Goal: Task Accomplishment & Management: Manage account settings

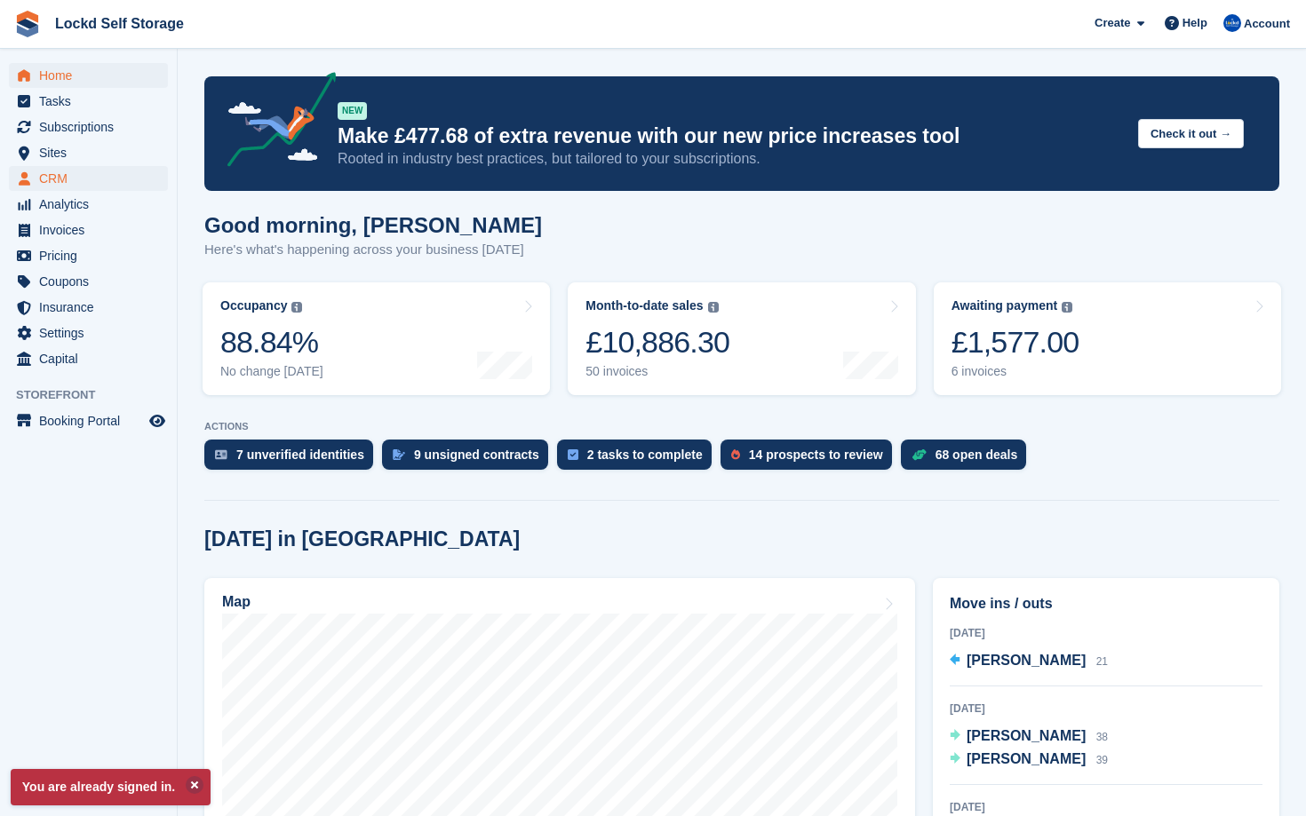
click at [60, 176] on span "CRM" at bounding box center [92, 178] width 107 height 25
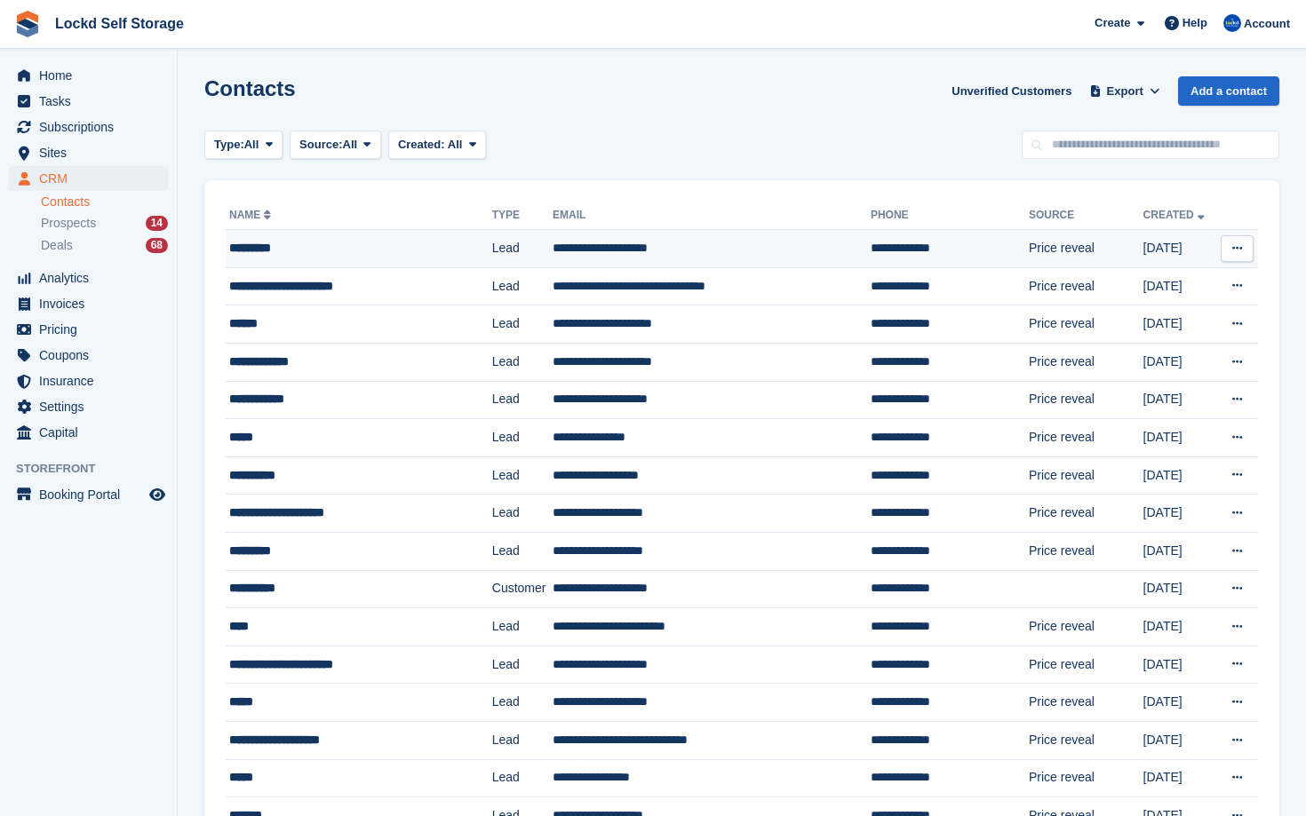
click at [377, 239] on div "*********" at bounding box center [346, 248] width 234 height 19
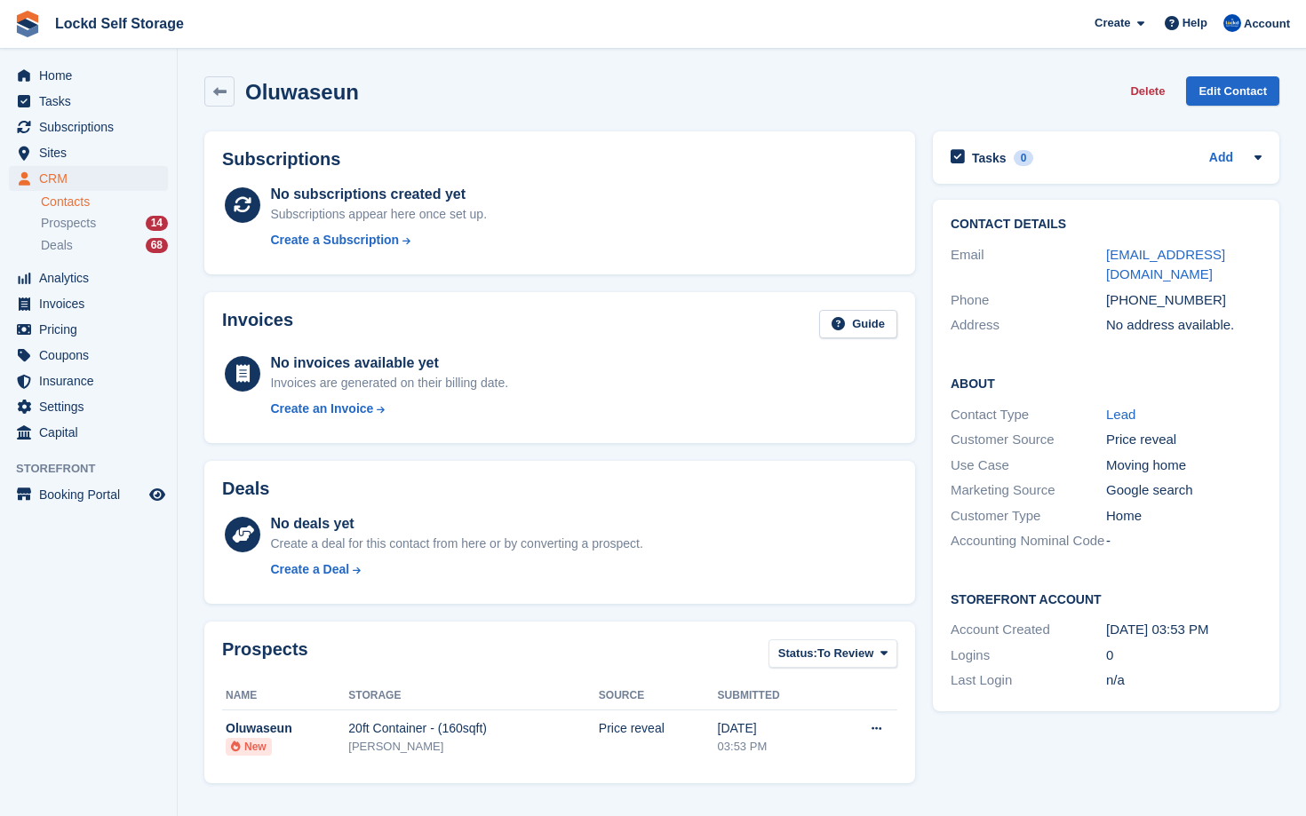
click at [118, 256] on ul "Contacts Prospects 14 Deals 68" at bounding box center [109, 224] width 136 height 65
click at [115, 249] on div "Deals 68" at bounding box center [104, 245] width 127 height 17
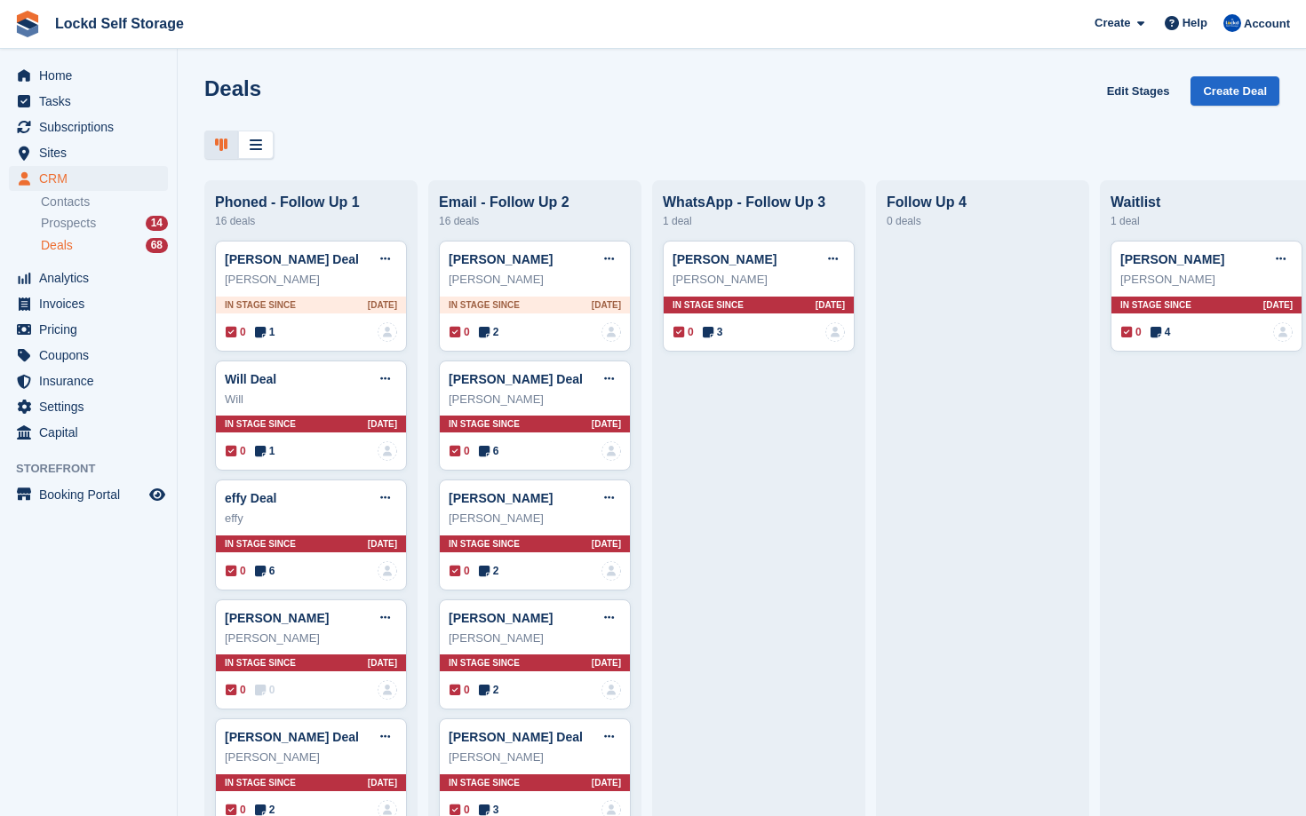
click at [97, 250] on div "Deals 68" at bounding box center [104, 245] width 127 height 17
click at [93, 215] on span "Prospects" at bounding box center [68, 223] width 55 height 17
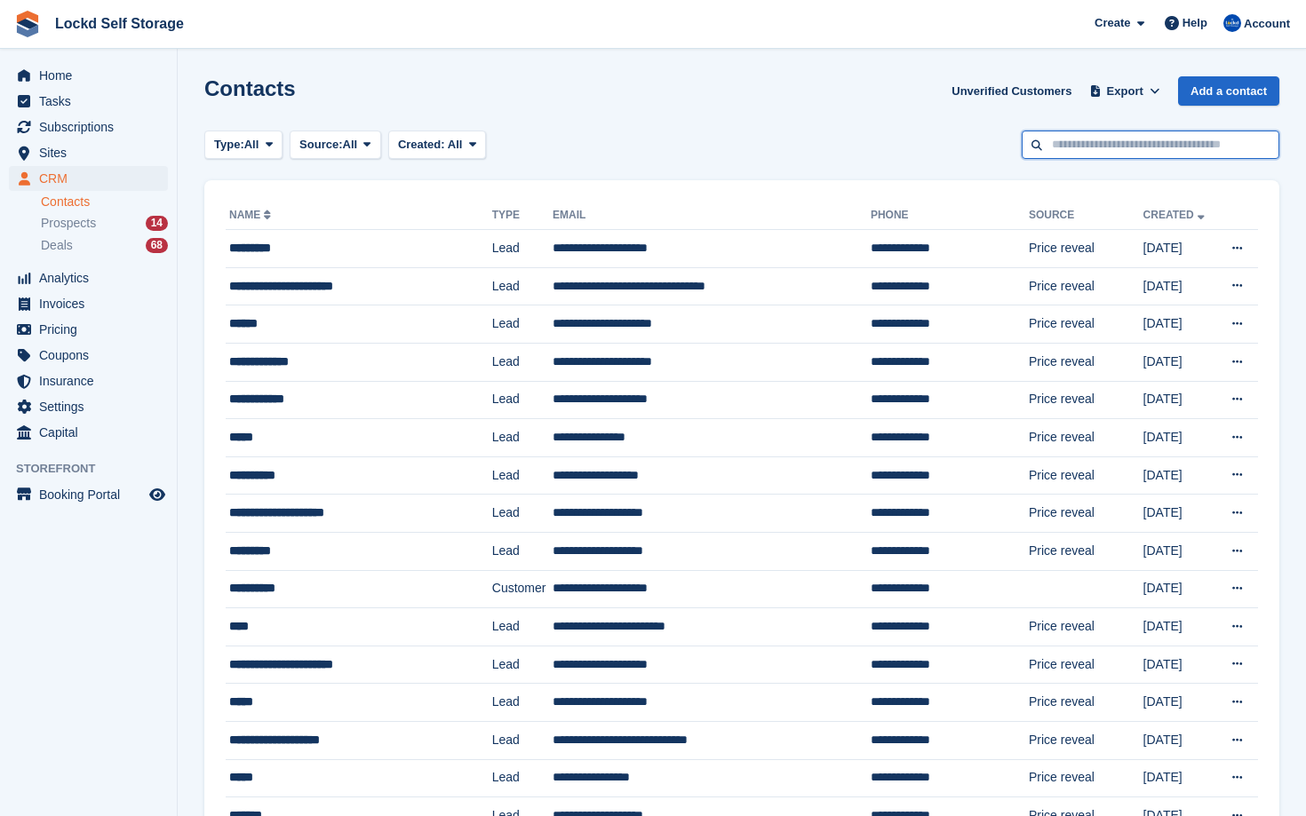
click at [1053, 140] on input "text" at bounding box center [1151, 145] width 258 height 29
paste input "**********"
click at [1079, 148] on input "**********" at bounding box center [1151, 145] width 258 height 29
click at [1106, 143] on input "**********" at bounding box center [1151, 145] width 258 height 29
type input "**********"
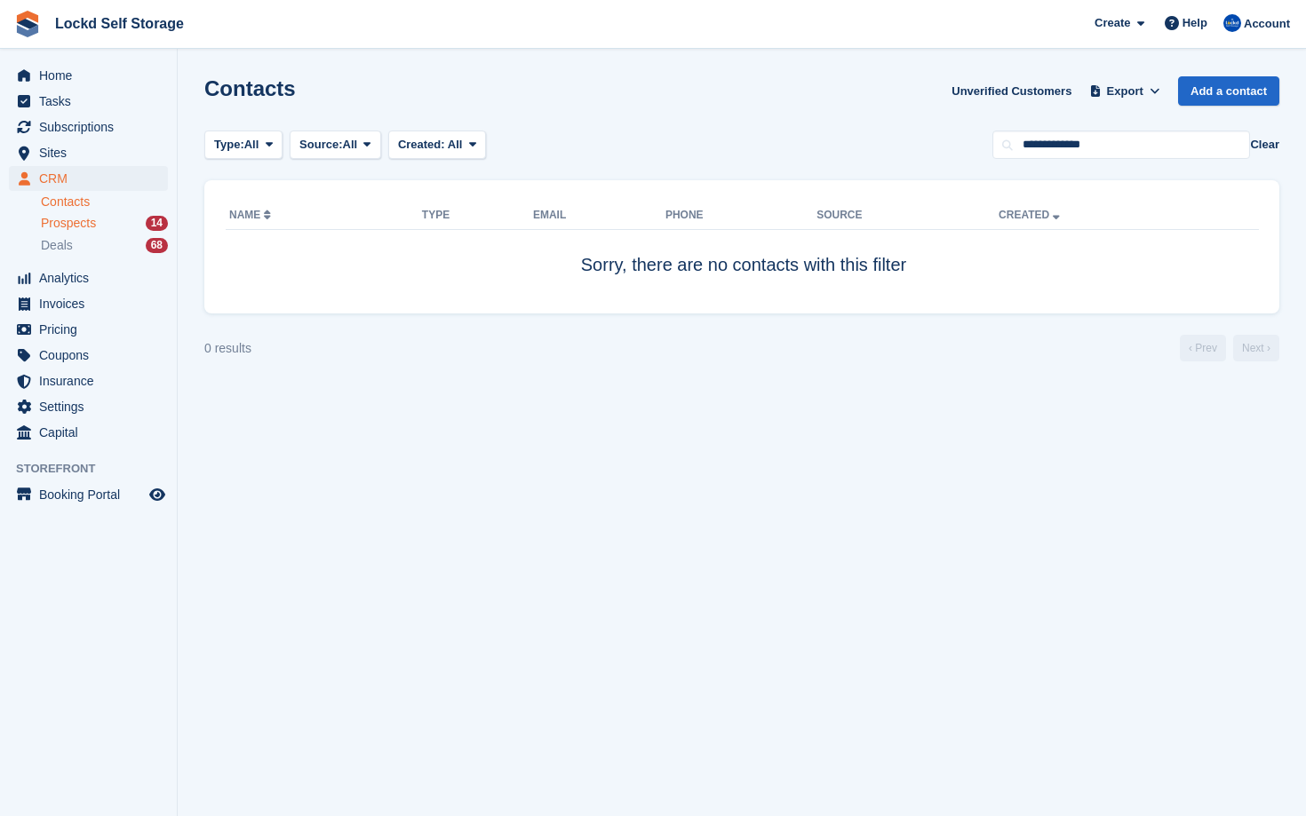
click at [109, 219] on div "Prospects 14" at bounding box center [104, 223] width 127 height 17
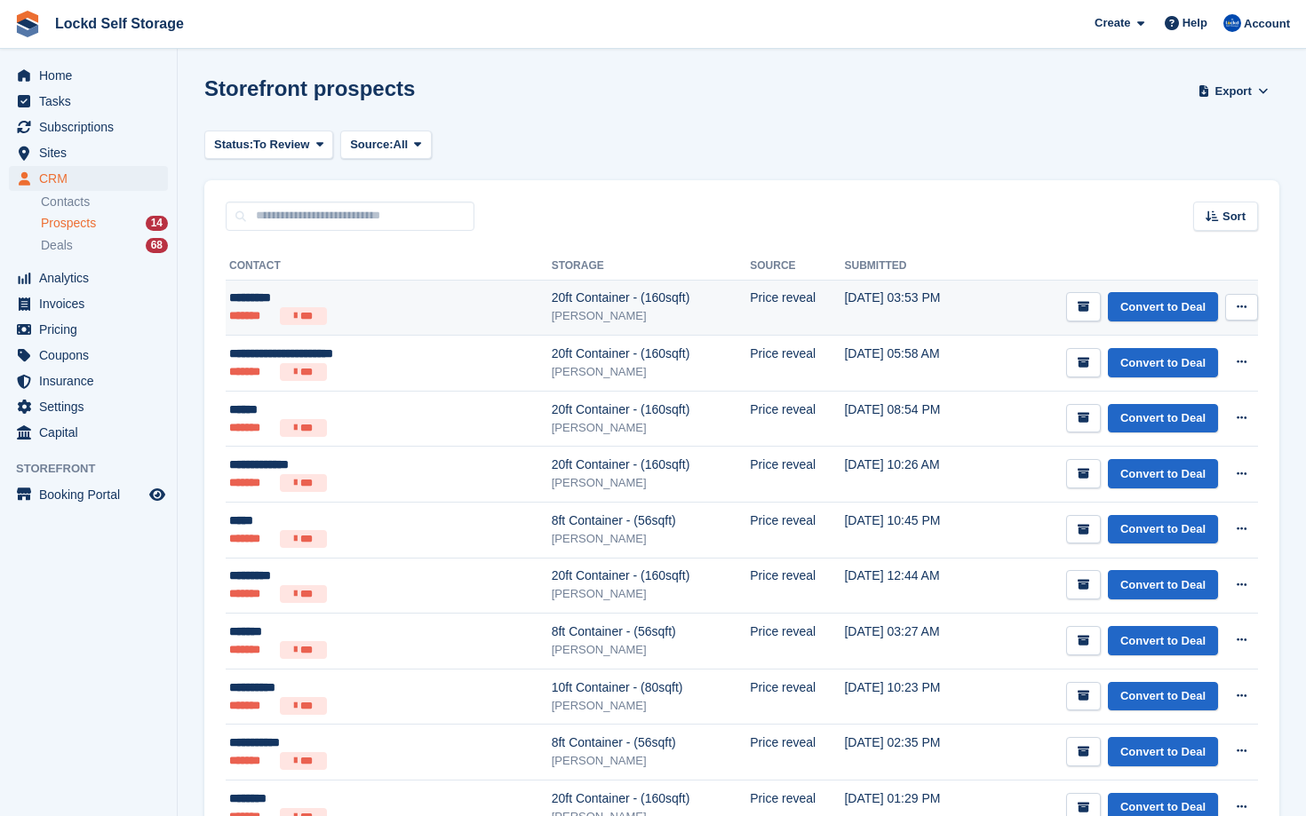
click at [412, 303] on div "*********" at bounding box center [340, 298] width 223 height 19
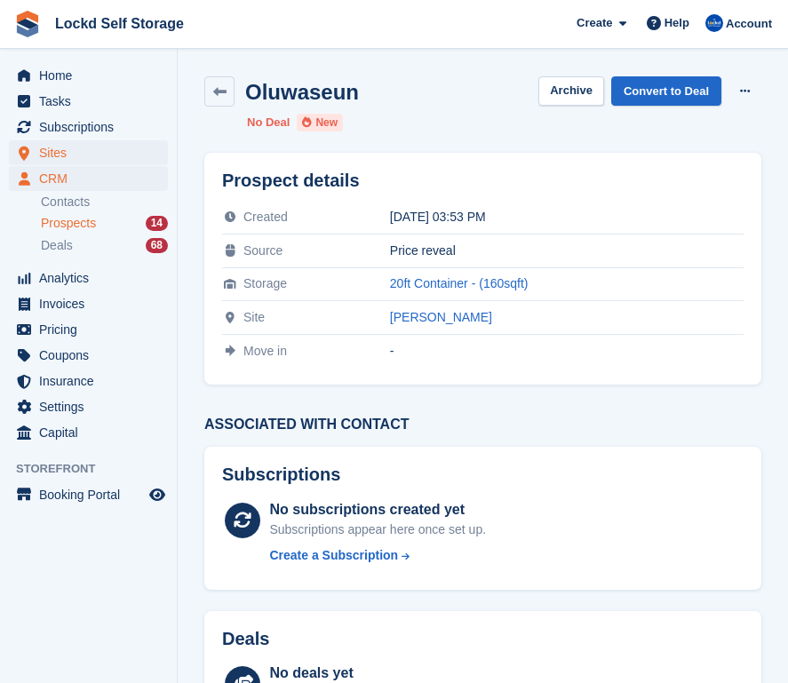
click at [61, 150] on span "Sites" at bounding box center [92, 152] width 107 height 25
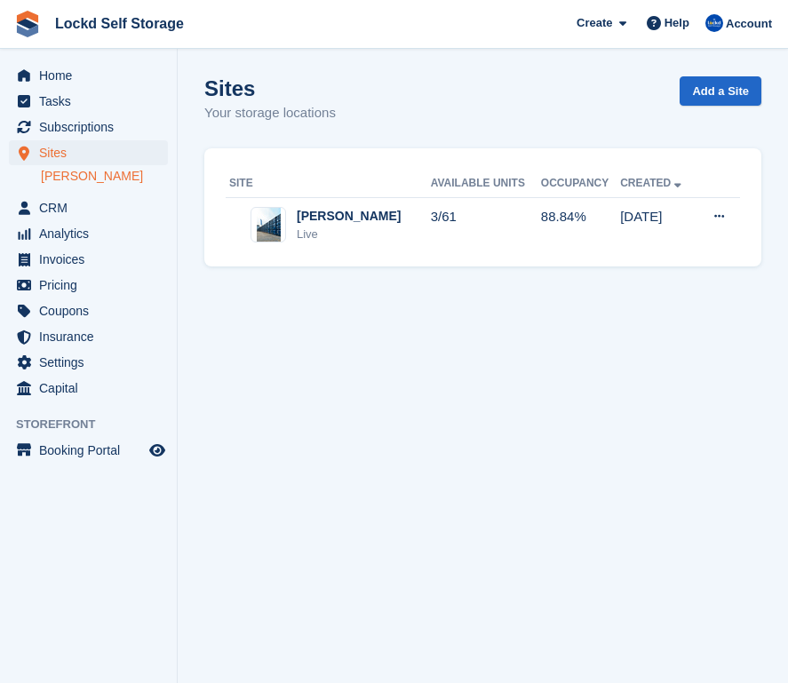
click at [65, 180] on link "[PERSON_NAME]" at bounding box center [104, 176] width 127 height 17
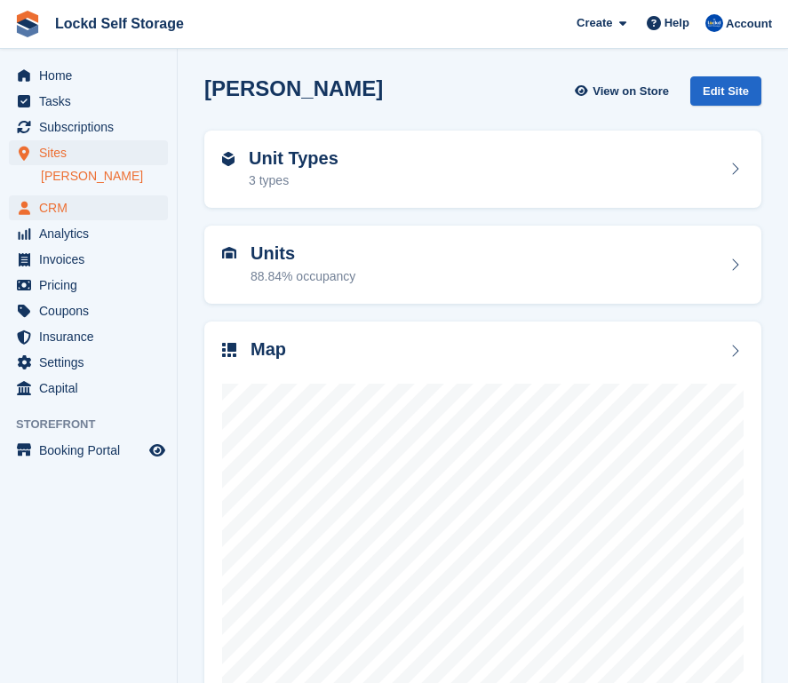
click at [66, 211] on span "CRM" at bounding box center [92, 207] width 107 height 25
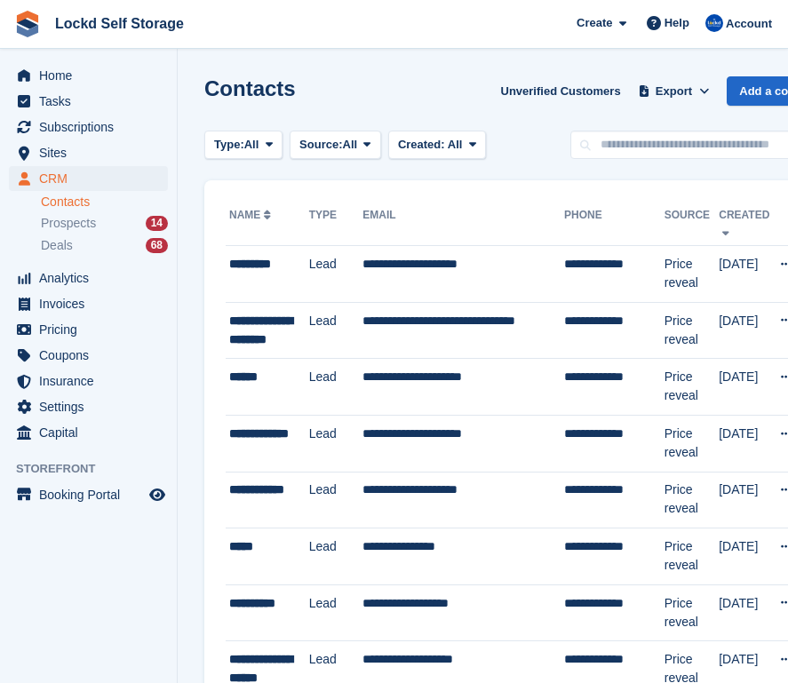
scroll to position [71, 0]
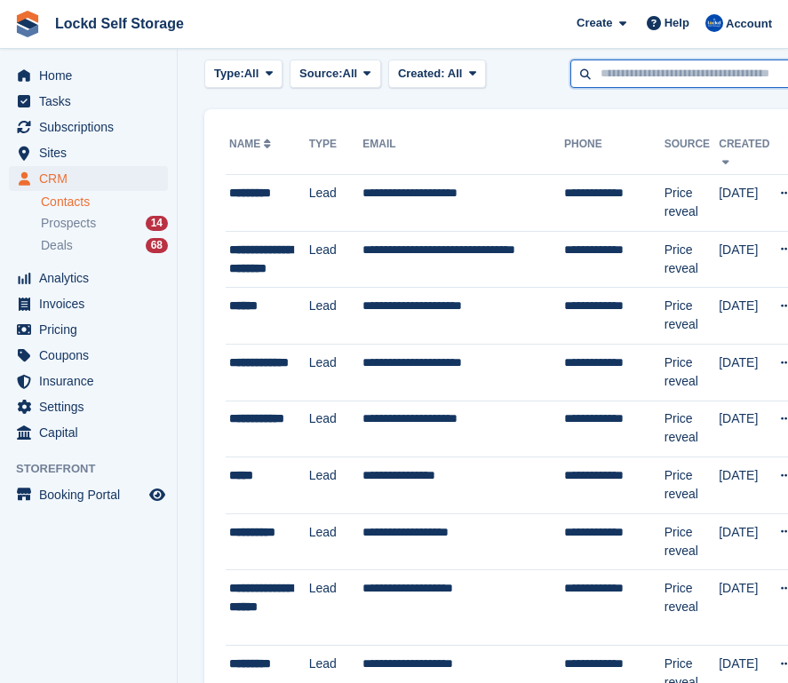
click at [629, 65] on input "text" at bounding box center [699, 74] width 258 height 29
type input "****"
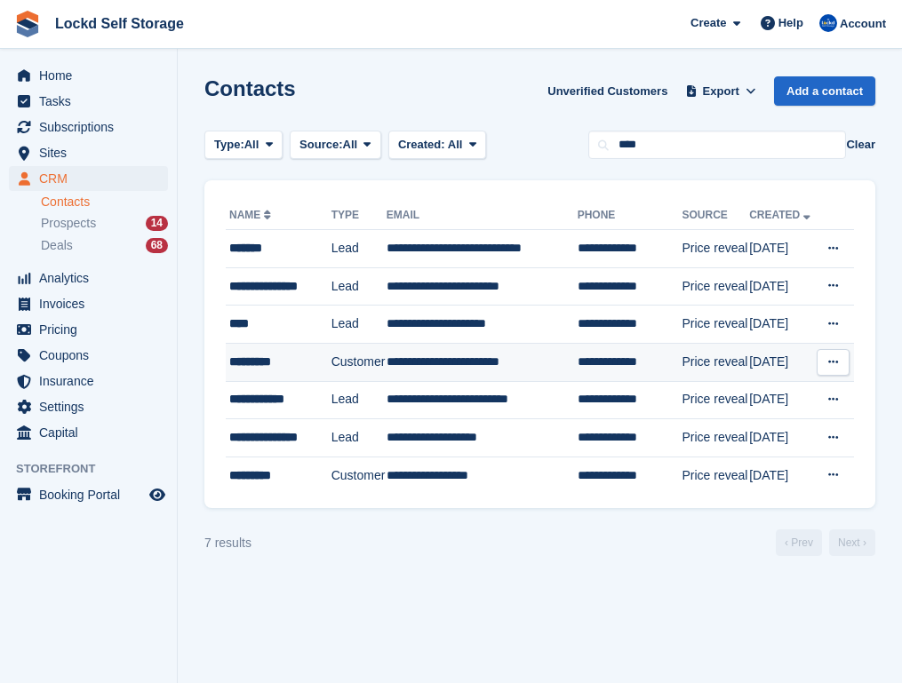
click at [438, 362] on td "**********" at bounding box center [481, 362] width 191 height 38
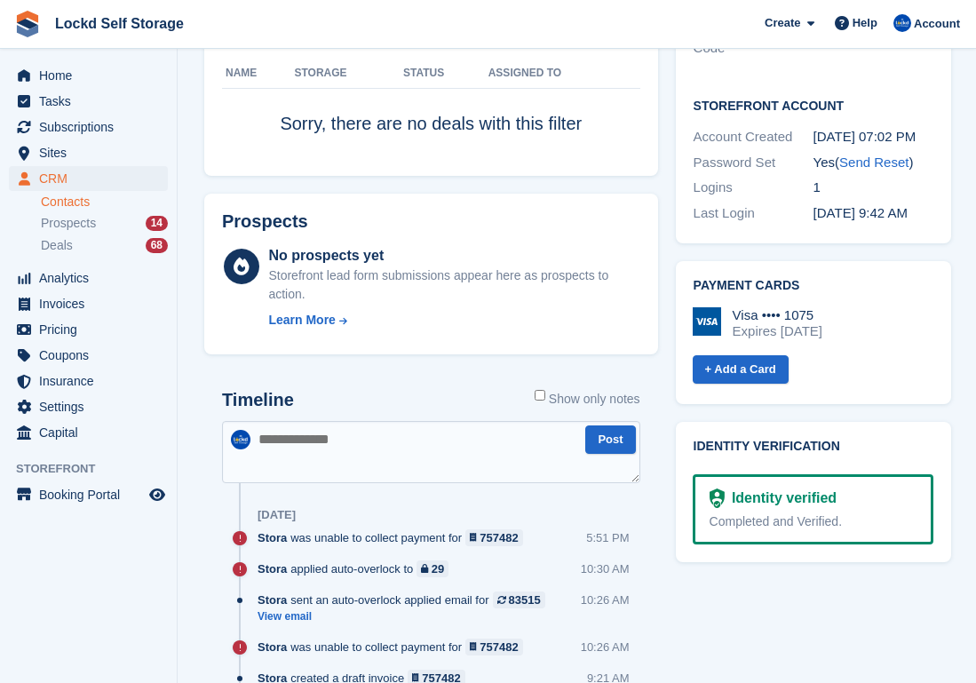
scroll to position [723, 0]
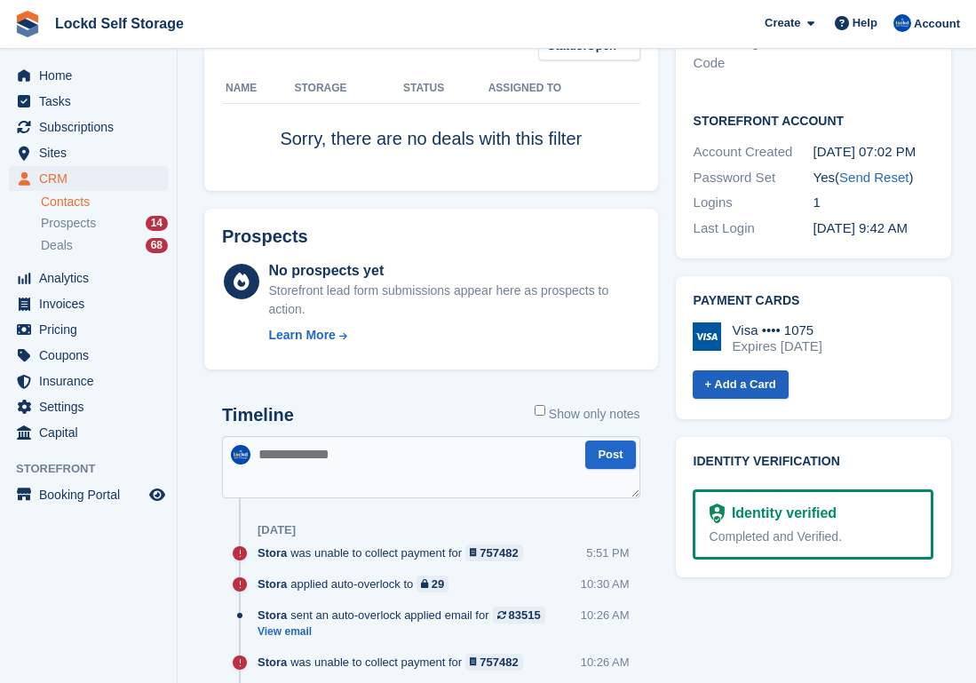
click at [763, 370] on link "+ Add a Card" at bounding box center [741, 384] width 96 height 29
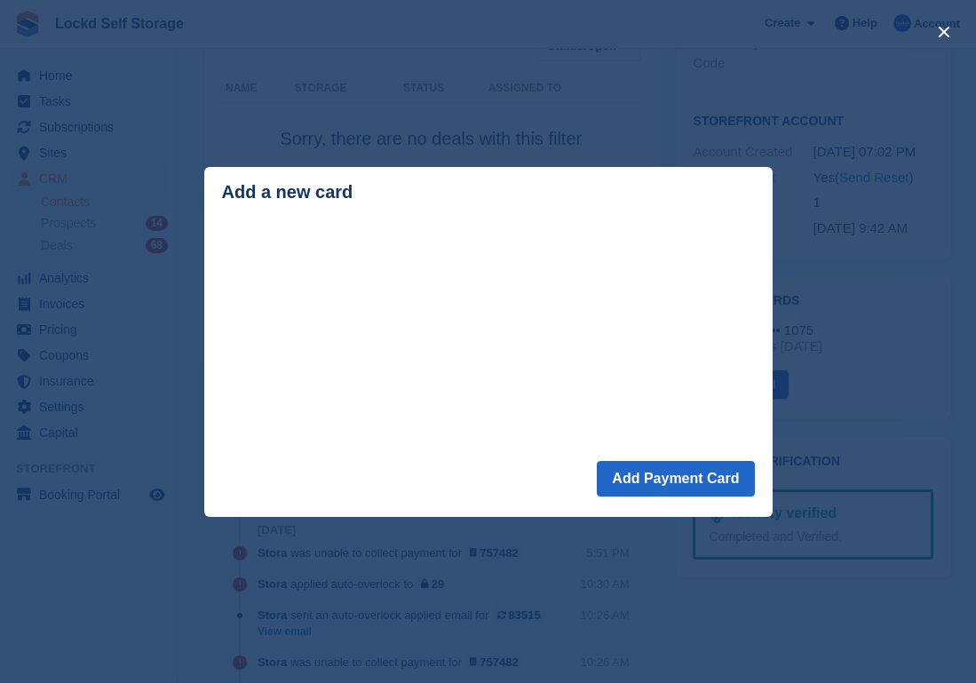
click at [649, 205] on header "Add a new card" at bounding box center [488, 195] width 569 height 57
click at [901, 27] on button "close" at bounding box center [944, 32] width 28 height 28
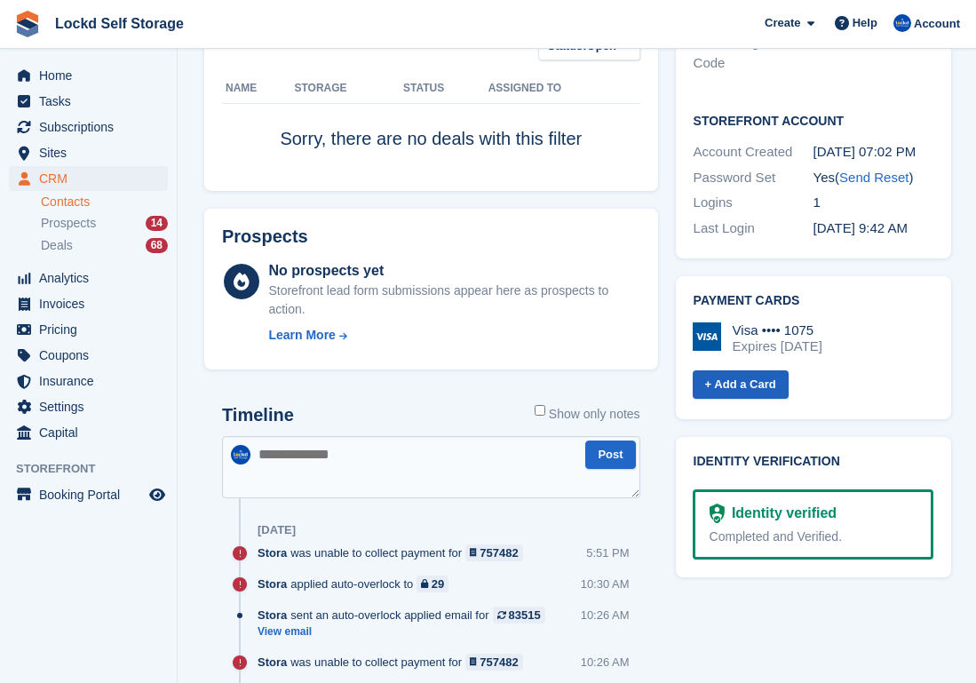
click at [748, 370] on link "+ Add a Card" at bounding box center [741, 384] width 96 height 29
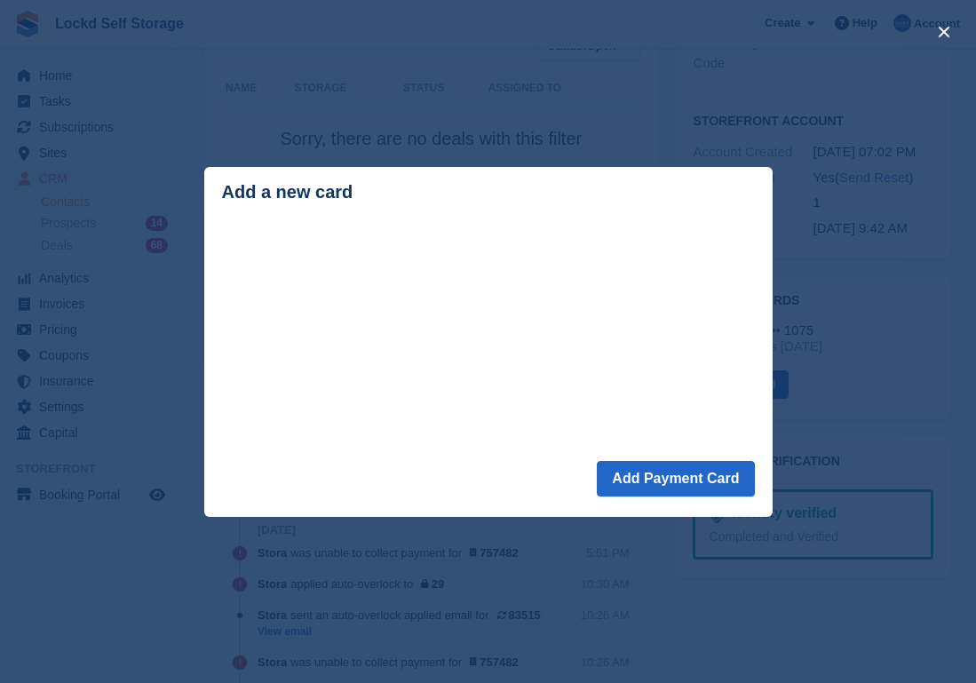
click at [530, 219] on header "Add a new card" at bounding box center [488, 195] width 569 height 57
click at [901, 28] on button "close" at bounding box center [944, 32] width 28 height 28
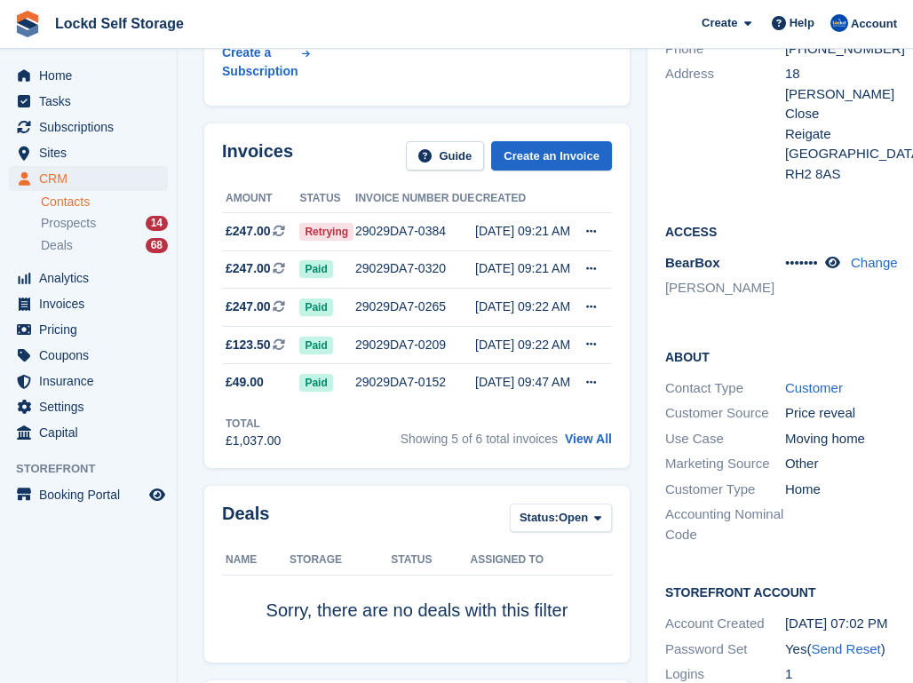
scroll to position [250, 0]
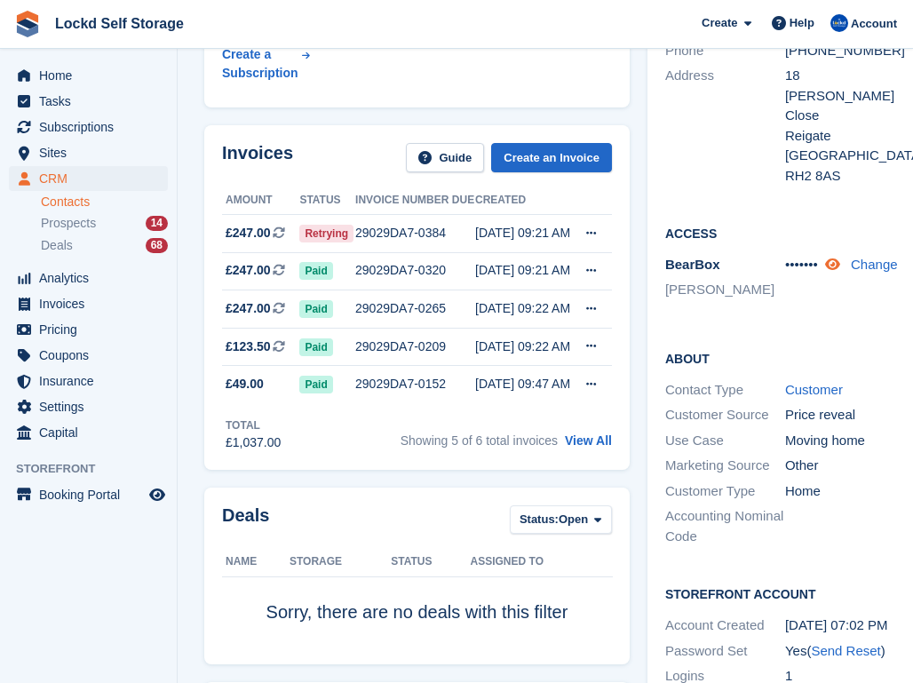
click at [825, 258] on icon at bounding box center [832, 264] width 15 height 13
click at [834, 255] on div "397276 Change" at bounding box center [845, 275] width 120 height 40
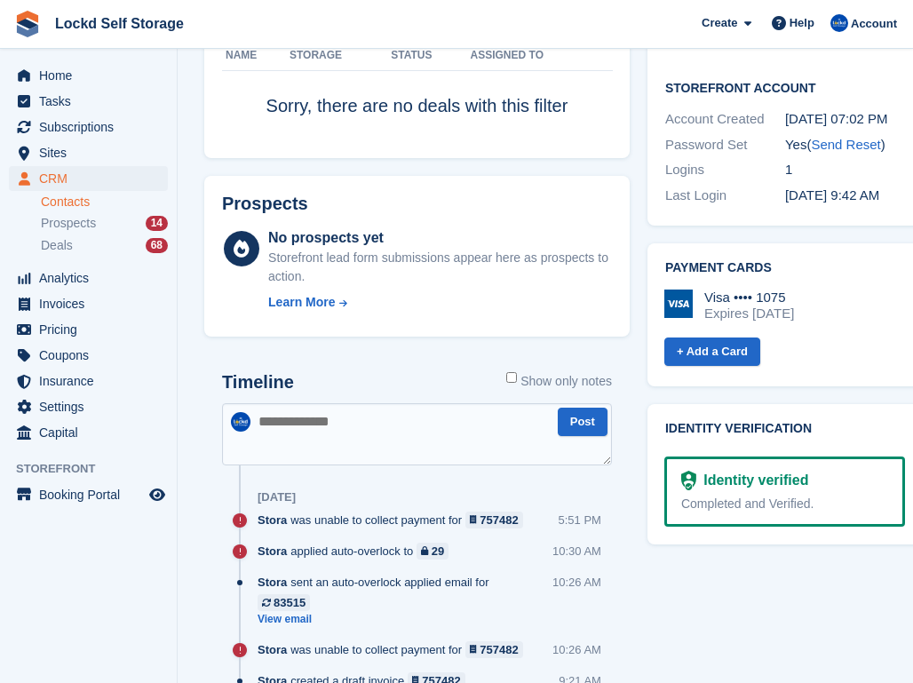
scroll to position [777, 0]
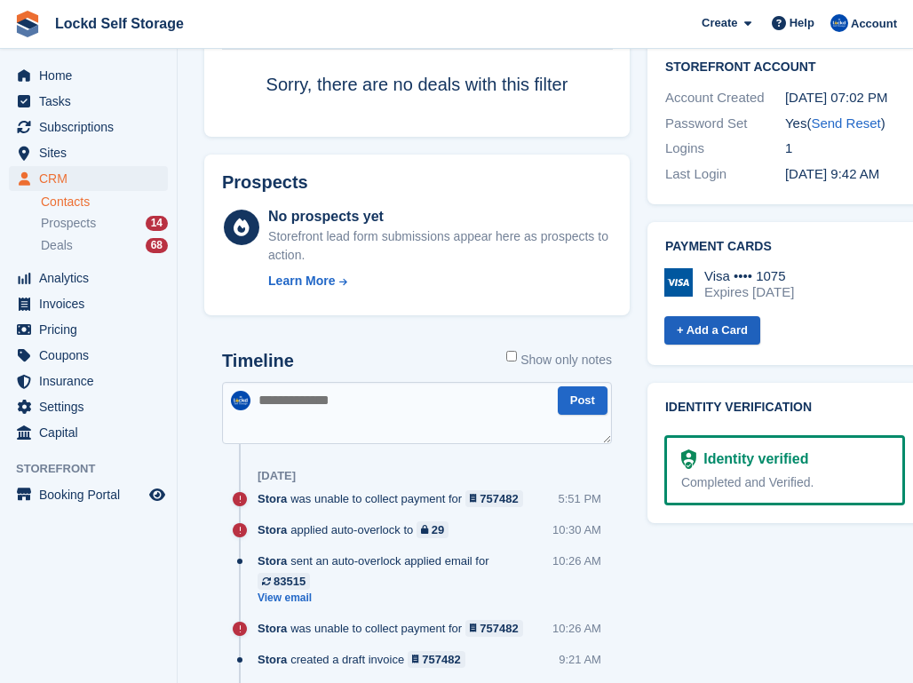
click at [690, 316] on link "+ Add a Card" at bounding box center [713, 330] width 96 height 29
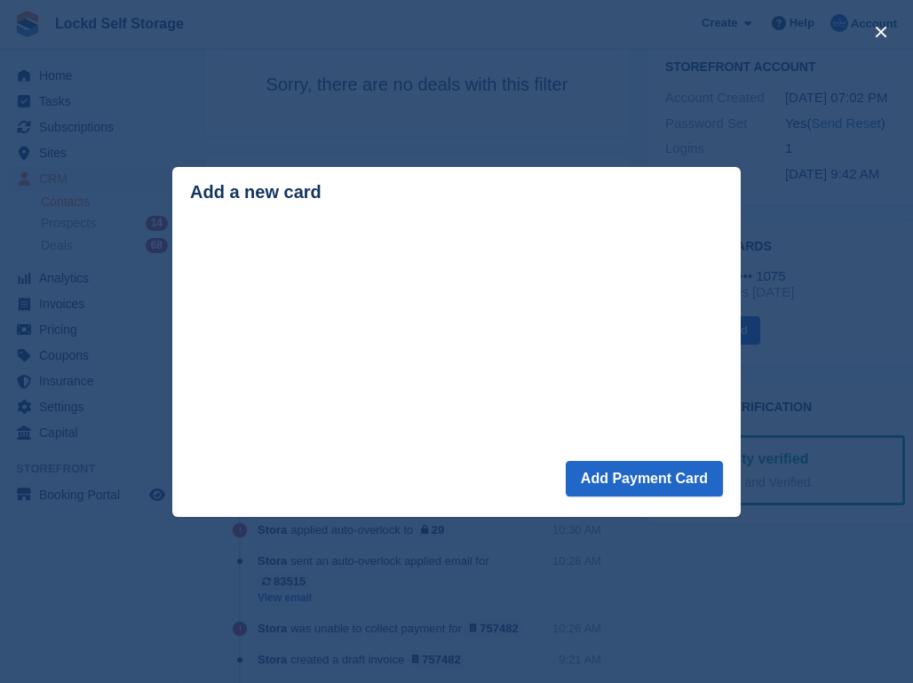
click at [338, 207] on header "Add a new card" at bounding box center [456, 195] width 569 height 57
click at [876, 34] on button "close" at bounding box center [881, 32] width 28 height 28
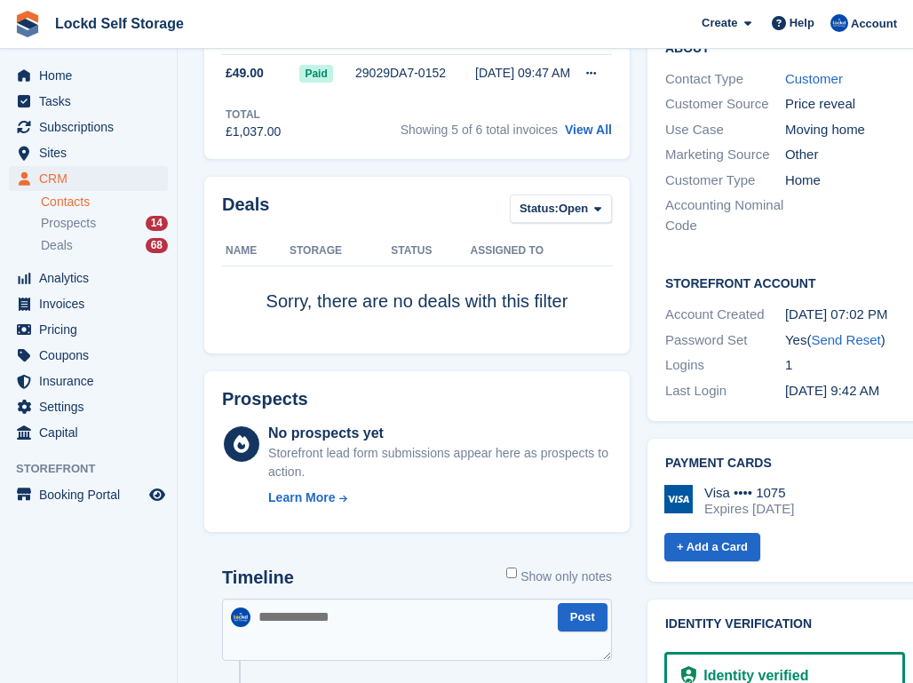
scroll to position [768, 0]
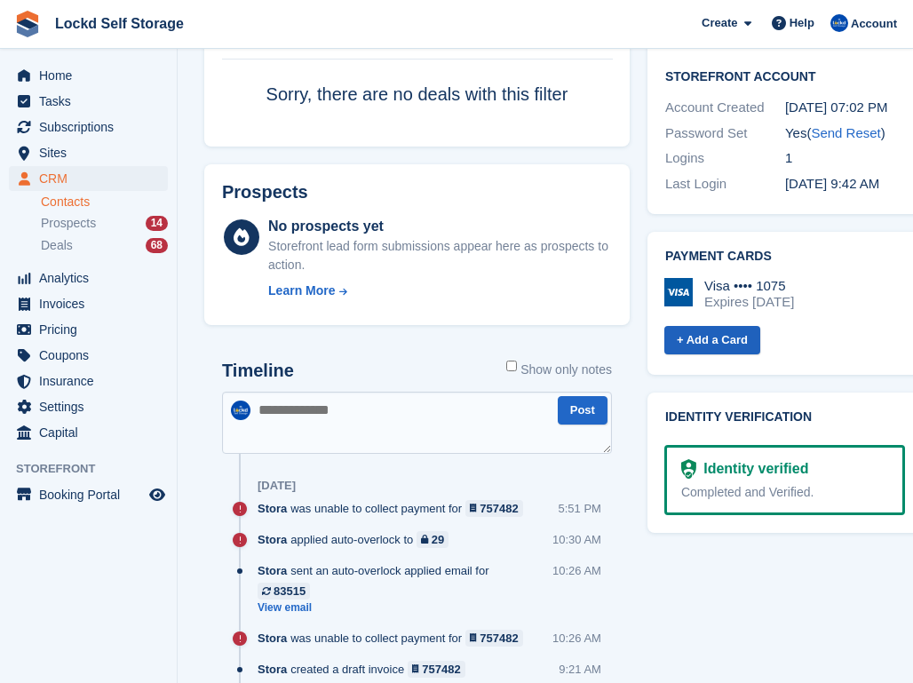
click at [700, 326] on link "+ Add a Card" at bounding box center [713, 340] width 96 height 29
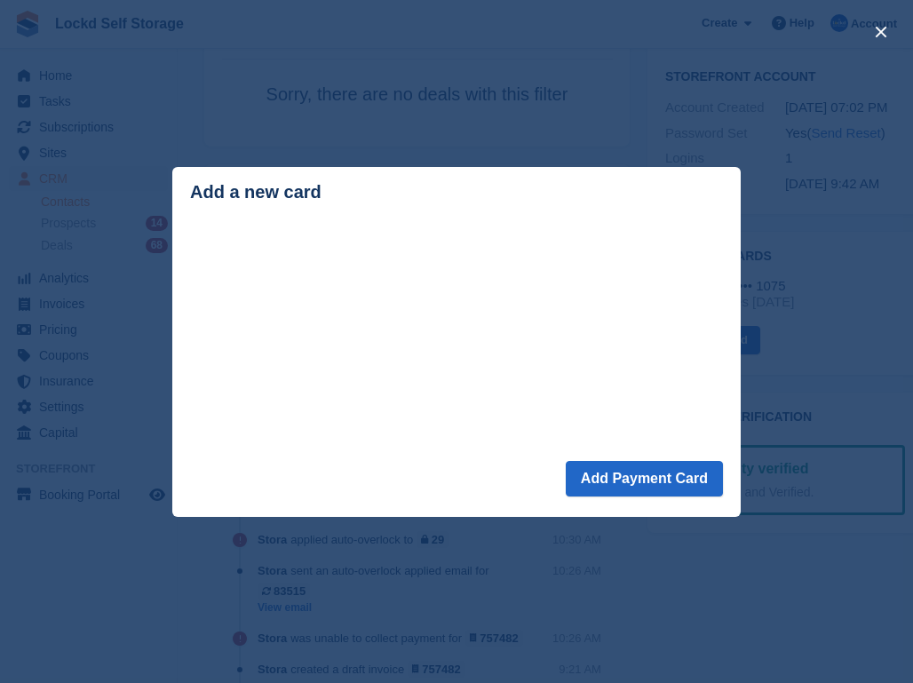
click at [405, 219] on header "Add a new card" at bounding box center [456, 195] width 569 height 57
click at [419, 205] on header "Add a new card" at bounding box center [456, 195] width 569 height 57
click at [636, 476] on button "Add Payment Card" at bounding box center [644, 479] width 157 height 36
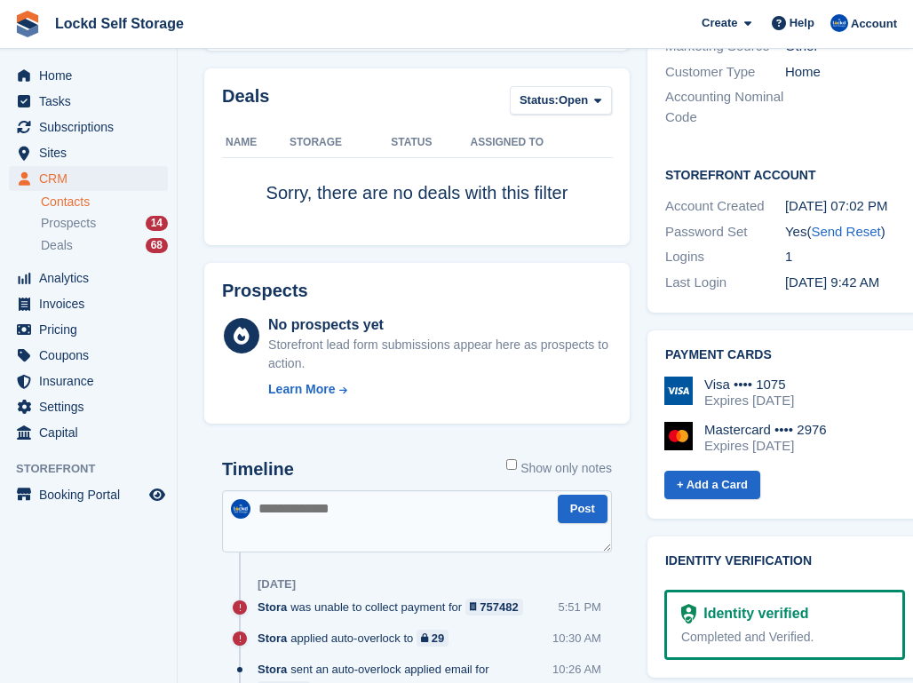
scroll to position [733, 0]
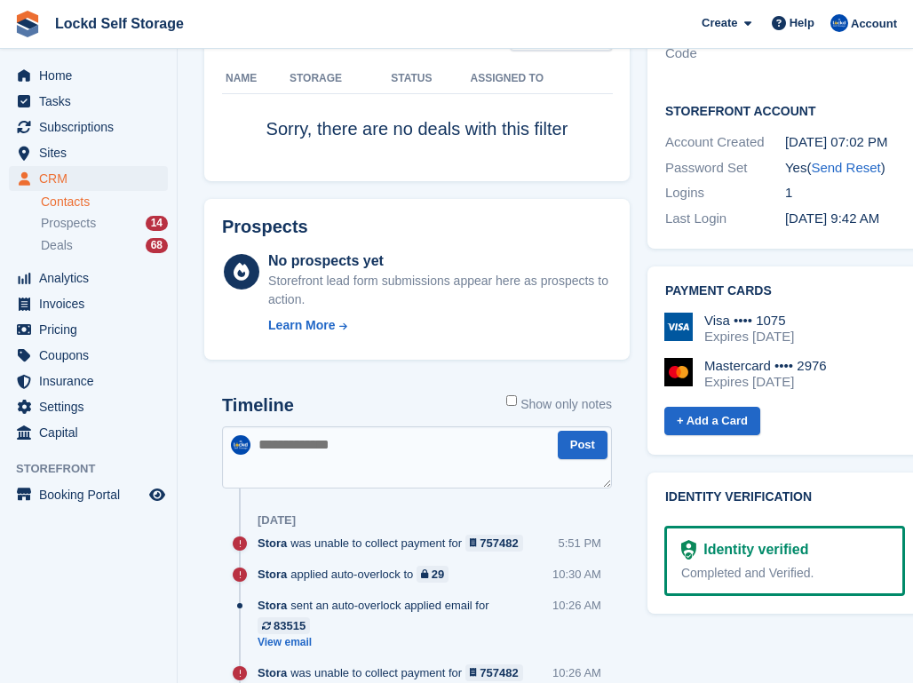
click at [768, 313] on div "Visa •••• 1075" at bounding box center [750, 321] width 90 height 16
click at [705, 313] on div "Visa •••• 1075" at bounding box center [750, 321] width 90 height 16
click at [665, 313] on img at bounding box center [679, 327] width 28 height 28
click at [665, 407] on link "+ Add a Card" at bounding box center [713, 421] width 96 height 29
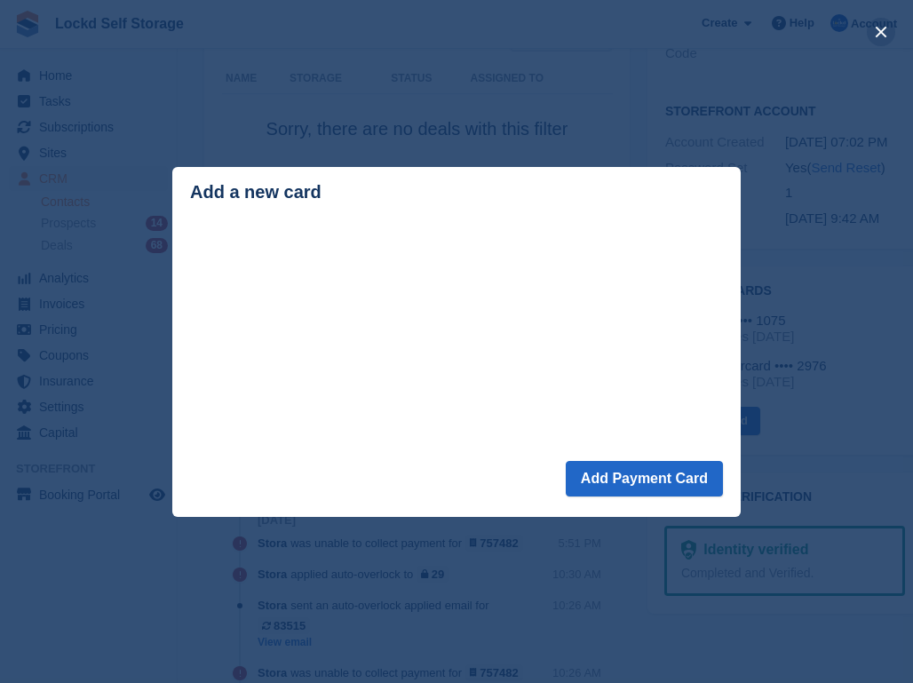
click at [880, 34] on button "close" at bounding box center [881, 32] width 28 height 28
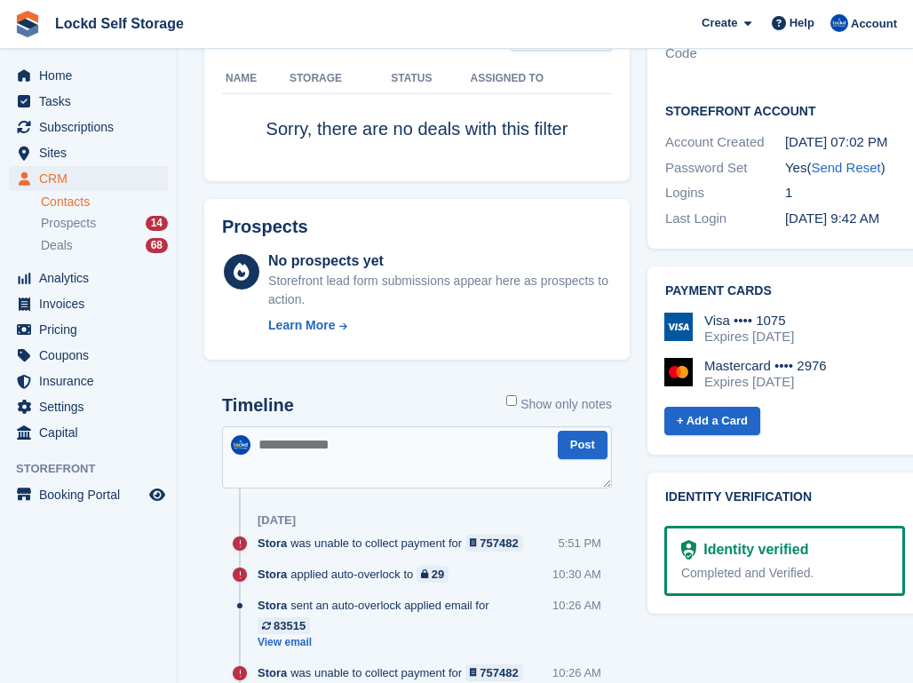
click at [796, 358] on div "Mastercard •••• 2976" at bounding box center [766, 366] width 123 height 16
click at [781, 299] on div "Visa •••• 1075 Expires December 2029 Mastercard •••• 2976 Expires May 2028 + Ad…" at bounding box center [783, 368] width 244 height 139
click at [762, 329] on div "Expires December 2029" at bounding box center [750, 337] width 90 height 16
click at [766, 374] on div "Expires May 2028" at bounding box center [766, 382] width 123 height 16
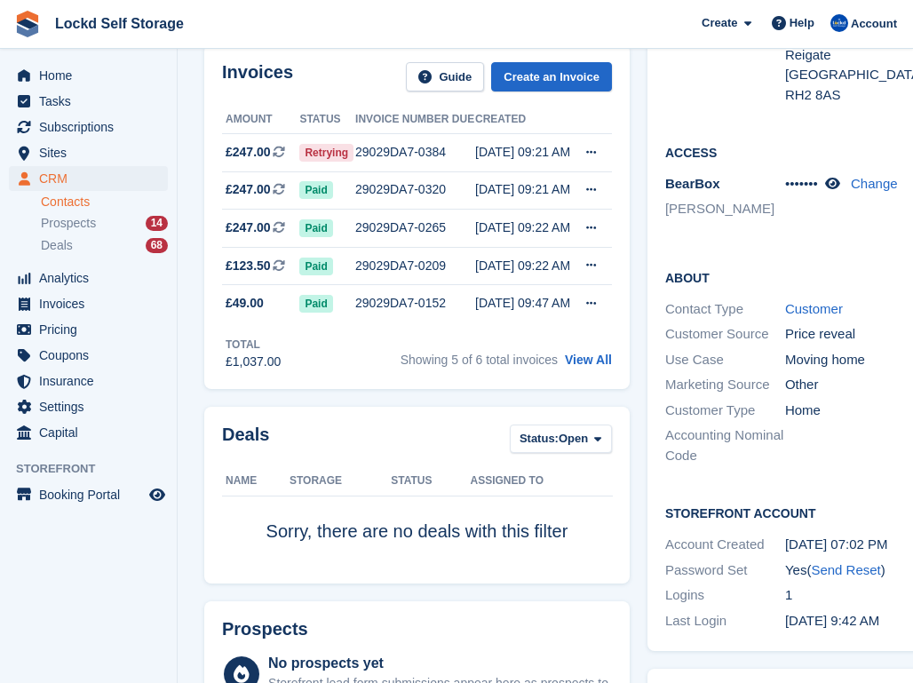
scroll to position [555, 0]
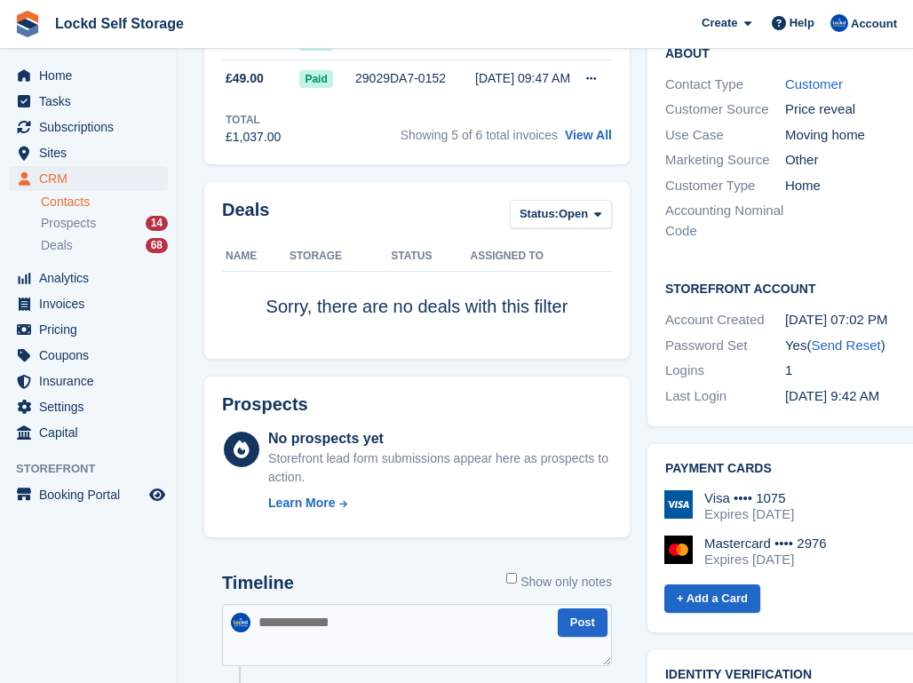
click at [762, 536] on div "Mastercard •••• 2976" at bounding box center [766, 544] width 123 height 16
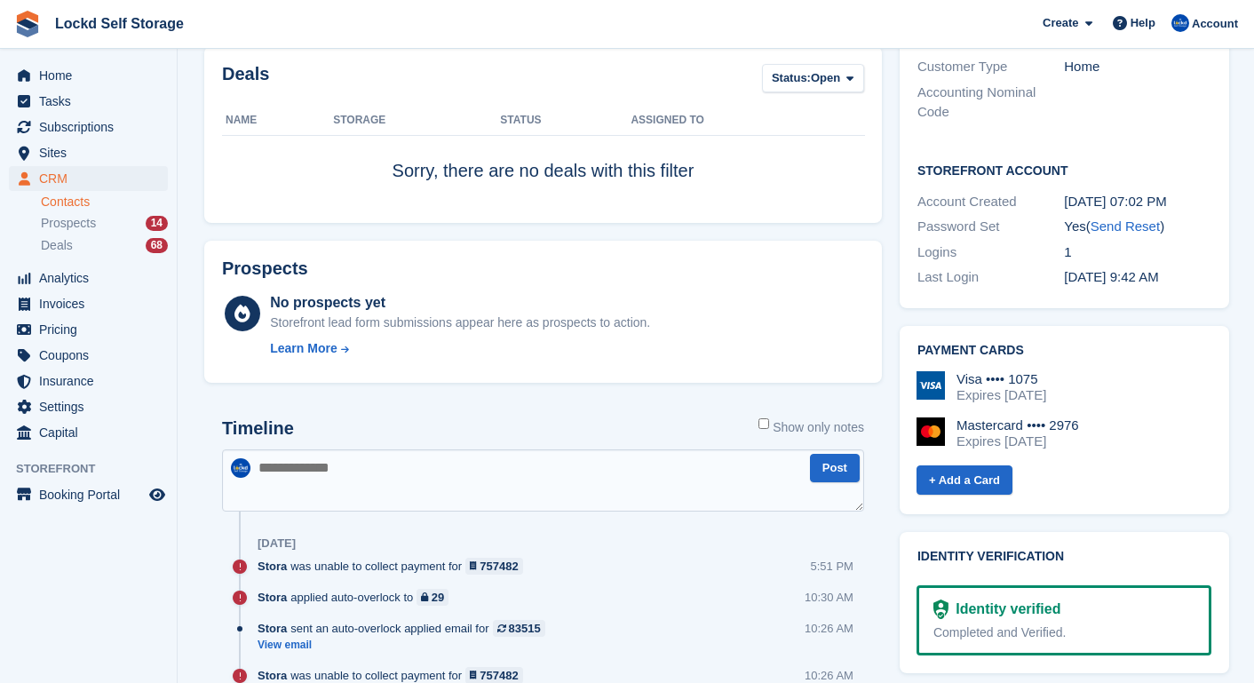
scroll to position [687, 0]
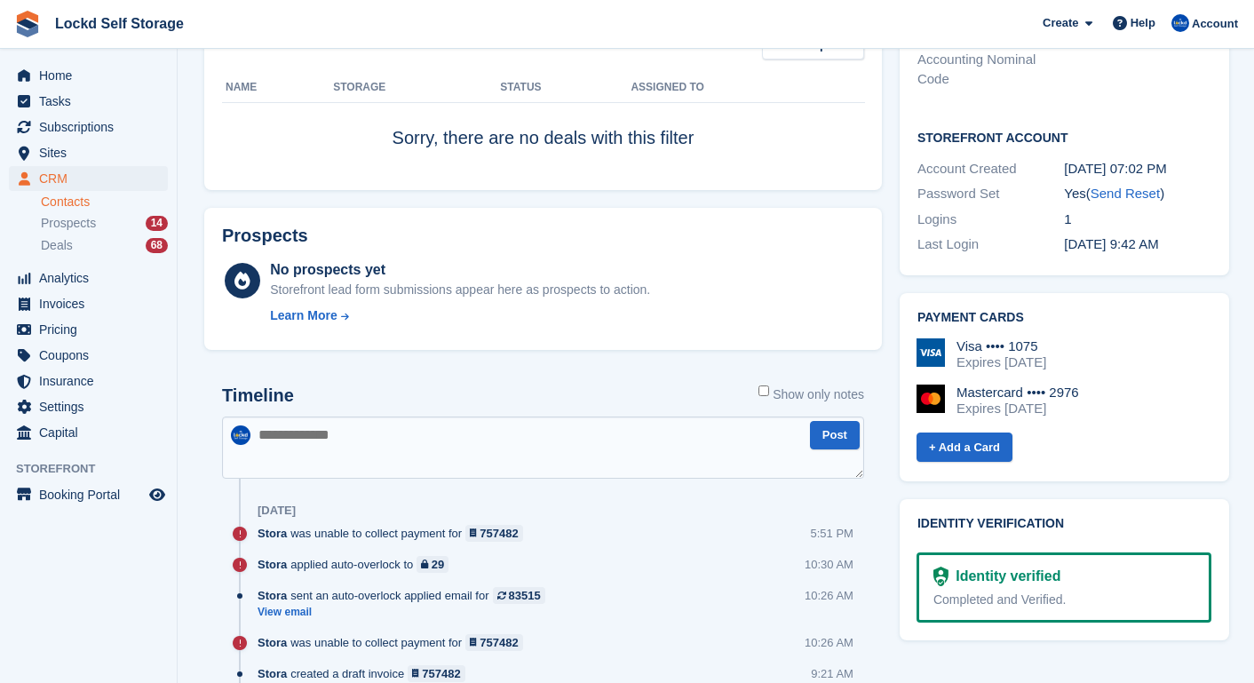
click at [912, 354] on div "Expires December 2029" at bounding box center [1002, 362] width 90 height 16
click at [912, 385] on div "Mastercard •••• 2976 Expires May 2028" at bounding box center [1064, 401] width 295 height 32
click at [912, 401] on div "Expires May 2028" at bounding box center [1018, 409] width 123 height 16
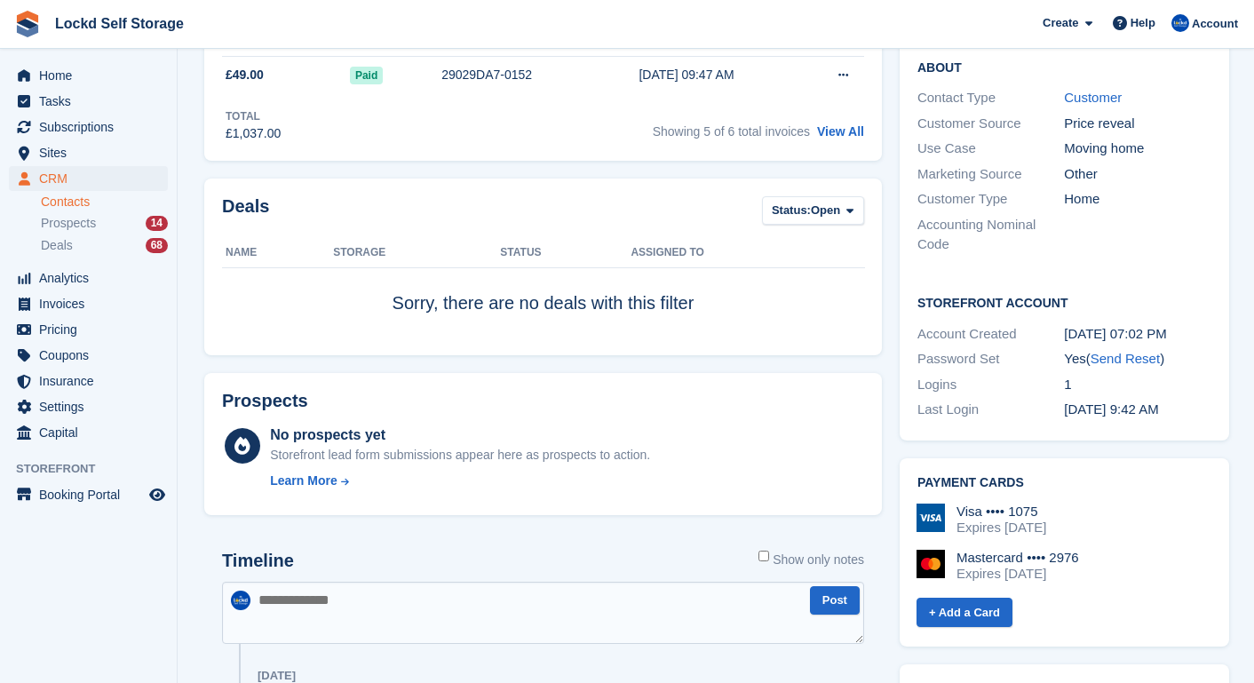
scroll to position [597, 0]
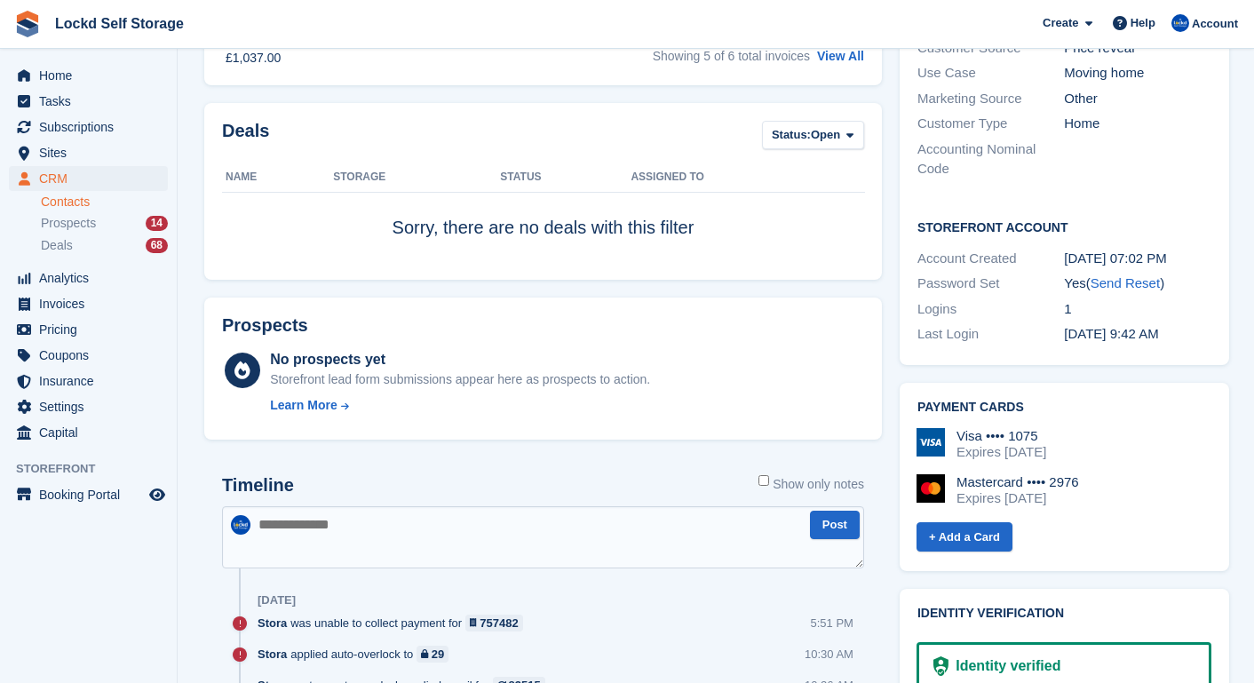
click at [912, 428] on div "Visa •••• 1075 Expires December 2029 Mastercard •••• 2976 Expires May 2028" at bounding box center [1064, 474] width 295 height 92
click at [912, 428] on img at bounding box center [931, 442] width 28 height 28
click at [912, 428] on div "Visa •••• 1075 Expires December 2029 Mastercard •••• 2976 Expires May 2028" at bounding box center [1064, 474] width 295 height 92
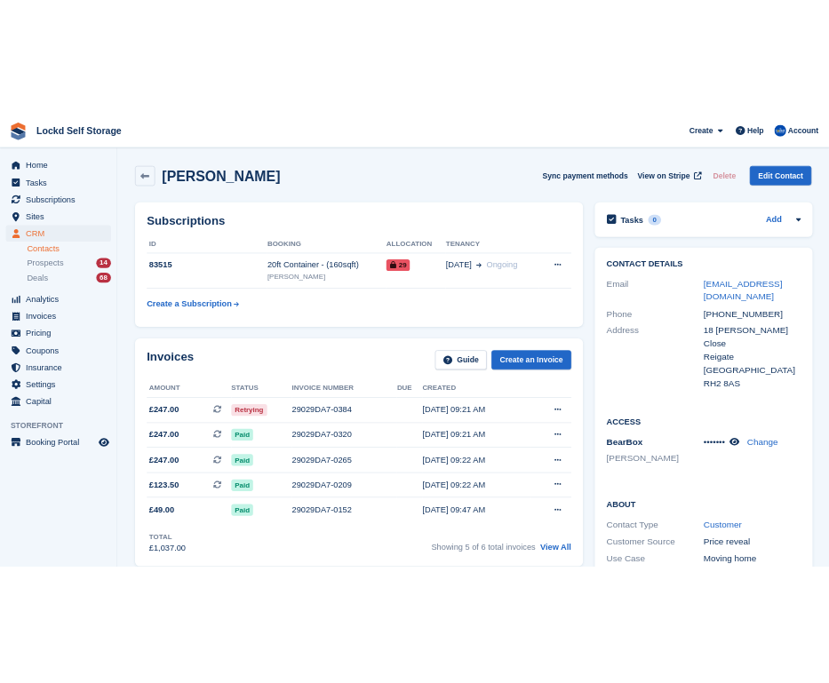
scroll to position [0, 0]
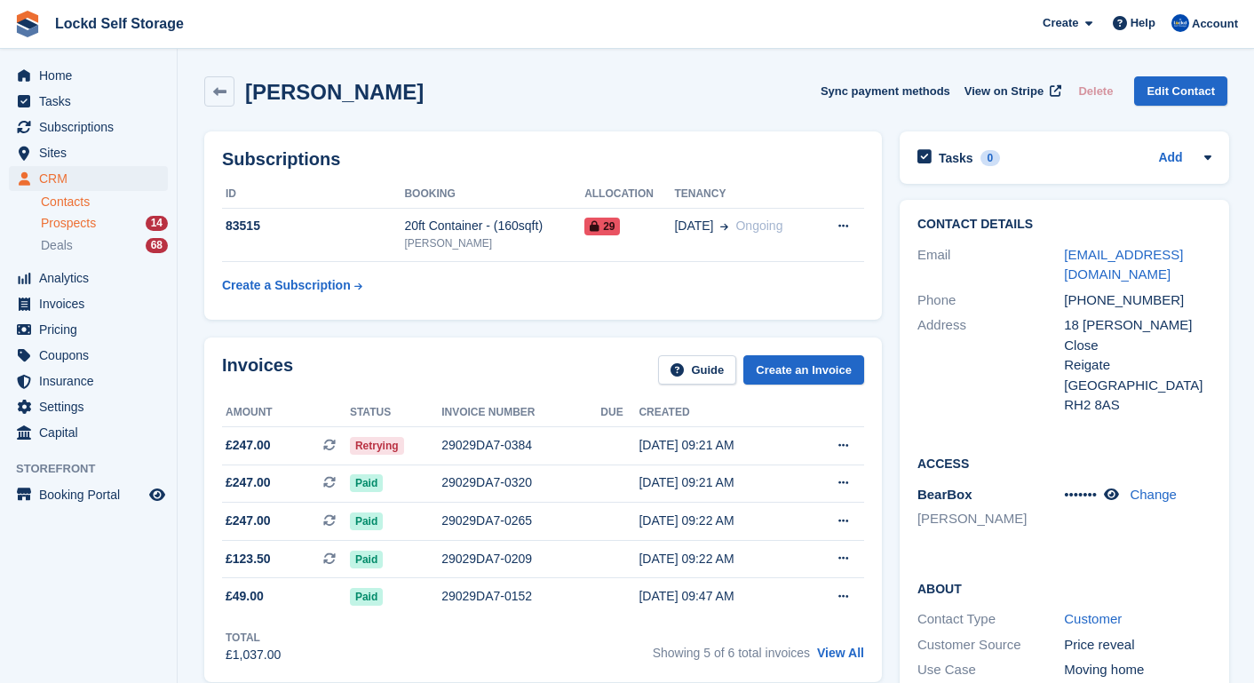
click at [96, 219] on span "Prospects" at bounding box center [68, 223] width 55 height 17
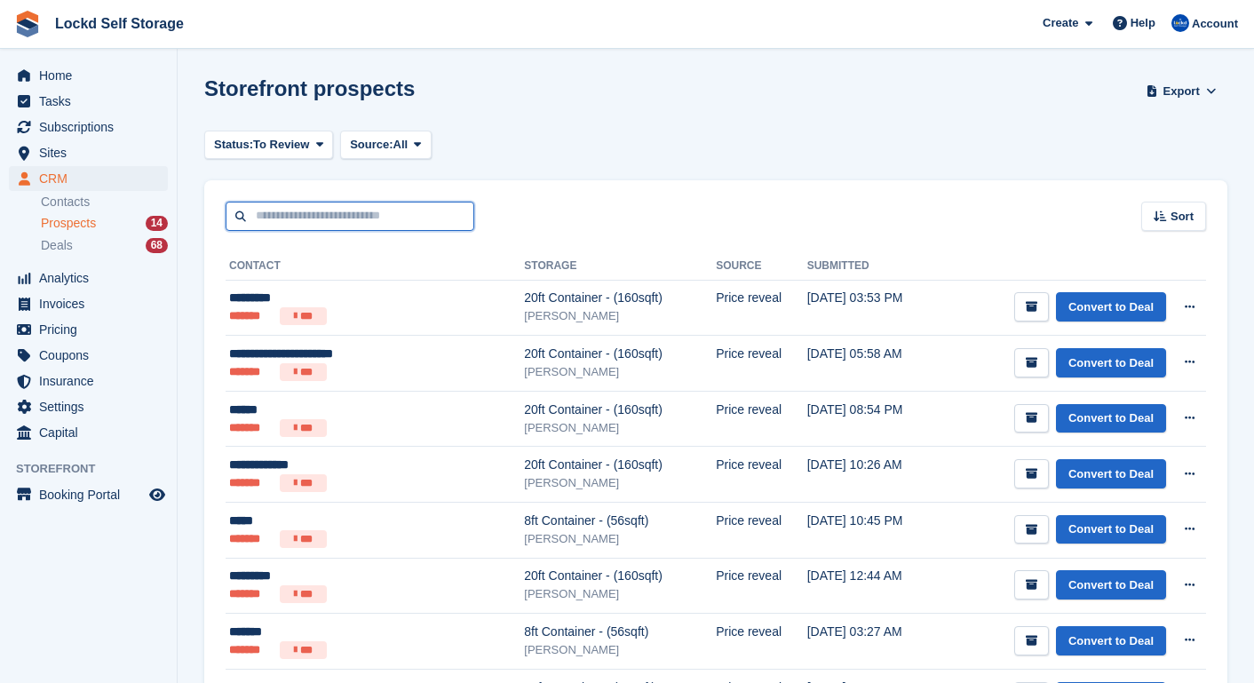
click at [390, 219] on input "text" at bounding box center [350, 216] width 249 height 29
paste input "**********"
click at [273, 217] on input "**********" at bounding box center [350, 216] width 249 height 29
click at [304, 215] on input "**********" at bounding box center [350, 216] width 249 height 29
type input "**********"
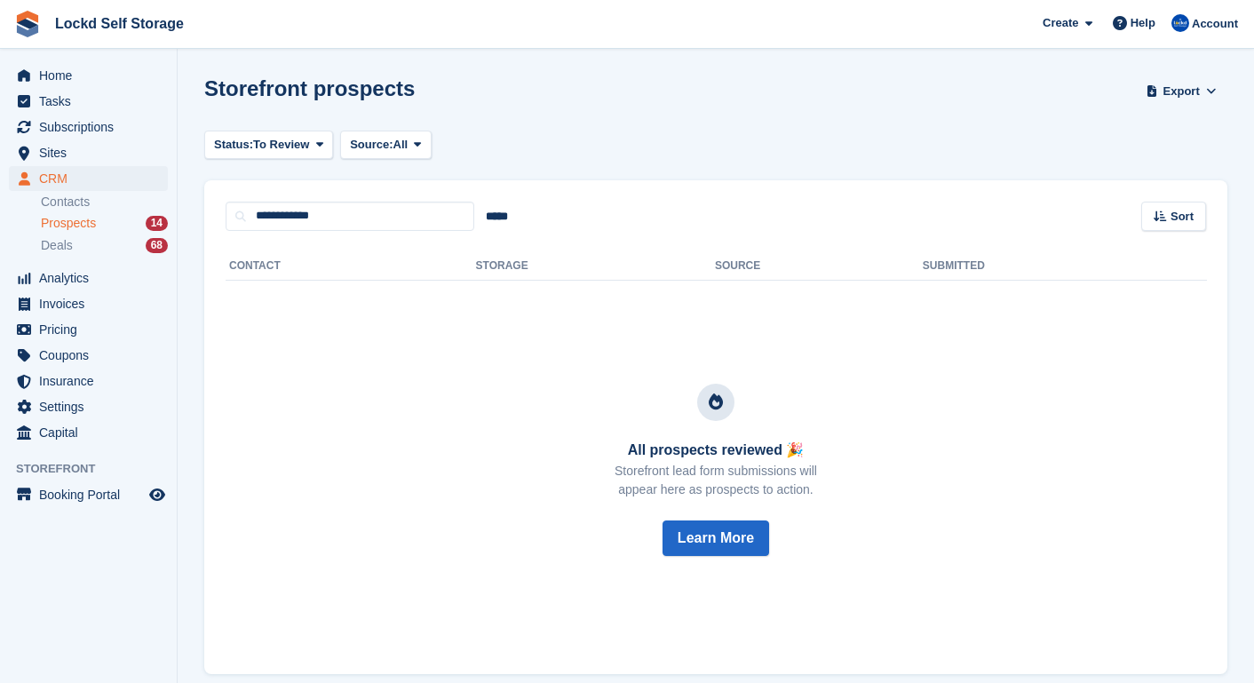
click at [129, 212] on ul "Contacts Prospects 14 Deals 68" at bounding box center [109, 224] width 136 height 65
click at [129, 208] on link "Contacts" at bounding box center [104, 202] width 127 height 17
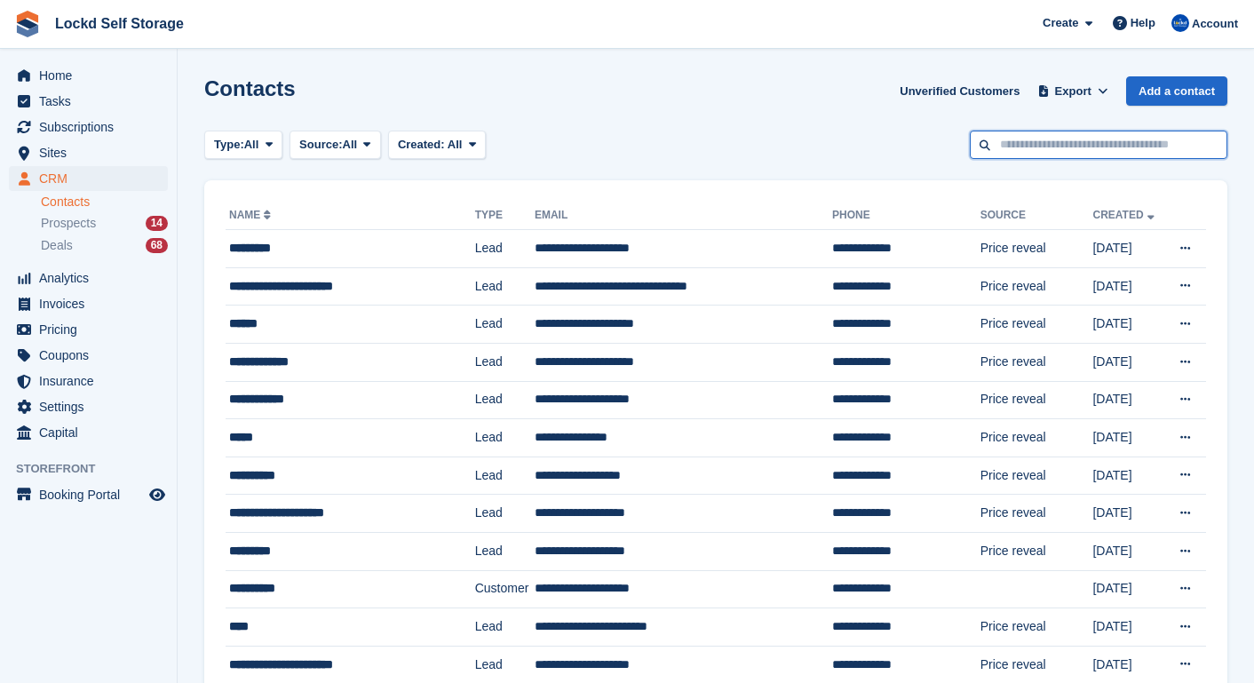
click at [912, 142] on input "text" at bounding box center [1099, 145] width 258 height 29
paste input "**********"
type input "**********"
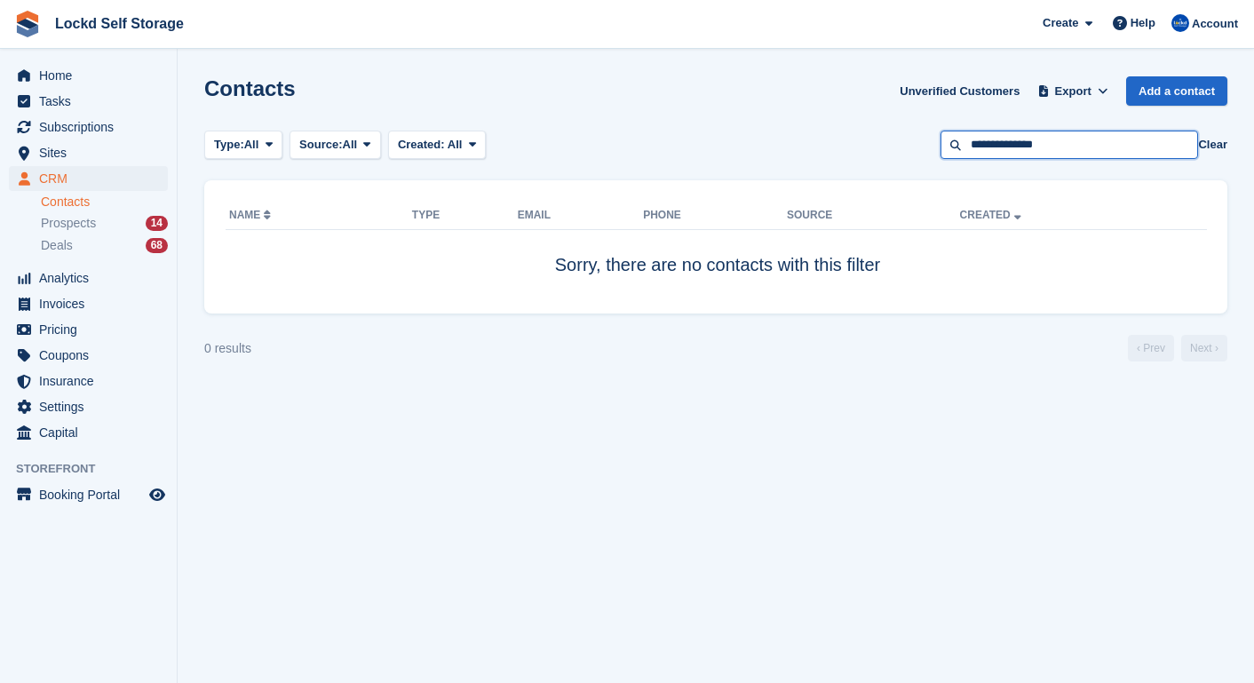
click at [912, 147] on input "**********" at bounding box center [1070, 145] width 258 height 29
click at [912, 149] on input "**********" at bounding box center [1070, 145] width 258 height 29
click at [912, 147] on input "**********" at bounding box center [1070, 145] width 258 height 29
type input "**********"
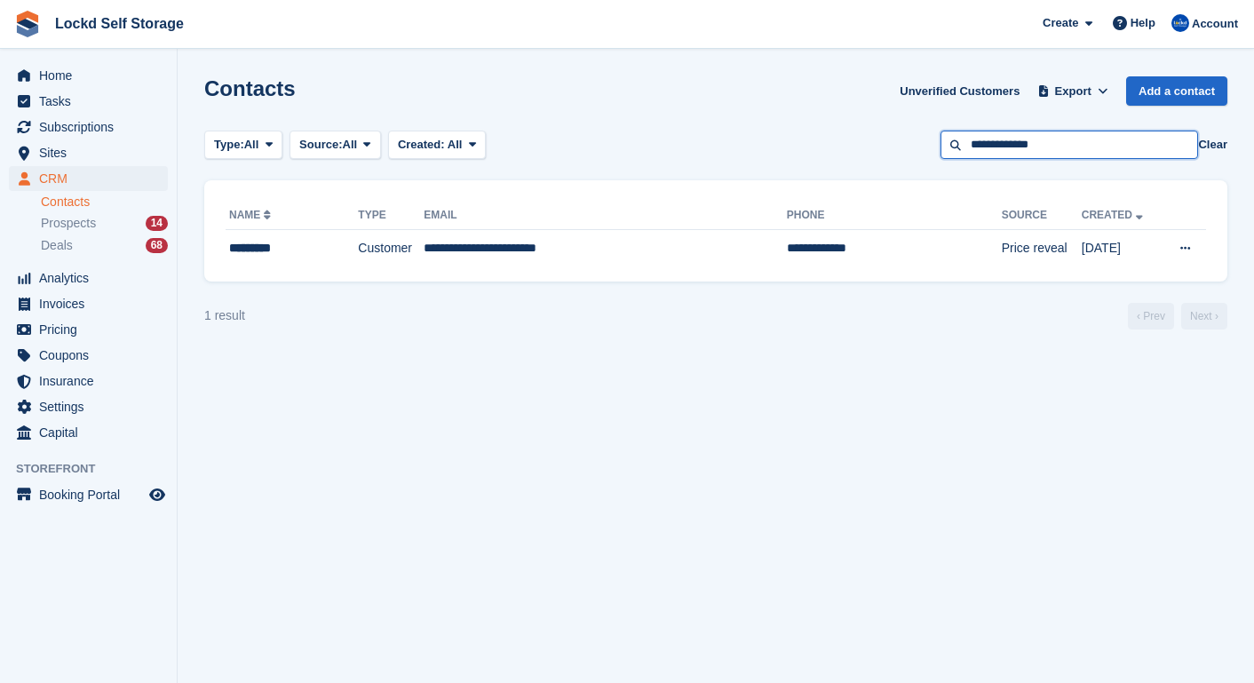
drag, startPoint x: 1085, startPoint y: 138, endPoint x: 884, endPoint y: 120, distance: 201.6
click at [885, 120] on section "Contacts Unverified Customers Export Export Contacts Export a CSV of all Contac…" at bounding box center [716, 341] width 1077 height 683
paste input "**"
click at [912, 147] on input "**********" at bounding box center [1070, 145] width 258 height 29
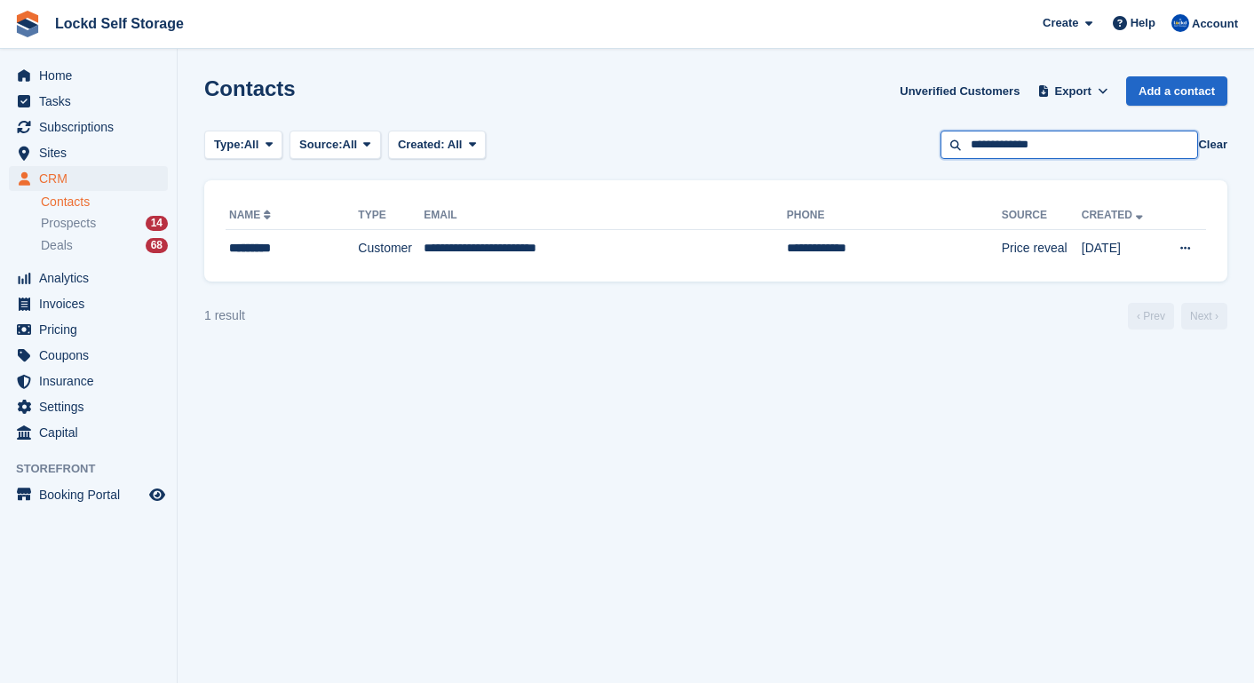
type input "**********"
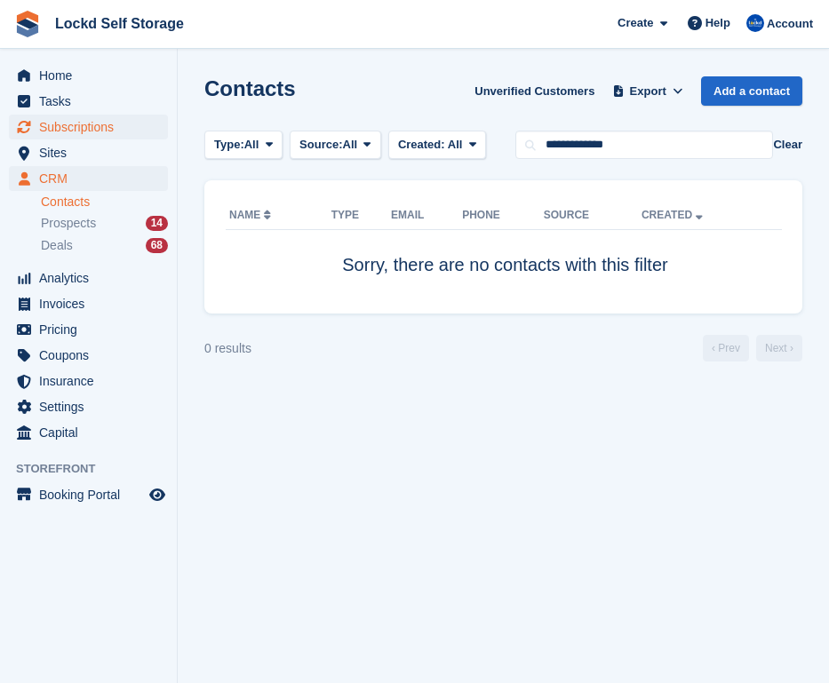
click at [104, 131] on span "Subscriptions" at bounding box center [92, 127] width 107 height 25
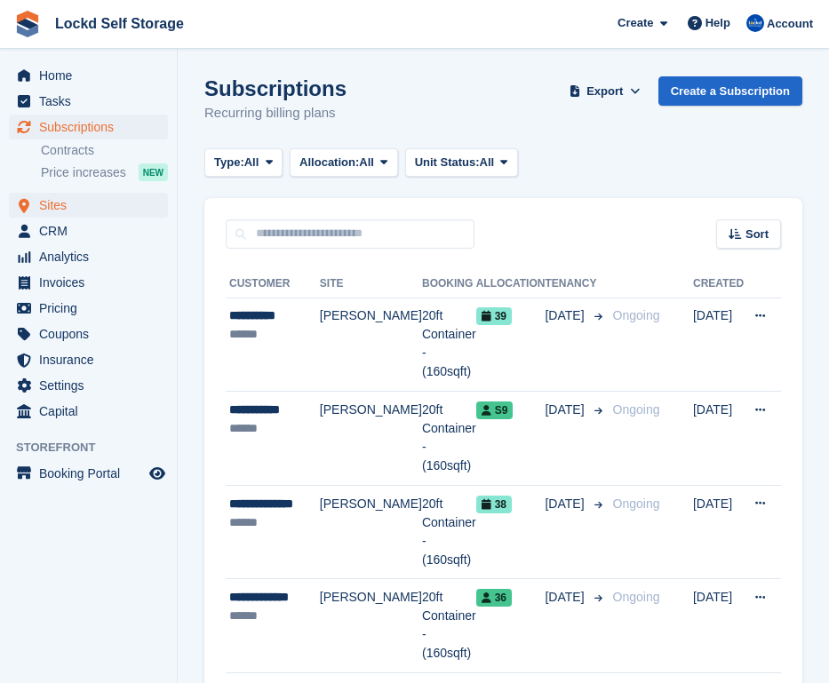
click at [82, 210] on span "Sites" at bounding box center [92, 205] width 107 height 25
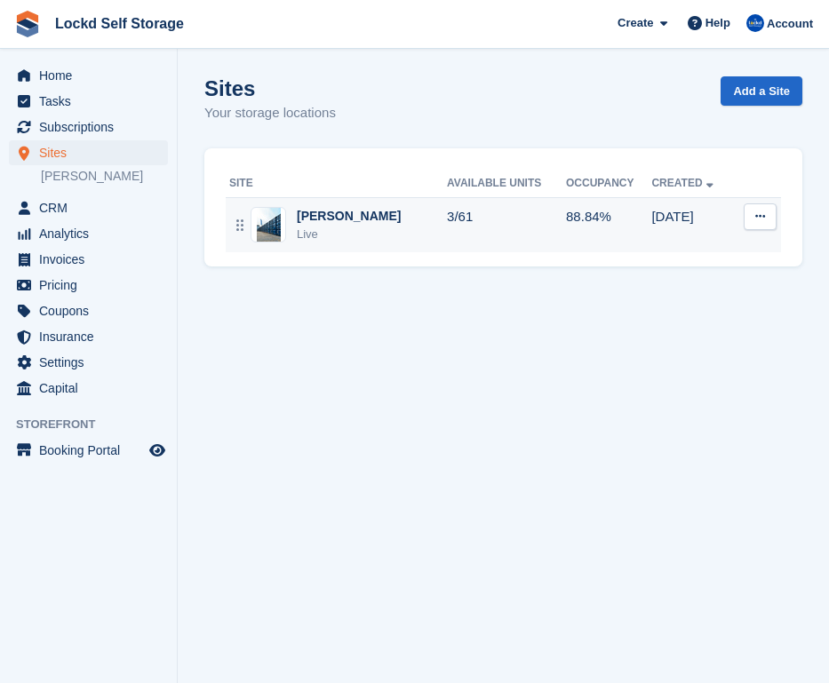
click at [319, 232] on div "Live" at bounding box center [349, 235] width 104 height 18
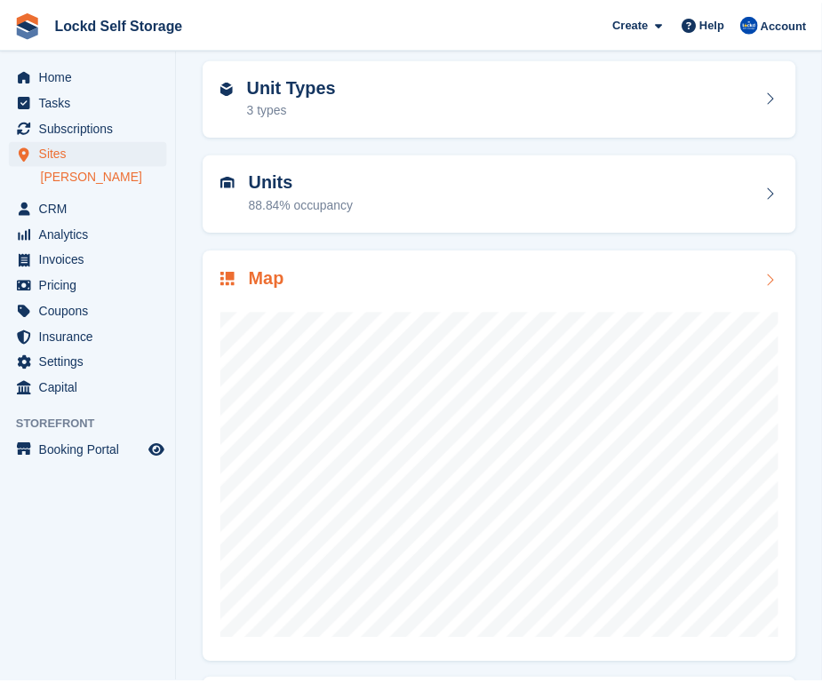
scroll to position [74, 0]
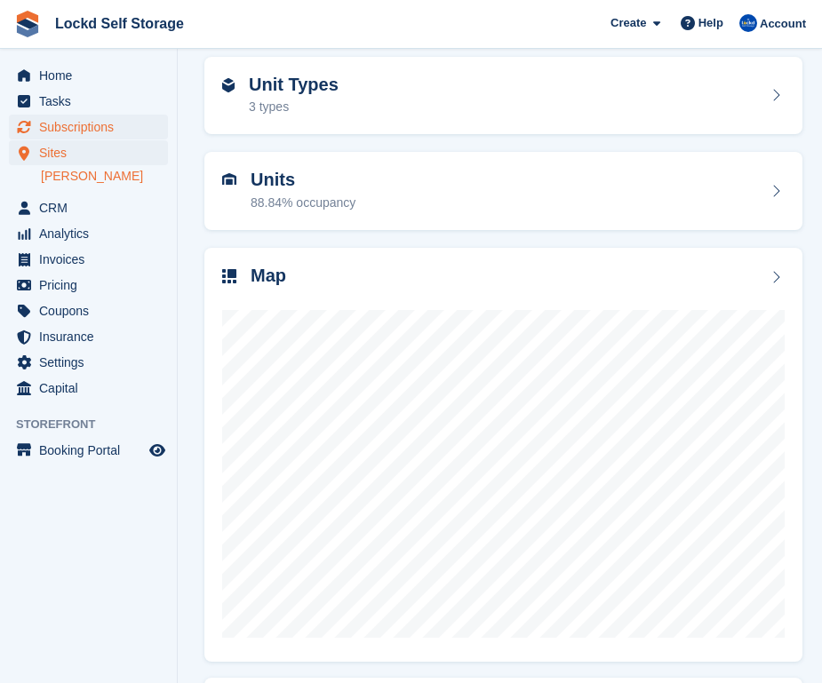
drag, startPoint x: 799, startPoint y: 342, endPoint x: 95, endPoint y: 118, distance: 738.4
click at [95, 118] on span "Subscriptions" at bounding box center [92, 127] width 107 height 25
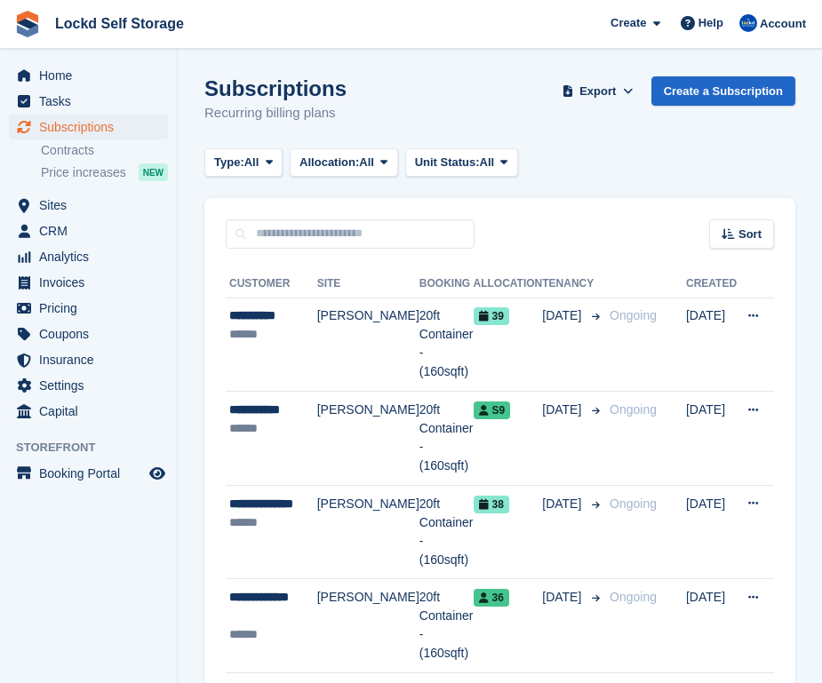
click at [92, 211] on span "Sites" at bounding box center [92, 205] width 107 height 25
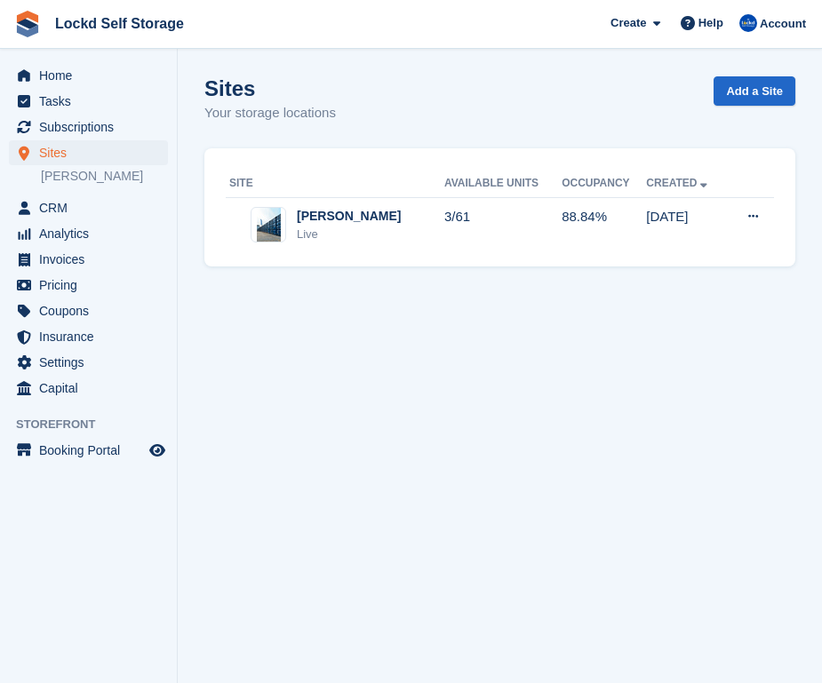
click at [299, 215] on div "[PERSON_NAME]" at bounding box center [349, 216] width 104 height 19
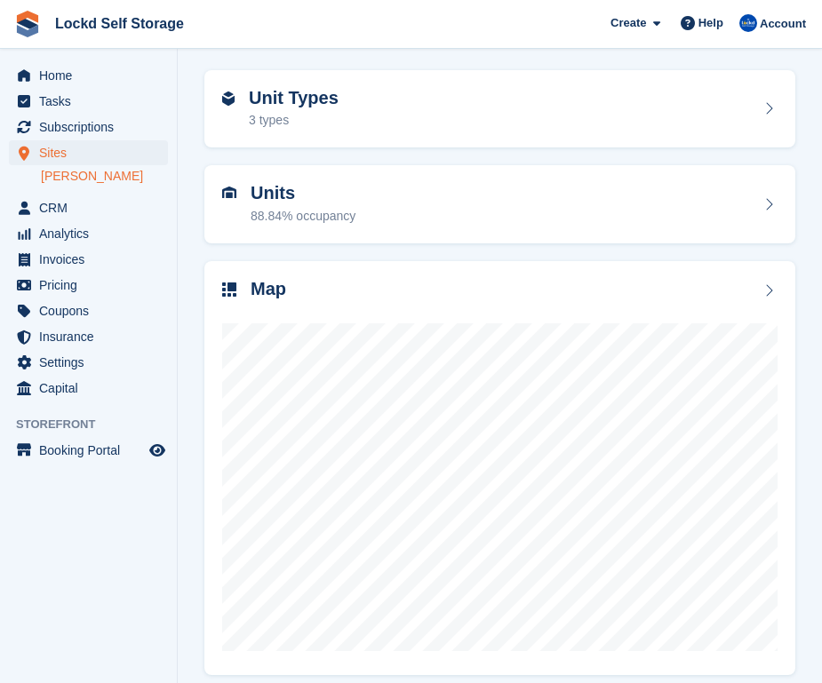
scroll to position [68, 0]
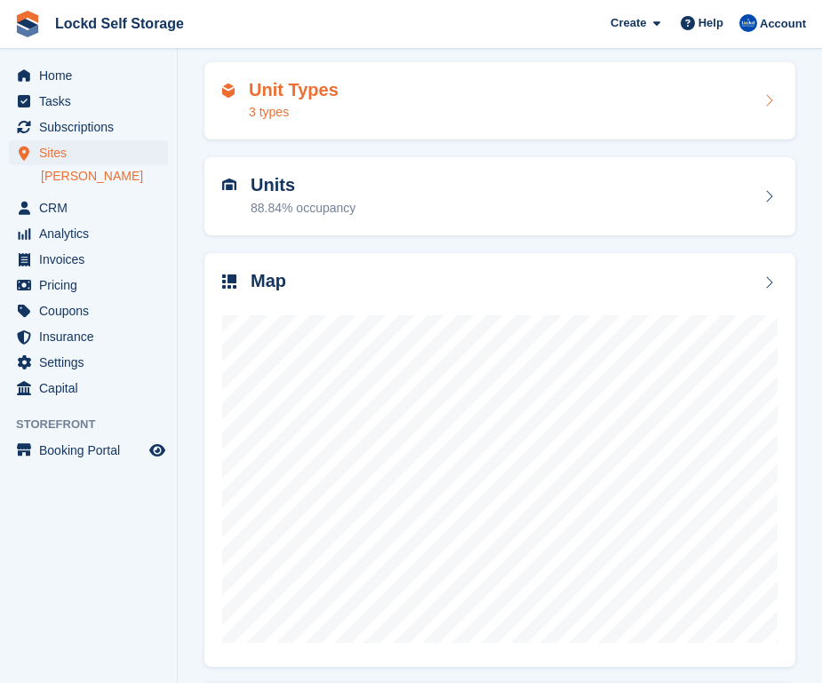
drag, startPoint x: 0, startPoint y: 0, endPoint x: 408, endPoint y: 92, distance: 417.9
click at [408, 92] on div "Unit Types 3 types" at bounding box center [499, 101] width 555 height 43
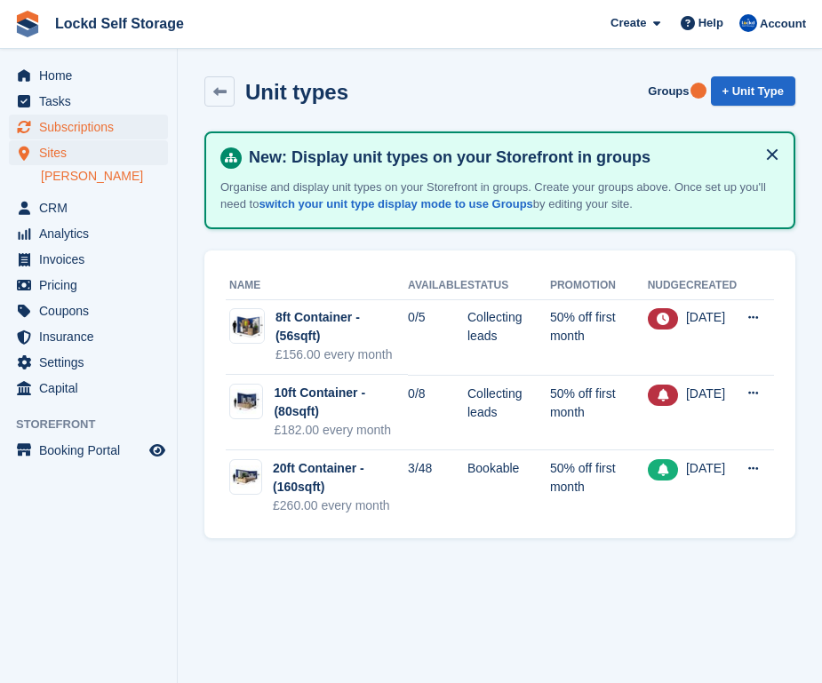
click at [68, 127] on span "Subscriptions" at bounding box center [92, 127] width 107 height 25
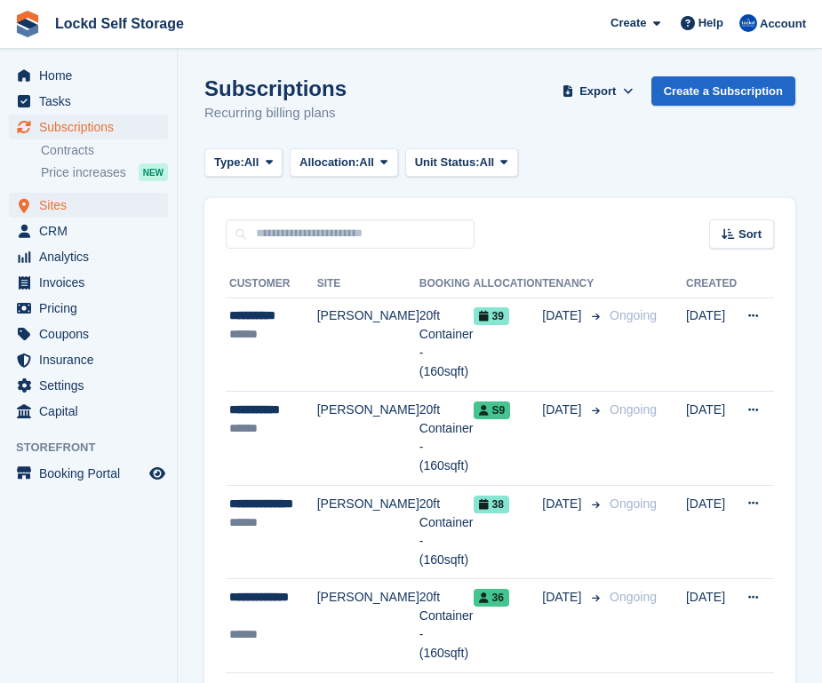
click at [85, 203] on span "Sites" at bounding box center [92, 205] width 107 height 25
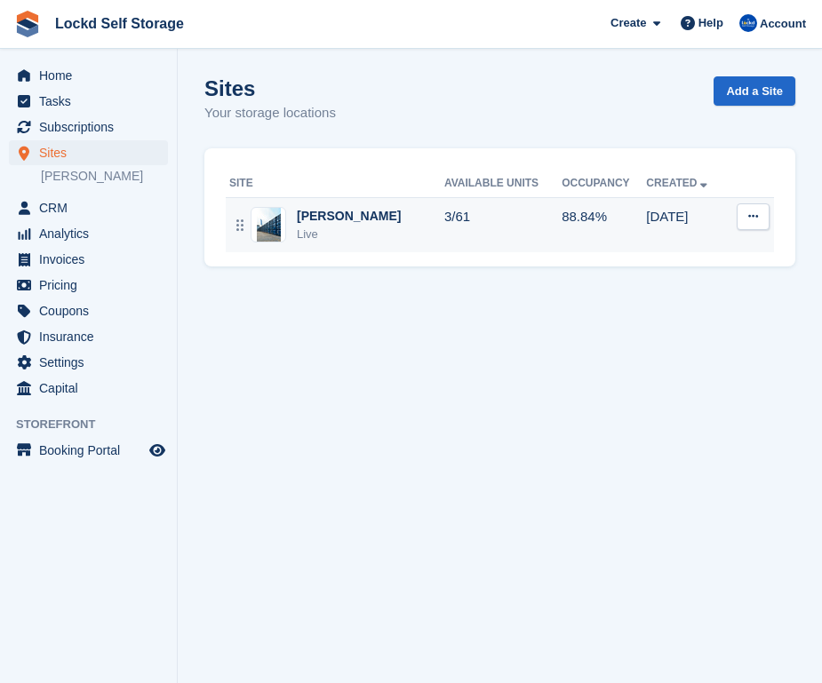
click at [380, 226] on div "Horley Live" at bounding box center [336, 225] width 215 height 36
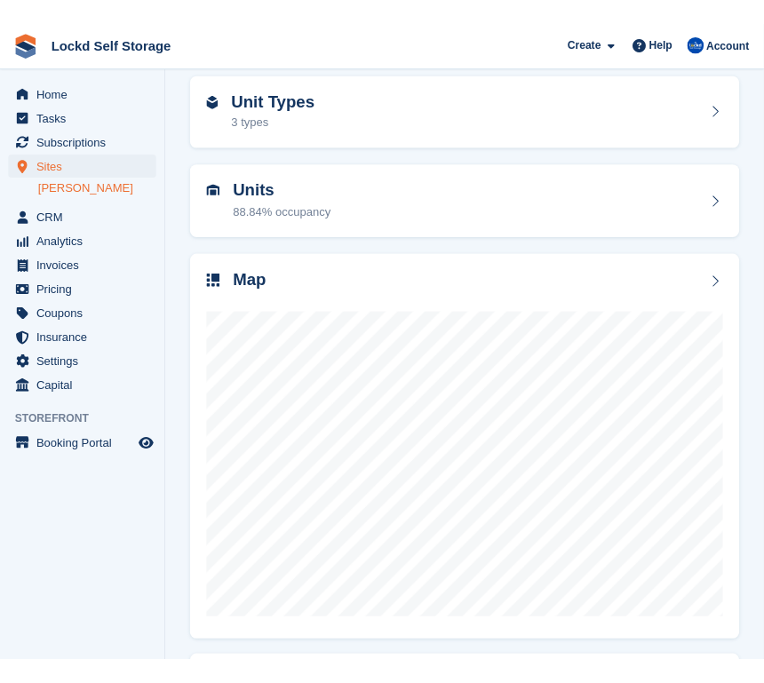
scroll to position [131, 0]
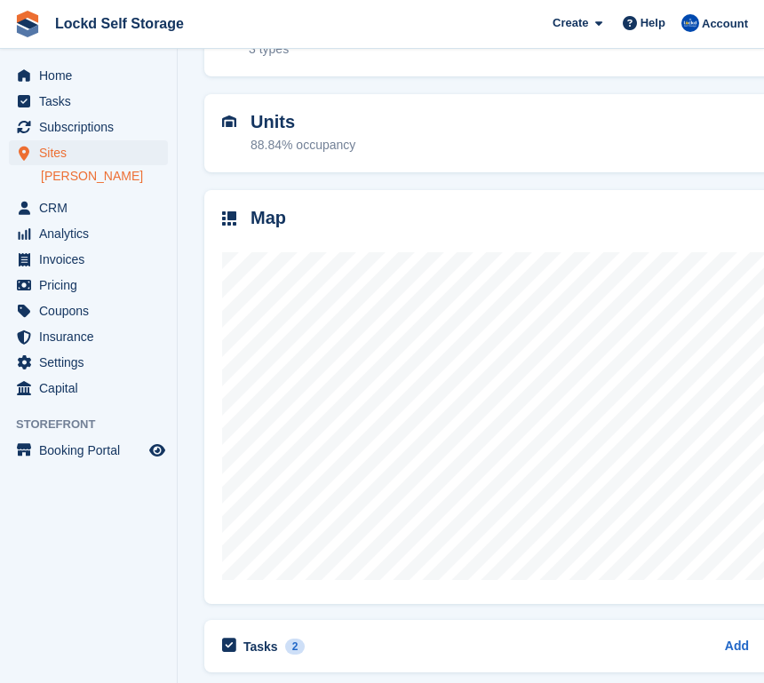
click at [92, 210] on span "CRM" at bounding box center [92, 207] width 107 height 25
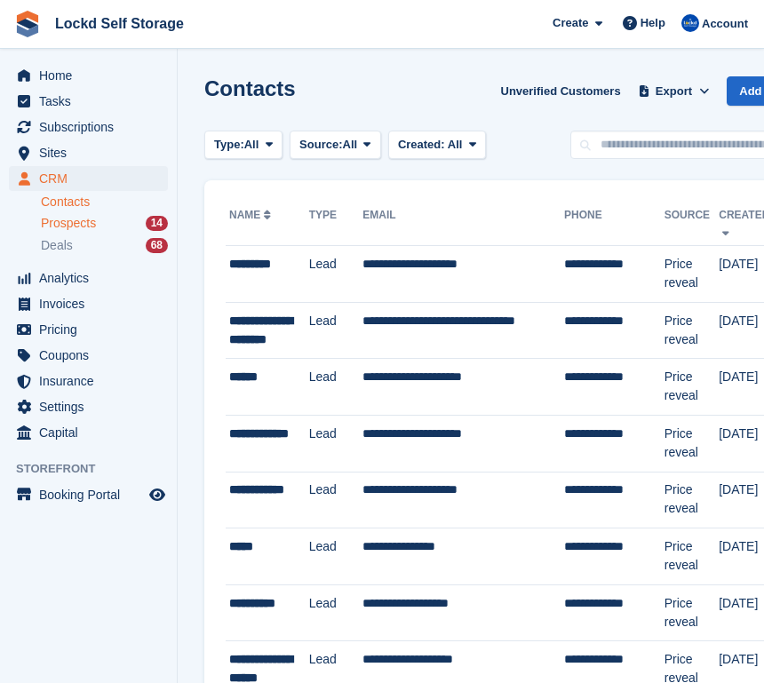
click at [54, 214] on link "Prospects 14" at bounding box center [104, 223] width 127 height 19
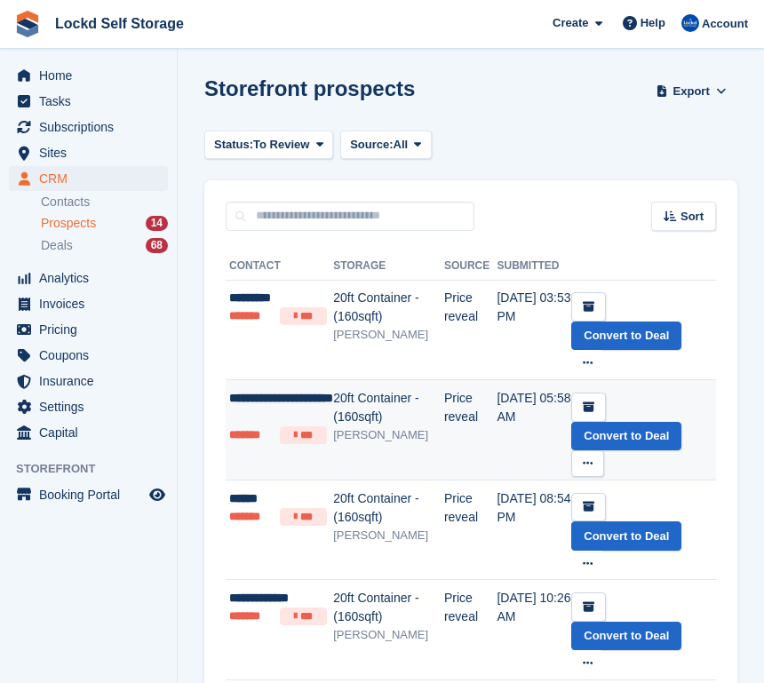
click at [346, 433] on div "[PERSON_NAME]" at bounding box center [388, 435] width 111 height 18
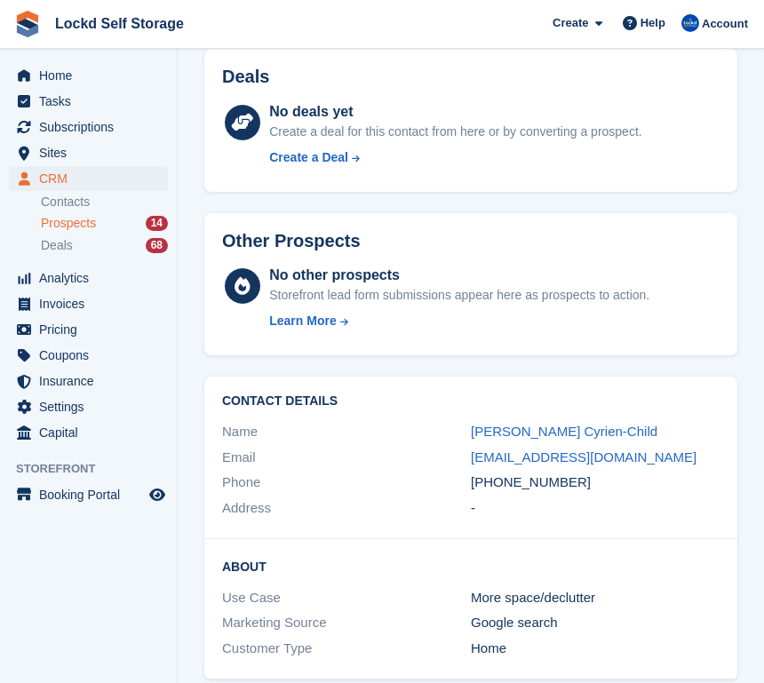
scroll to position [579, 0]
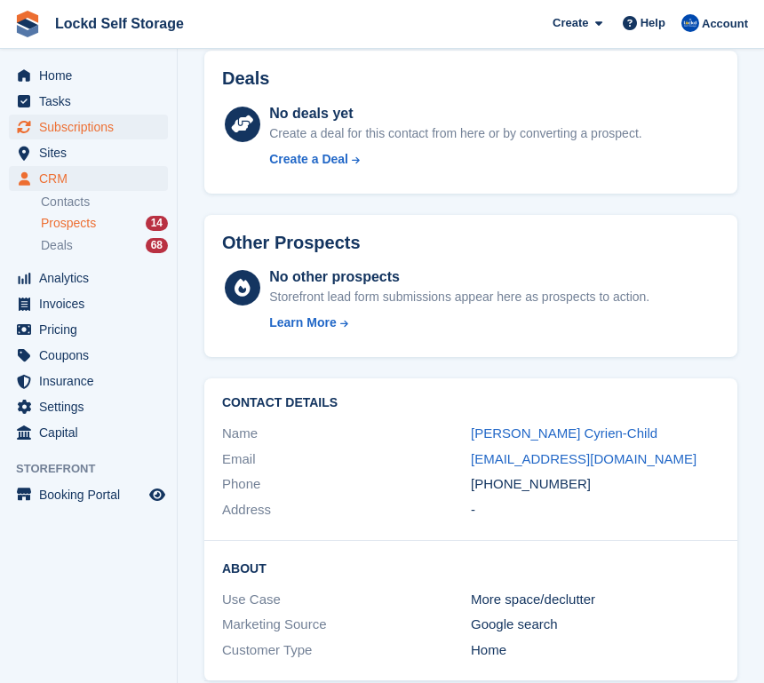
click at [100, 131] on span "Subscriptions" at bounding box center [92, 127] width 107 height 25
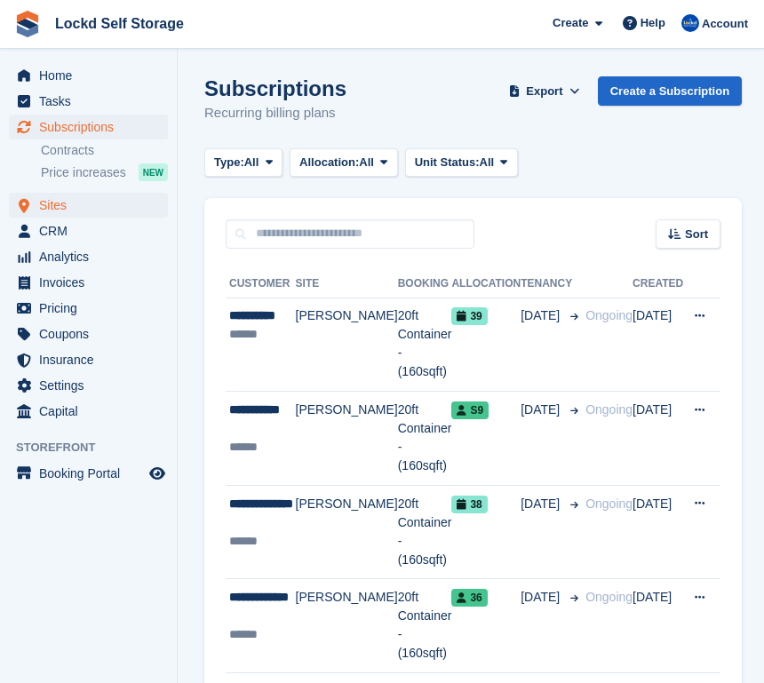
click at [94, 201] on span "Sites" at bounding box center [92, 205] width 107 height 25
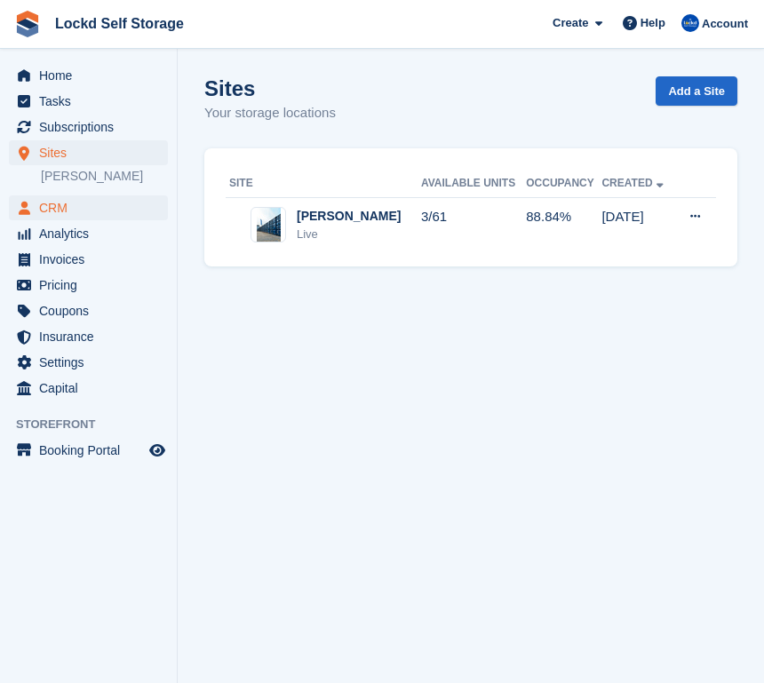
click at [76, 204] on span "CRM" at bounding box center [92, 207] width 107 height 25
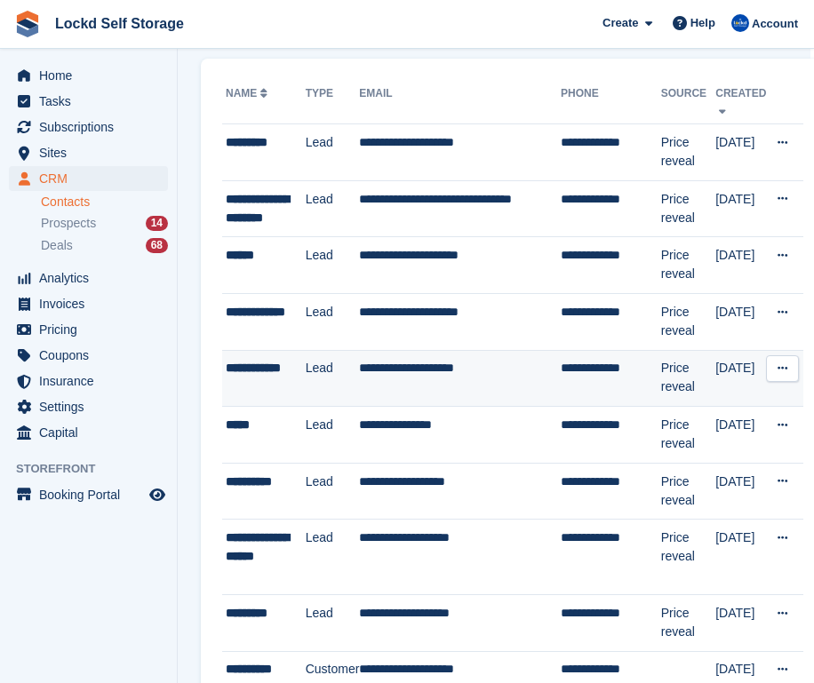
scroll to position [122, 4]
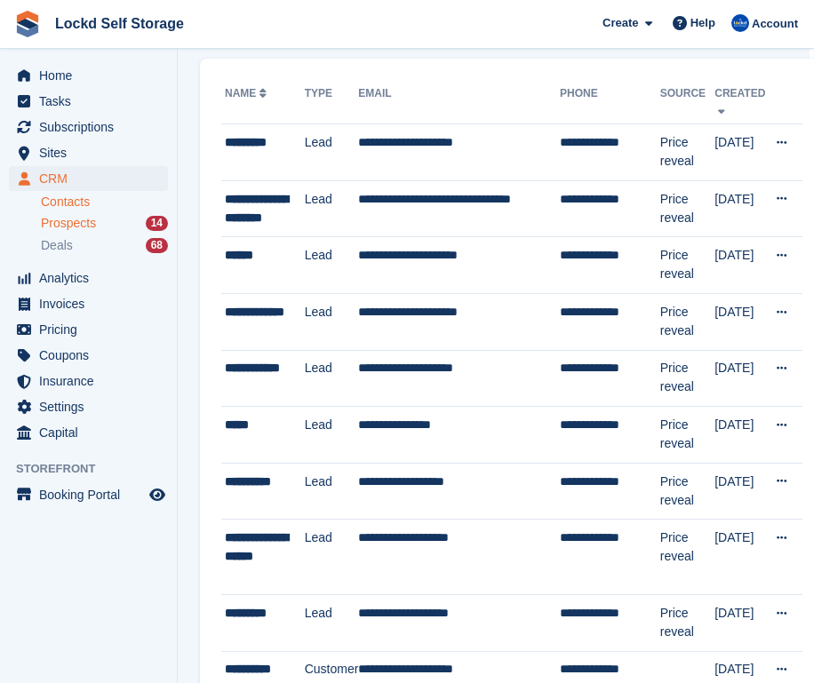
click at [88, 229] on span "Prospects" at bounding box center [68, 223] width 55 height 17
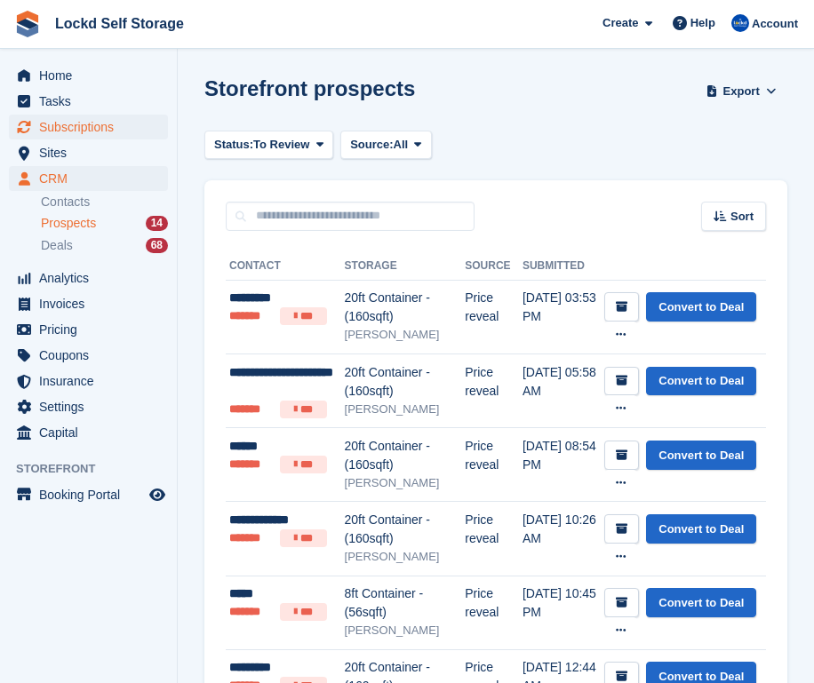
click at [103, 129] on span "Subscriptions" at bounding box center [92, 127] width 107 height 25
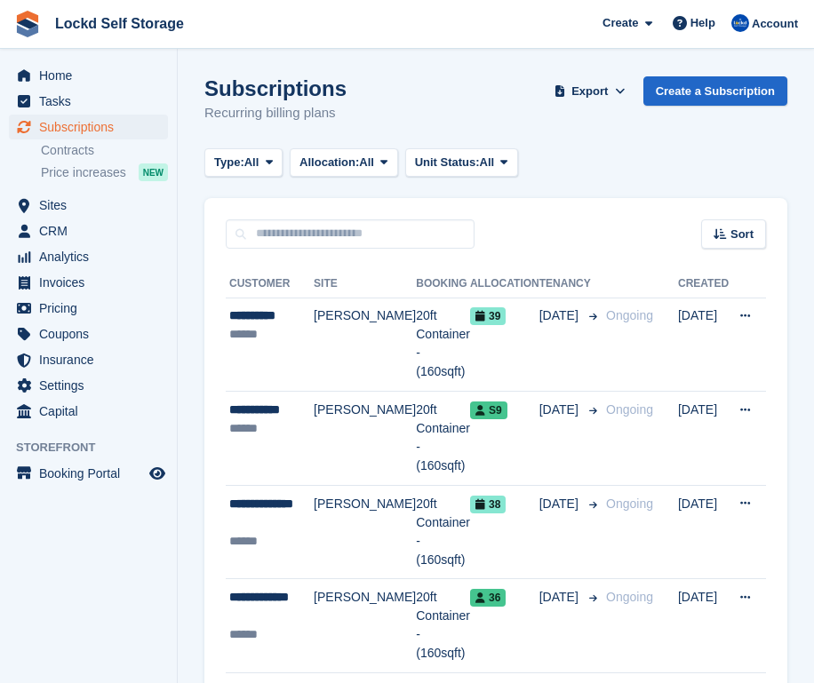
click at [107, 129] on span "Subscriptions" at bounding box center [92, 127] width 107 height 25
click at [94, 198] on span "Sites" at bounding box center [92, 205] width 107 height 25
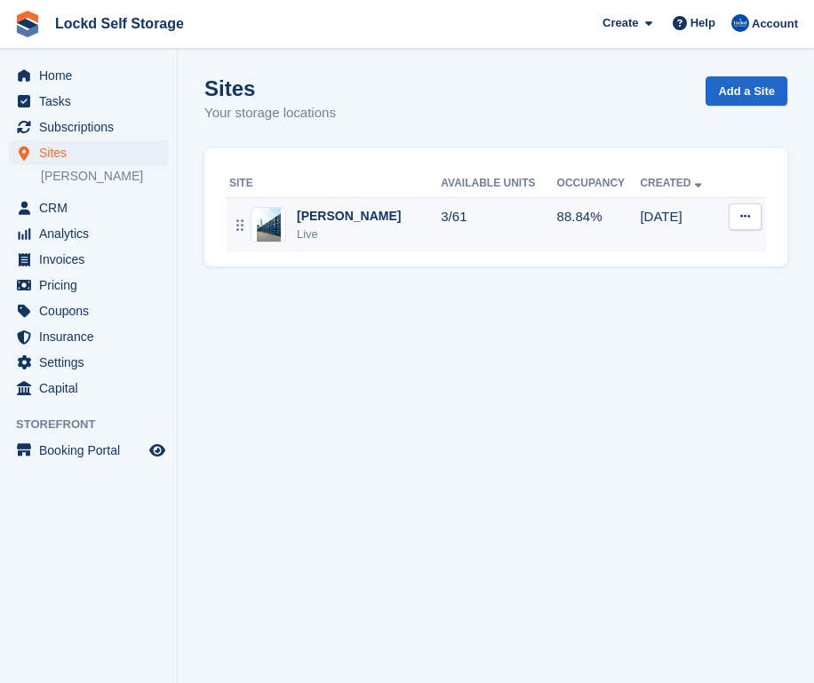
click at [441, 233] on td "3/61" at bounding box center [498, 224] width 115 height 55
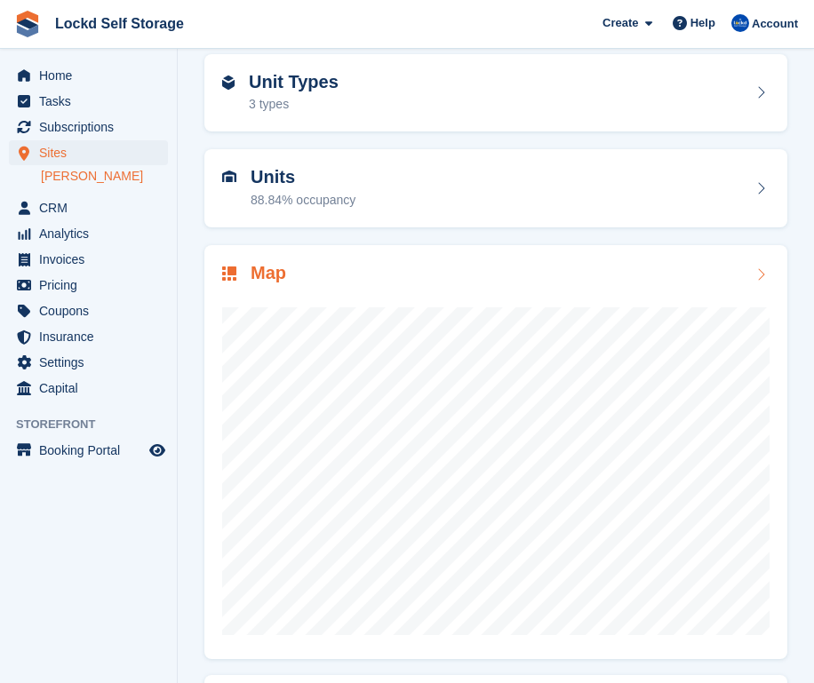
scroll to position [78, 0]
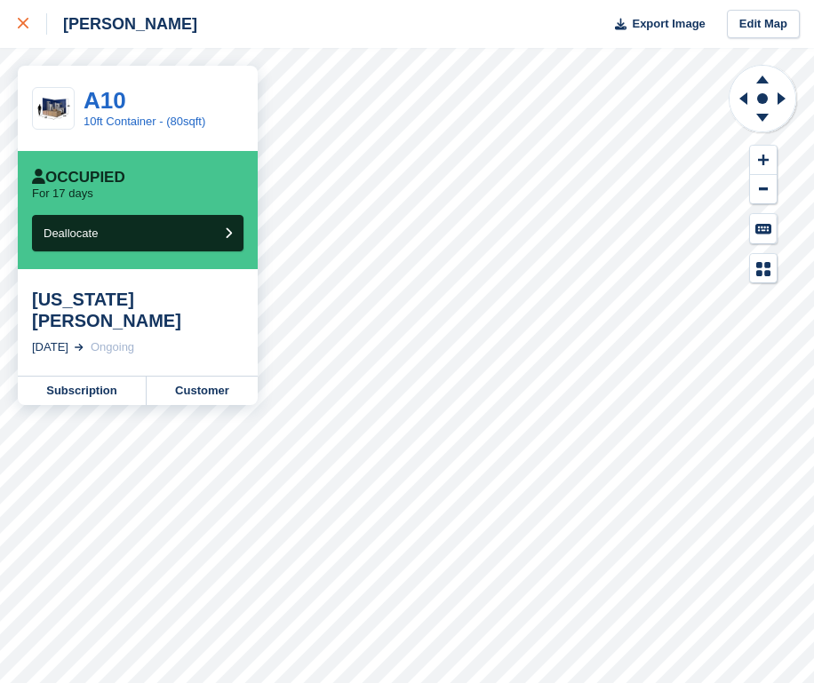
click at [28, 32] on div at bounding box center [32, 23] width 29 height 21
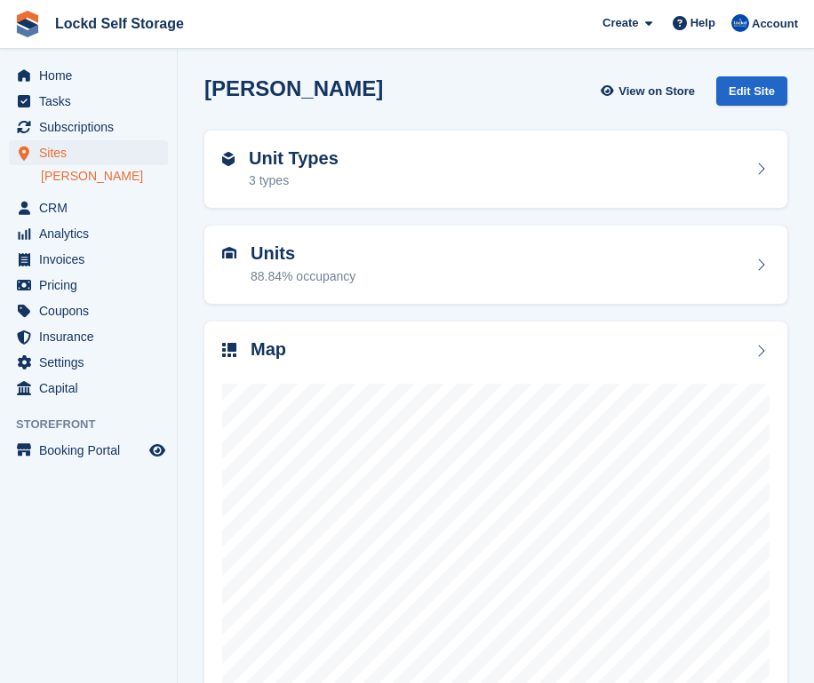
scroll to position [103, 0]
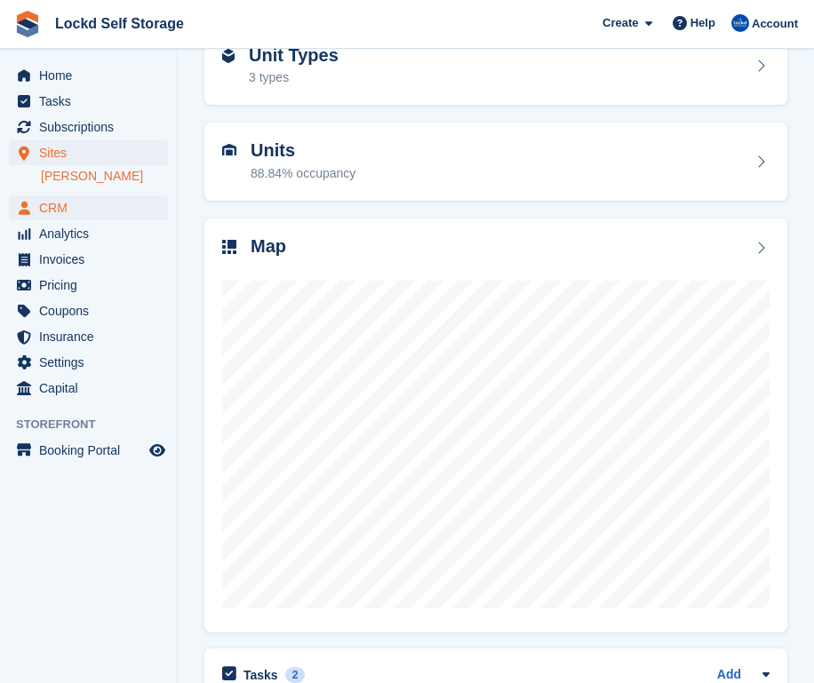
click at [73, 207] on span "CRM" at bounding box center [92, 207] width 107 height 25
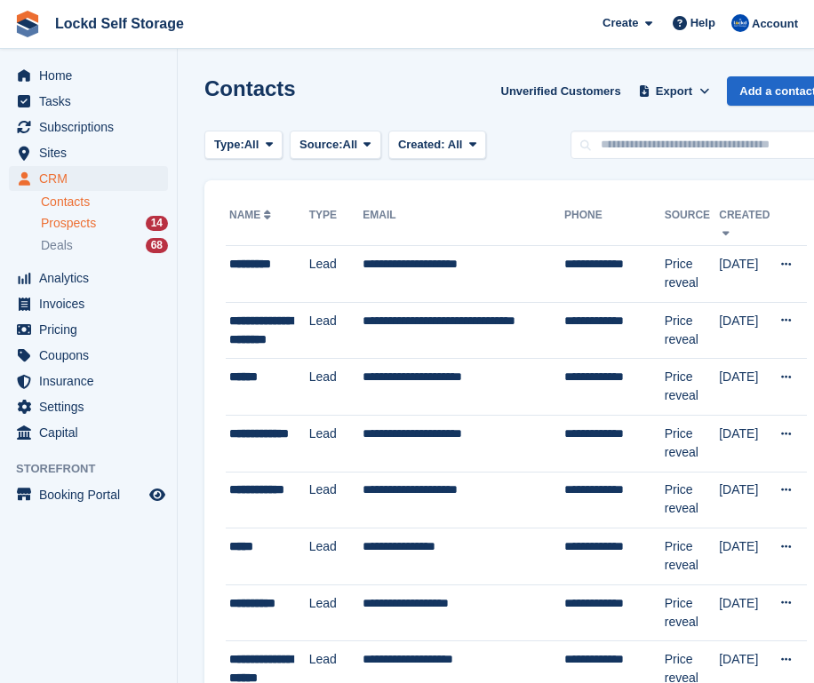
click at [83, 227] on span "Prospects" at bounding box center [68, 223] width 55 height 17
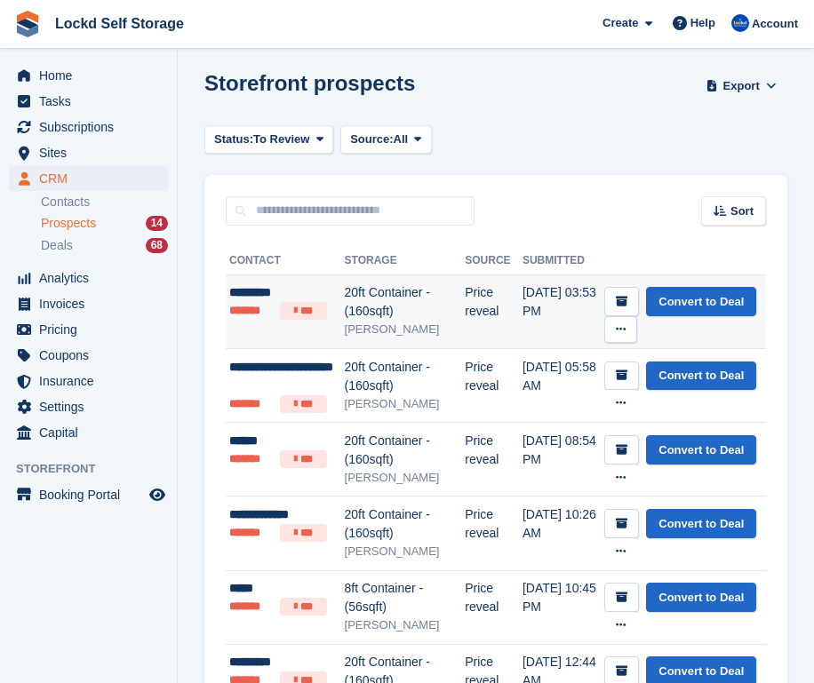
scroll to position [4, 0]
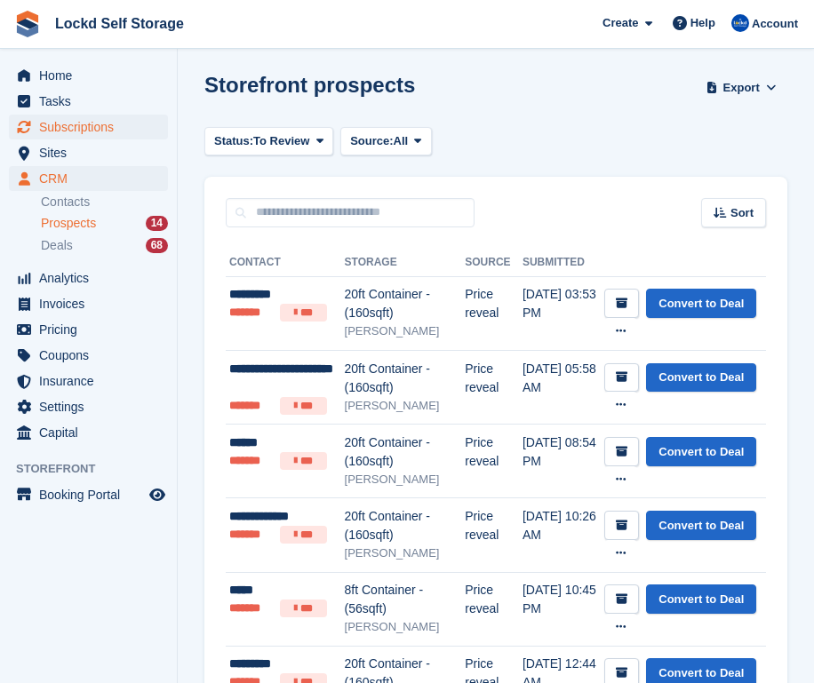
click at [102, 121] on span "Subscriptions" at bounding box center [92, 127] width 107 height 25
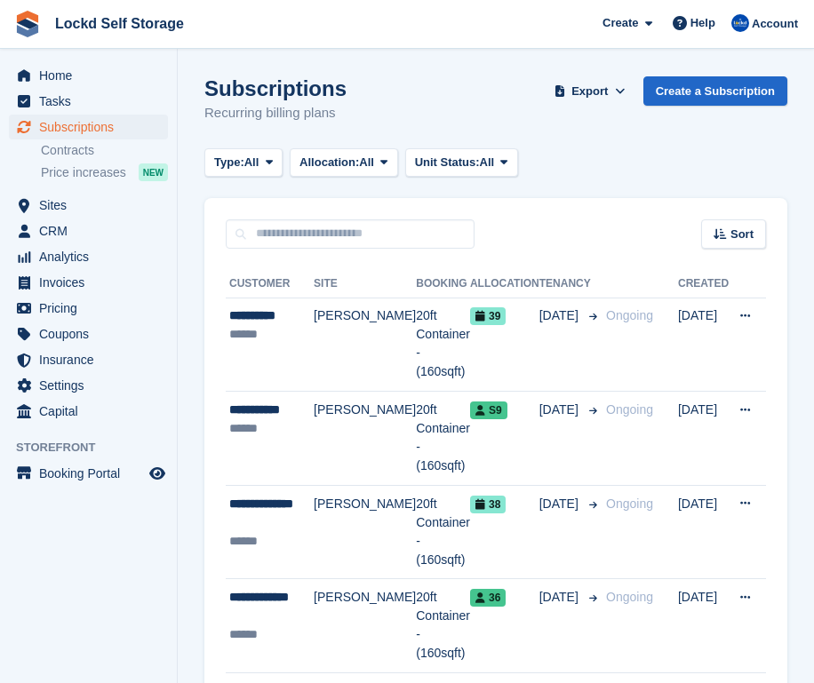
click at [64, 192] on div "Subscriptions Subscriptions Subscriptions Contracts Price increases NEW Contrac…" at bounding box center [88, 154] width 177 height 78
click at [60, 205] on span "Sites" at bounding box center [92, 205] width 107 height 25
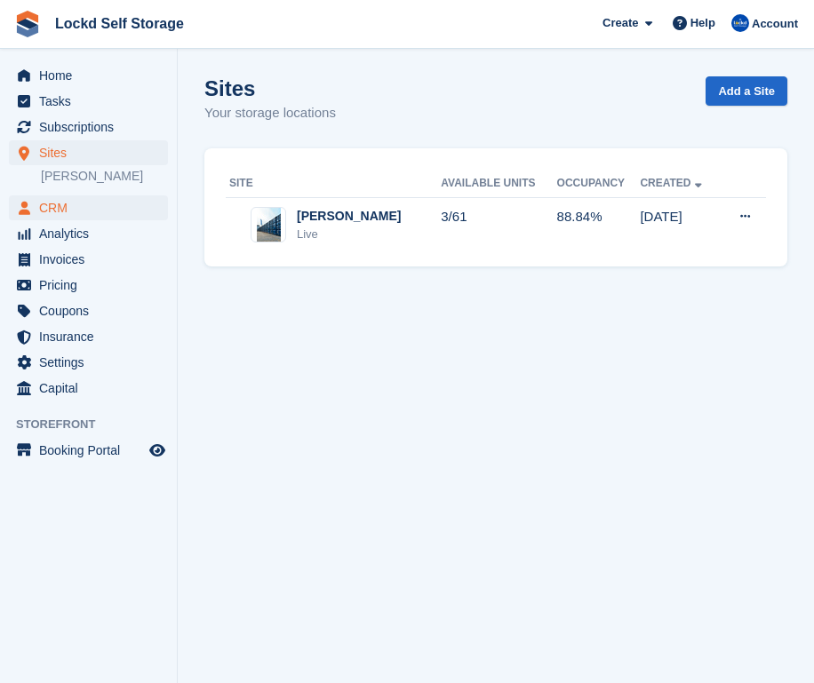
click at [70, 202] on span "CRM" at bounding box center [92, 207] width 107 height 25
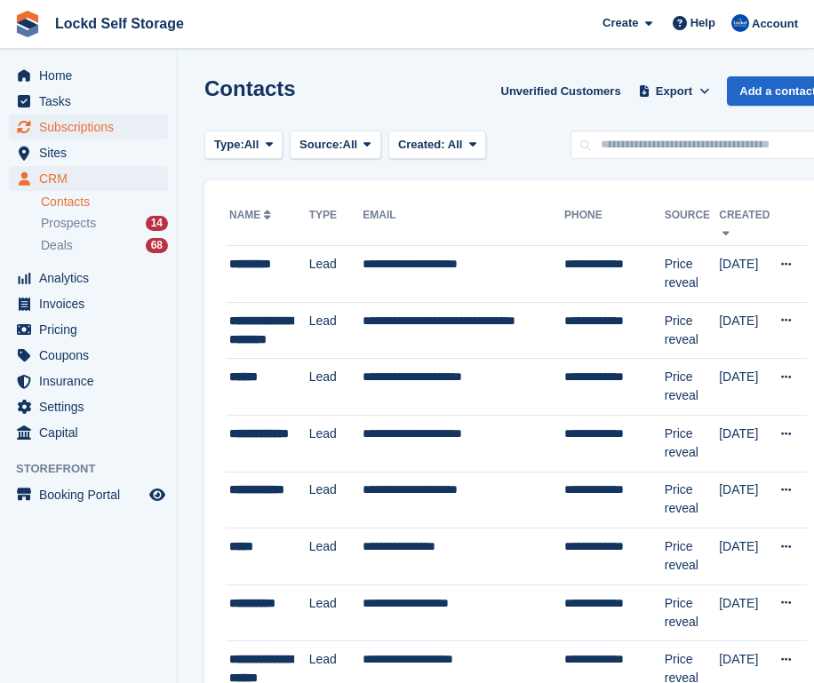
click at [76, 129] on span "Subscriptions" at bounding box center [92, 127] width 107 height 25
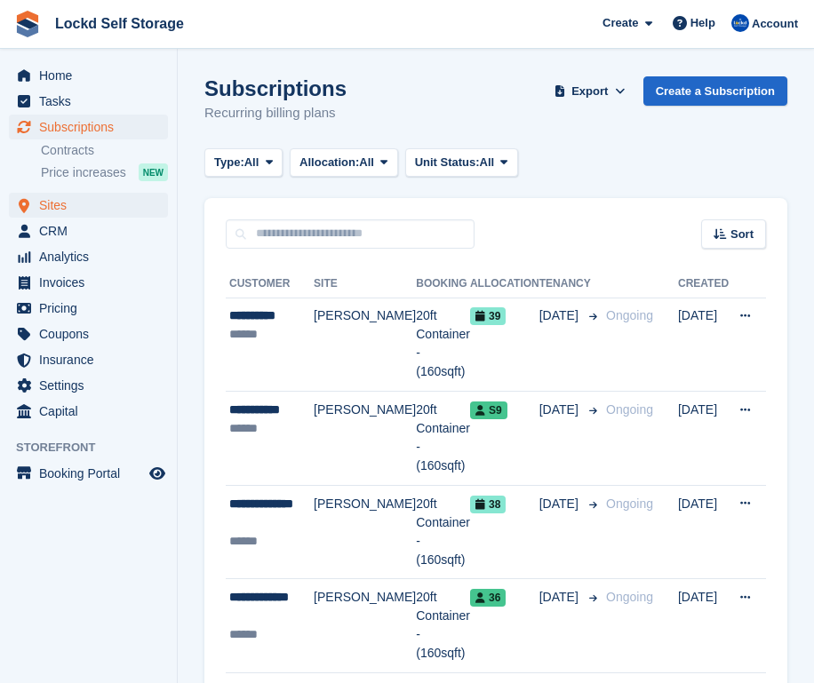
click at [65, 203] on span "Sites" at bounding box center [92, 205] width 107 height 25
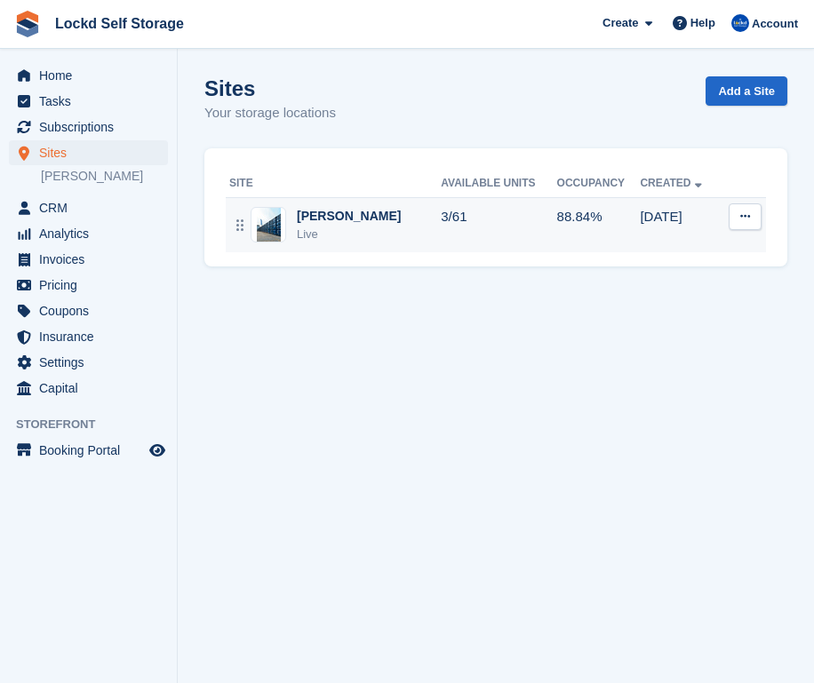
click at [347, 230] on div "Horley Live" at bounding box center [334, 225] width 211 height 36
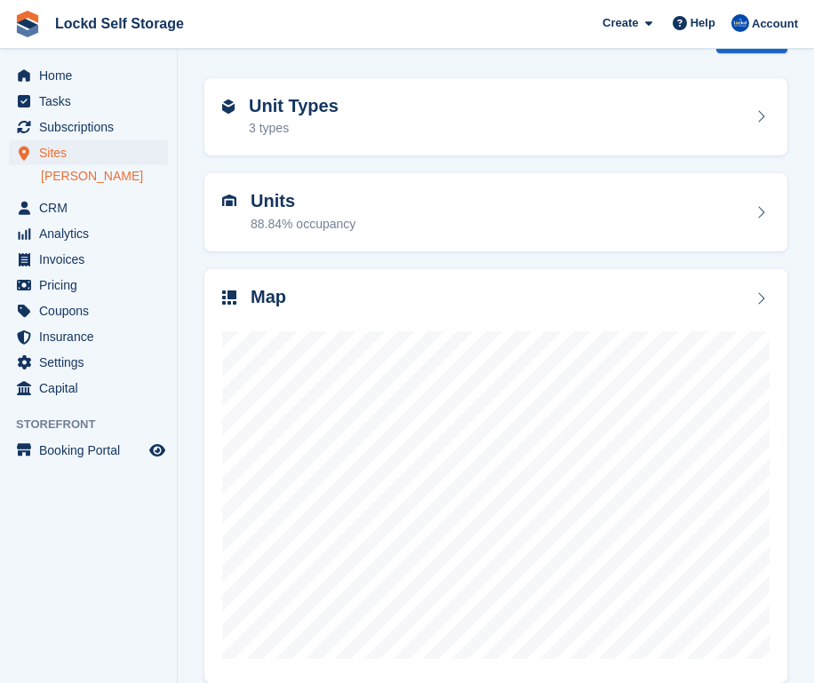
scroll to position [62, 0]
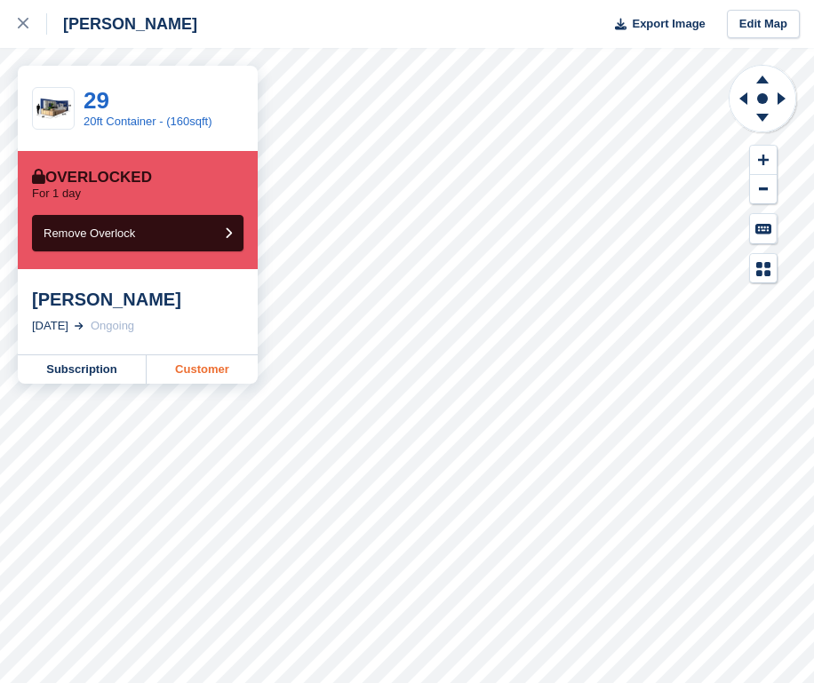
click at [215, 357] on link "Customer" at bounding box center [202, 369] width 111 height 28
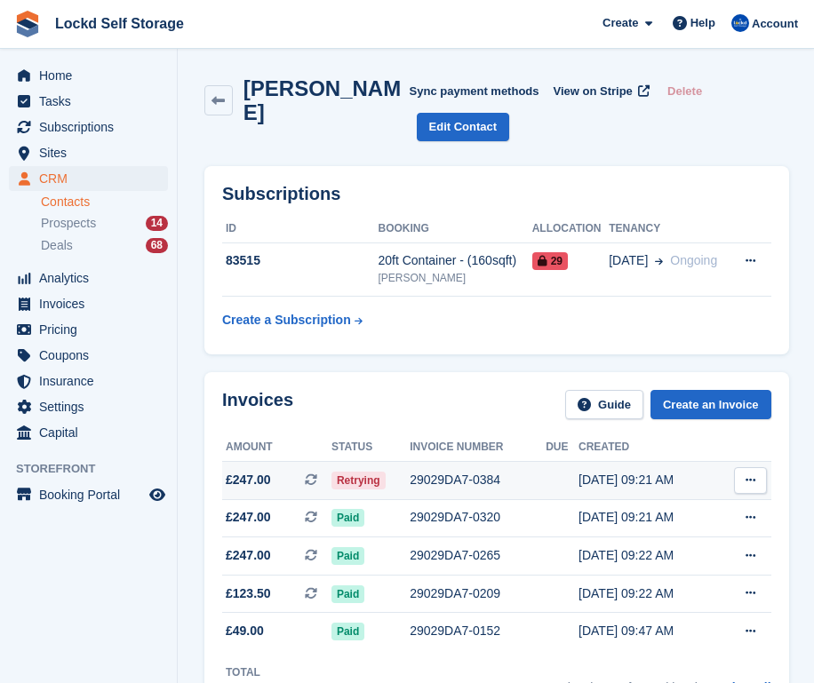
click at [364, 472] on span "Retrying" at bounding box center [358, 481] width 54 height 18
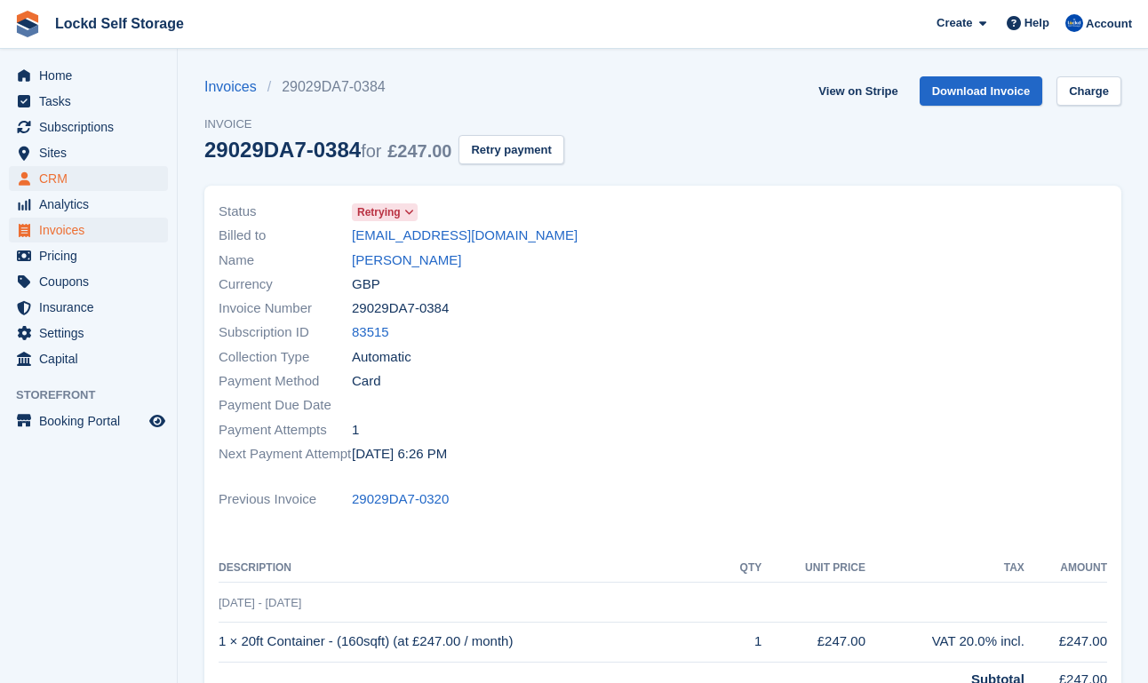
click at [83, 171] on span "CRM" at bounding box center [92, 178] width 107 height 25
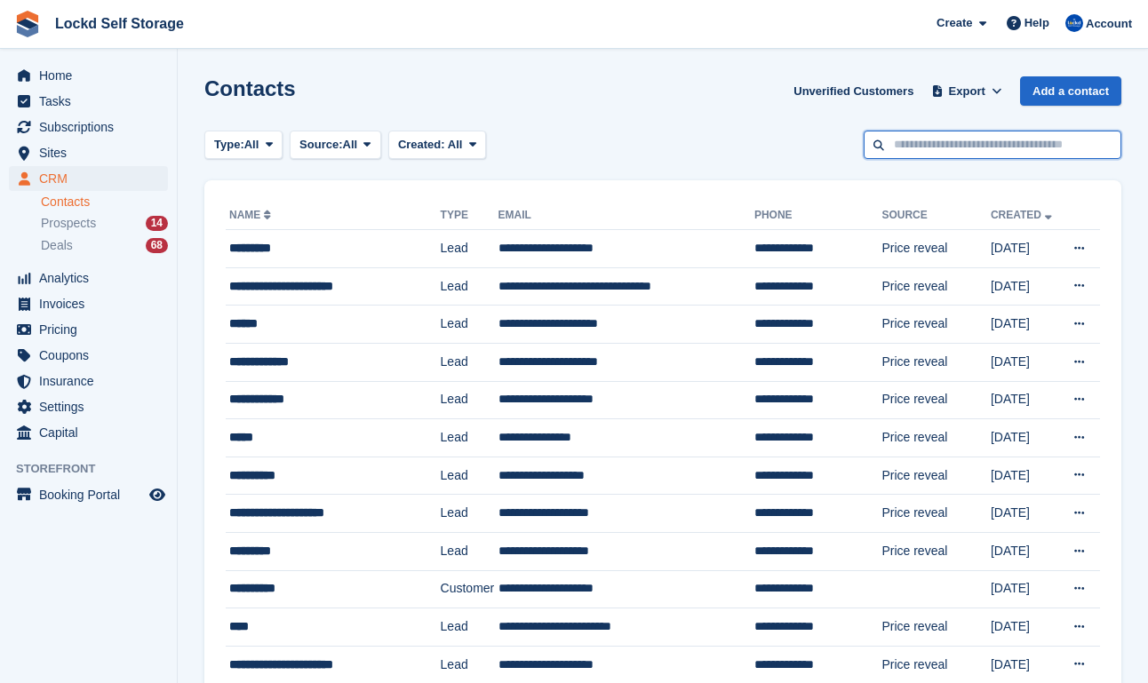
click at [813, 134] on input "text" at bounding box center [993, 145] width 258 height 29
type input "****"
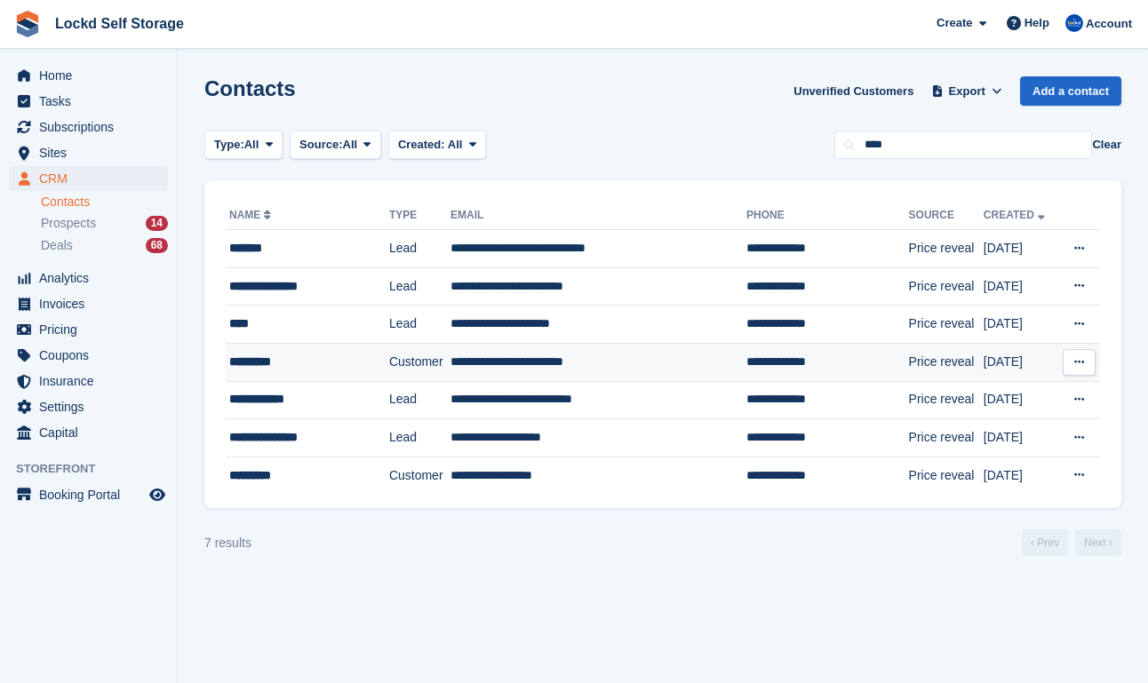
click at [369, 370] on div "*********" at bounding box center [298, 362] width 139 height 19
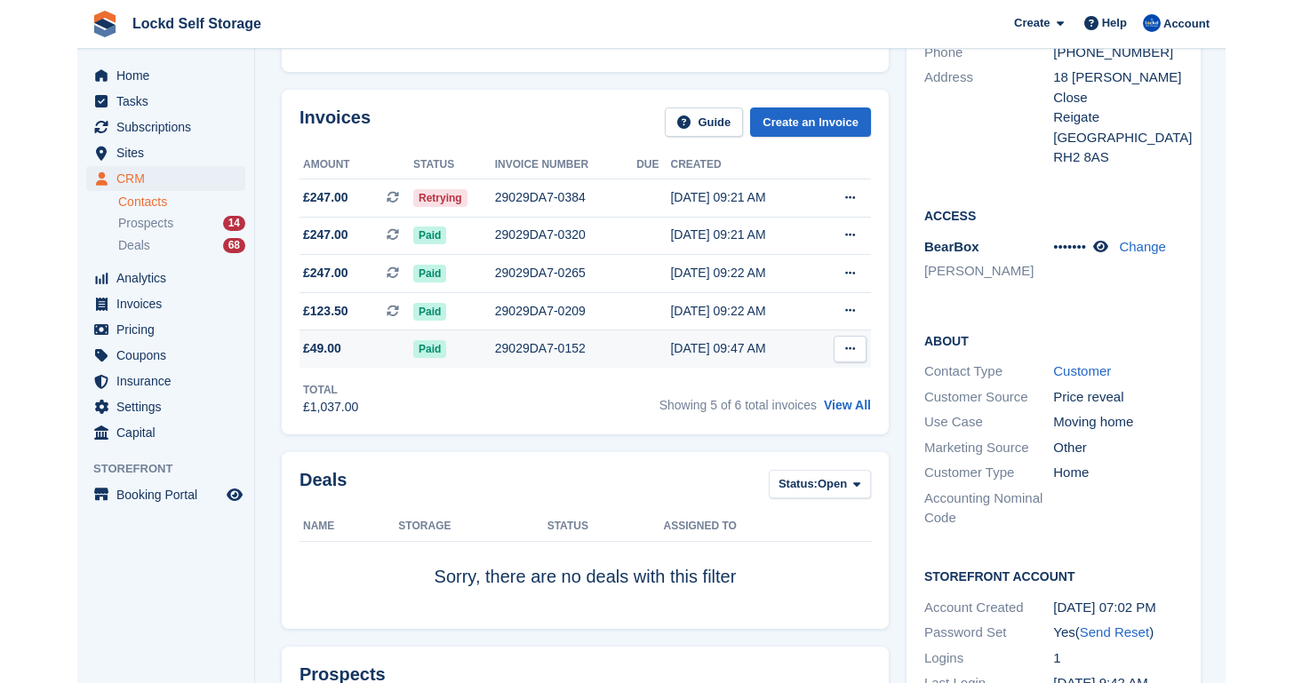
scroll to position [586, 0]
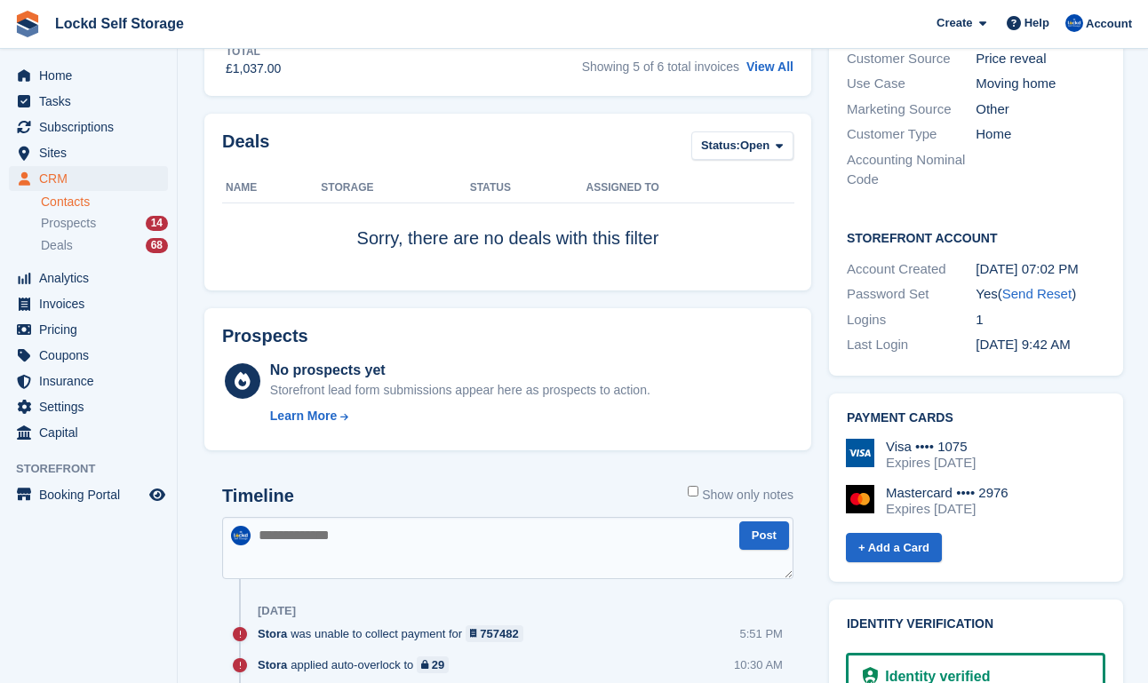
click at [976, 455] on div "Expires [DATE]" at bounding box center [931, 463] width 90 height 16
click at [945, 501] on div "Expires [DATE]" at bounding box center [947, 509] width 123 height 16
click at [865, 485] on img at bounding box center [860, 499] width 28 height 28
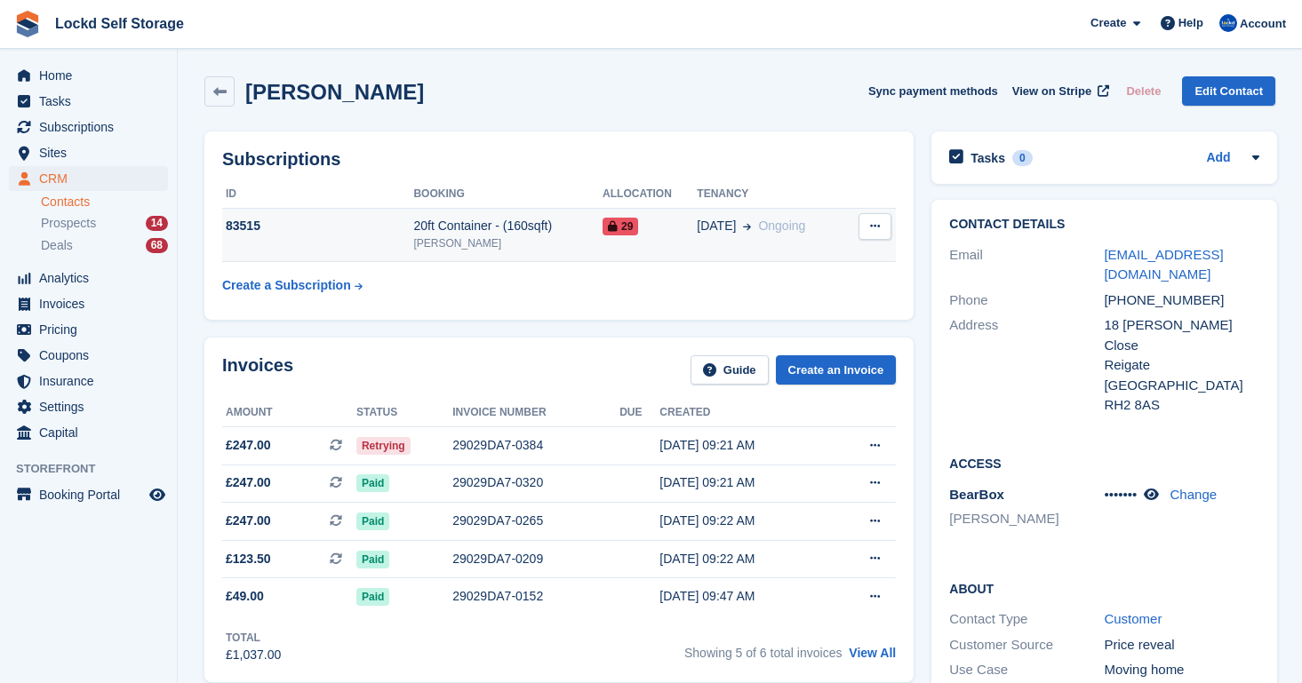
scroll to position [0, 0]
click at [738, 219] on span at bounding box center [743, 226] width 15 height 19
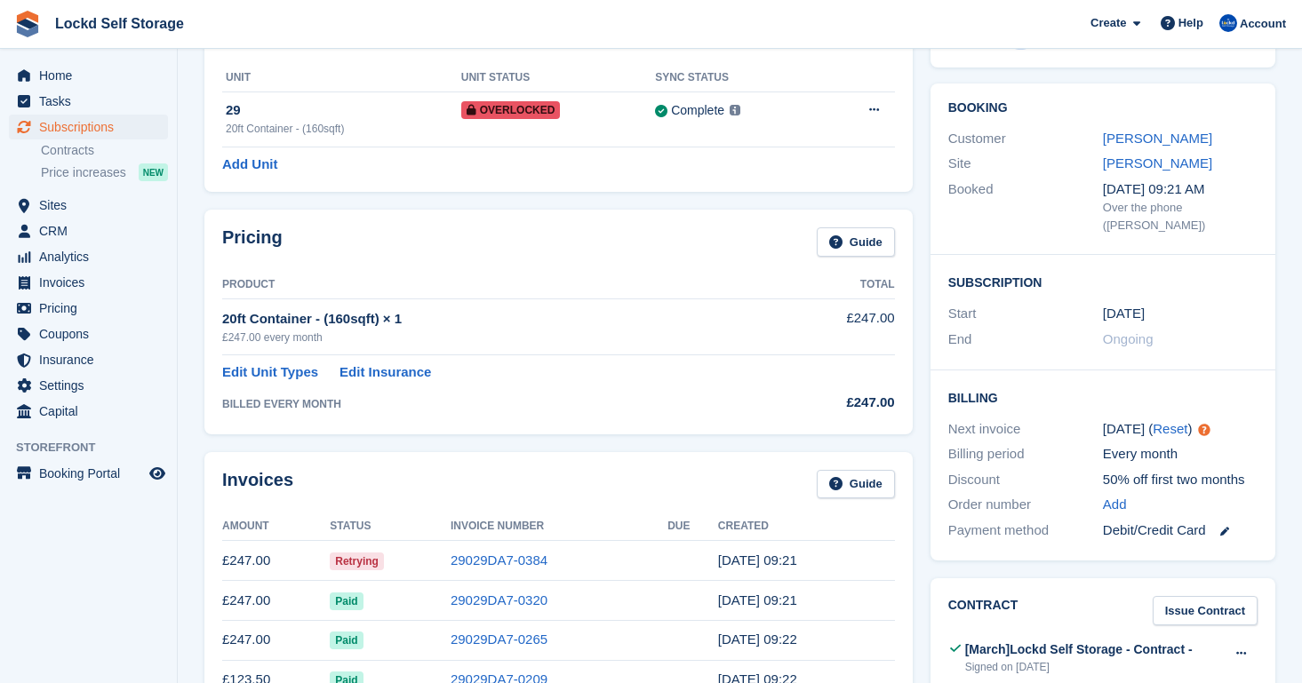
scroll to position [102, 0]
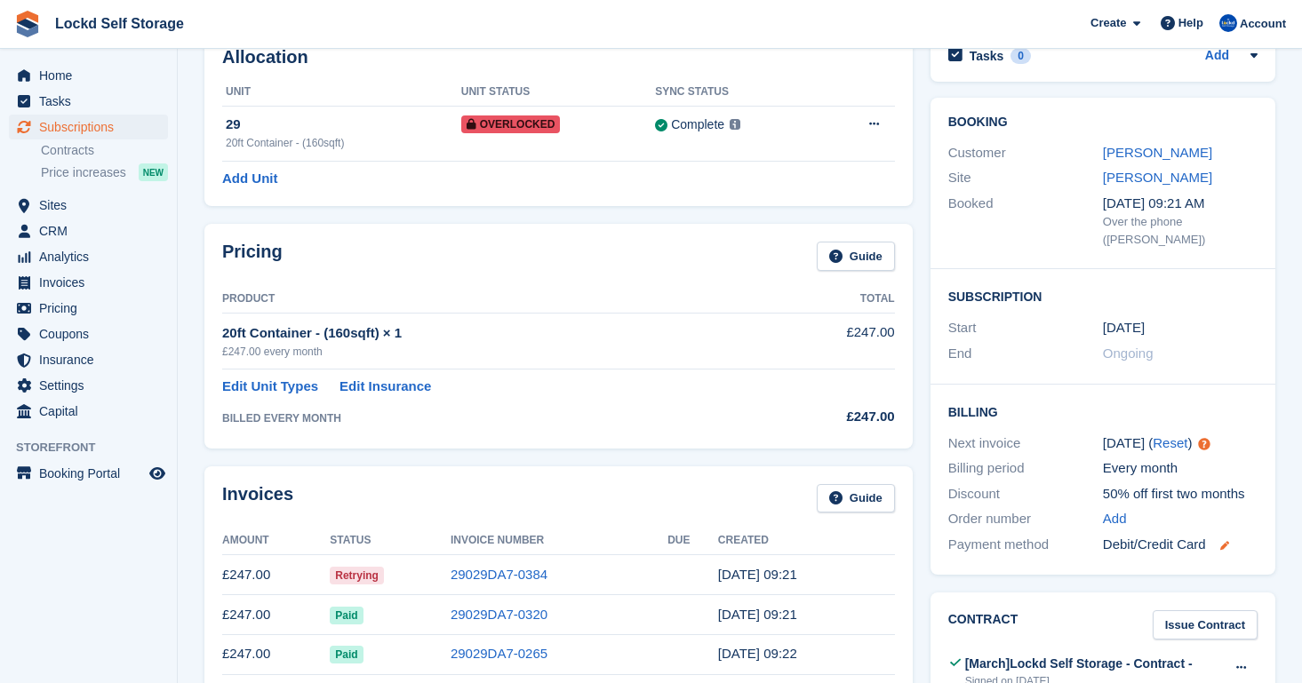
click at [1229, 541] on icon at bounding box center [1224, 545] width 9 height 9
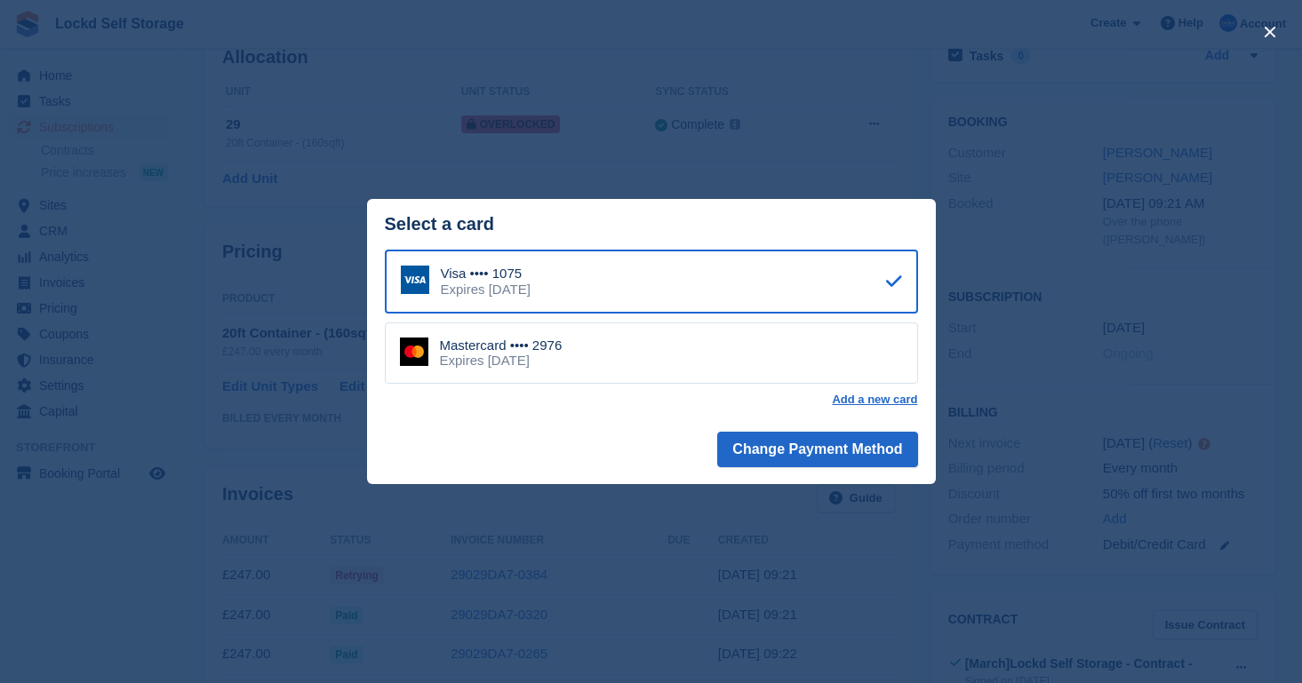
click at [777, 347] on div "Mastercard •••• 2976 Expires [DATE]" at bounding box center [651, 354] width 533 height 62
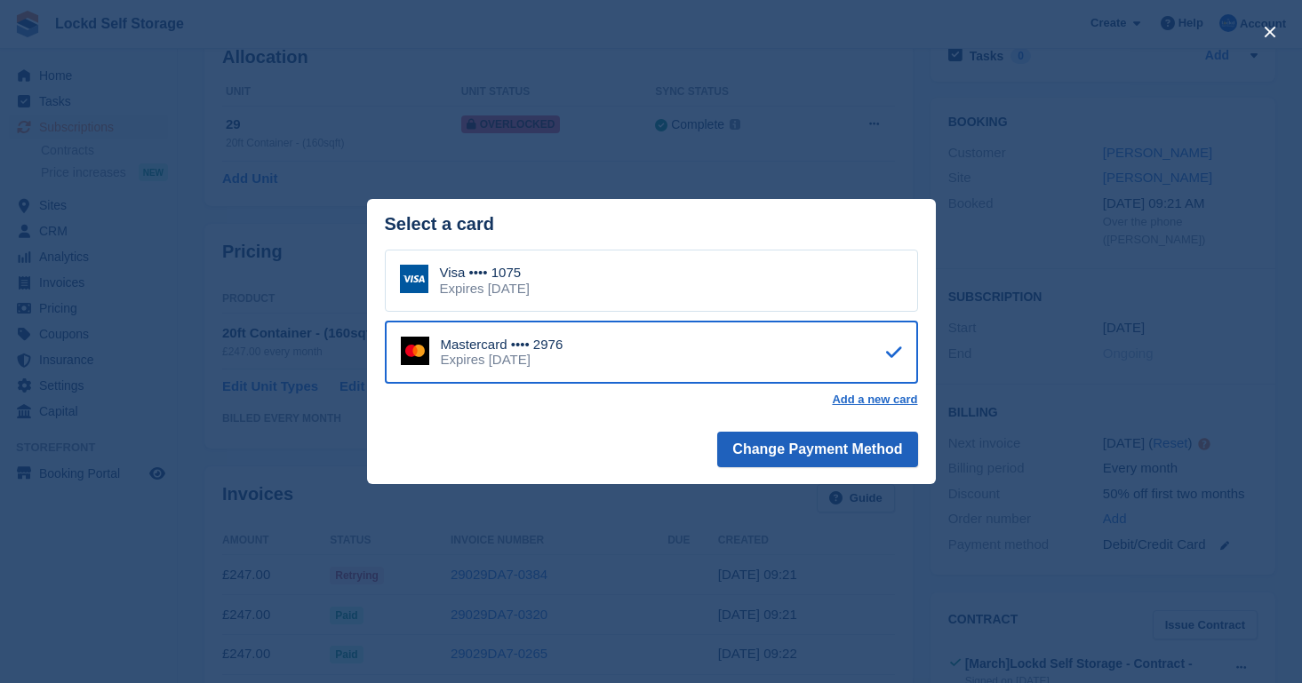
click at [790, 452] on button "Change Payment Method" at bounding box center [817, 450] width 200 height 36
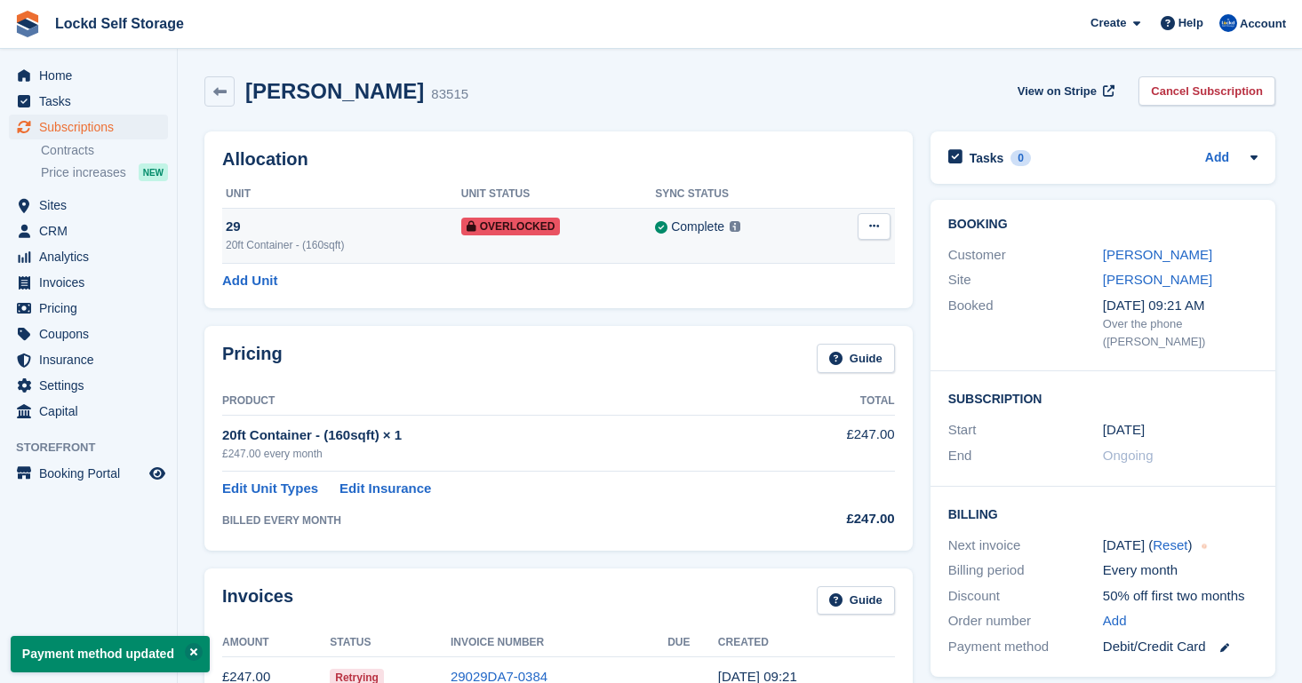
click at [629, 230] on div "Overlocked" at bounding box center [558, 226] width 194 height 19
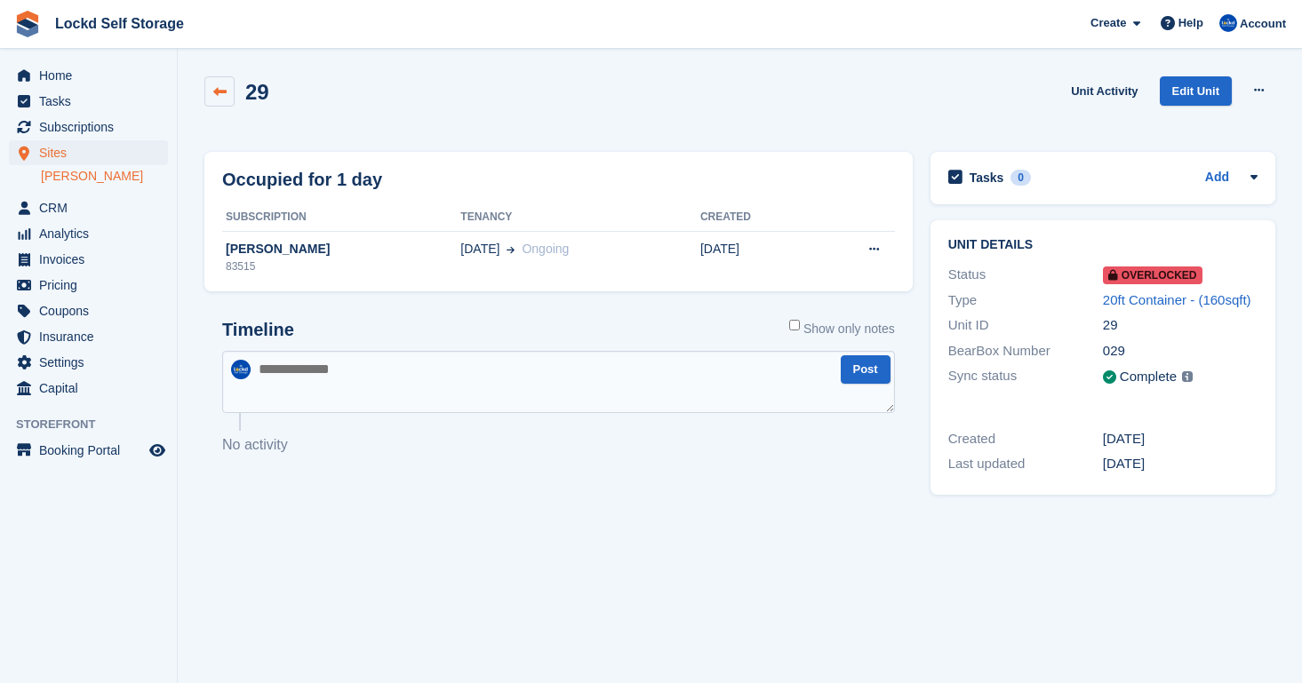
click at [223, 92] on icon at bounding box center [219, 91] width 13 height 13
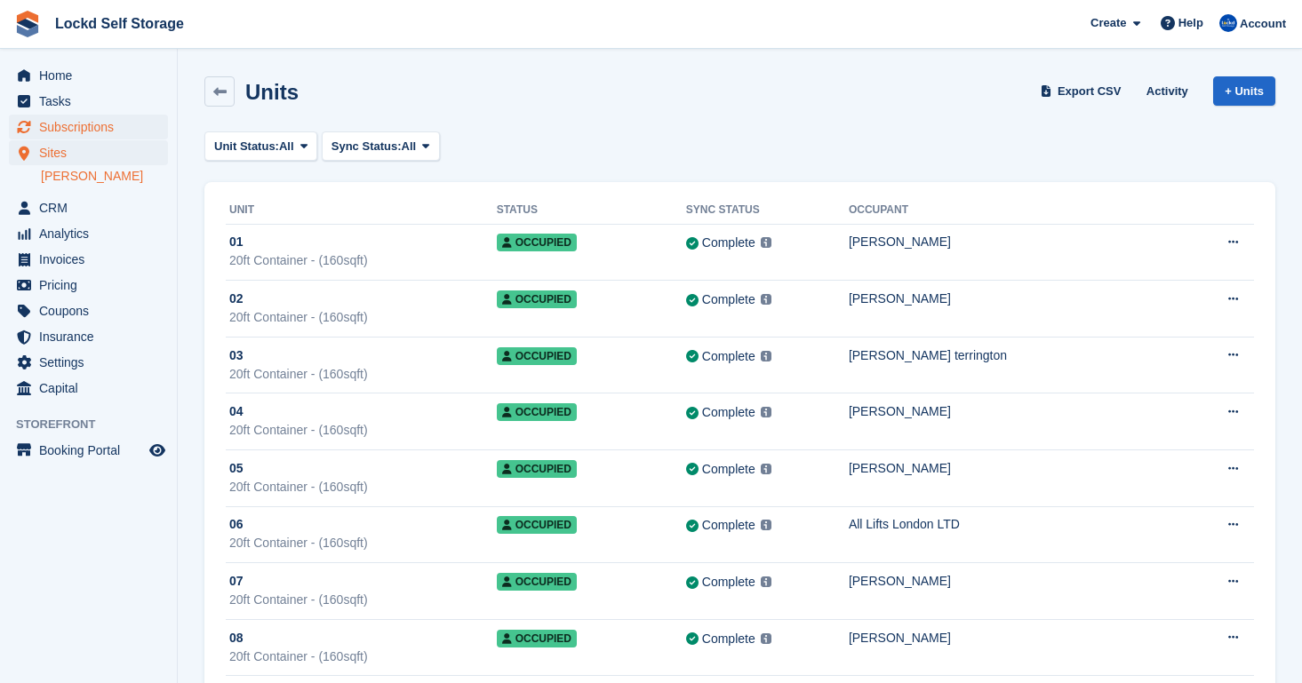
click at [116, 116] on span "Subscriptions" at bounding box center [92, 127] width 107 height 25
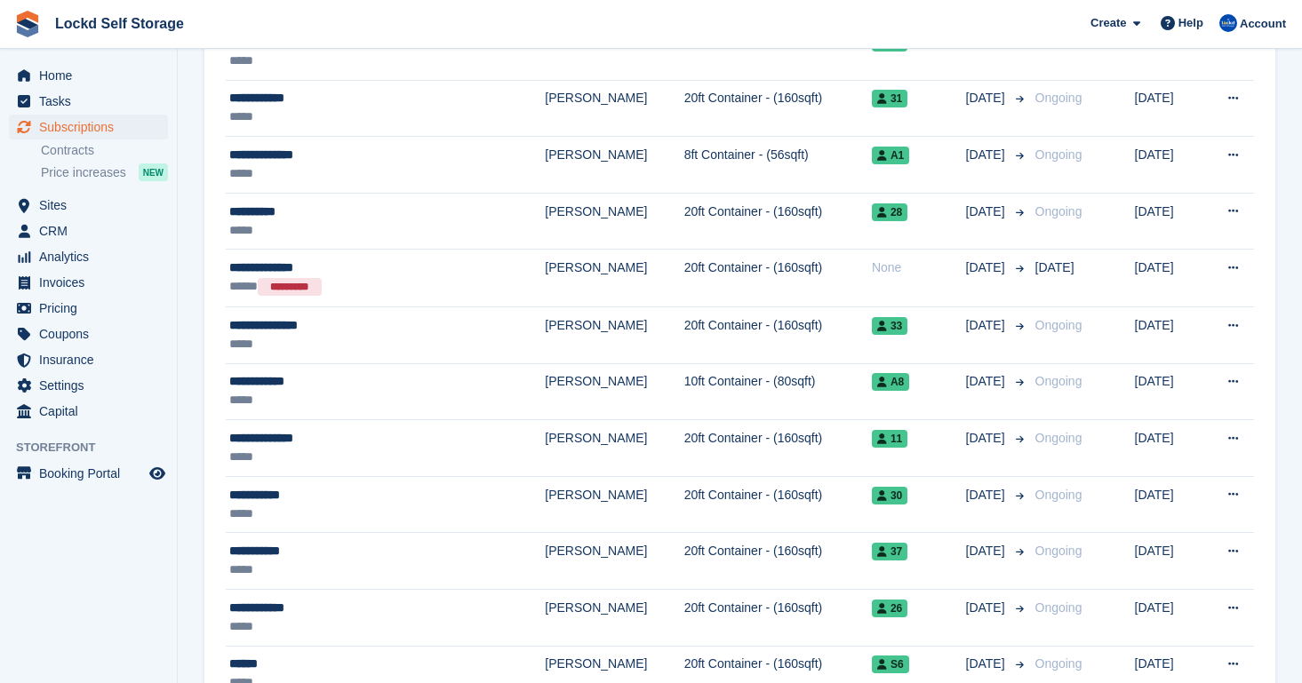
scroll to position [849, 0]
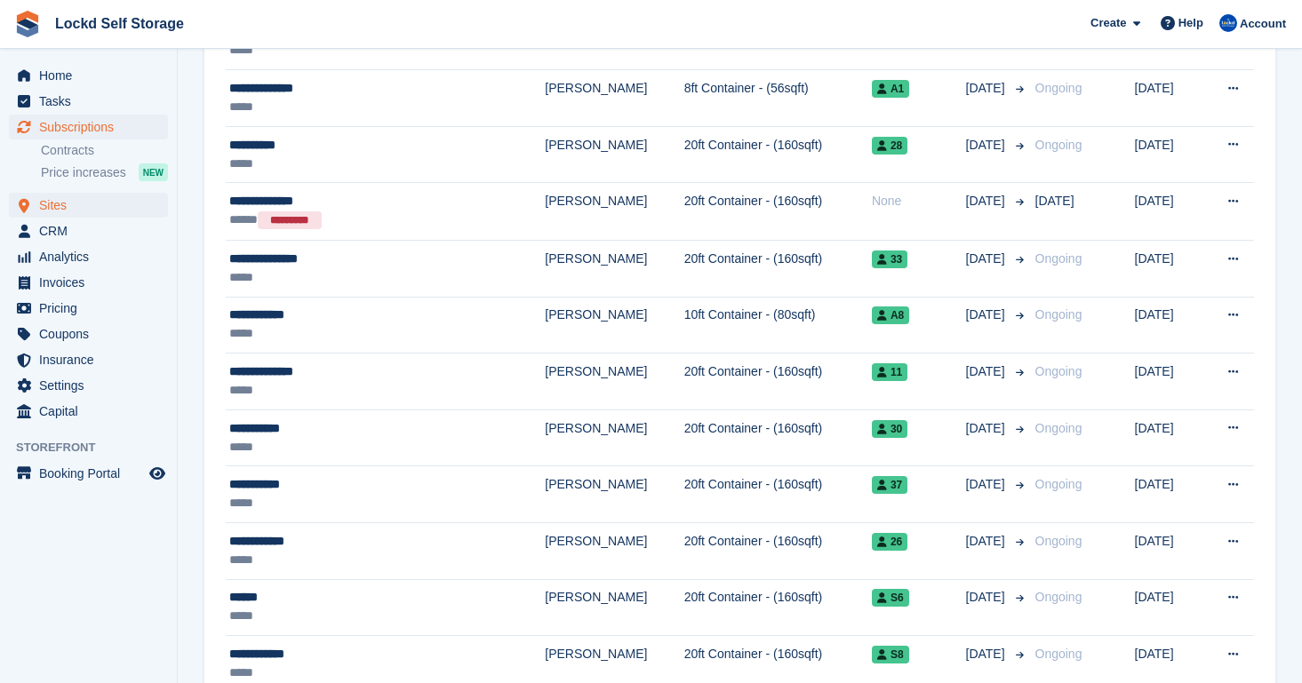
click at [118, 207] on span "Sites" at bounding box center [92, 205] width 107 height 25
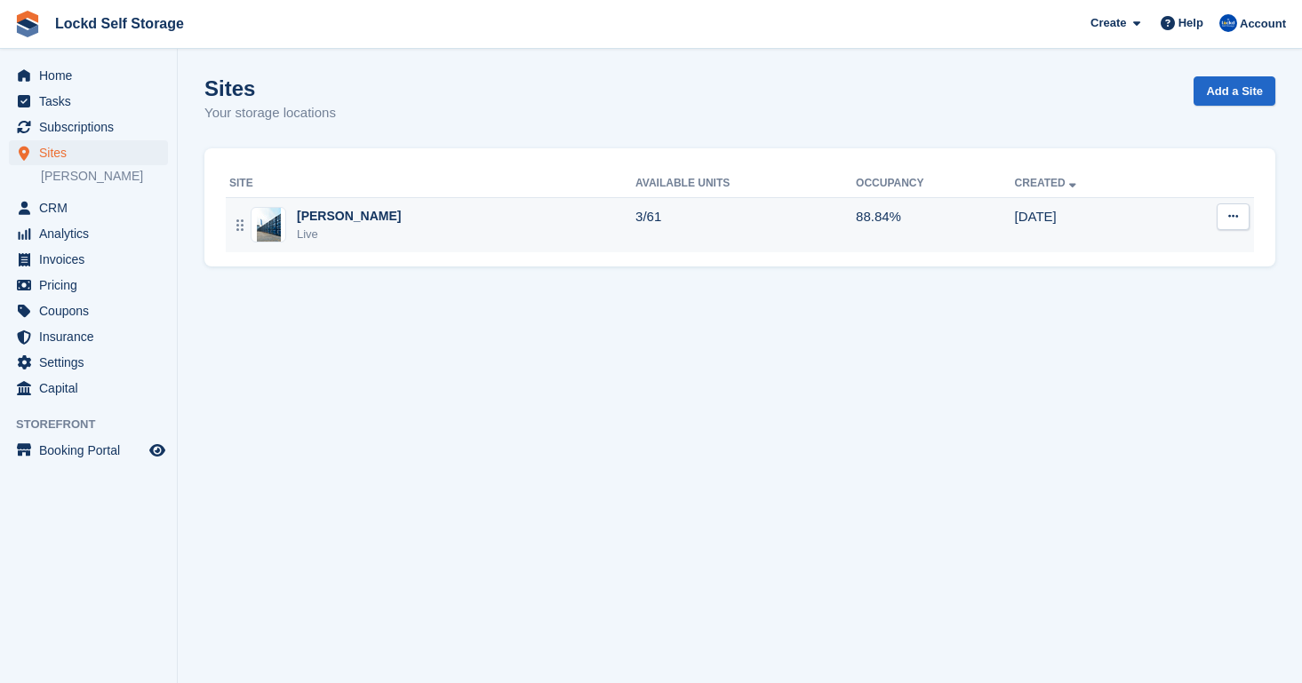
click at [450, 227] on div "Horley Live" at bounding box center [432, 225] width 406 height 36
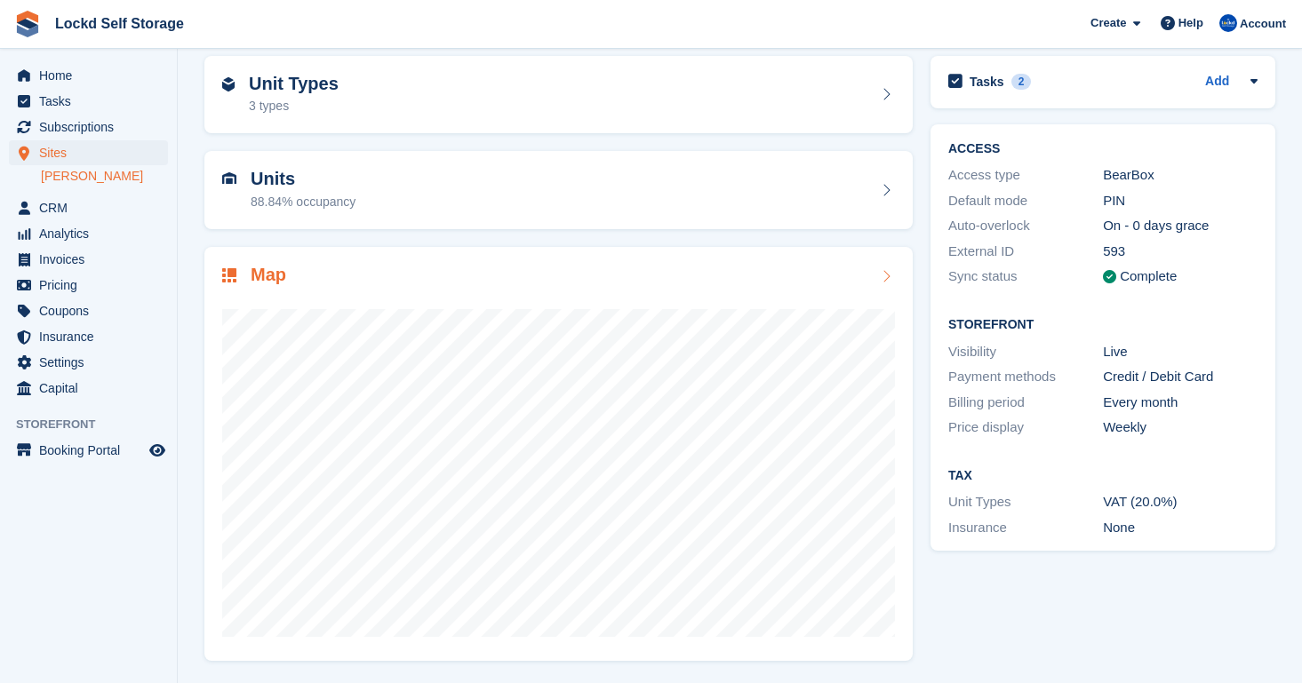
scroll to position [74, 0]
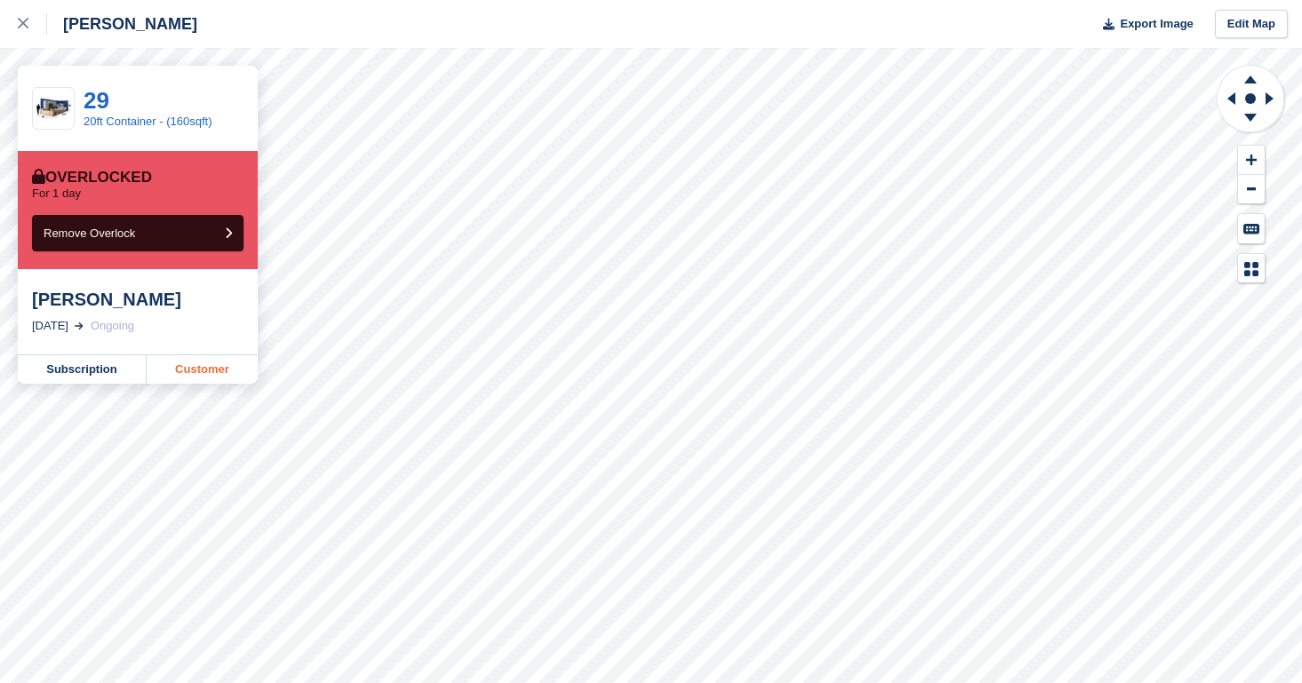
click at [203, 370] on link "Customer" at bounding box center [202, 369] width 111 height 28
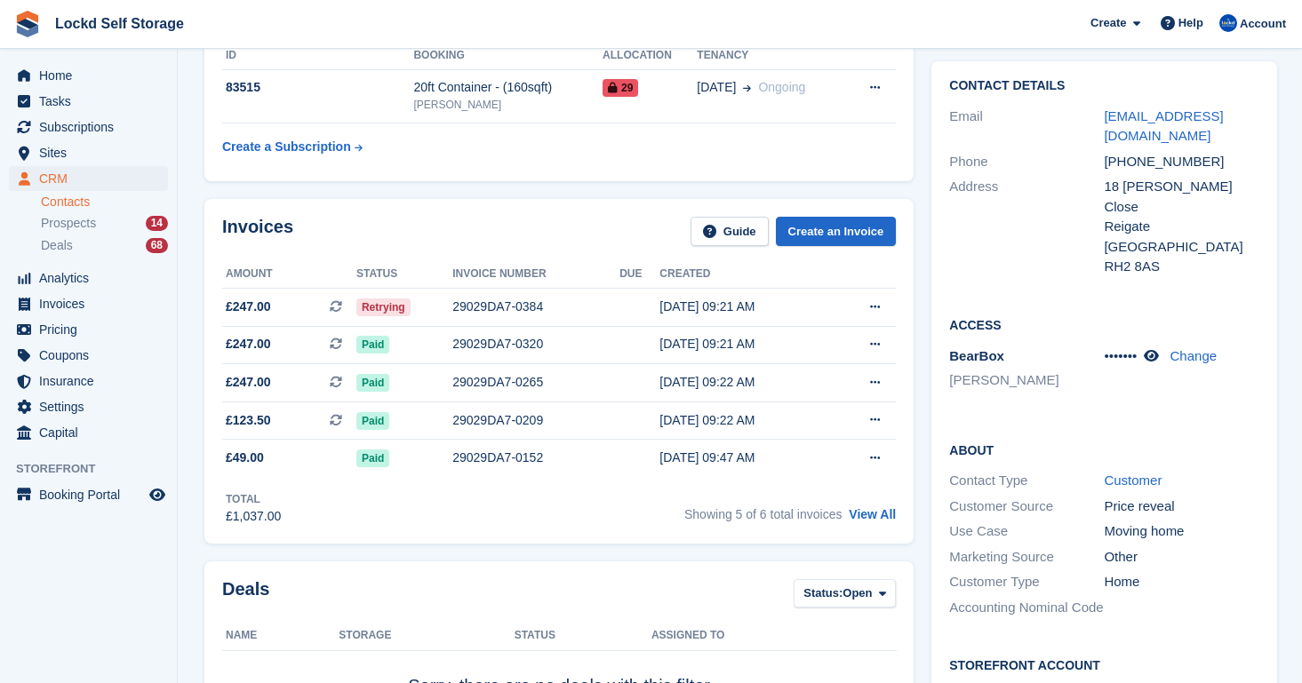
scroll to position [27, 0]
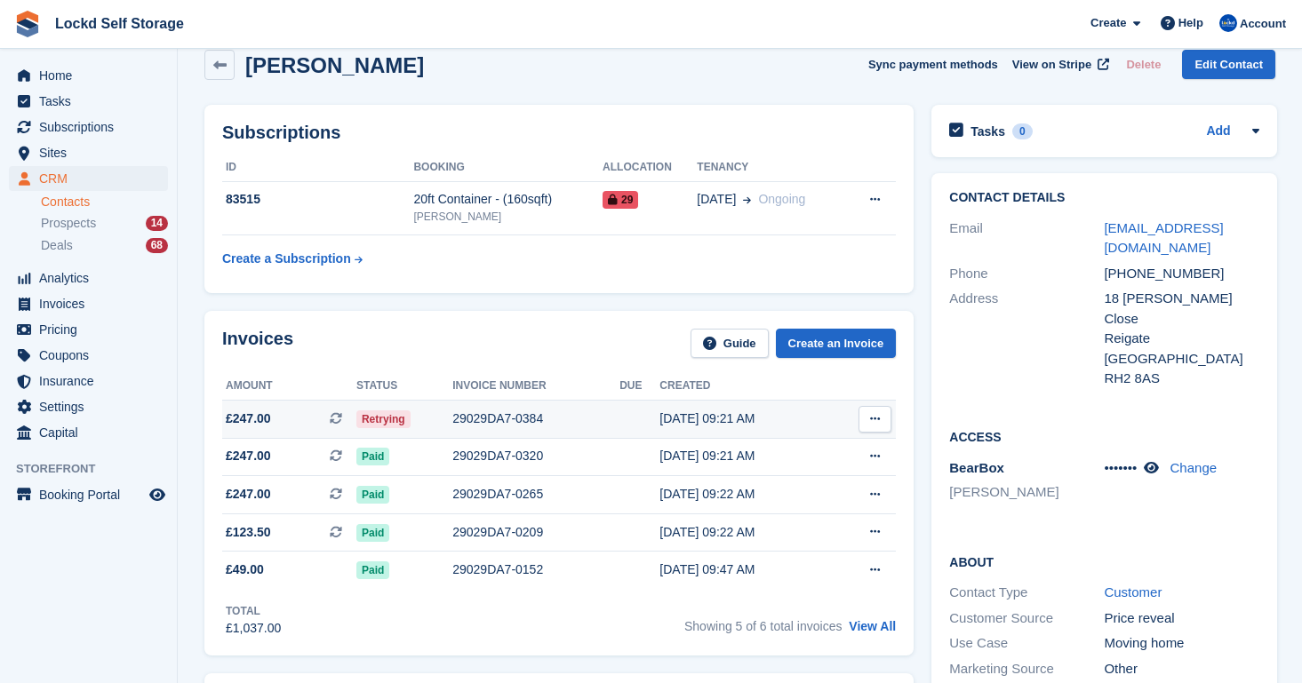
click at [597, 406] on td "29029DA7-0384" at bounding box center [535, 419] width 167 height 38
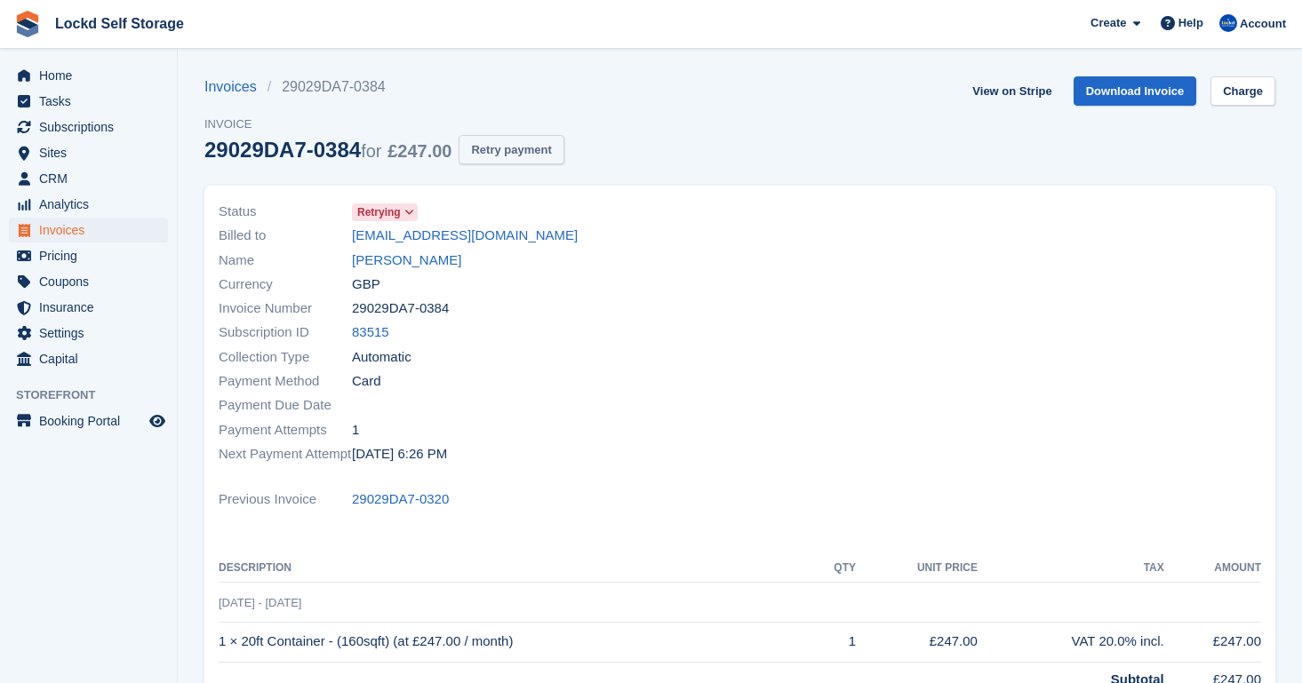
click at [529, 150] on button "Retry payment" at bounding box center [510, 149] width 105 height 29
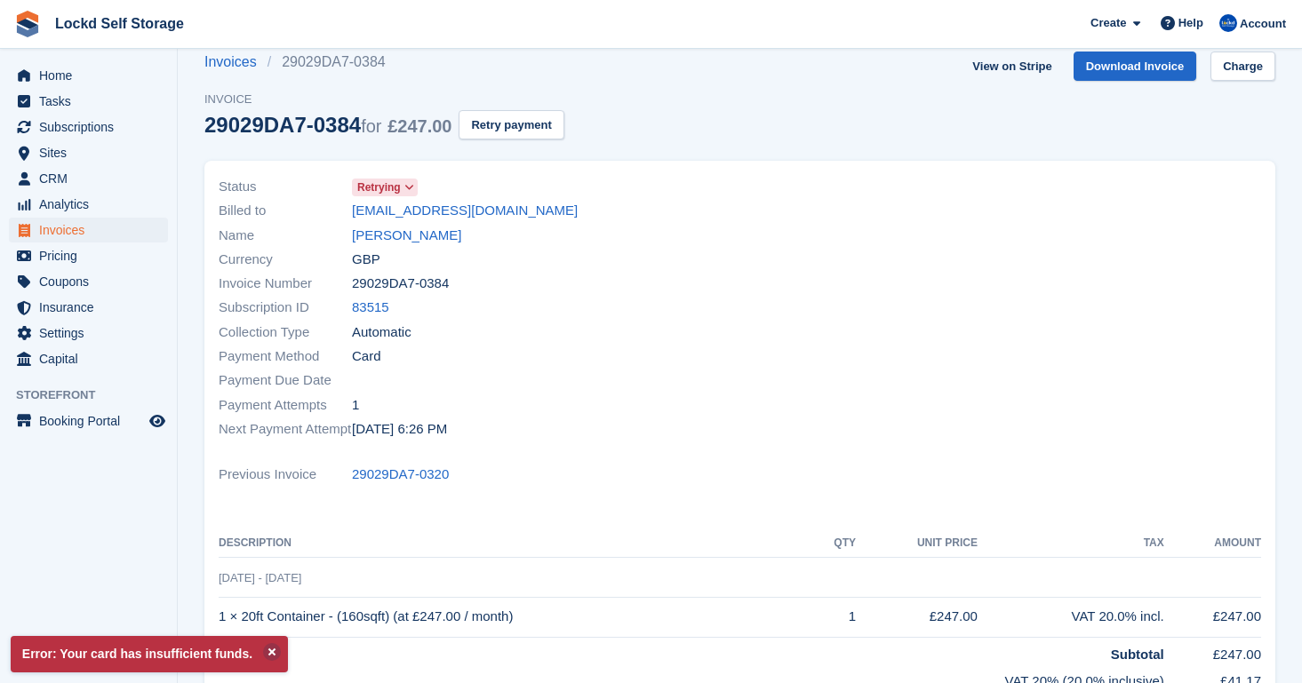
scroll to position [26, 0]
click at [281, 650] on button at bounding box center [272, 652] width 18 height 18
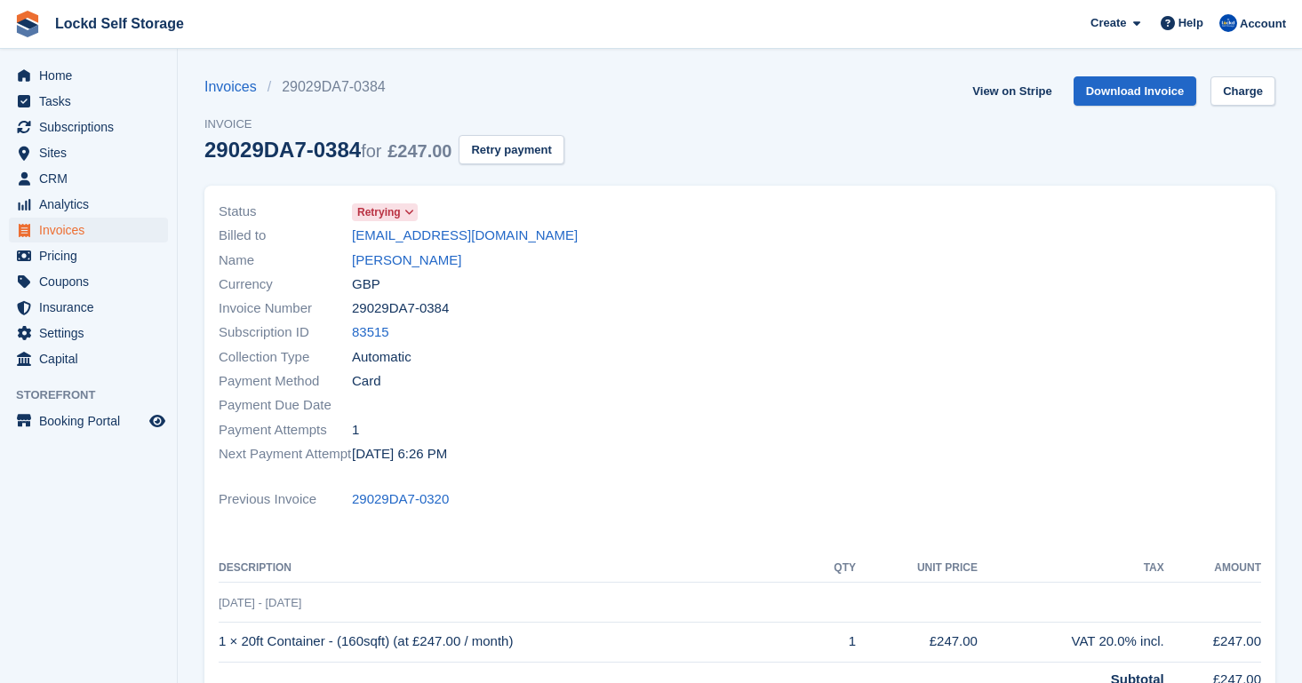
scroll to position [0, 0]
click at [84, 223] on span "Invoices" at bounding box center [92, 230] width 107 height 25
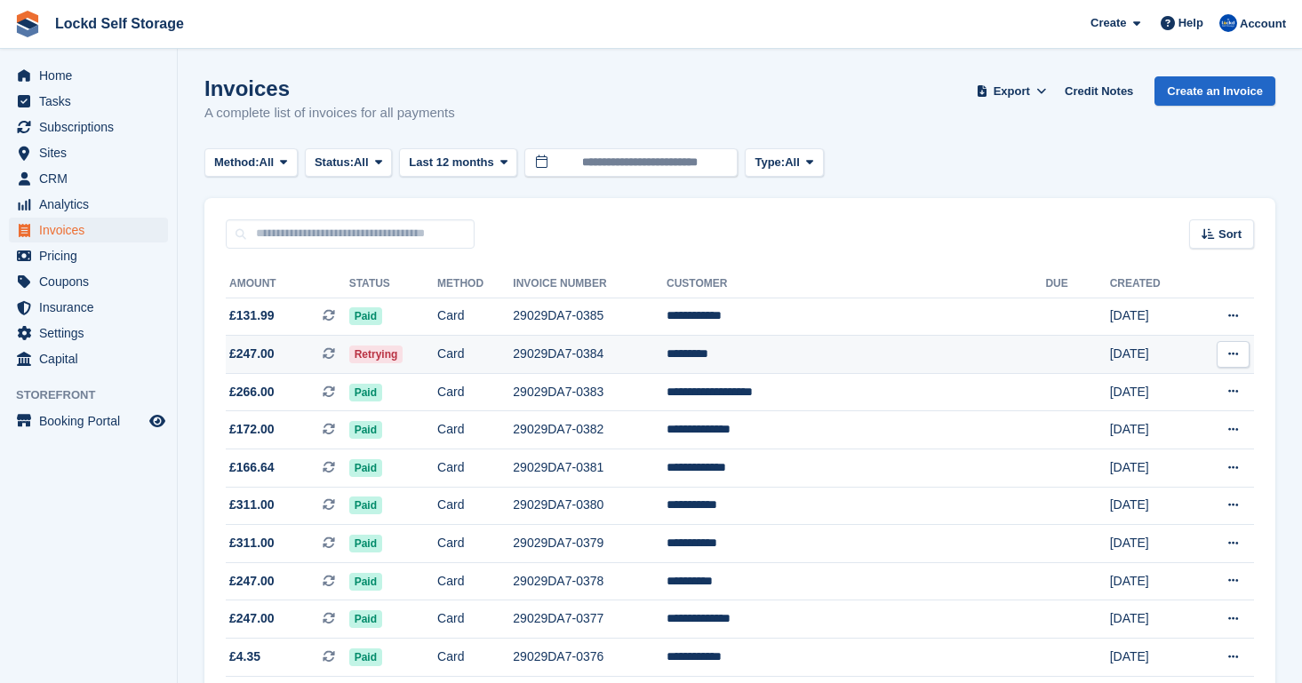
click at [513, 354] on td "Card" at bounding box center [475, 355] width 76 height 38
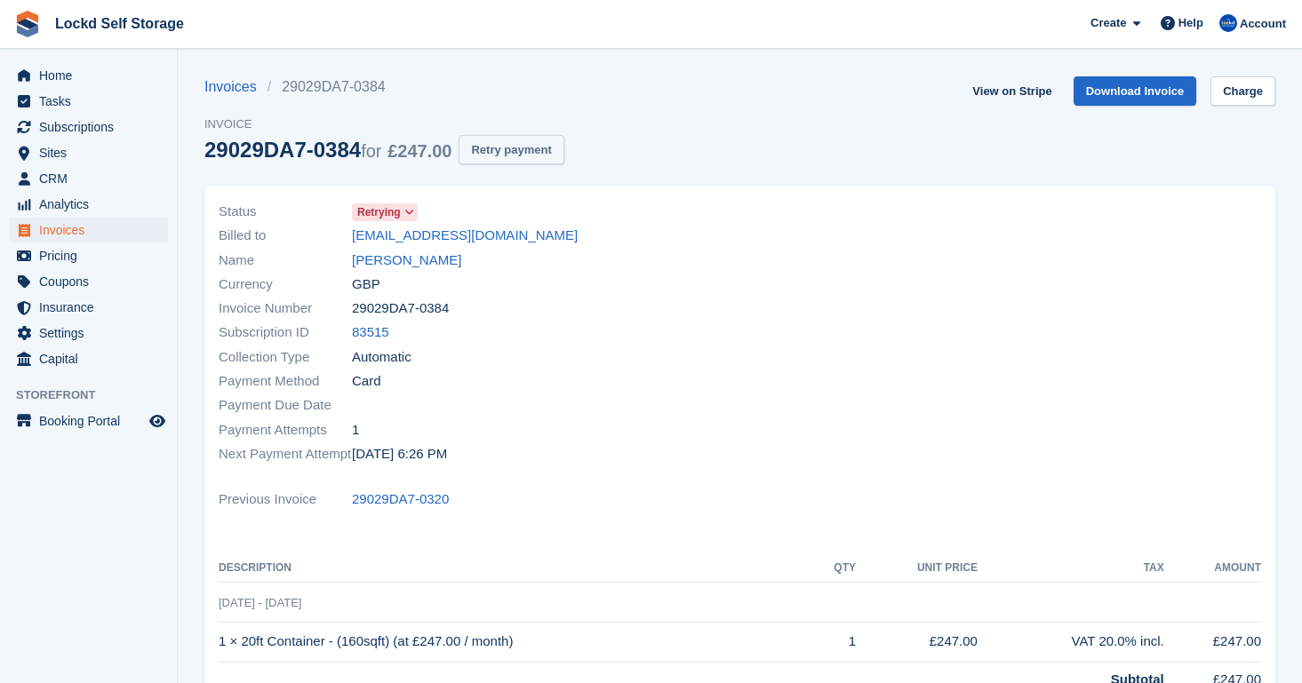
click at [537, 156] on button "Retry payment" at bounding box center [510, 149] width 105 height 29
click at [226, 92] on link "Invoices" at bounding box center [235, 86] width 63 height 21
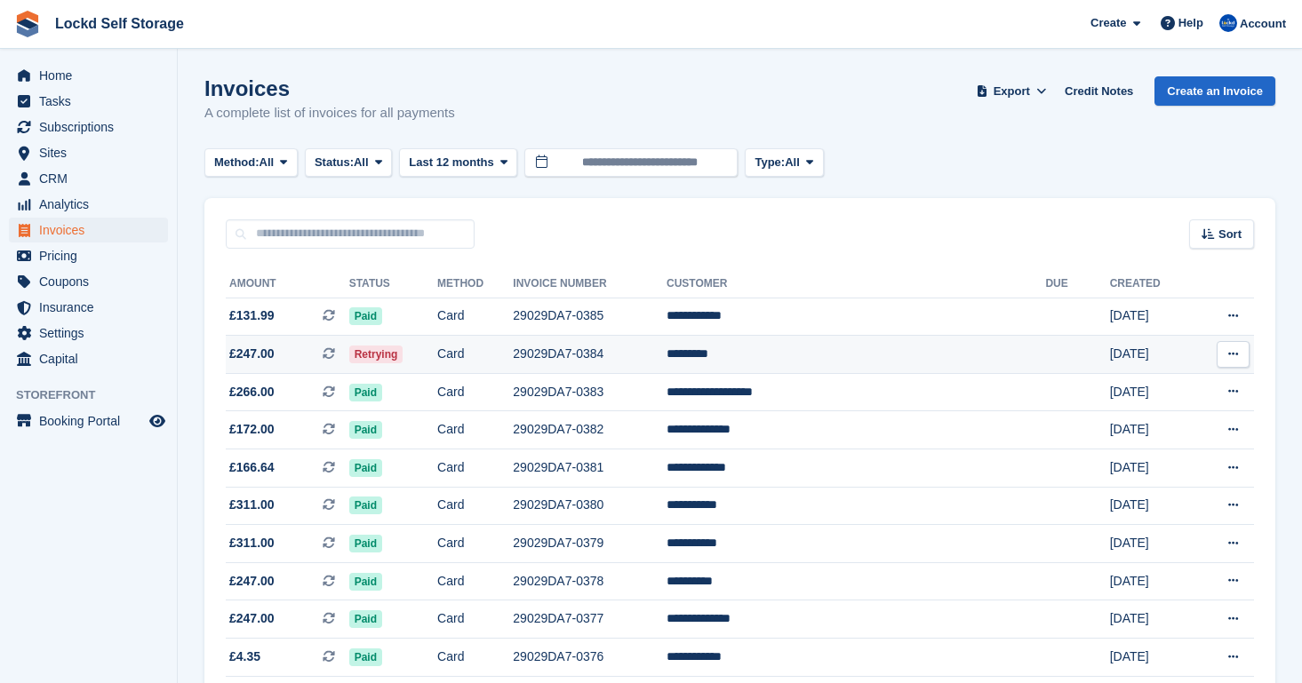
click at [623, 363] on td "29029DA7-0384" at bounding box center [590, 355] width 154 height 38
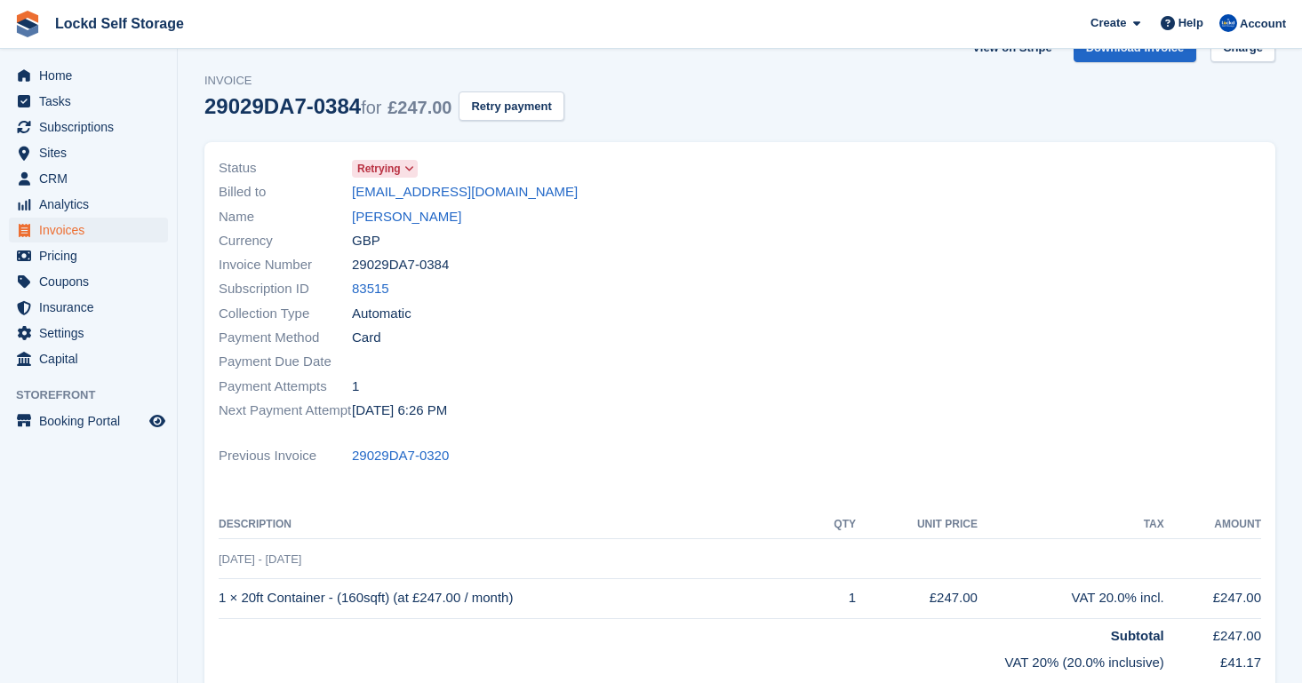
scroll to position [1, 0]
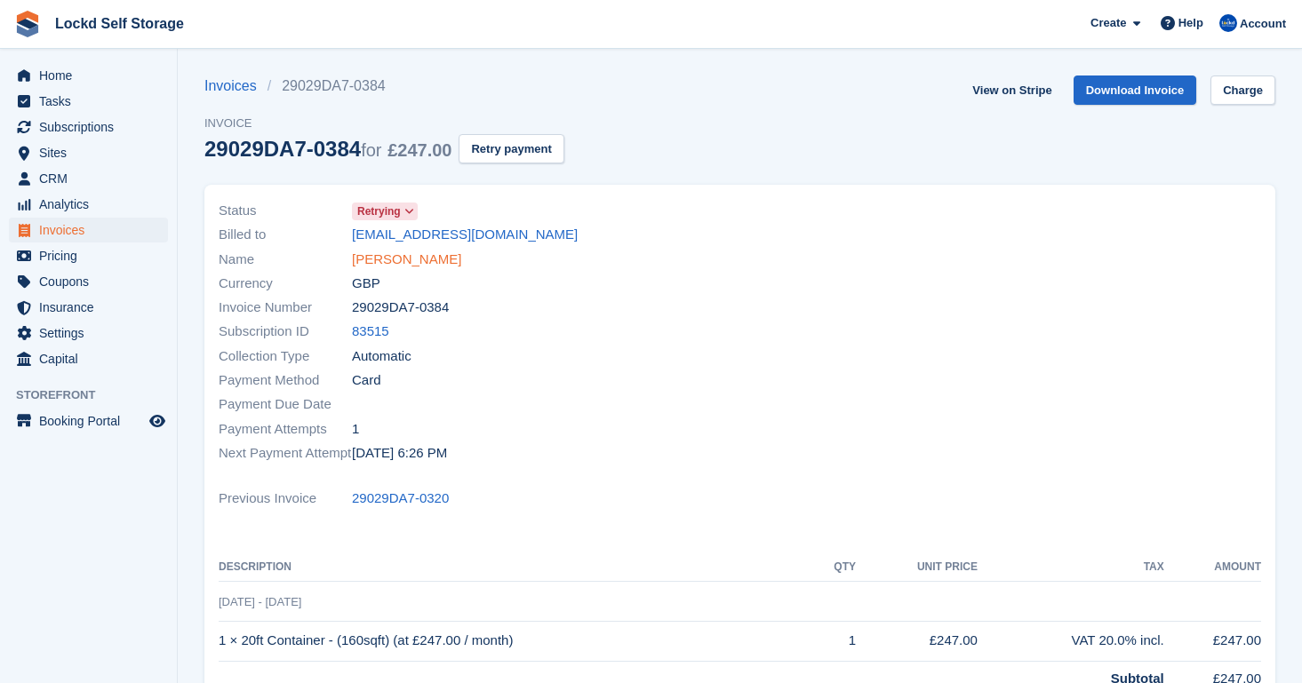
click at [394, 260] on link "[PERSON_NAME]" at bounding box center [406, 260] width 109 height 20
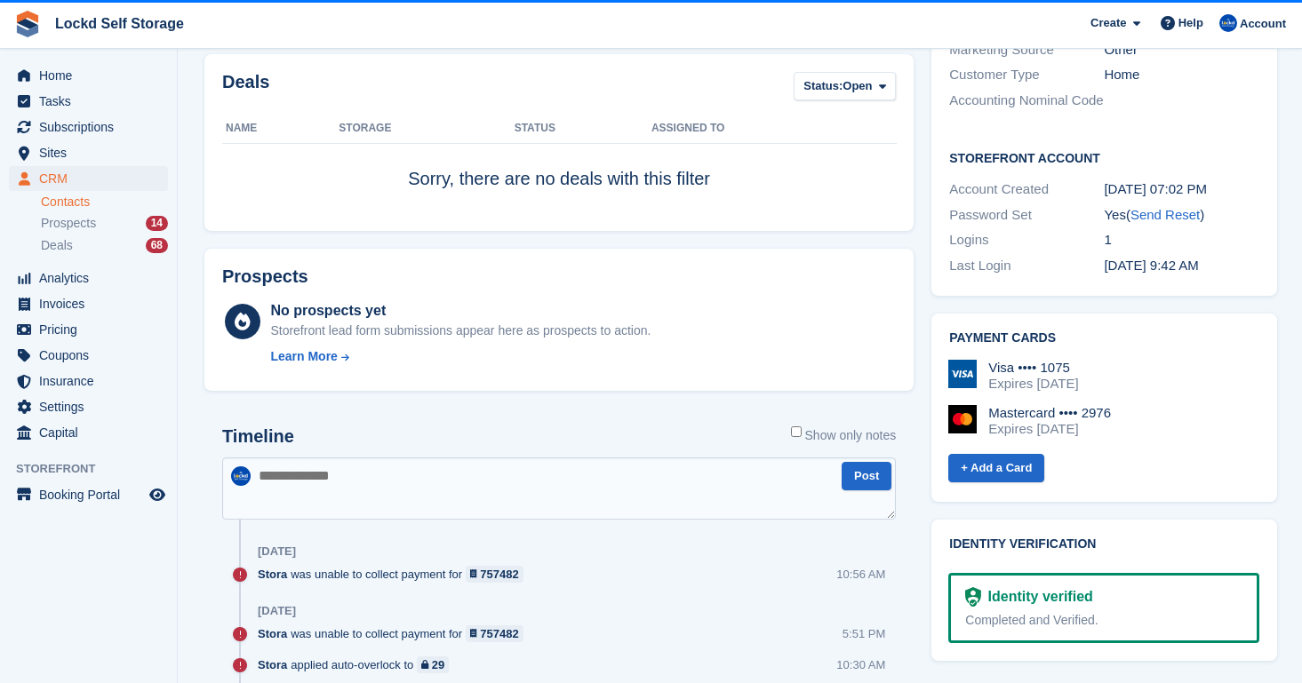
scroll to position [680, 0]
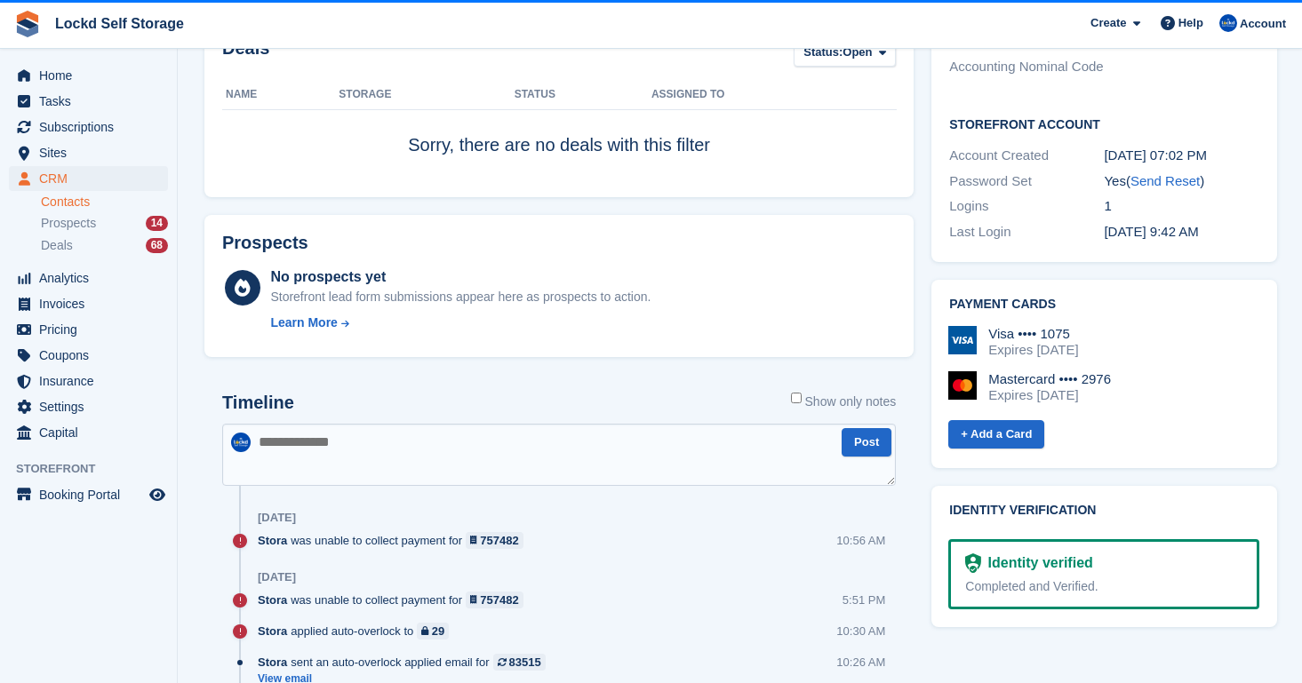
click at [1100, 371] on div "Mastercard •••• 2976" at bounding box center [1049, 379] width 123 height 16
click at [971, 354] on div "Visa •••• 1075 Expires December 2029 Mastercard •••• 2976 Expires May 2028" at bounding box center [1103, 372] width 310 height 92
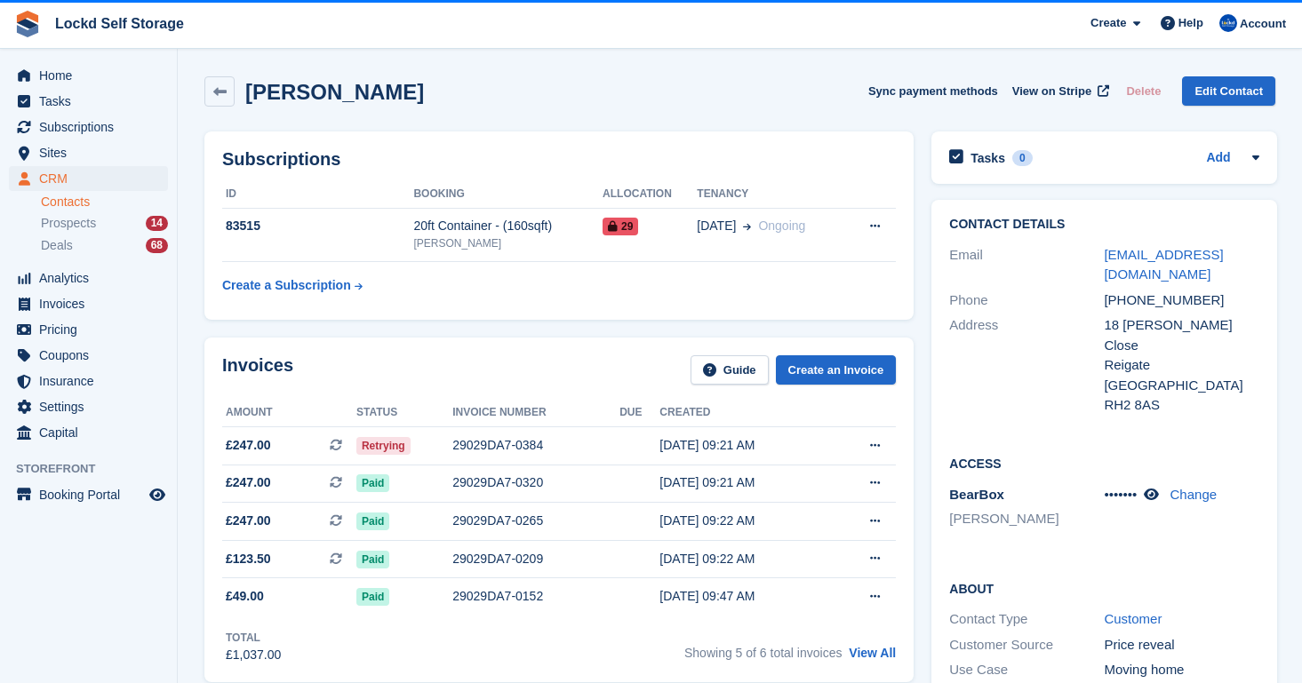
scroll to position [36, 0]
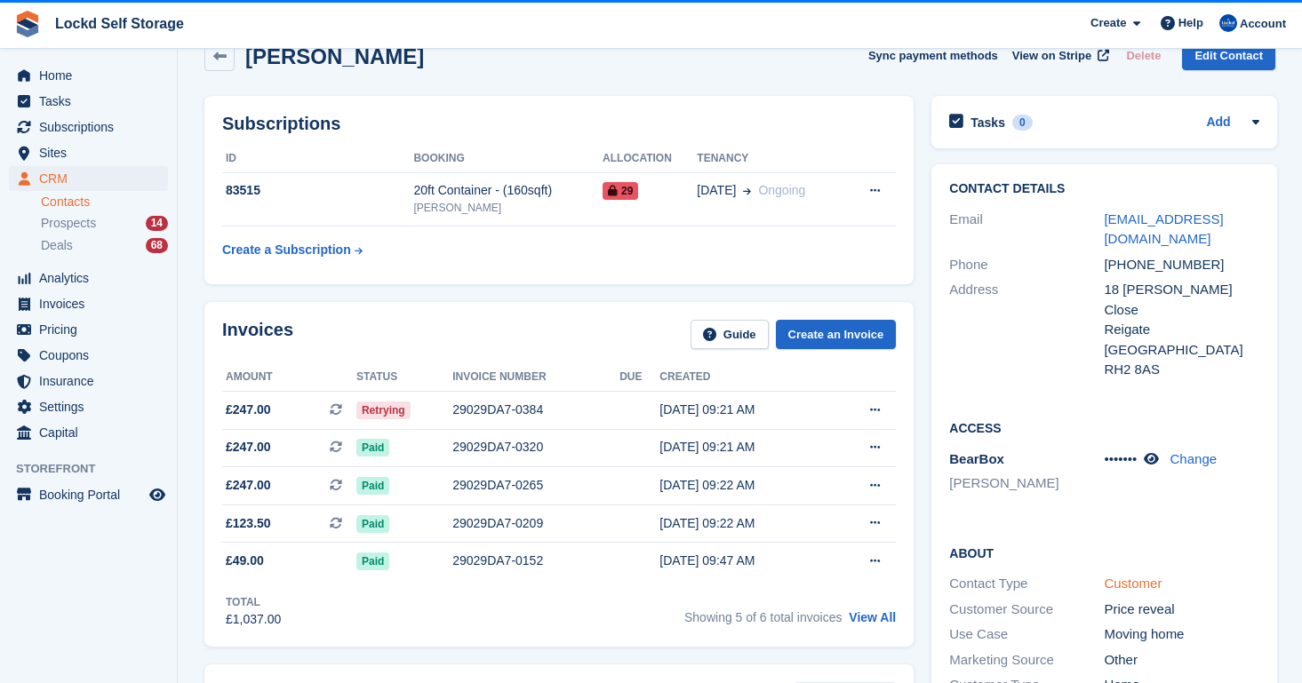
click at [1114, 576] on link "Customer" at bounding box center [1132, 583] width 58 height 15
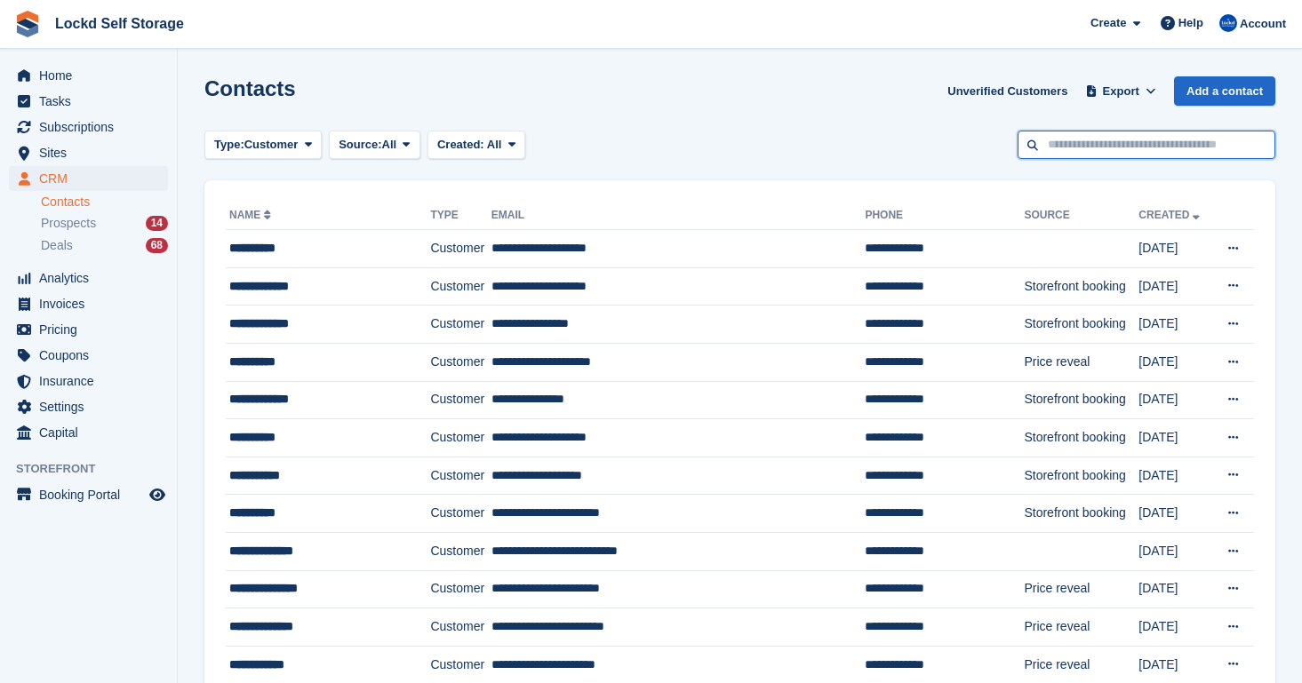
click at [1108, 144] on input "text" at bounding box center [1146, 145] width 258 height 29
type input "*"
type input "****"
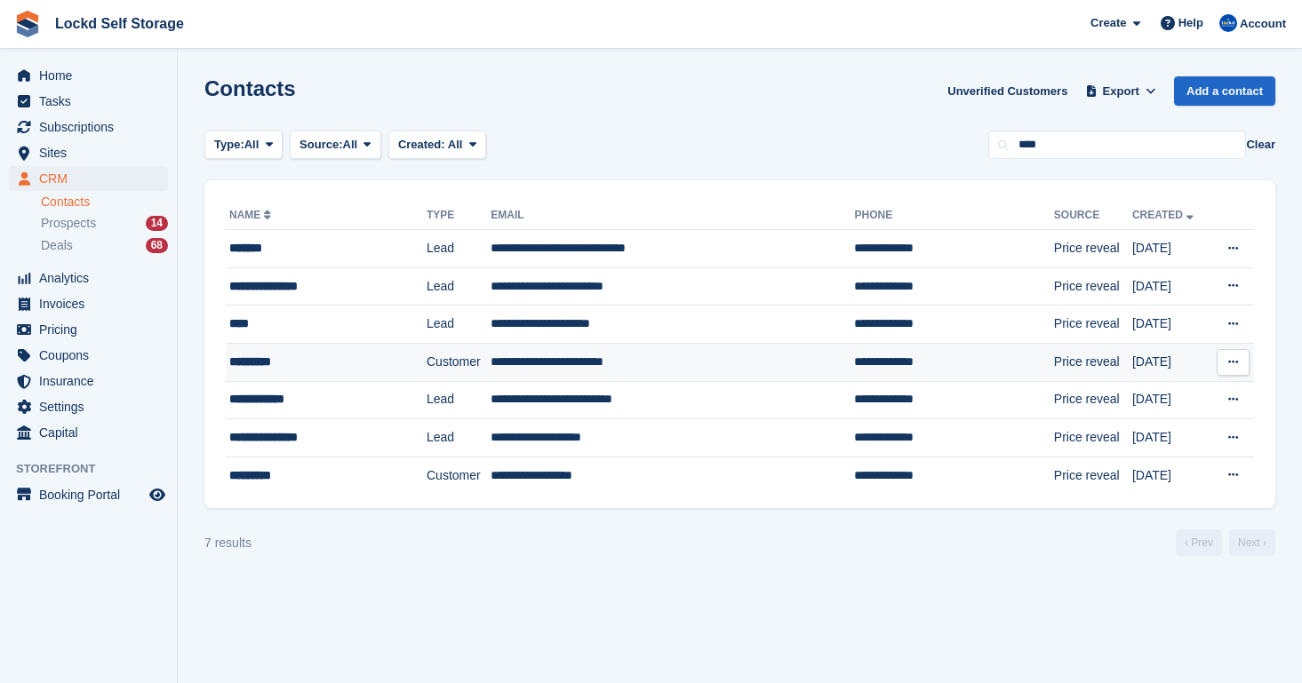
click at [426, 363] on td "Customer" at bounding box center [458, 362] width 64 height 38
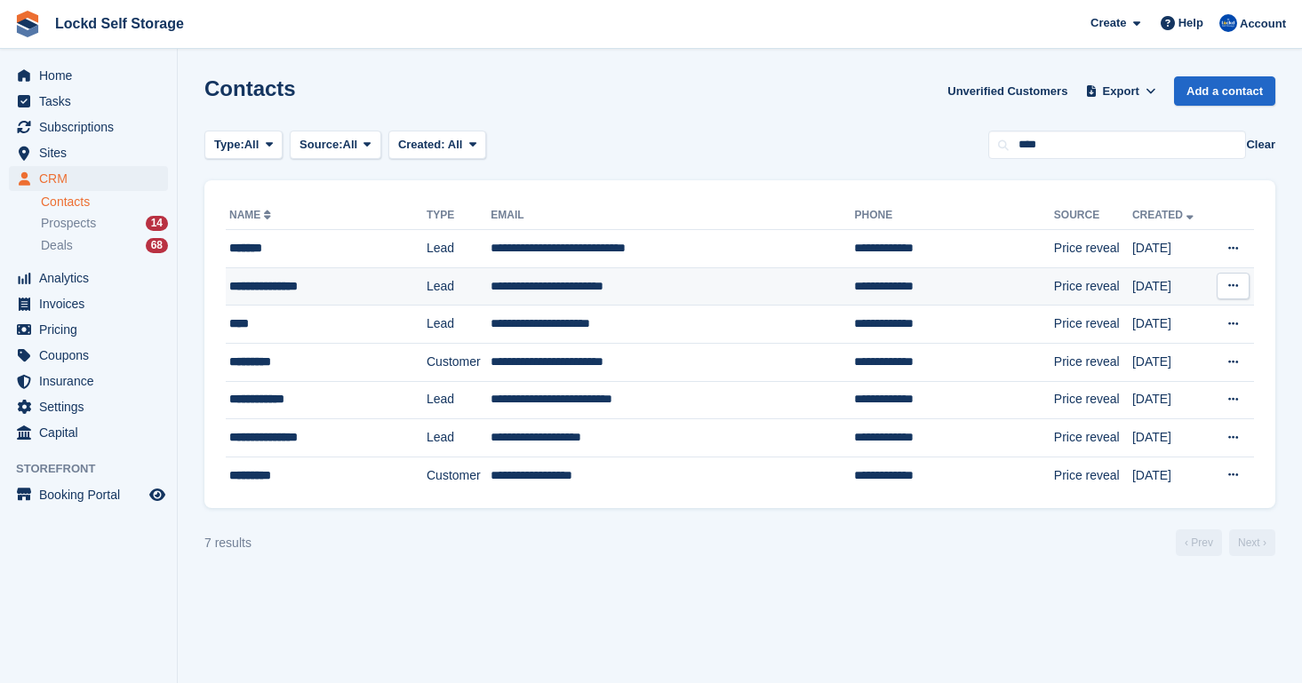
click at [482, 296] on td "Lead" at bounding box center [458, 286] width 64 height 38
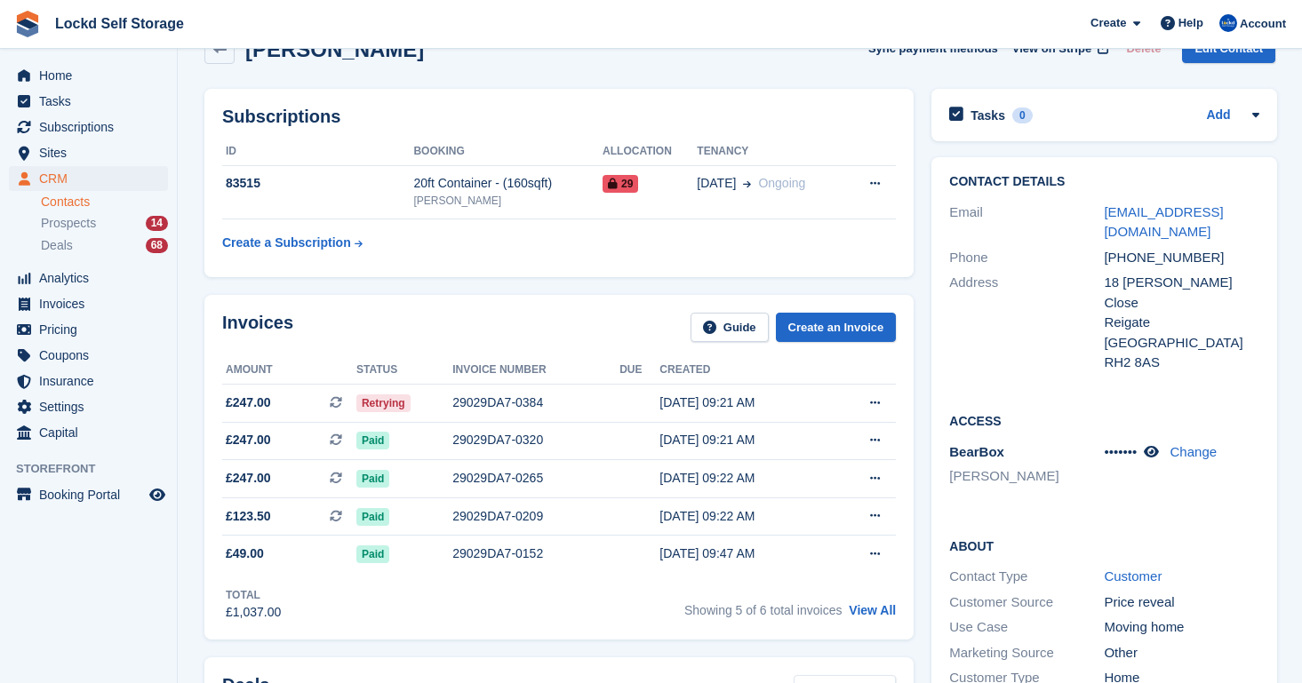
scroll to position [64, 0]
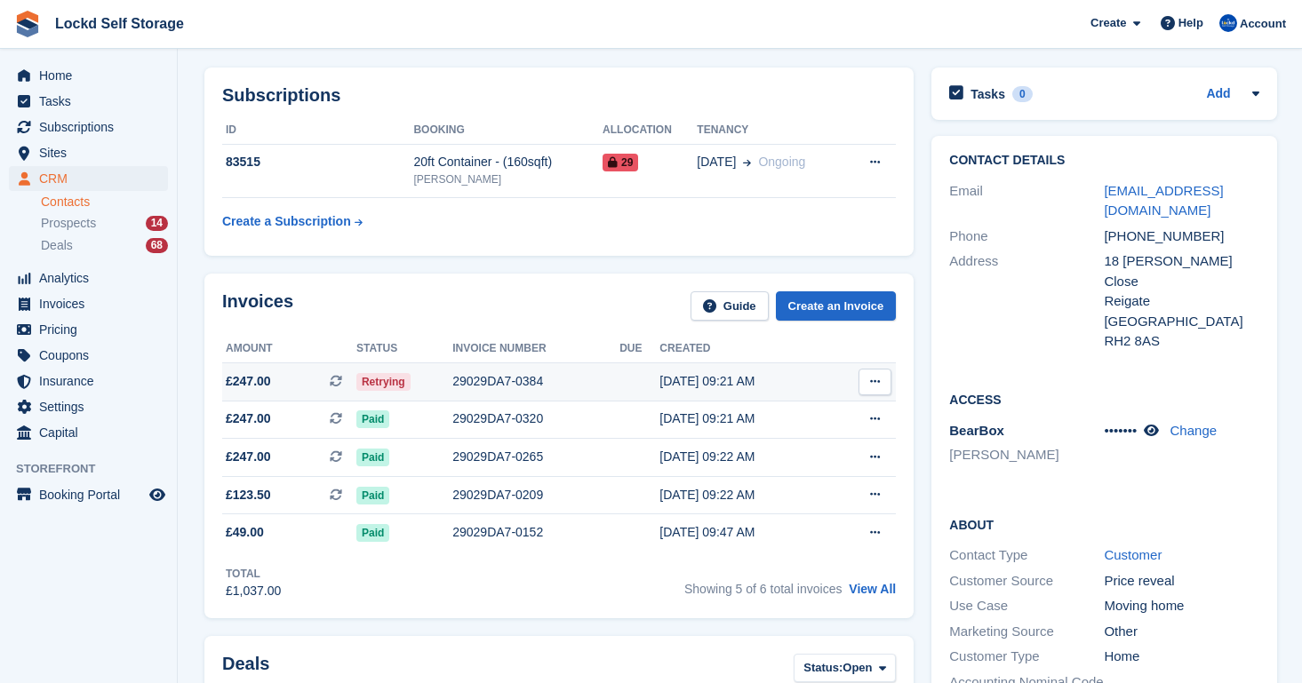
click at [694, 390] on div "28 Aug, 09:21 AM" at bounding box center [744, 381] width 170 height 19
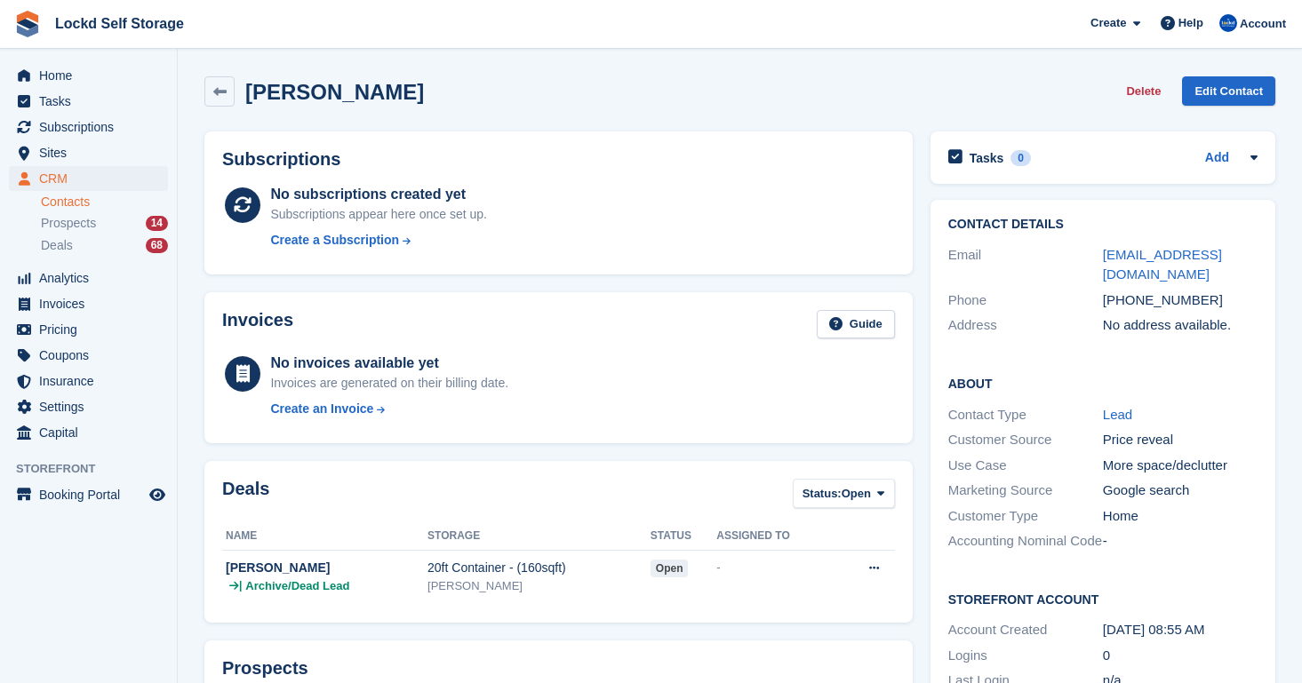
click at [463, 386] on div "Invoices are generated on their billing date." at bounding box center [389, 383] width 238 height 19
click at [214, 88] on icon at bounding box center [219, 91] width 13 height 13
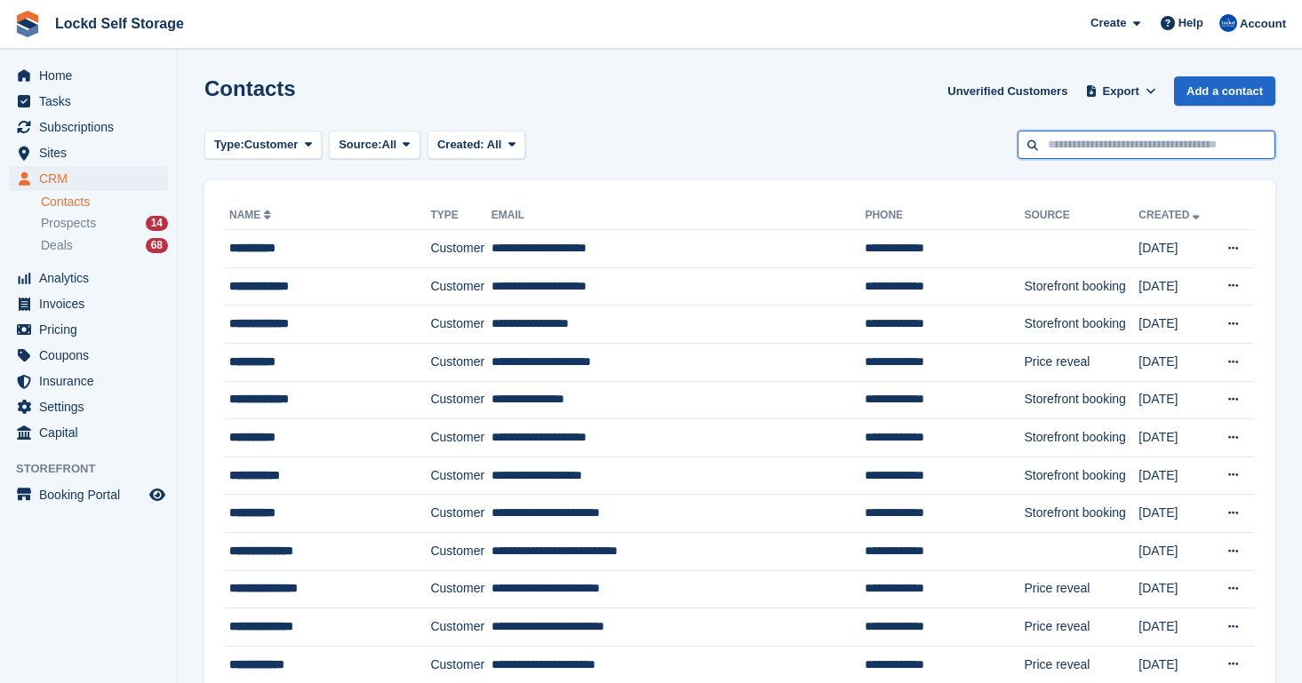
click at [1081, 135] on input "text" at bounding box center [1146, 145] width 258 height 29
type input "****"
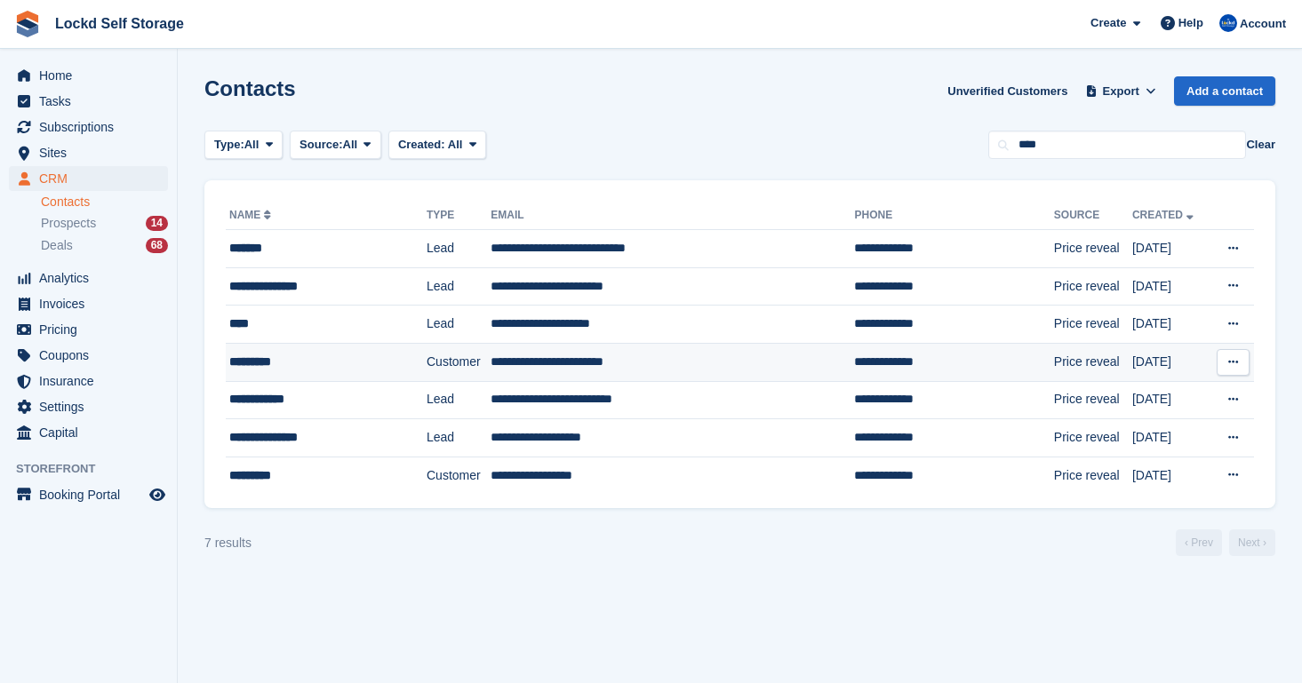
click at [627, 359] on td "**********" at bounding box center [671, 362] width 363 height 38
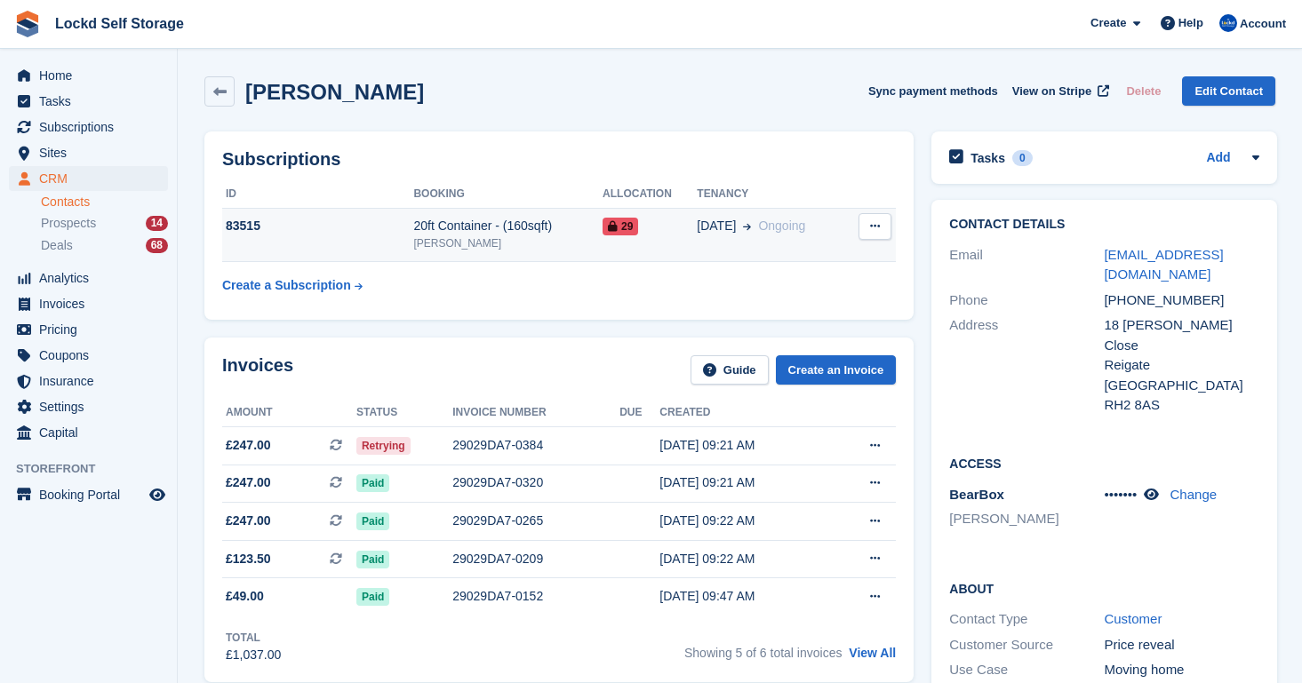
click at [676, 237] on td "29" at bounding box center [649, 235] width 94 height 54
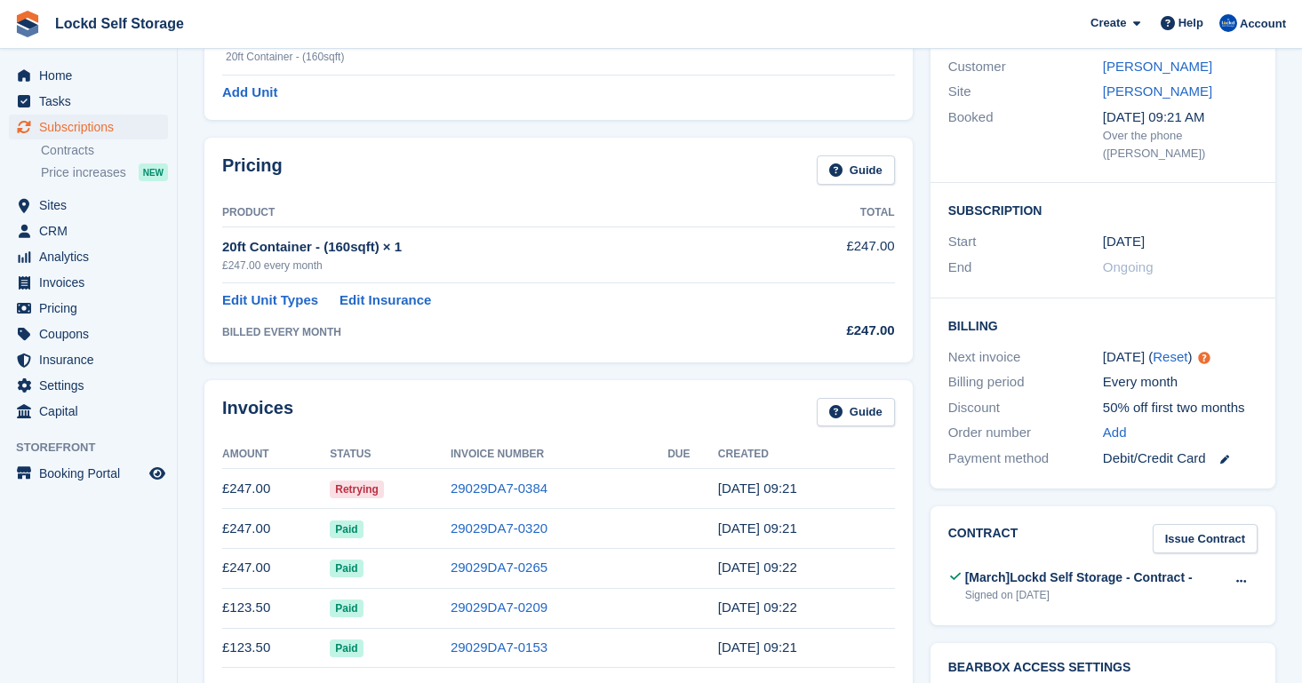
scroll to position [161, 0]
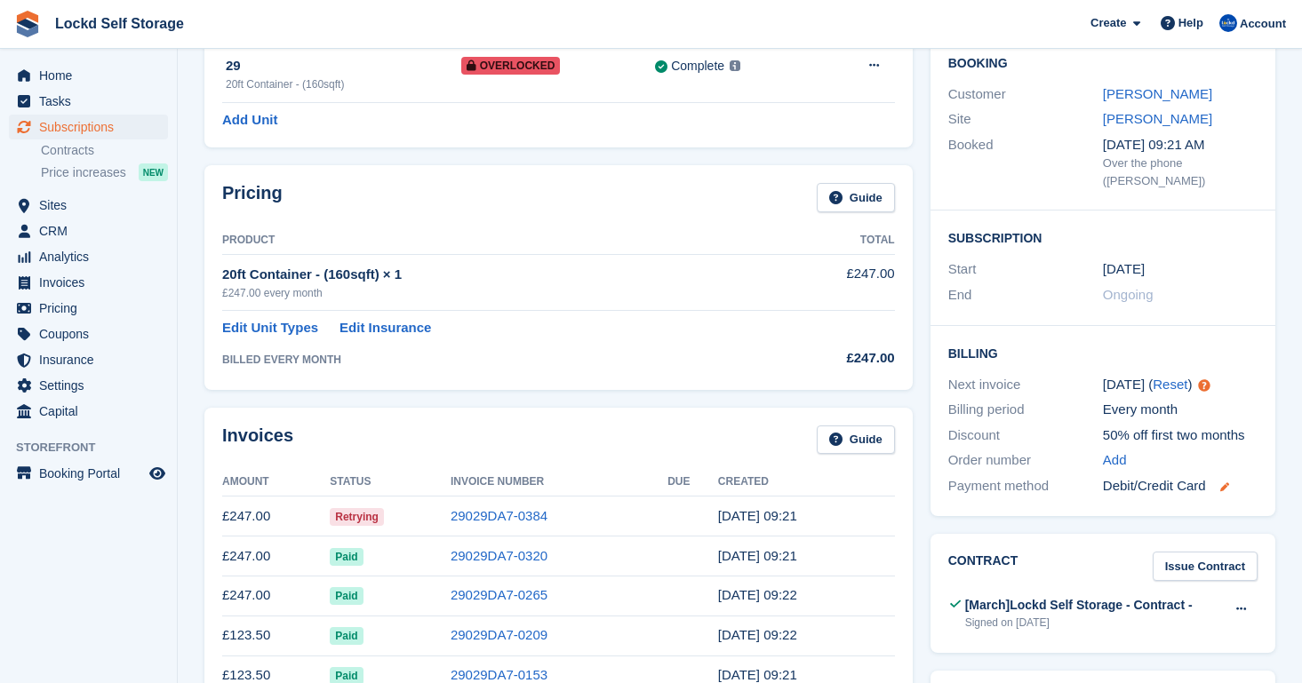
click at [1226, 482] on icon at bounding box center [1224, 486] width 9 height 9
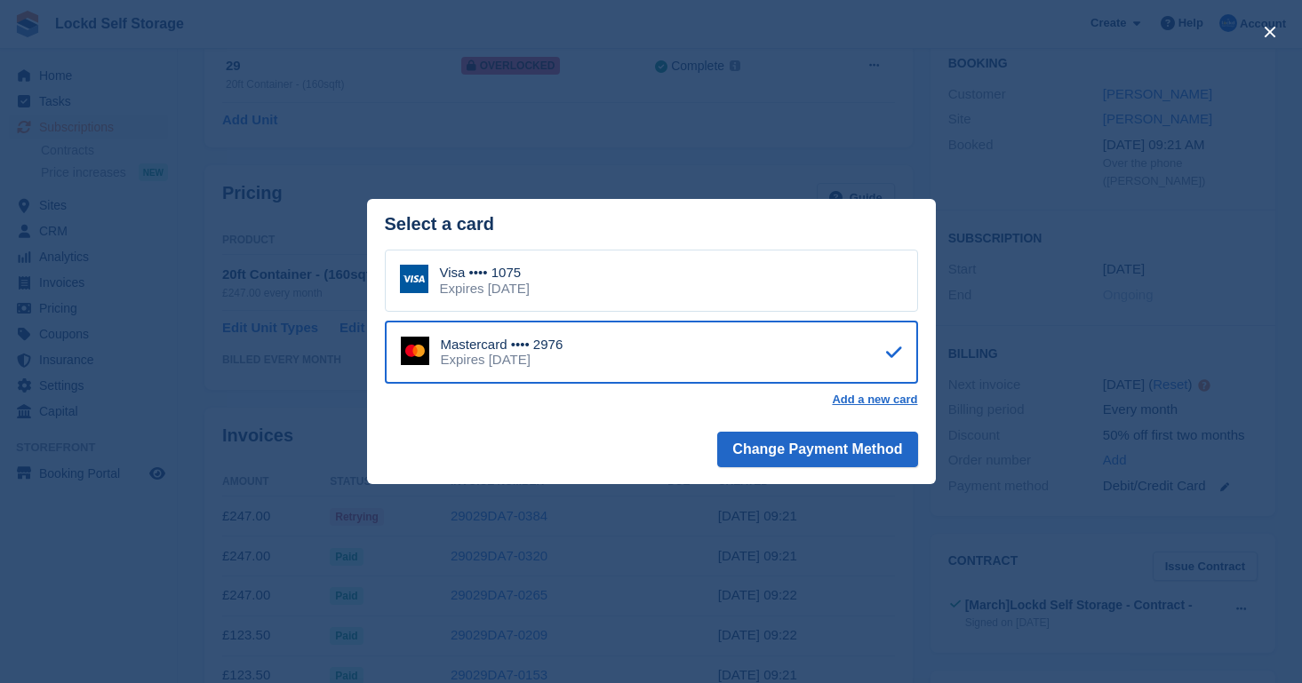
click at [694, 355] on div "Mastercard •••• 2976 Expires May 2028" at bounding box center [651, 353] width 533 height 64
click at [694, 367] on div "Mastercard •••• 2976 Expires May 2028" at bounding box center [651, 353] width 533 height 64
click at [795, 451] on button "Change Payment Method" at bounding box center [817, 450] width 200 height 36
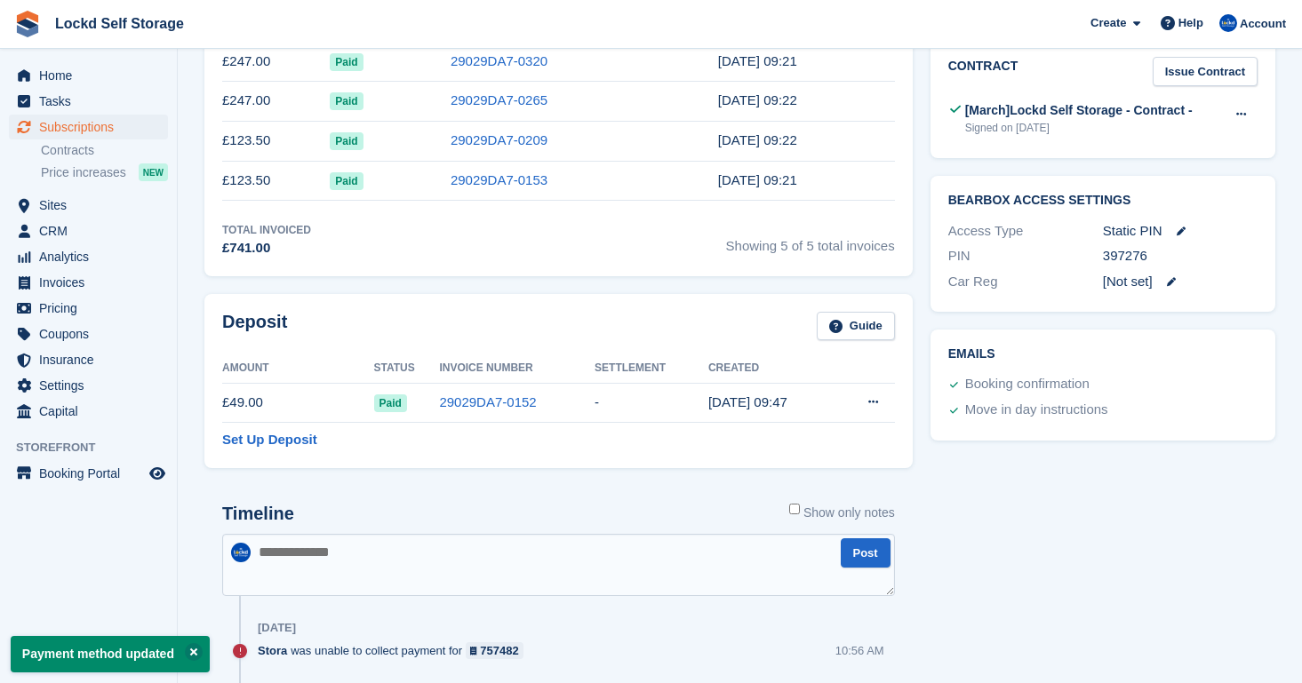
scroll to position [268, 0]
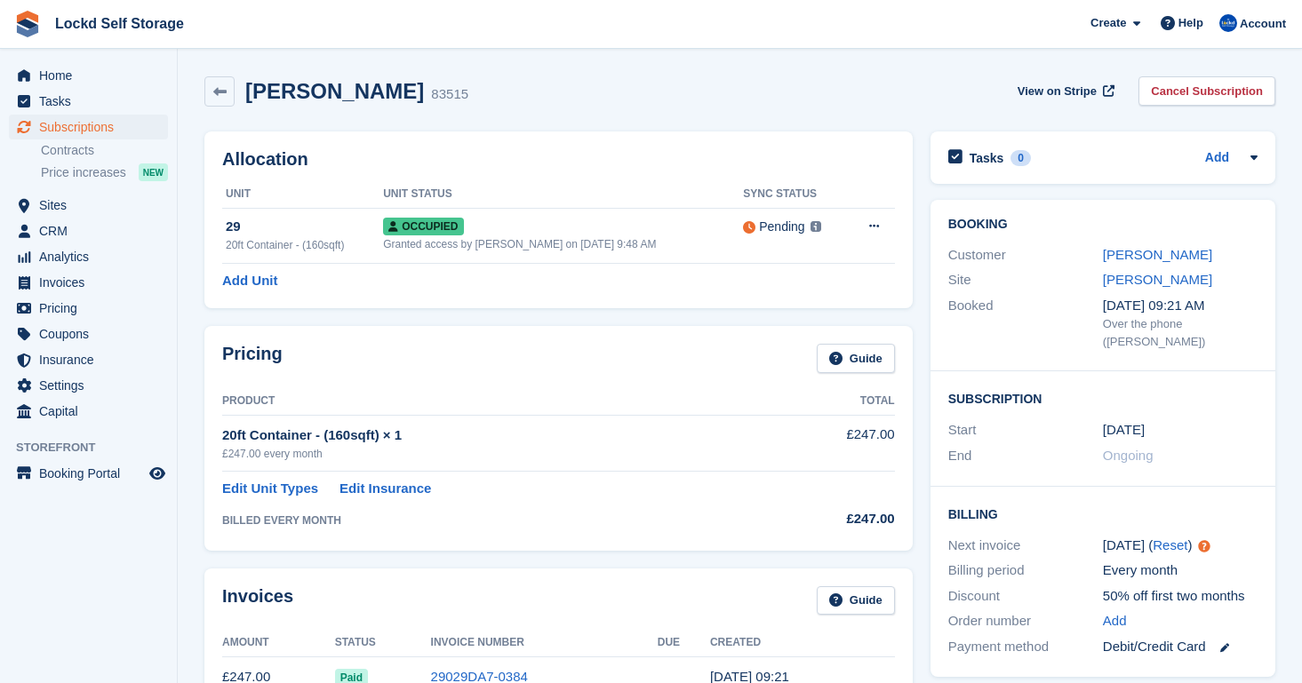
click at [800, 98] on div "Matt King 83515 View on Stripe Cancel Subscription" at bounding box center [739, 91] width 1071 height 30
click at [56, 208] on span "Sites" at bounding box center [92, 205] width 107 height 25
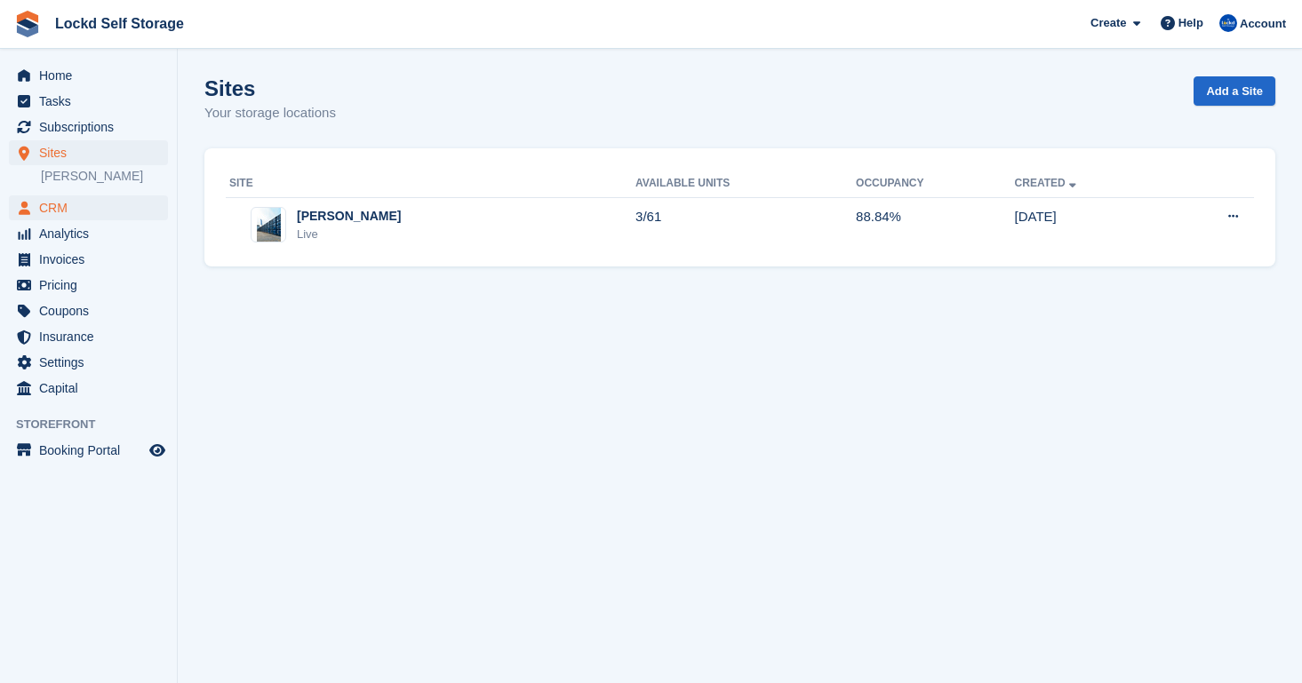
click at [122, 215] on span "CRM" at bounding box center [92, 207] width 107 height 25
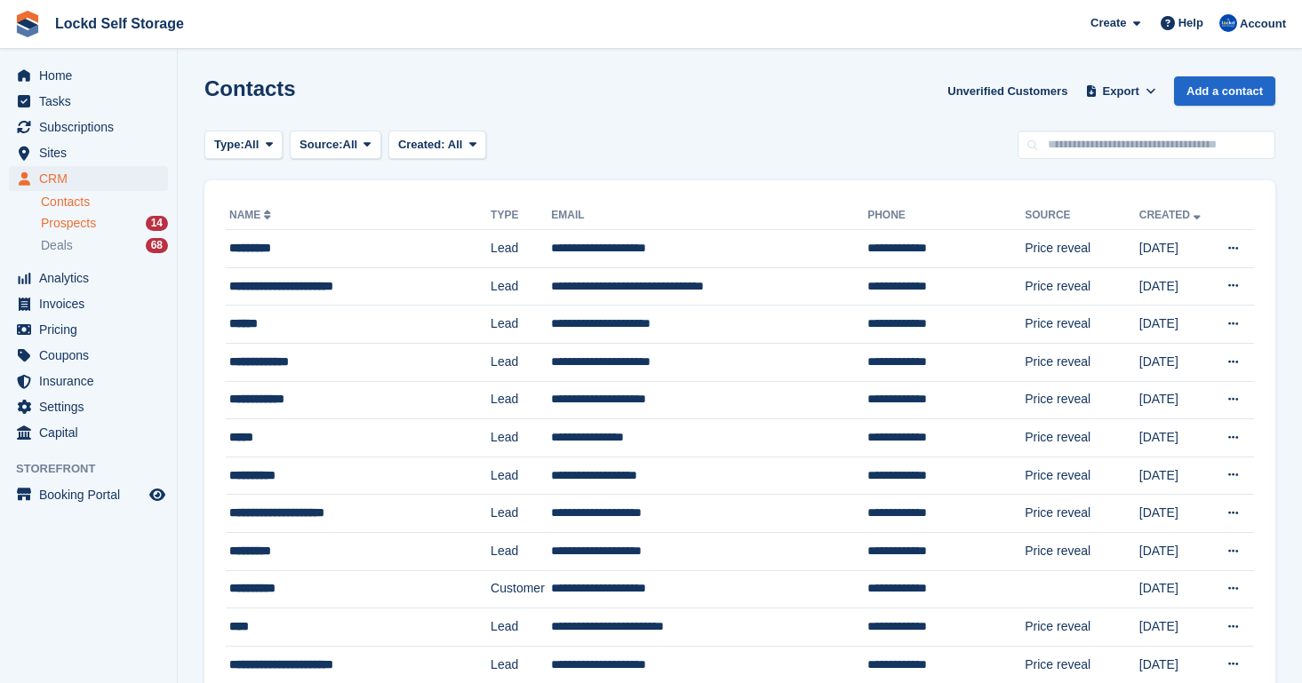
click at [140, 230] on div "Prospects 14" at bounding box center [104, 223] width 127 height 17
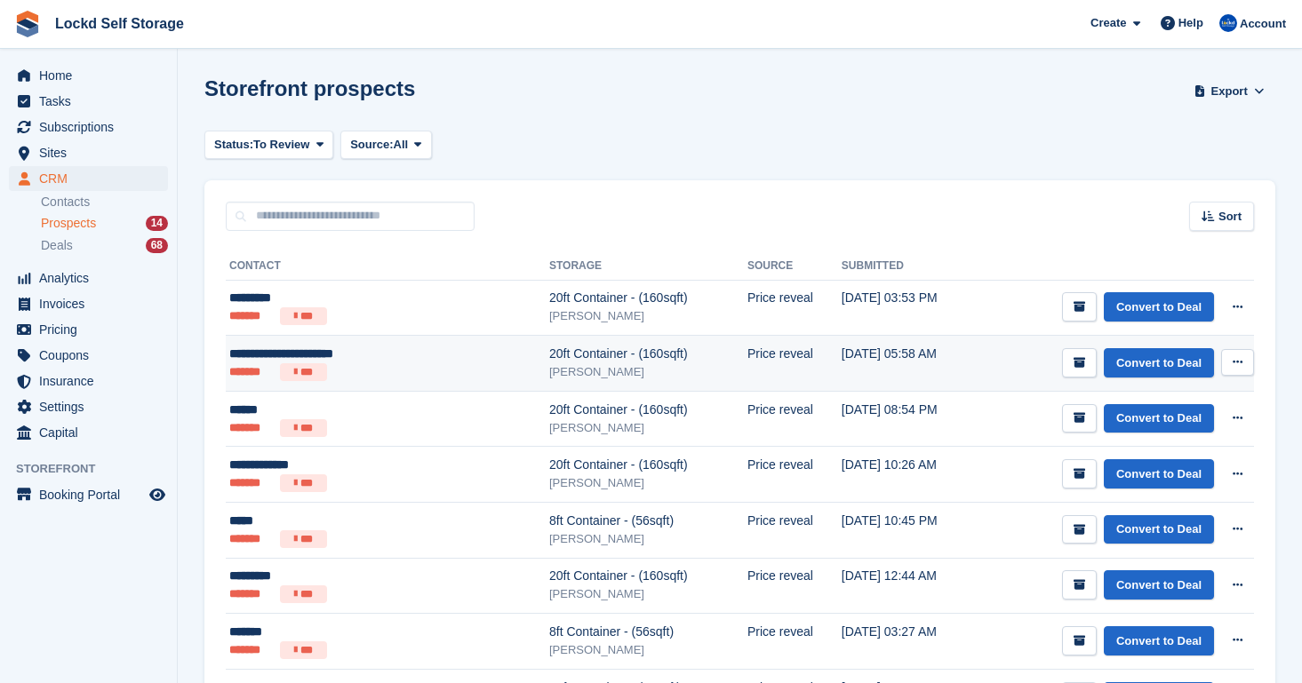
click at [636, 361] on div "20ft Container - (160sqft)" at bounding box center [648, 354] width 198 height 19
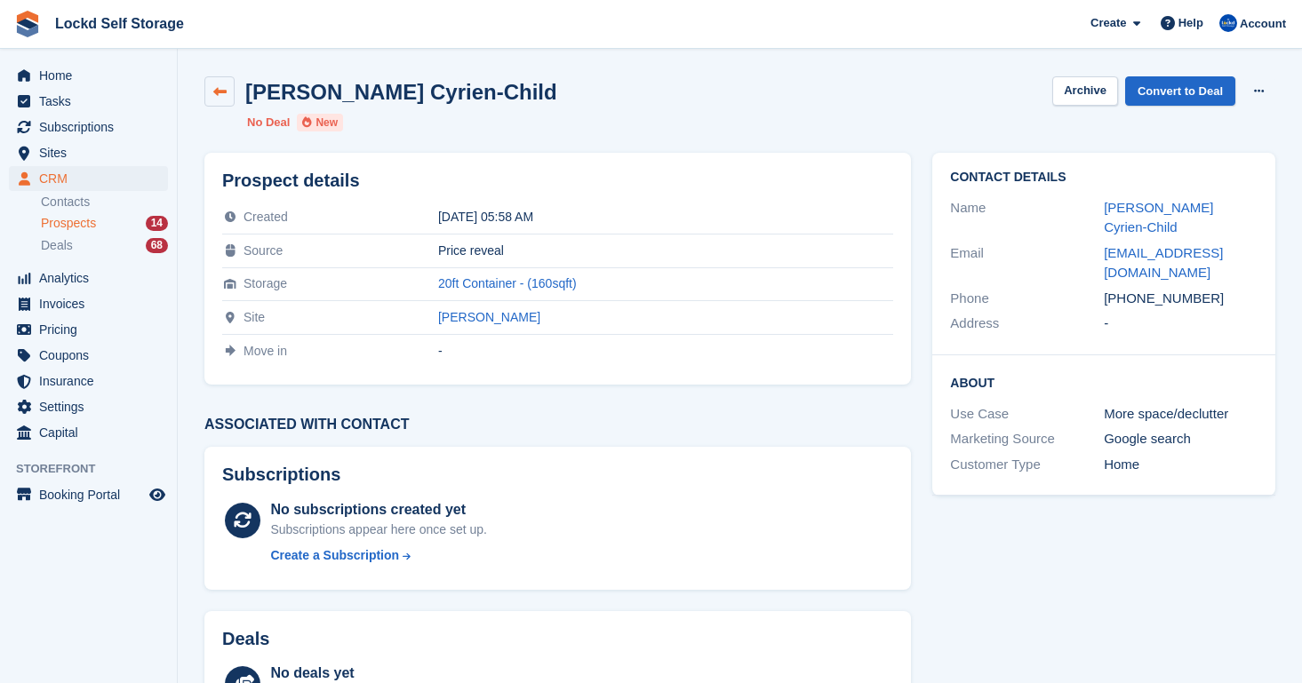
click at [223, 103] on link at bounding box center [219, 91] width 30 height 30
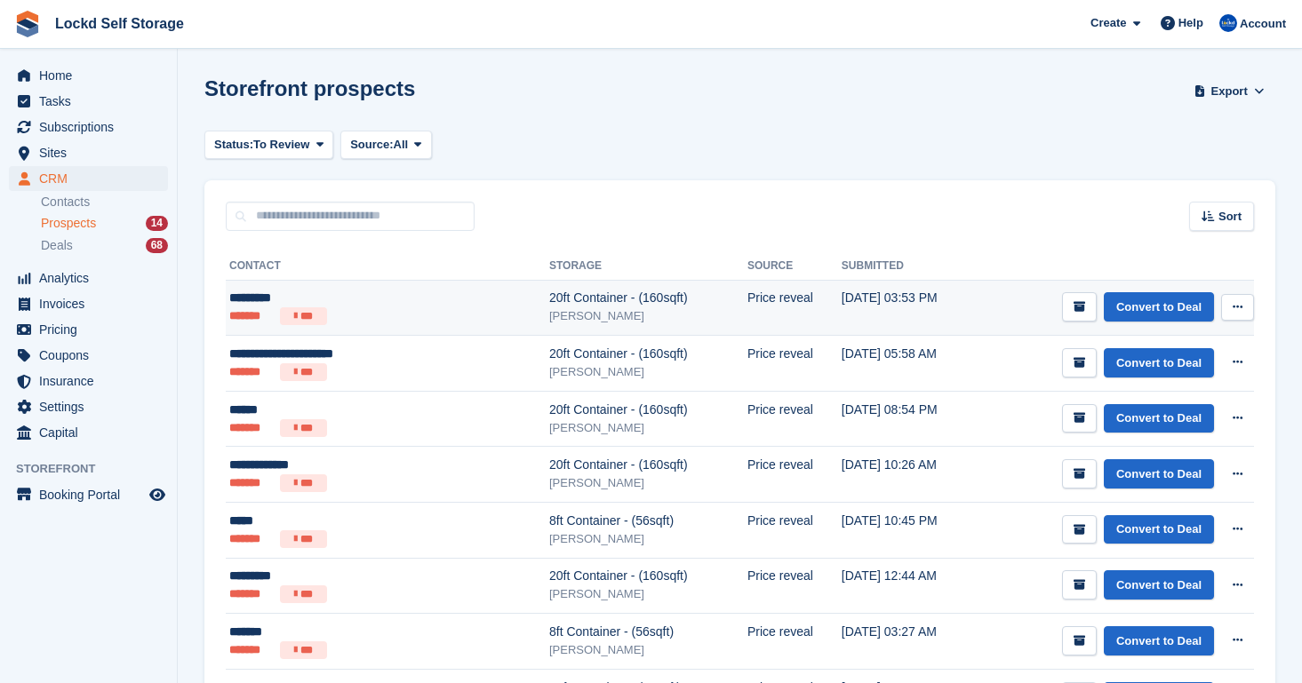
click at [549, 318] on div "[PERSON_NAME]" at bounding box center [648, 316] width 198 height 18
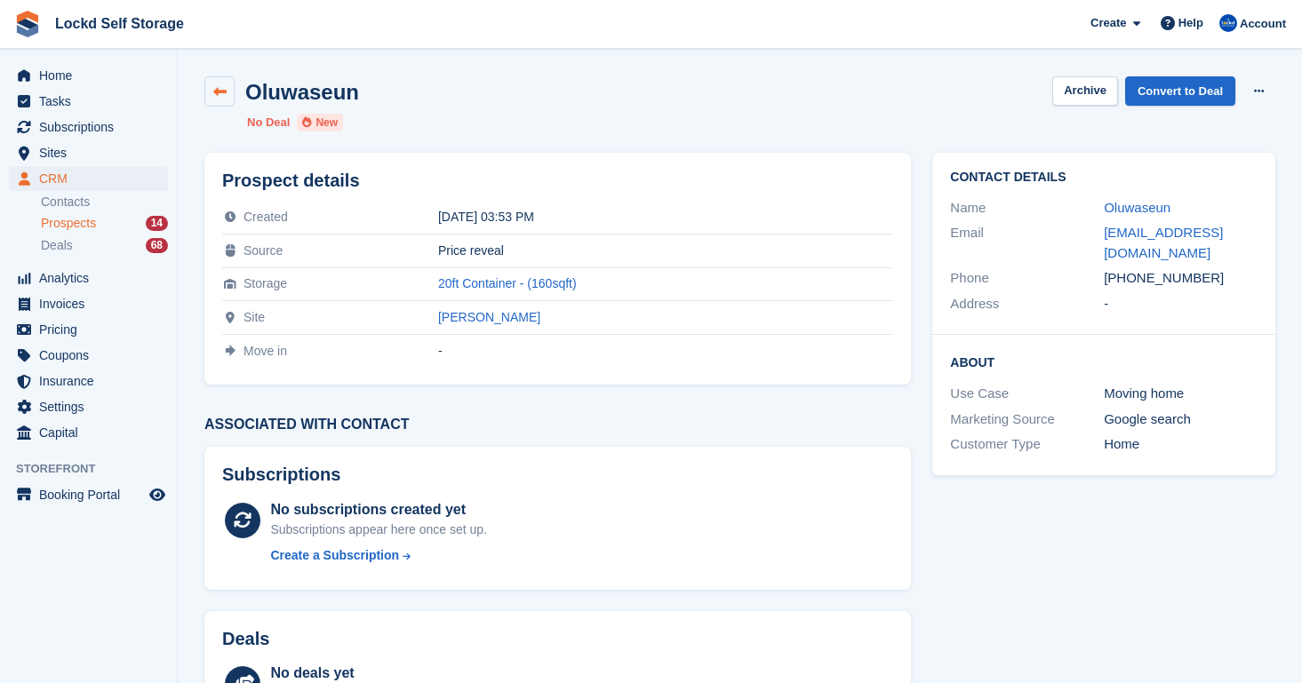
click at [216, 96] on icon at bounding box center [219, 91] width 13 height 13
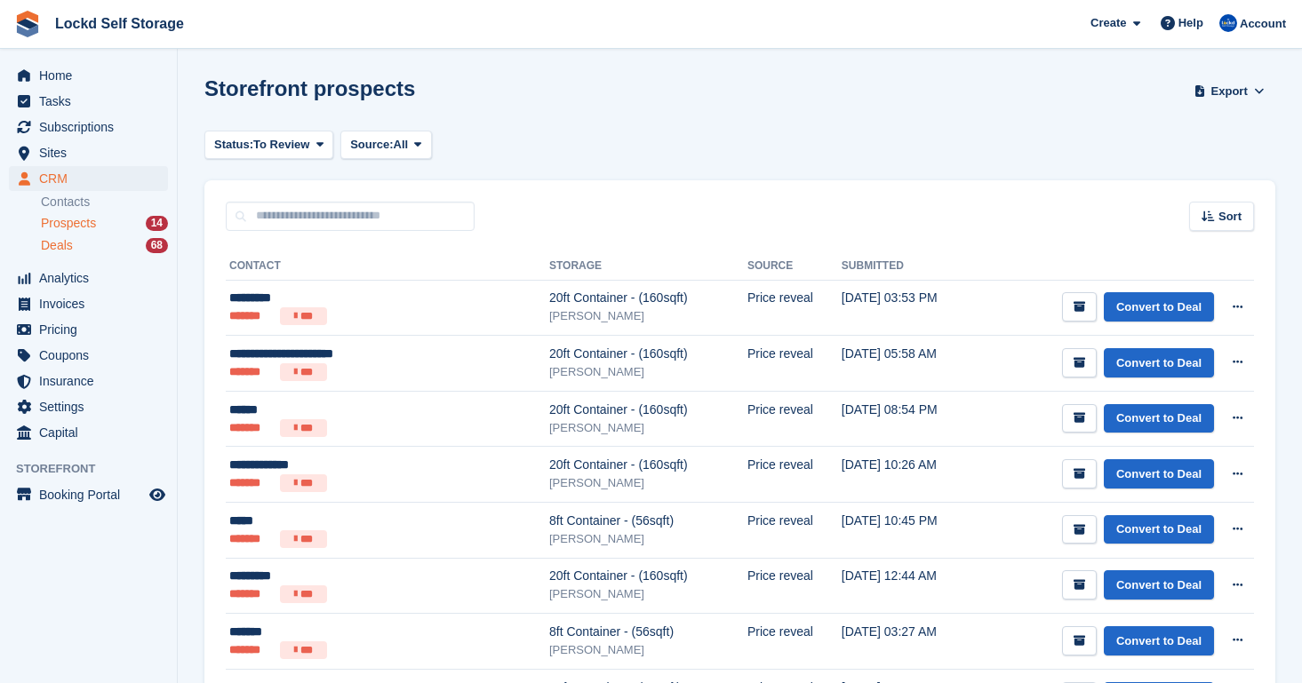
click at [98, 243] on div "Deals 68" at bounding box center [104, 245] width 127 height 17
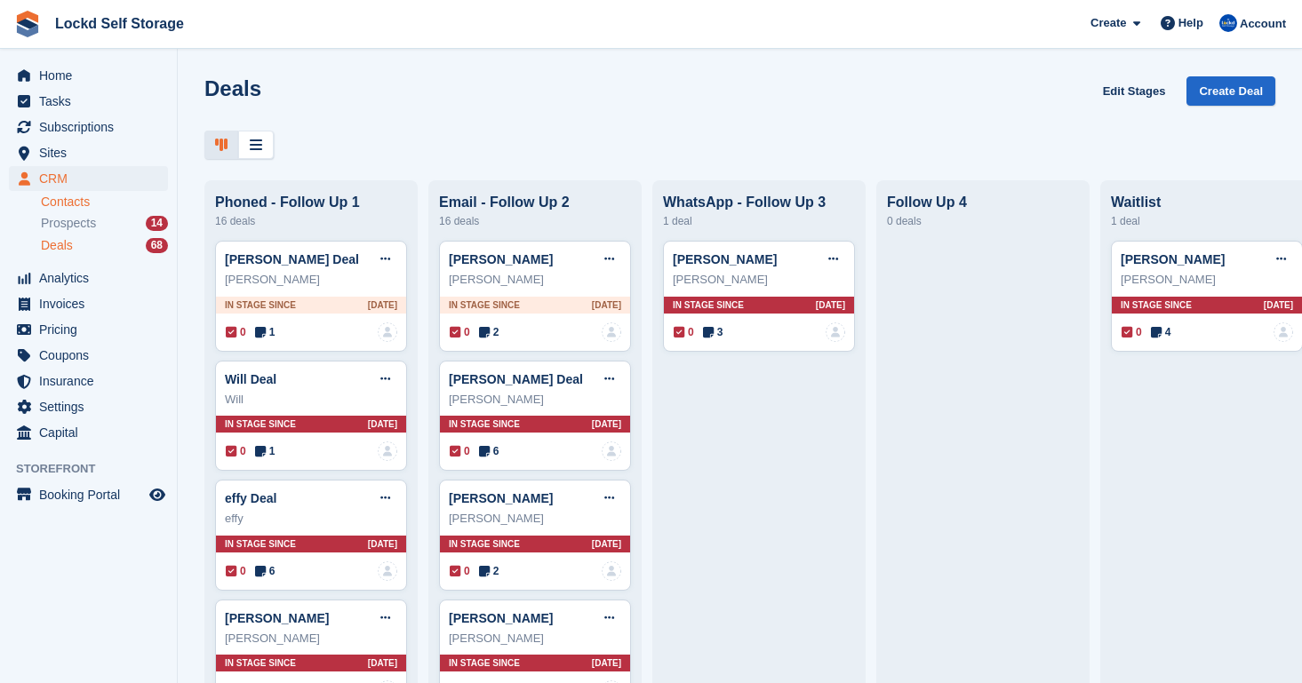
click at [51, 202] on link "Contacts" at bounding box center [104, 202] width 127 height 17
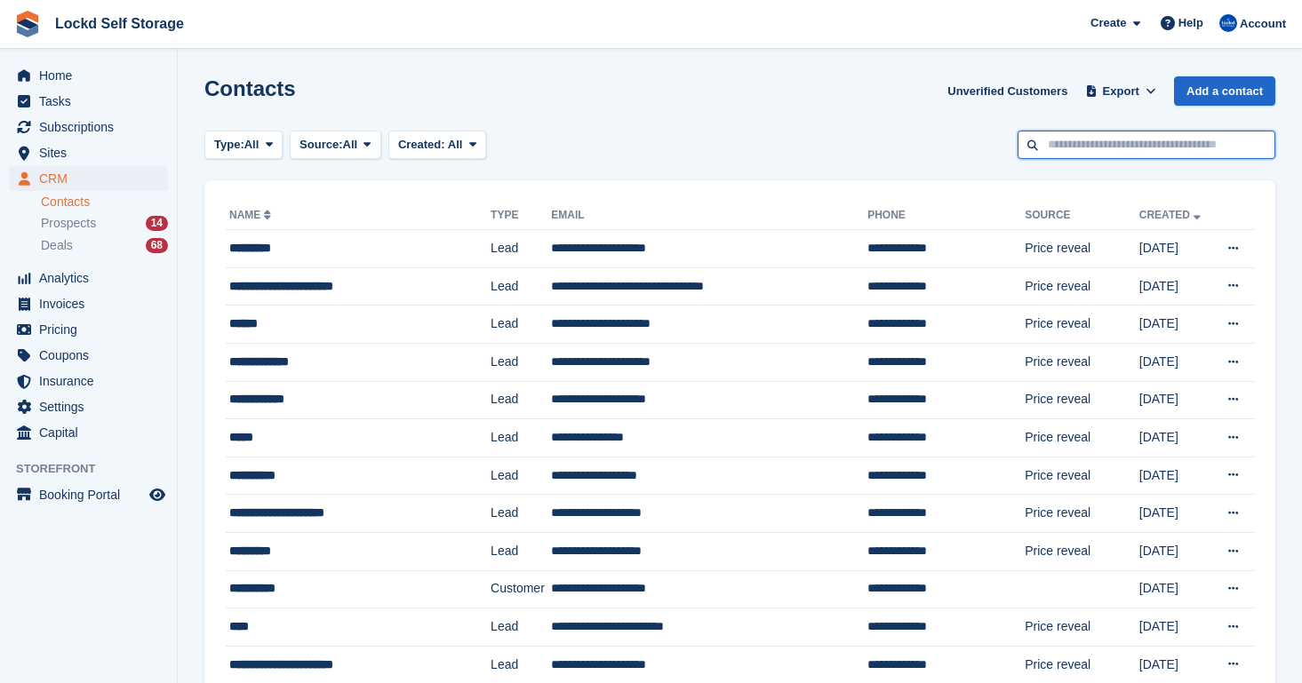
click at [1113, 148] on input "text" at bounding box center [1146, 145] width 258 height 29
paste input "**********"
click at [1075, 147] on input "**********" at bounding box center [1146, 145] width 258 height 29
click at [1100, 146] on input "**********" at bounding box center [1146, 145] width 258 height 29
type input "**********"
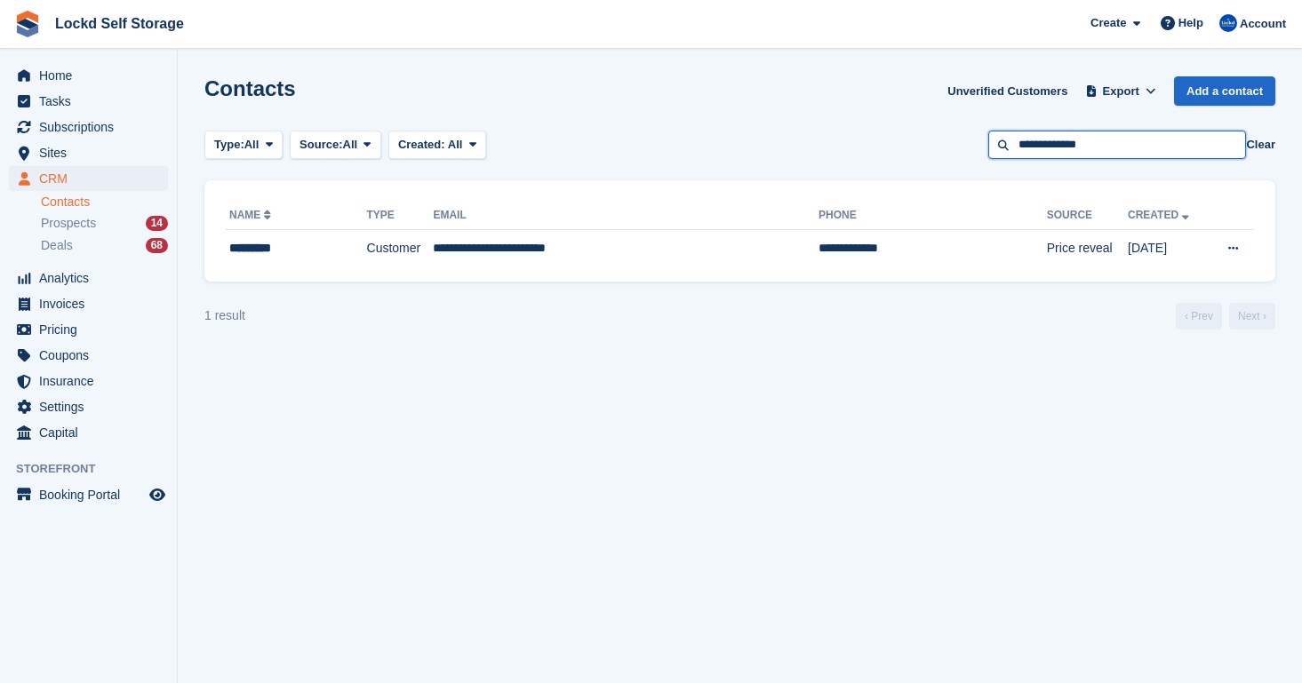
drag, startPoint x: 1116, startPoint y: 146, endPoint x: 896, endPoint y: 135, distance: 219.7
click at [896, 135] on div "Type: All All Lead Customer Source: All All Storefront Backoffice Pre-Opening i…" at bounding box center [739, 145] width 1071 height 29
paste input "**"
click at [1045, 143] on input "**********" at bounding box center [1117, 145] width 258 height 29
click at [1072, 142] on input "**********" at bounding box center [1117, 145] width 258 height 29
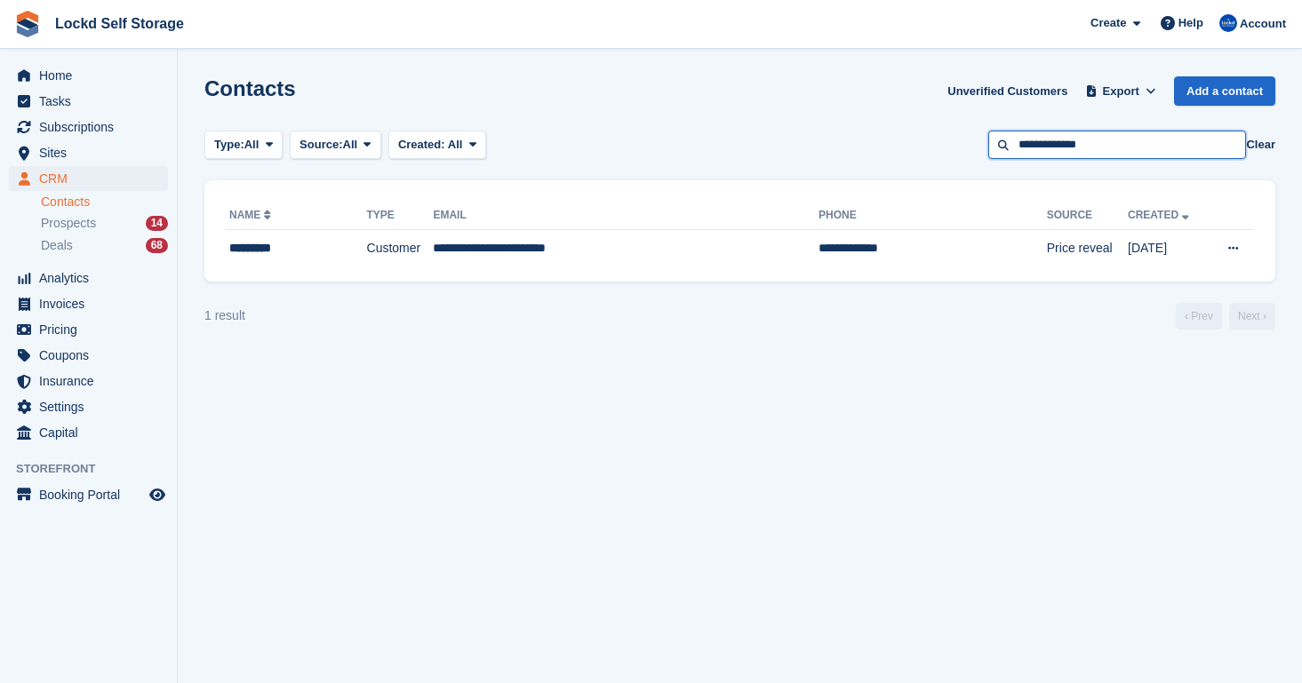
type input "**********"
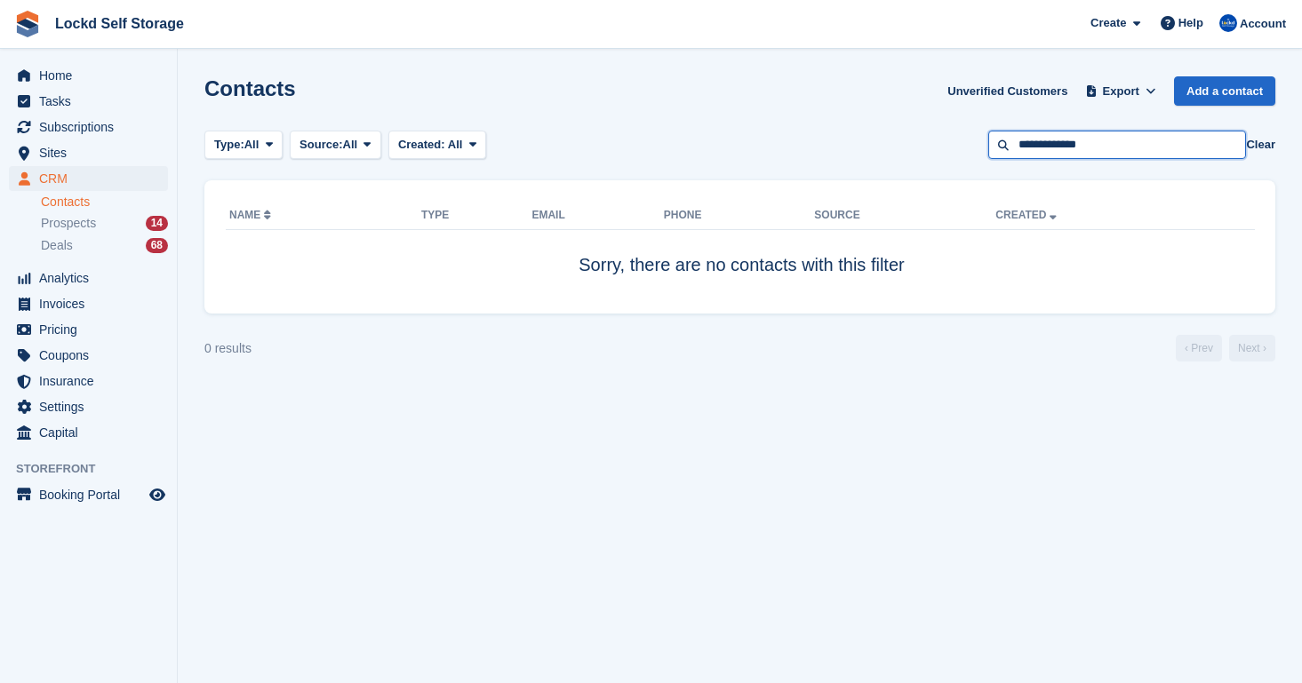
drag, startPoint x: 1140, startPoint y: 145, endPoint x: 962, endPoint y: 134, distance: 178.0
click at [962, 134] on div "Type: All All Lead Customer Source: All All Storefront Backoffice Pre-Opening i…" at bounding box center [739, 145] width 1071 height 29
click at [96, 226] on span "Prospects" at bounding box center [68, 223] width 55 height 17
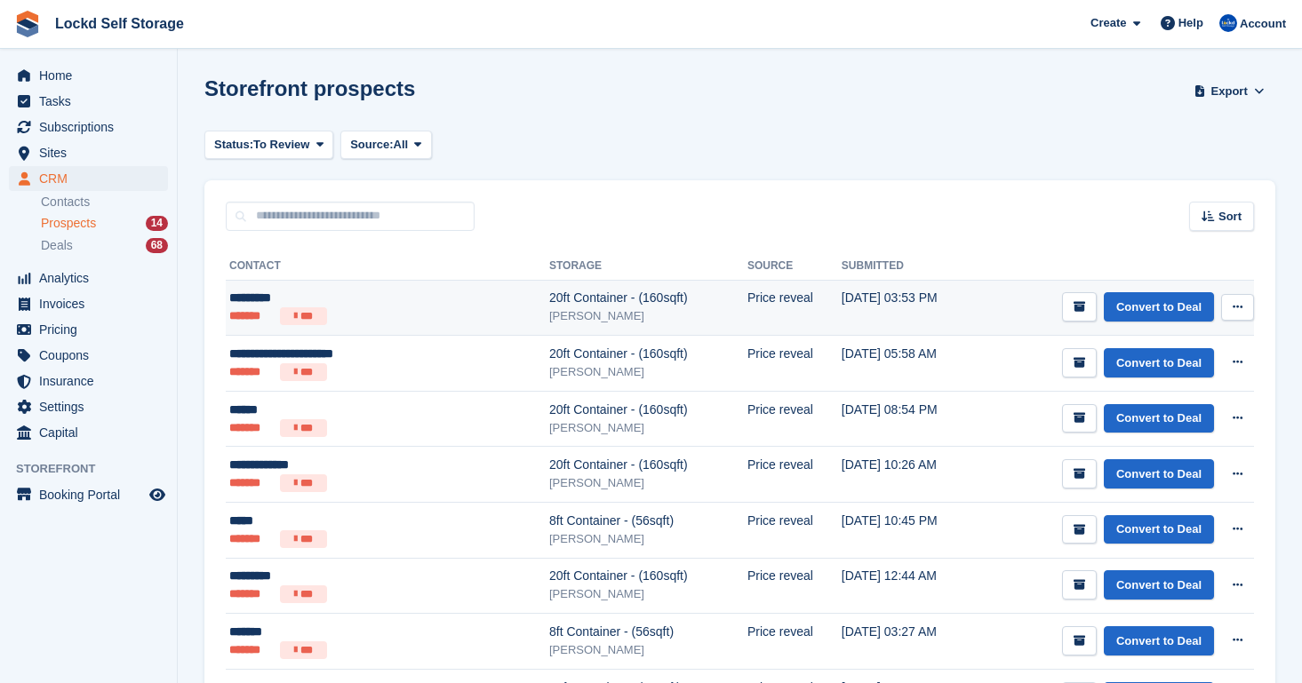
click at [549, 307] on div "[PERSON_NAME]" at bounding box center [648, 316] width 198 height 18
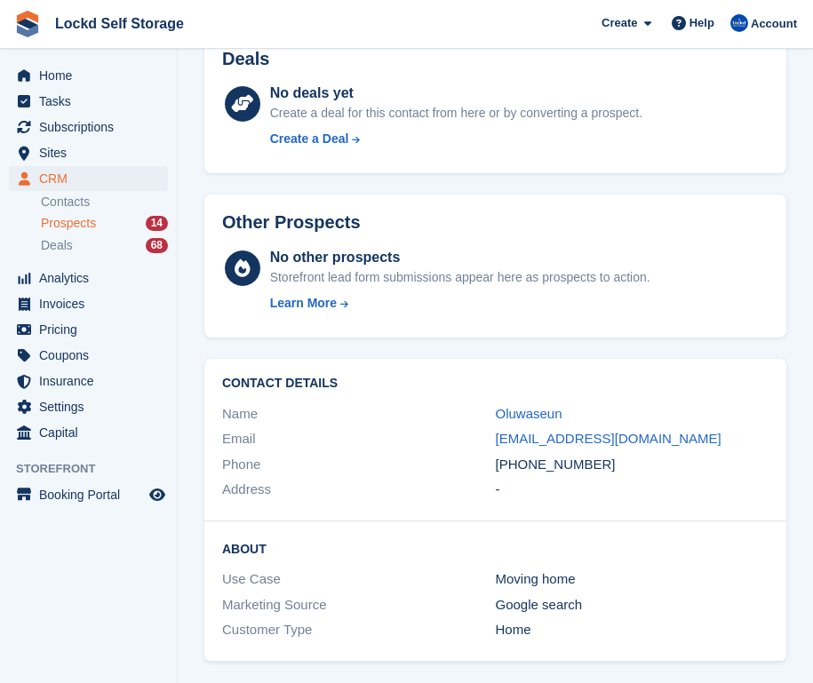
scroll to position [579, 0]
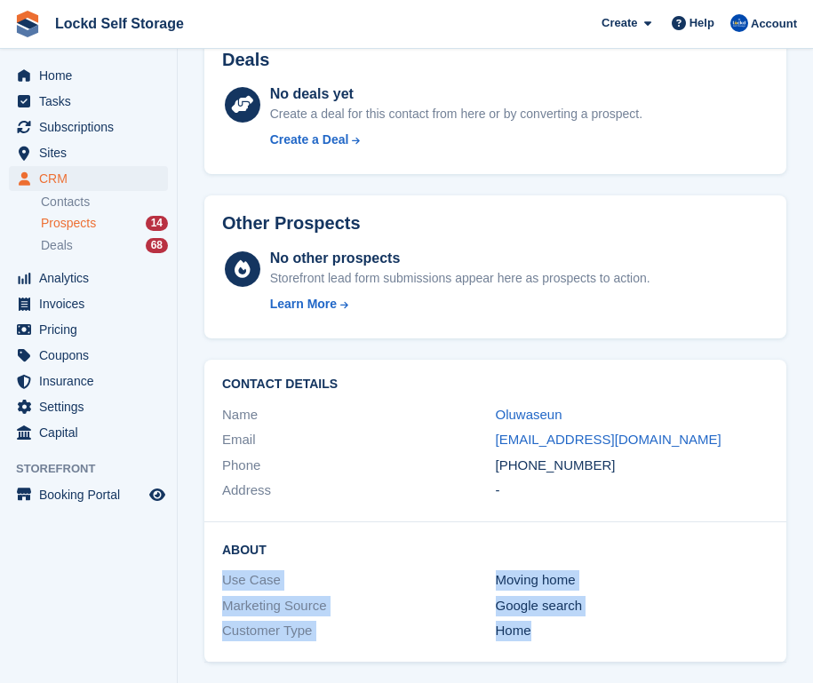
drag, startPoint x: 554, startPoint y: 616, endPoint x: 224, endPoint y: 568, distance: 333.1
click at [224, 568] on div "About Use Case Moving home Marketing Source Google search Customer Type Home" at bounding box center [495, 592] width 582 height 140
copy div "Use Case Moving home Marketing Source Google search Customer Type Home"
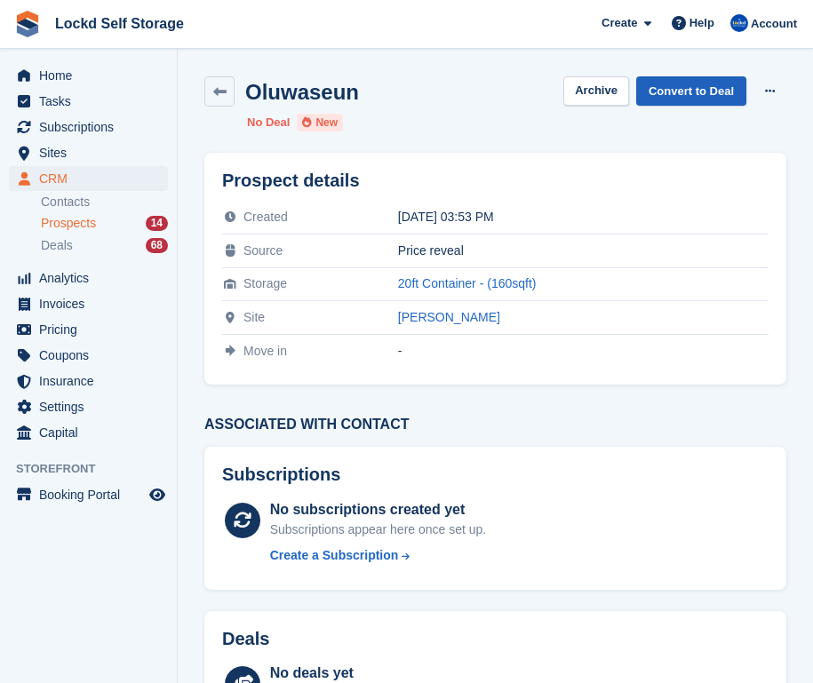
scroll to position [0, 0]
click at [673, 99] on link "Convert to Deal" at bounding box center [691, 90] width 110 height 29
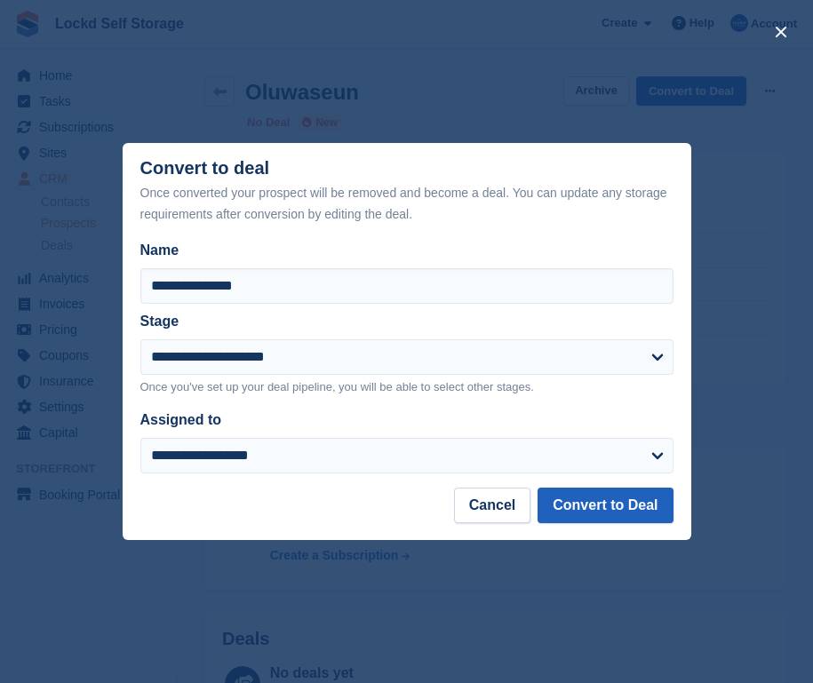
click at [558, 507] on button "Convert to Deal" at bounding box center [605, 506] width 135 height 36
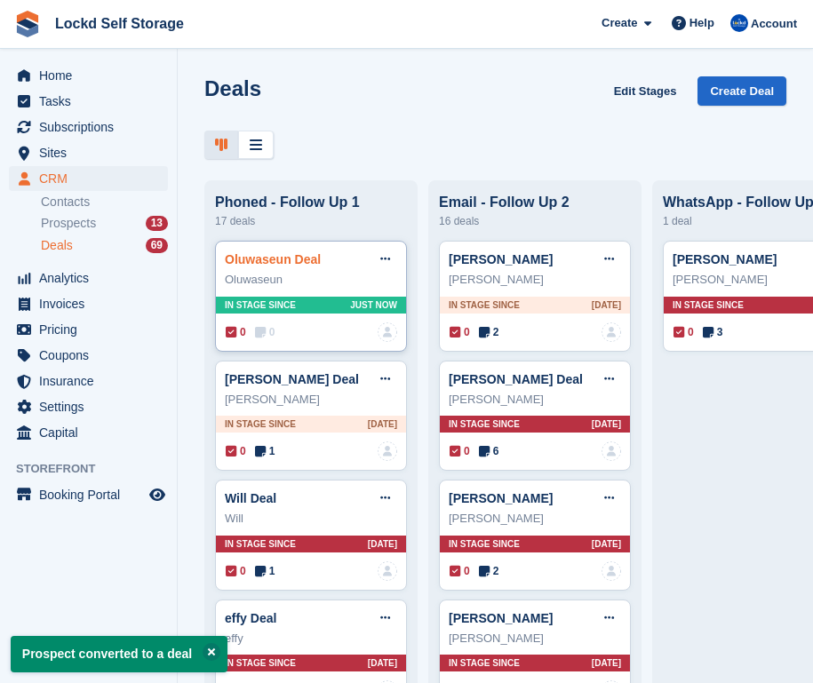
click at [266, 265] on link "Oluwaseun Deal" at bounding box center [273, 259] width 96 height 14
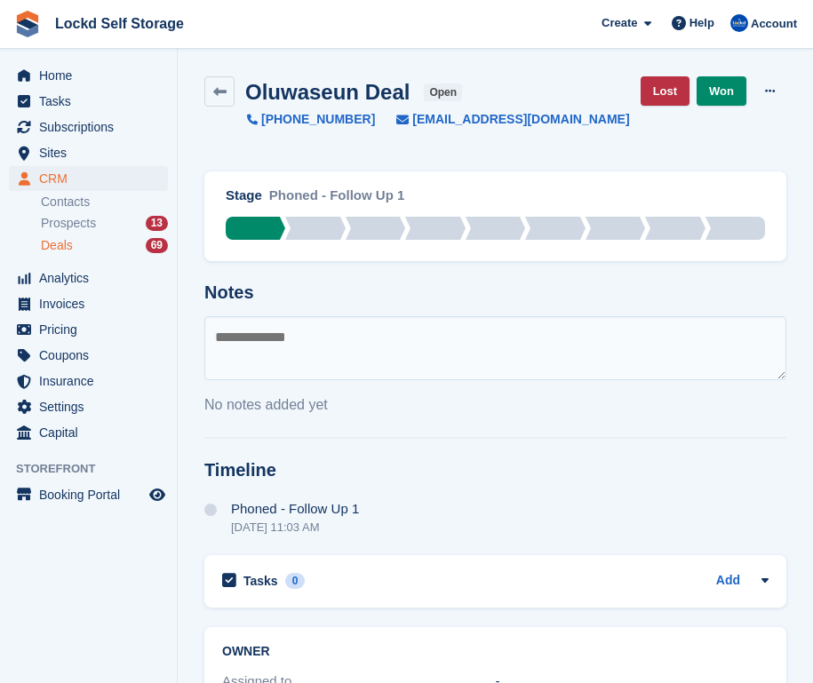
click at [283, 305] on div "Stage Phoned - Follow Up 1 Phoned - Follow Up 1 Email - Follow Up 2 WhatsApp - …" at bounding box center [495, 353] width 603 height 384
click at [283, 331] on textarea at bounding box center [495, 348] width 582 height 64
paste textarea "**********"
click at [215, 354] on textarea "**********" at bounding box center [495, 348] width 582 height 64
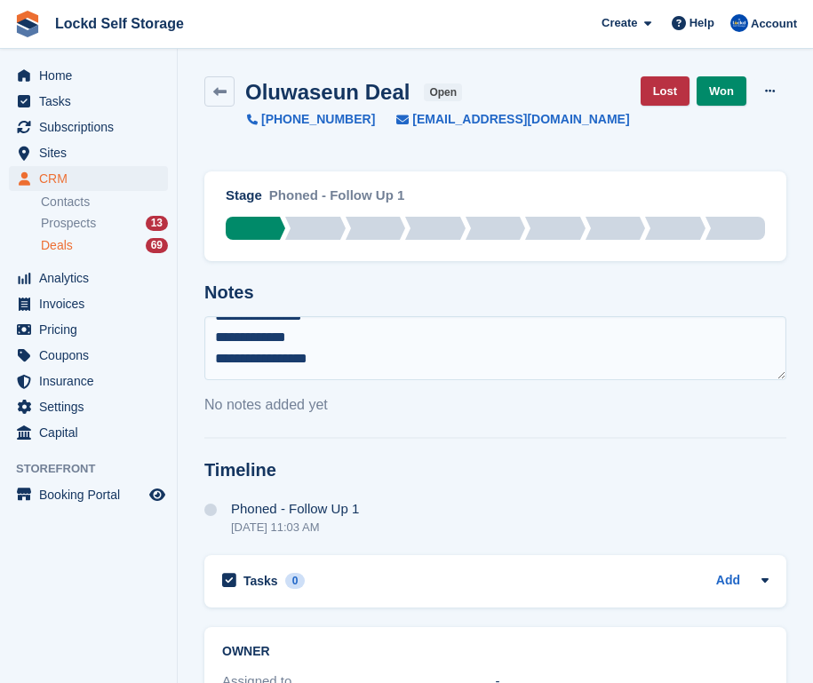
scroll to position [107, 0]
click at [218, 342] on textarea "**********" at bounding box center [495, 348] width 582 height 64
click at [218, 320] on textarea "**********" at bounding box center [495, 348] width 582 height 64
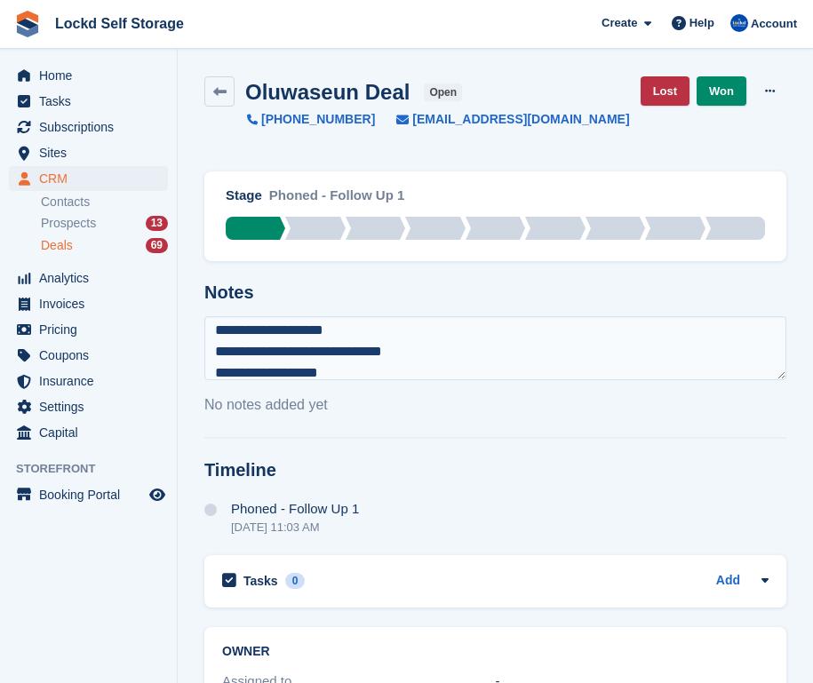
type textarea "**********"
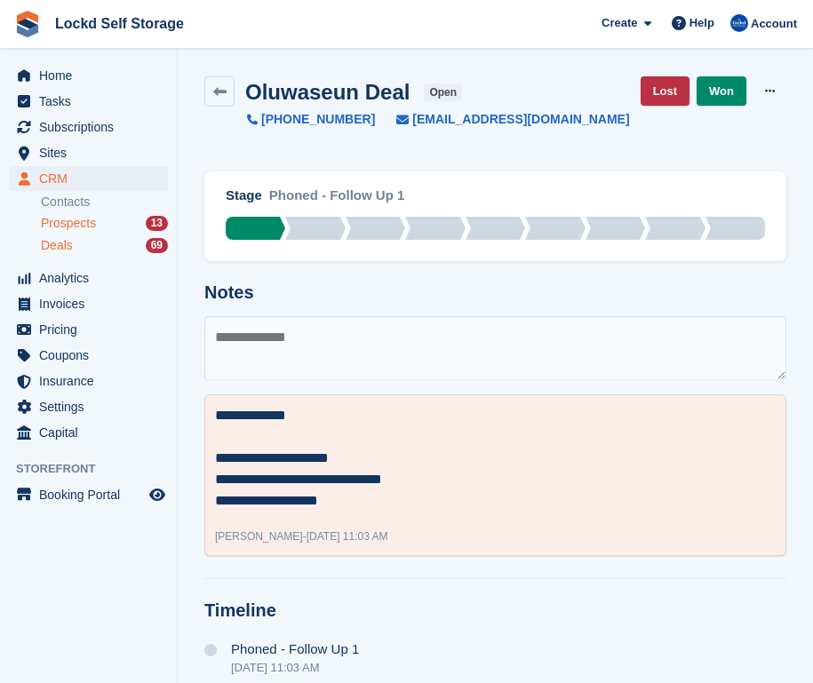
click at [86, 210] on link "Contacts" at bounding box center [104, 202] width 127 height 17
click at [86, 220] on span "Prospects" at bounding box center [68, 223] width 55 height 17
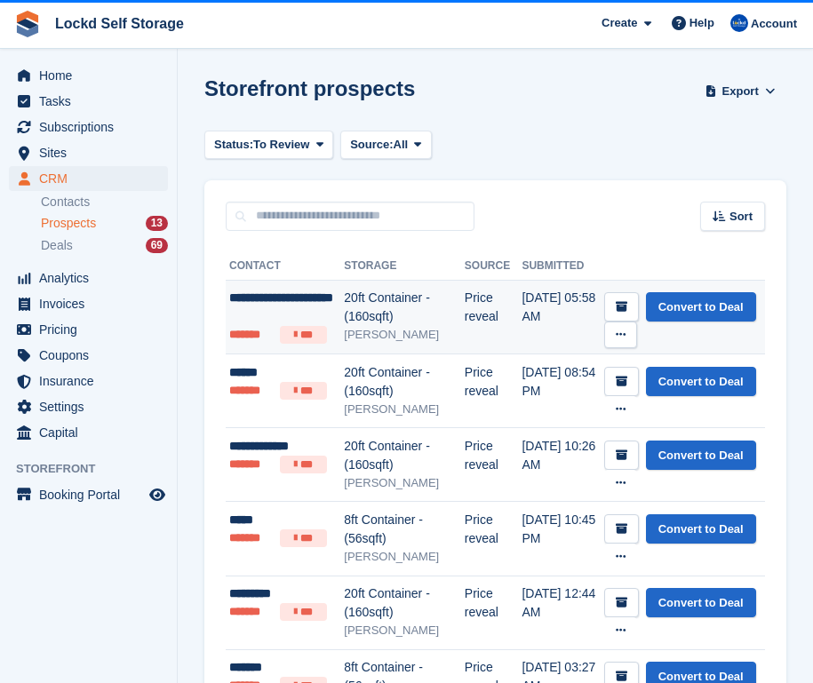
click at [394, 302] on div "20ft Container - (160sqft)" at bounding box center [404, 307] width 121 height 37
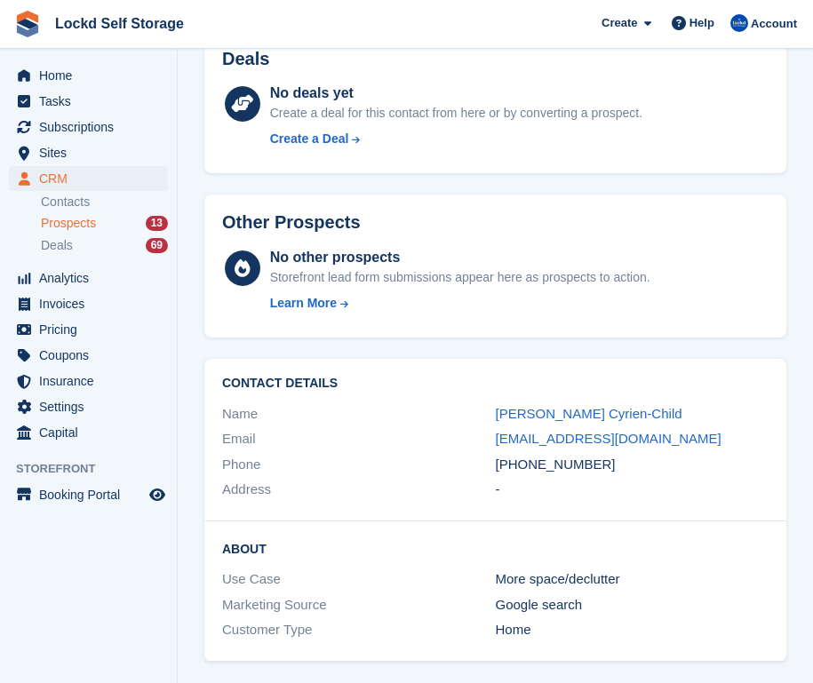
scroll to position [579, 0]
click at [102, 227] on div "Prospects 13" at bounding box center [104, 223] width 127 height 17
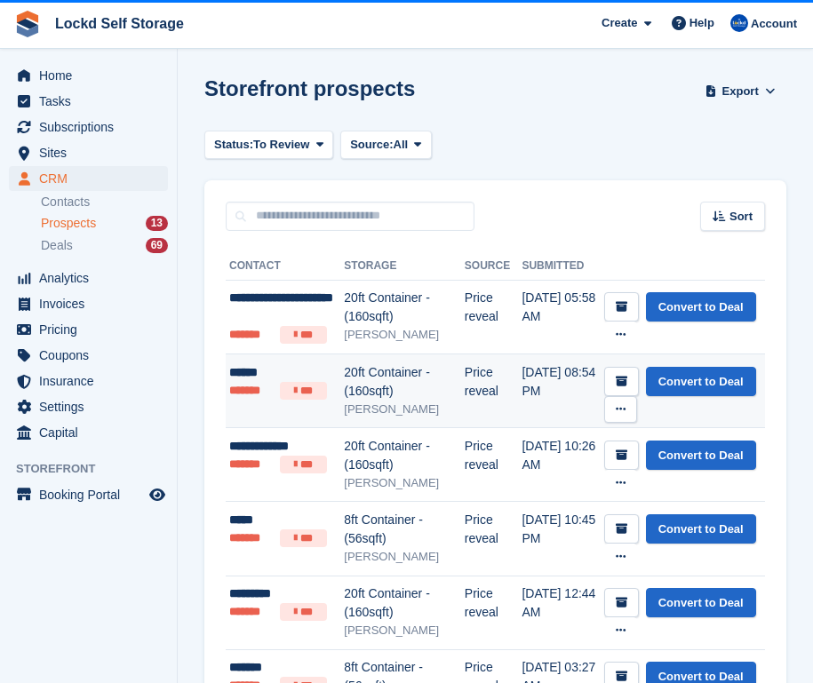
click at [429, 390] on div "20ft Container - (160sqft)" at bounding box center [404, 381] width 121 height 37
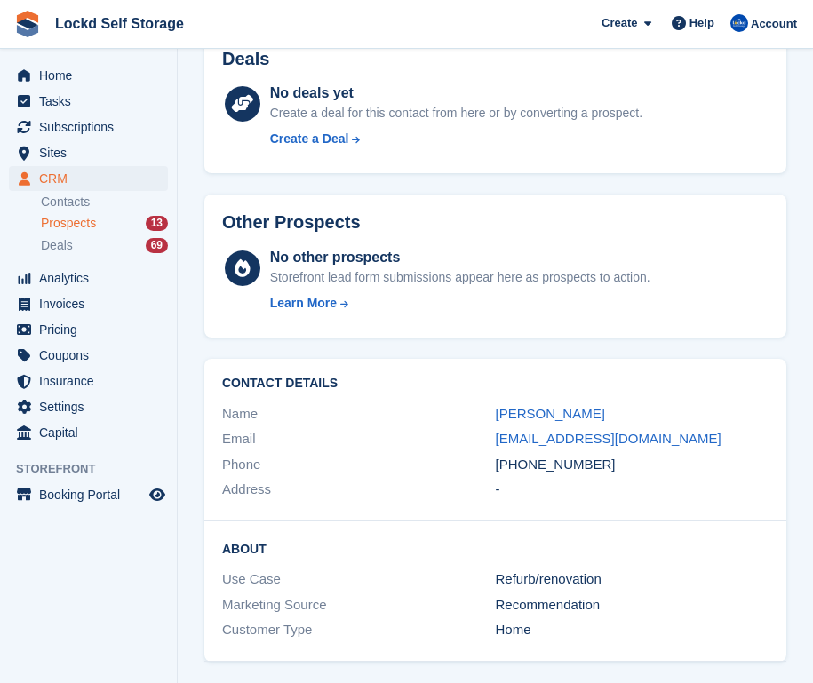
scroll to position [579, 0]
click at [96, 226] on span "Prospects" at bounding box center [68, 223] width 55 height 17
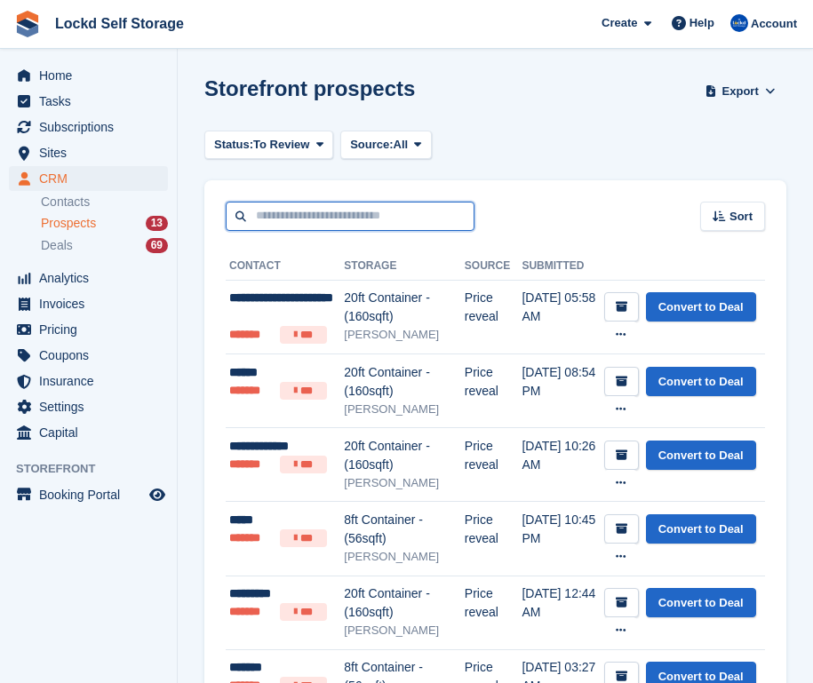
click at [266, 205] on input "text" at bounding box center [350, 216] width 249 height 29
click at [123, 245] on div "Deals 69" at bounding box center [104, 245] width 127 height 17
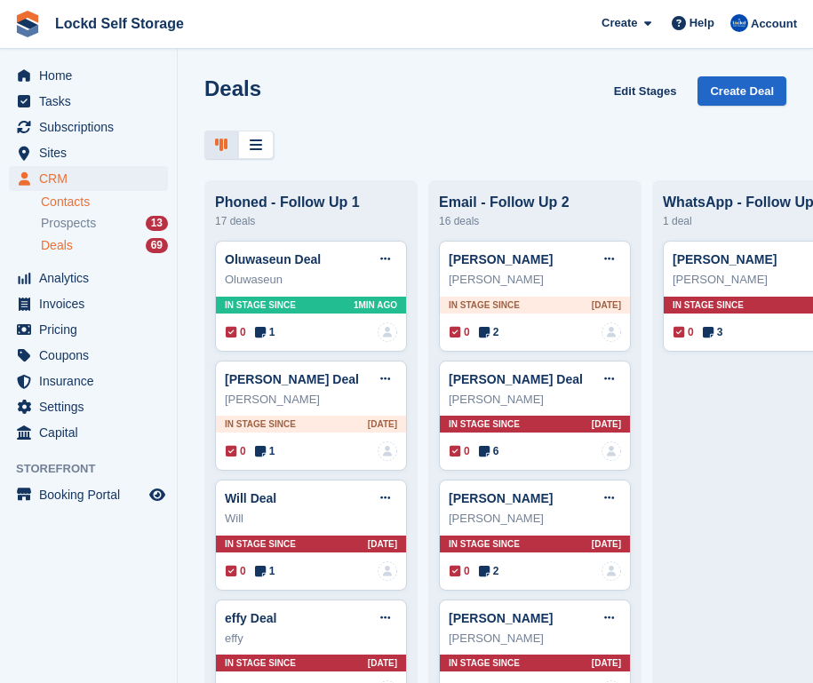
click at [129, 199] on link "Contacts" at bounding box center [104, 202] width 127 height 17
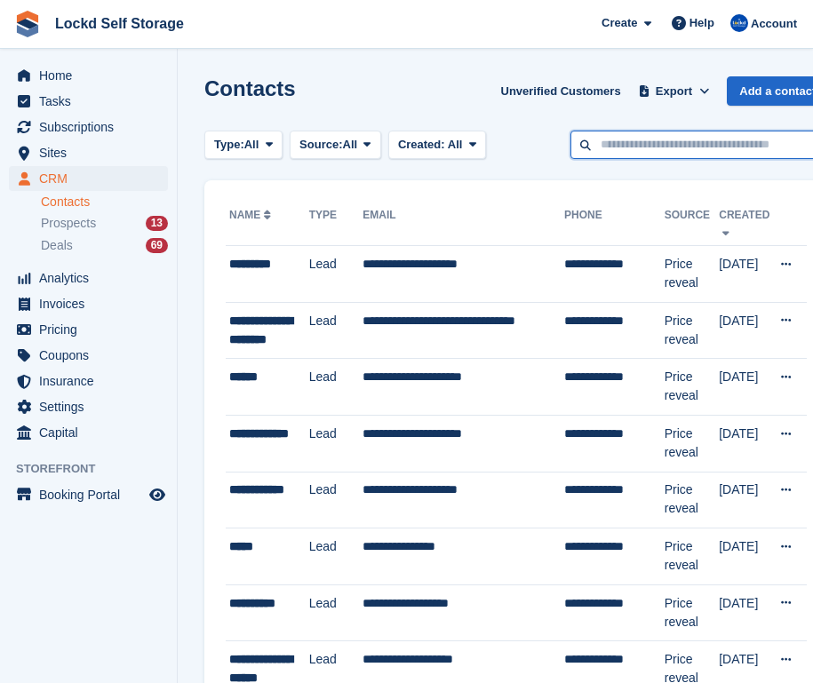
click at [607, 152] on input "text" at bounding box center [699, 145] width 258 height 29
type input "******"
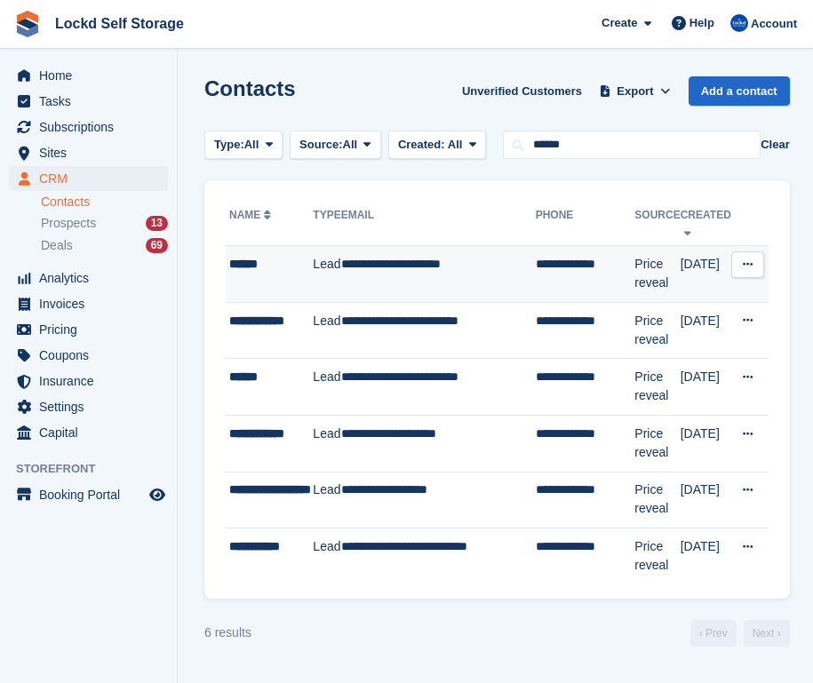
click at [451, 266] on td "**********" at bounding box center [438, 274] width 195 height 57
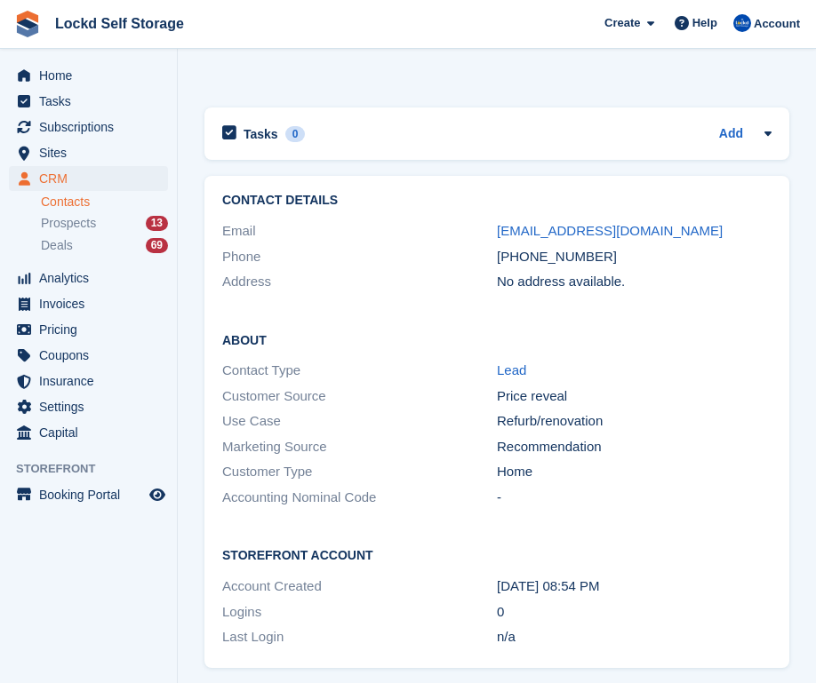
scroll to position [1015, 0]
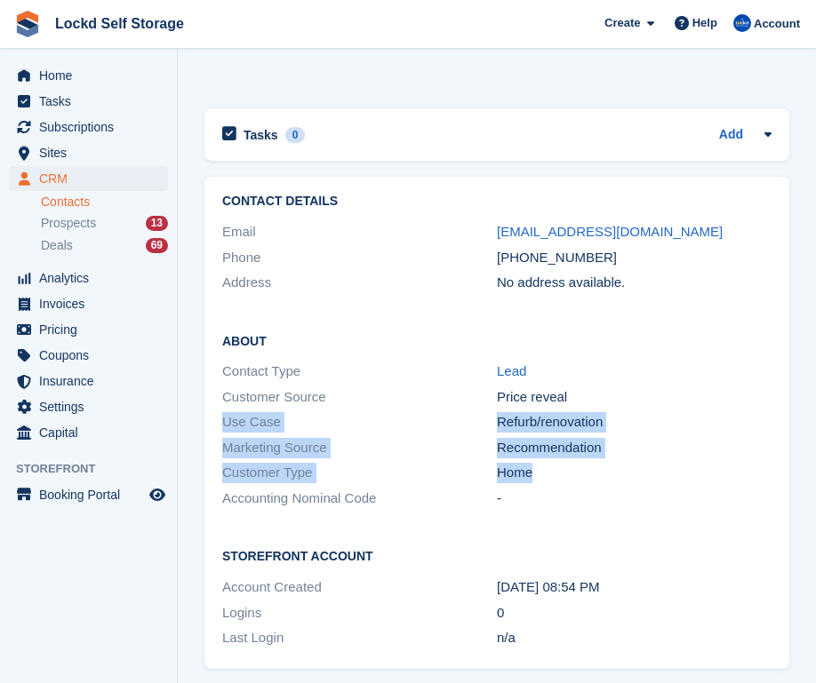
drag, startPoint x: 580, startPoint y: 470, endPoint x: 215, endPoint y: 415, distance: 369.3
click at [215, 415] on div "About Contact Type Lead Customer Source Price reveal Use Case Refurb/renovation…" at bounding box center [496, 422] width 585 height 216
copy div "Use Case Refurb/renovation Marketing Source Recommendation Customer Type Home"
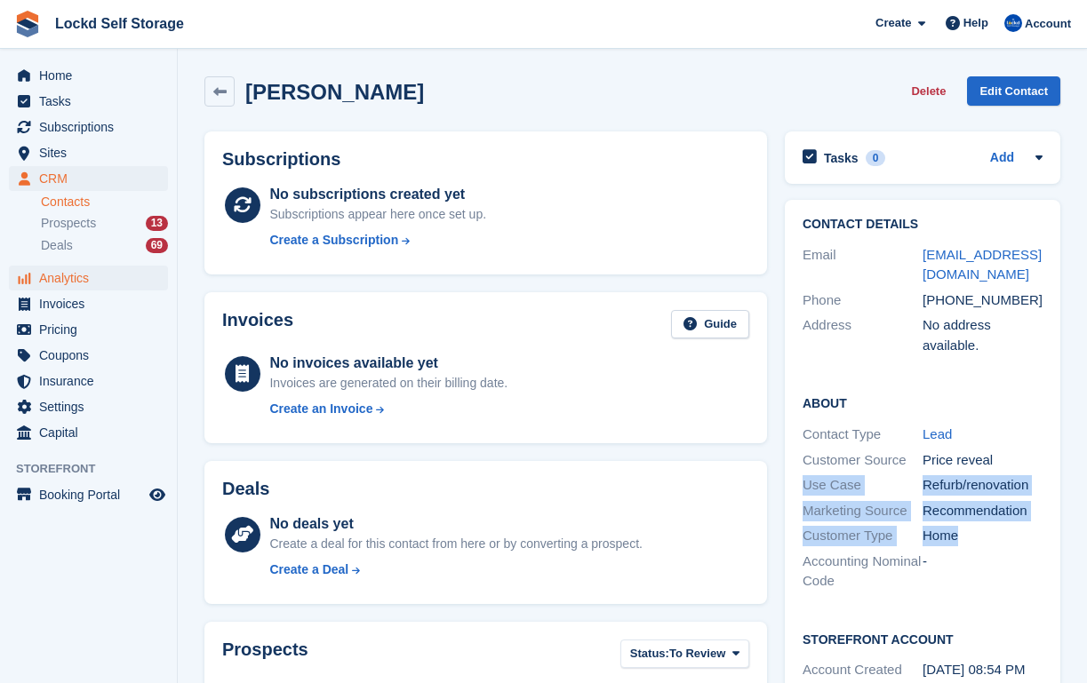
scroll to position [0, 0]
click at [84, 219] on span "Prospects" at bounding box center [68, 223] width 55 height 17
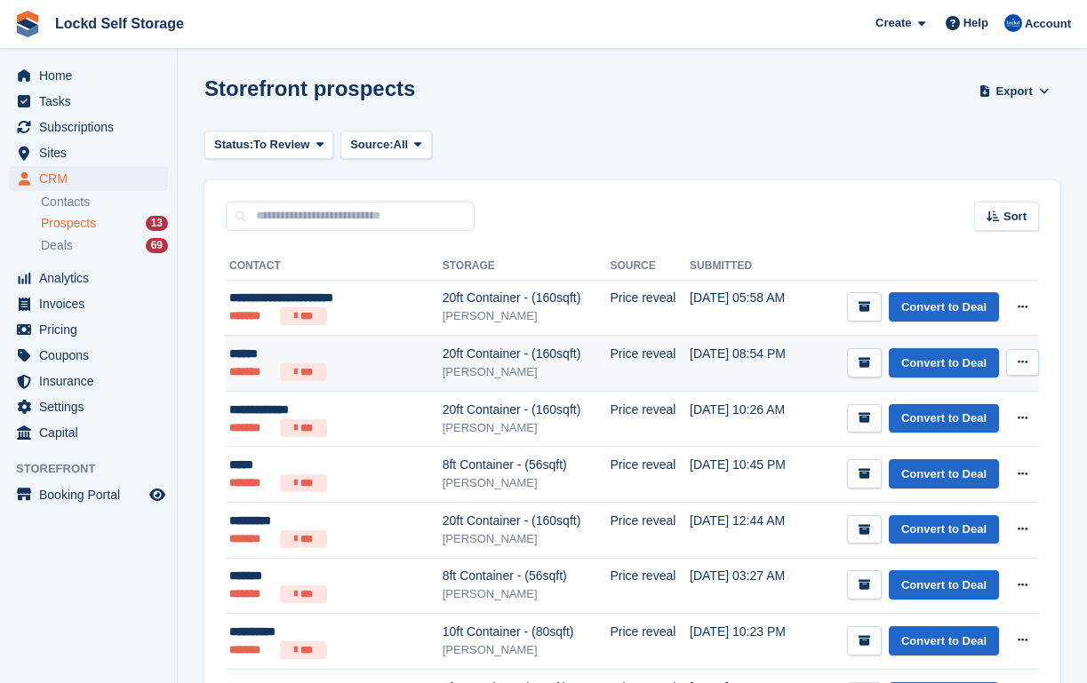
click at [446, 362] on div "20ft Container - (160sqft)" at bounding box center [526, 354] width 168 height 19
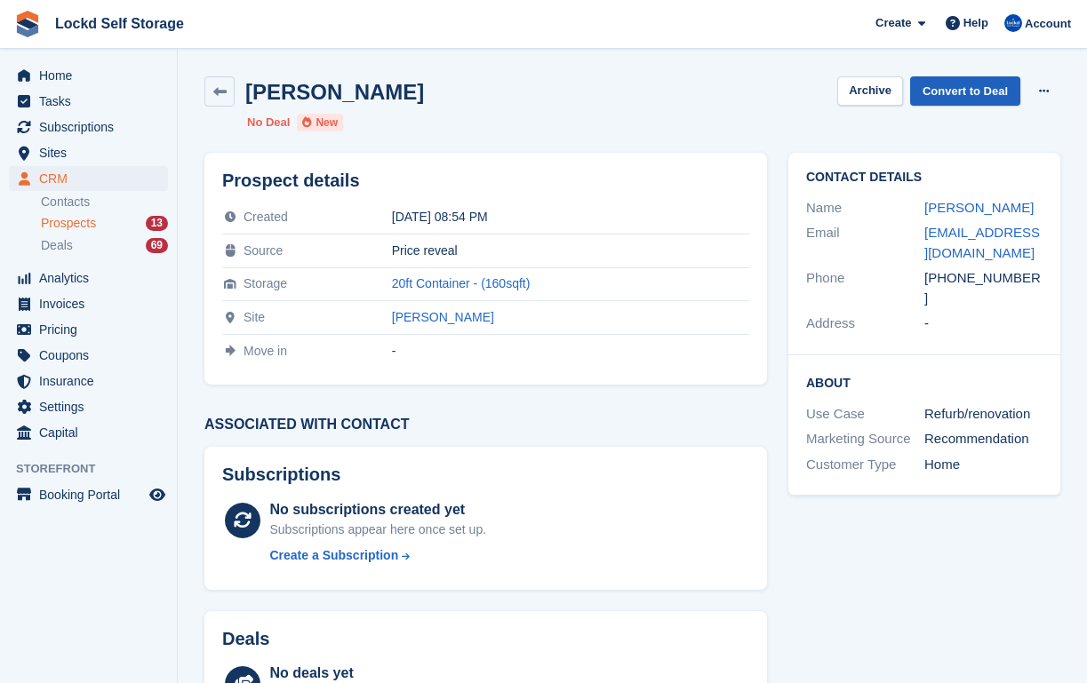
click at [960, 92] on link "Convert to Deal" at bounding box center [965, 90] width 110 height 29
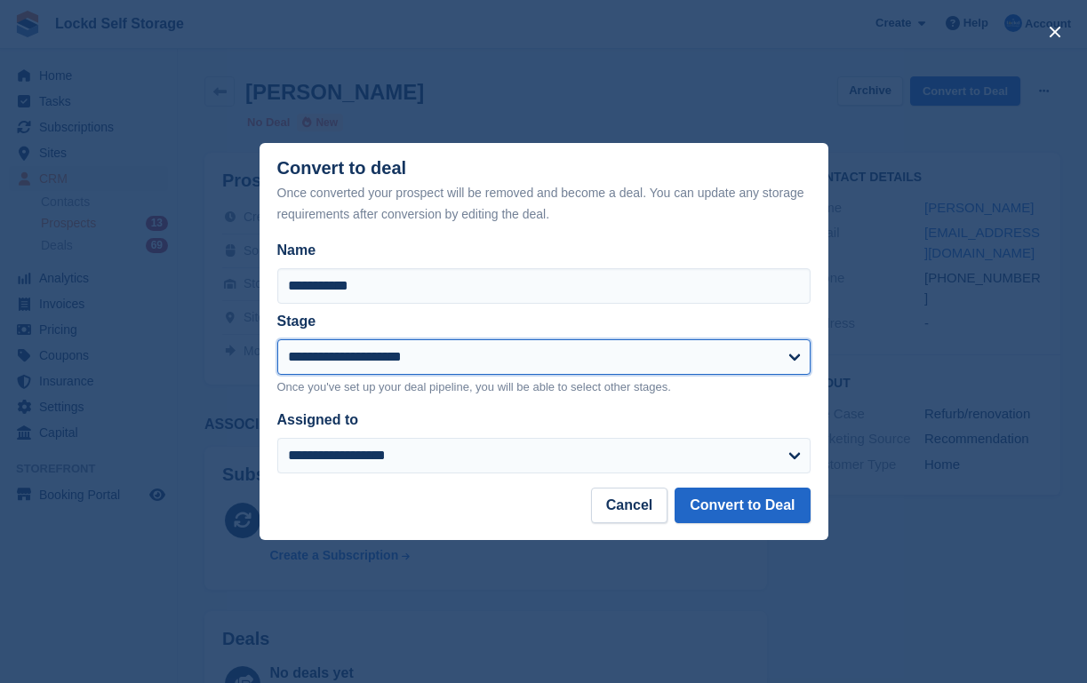
select select "****"
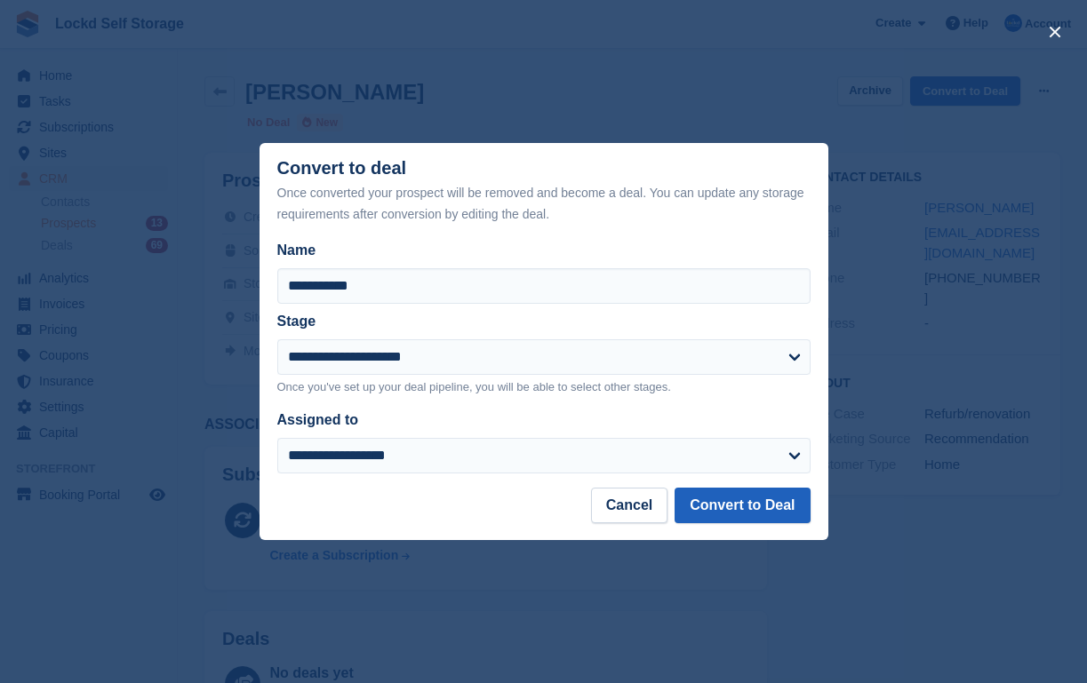
click at [758, 499] on button "Convert to Deal" at bounding box center [741, 506] width 135 height 36
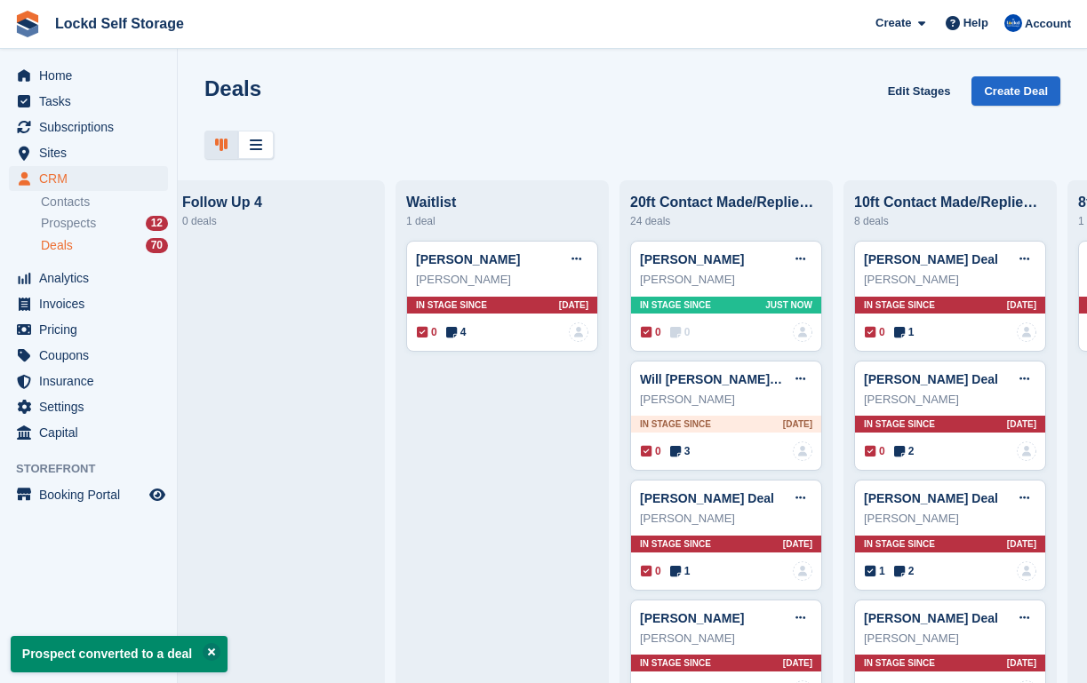
scroll to position [0, 789]
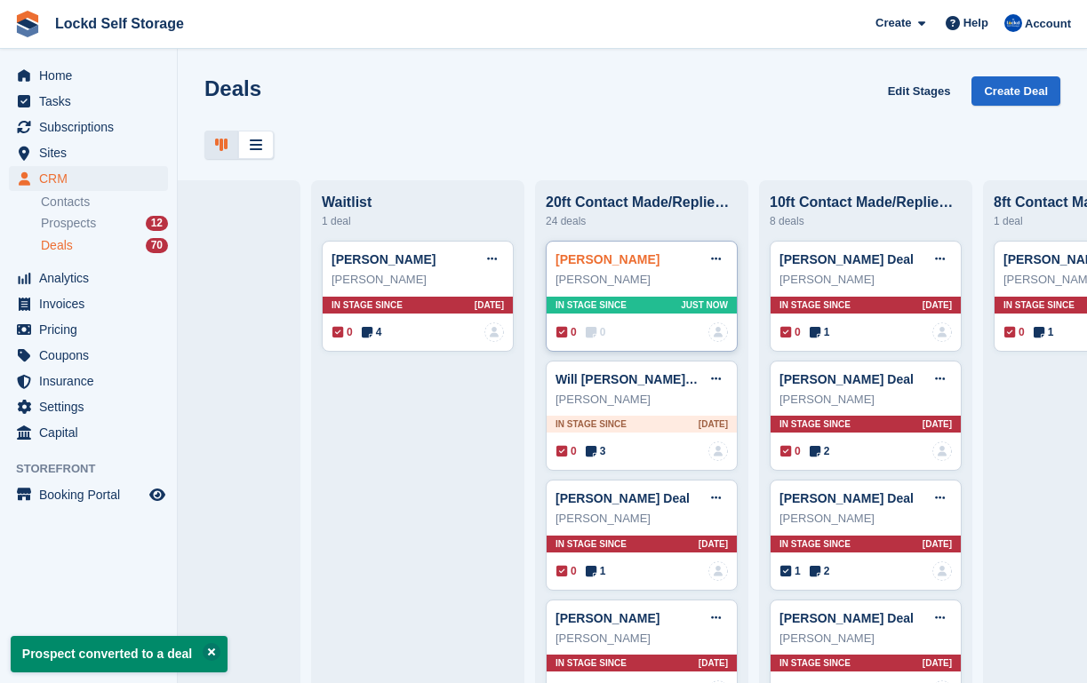
click at [611, 262] on link "Robert Deal" at bounding box center [607, 259] width 104 height 14
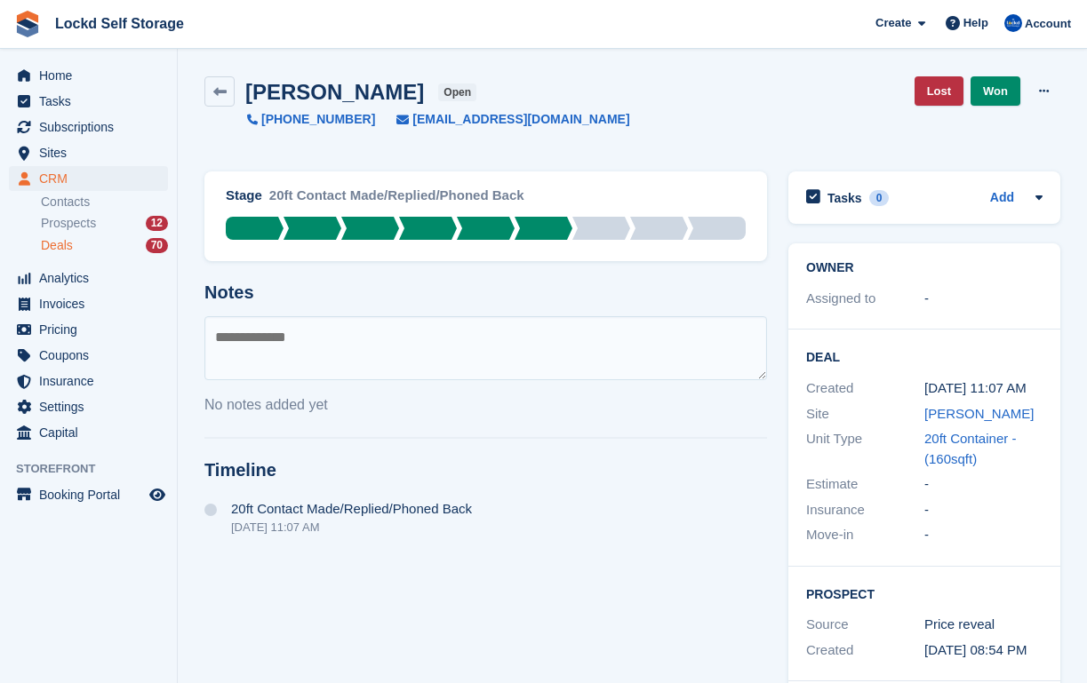
click at [507, 338] on textarea at bounding box center [485, 348] width 562 height 64
type textarea "*"
paste textarea "**********"
click at [215, 362] on textarea "**********" at bounding box center [485, 348] width 562 height 64
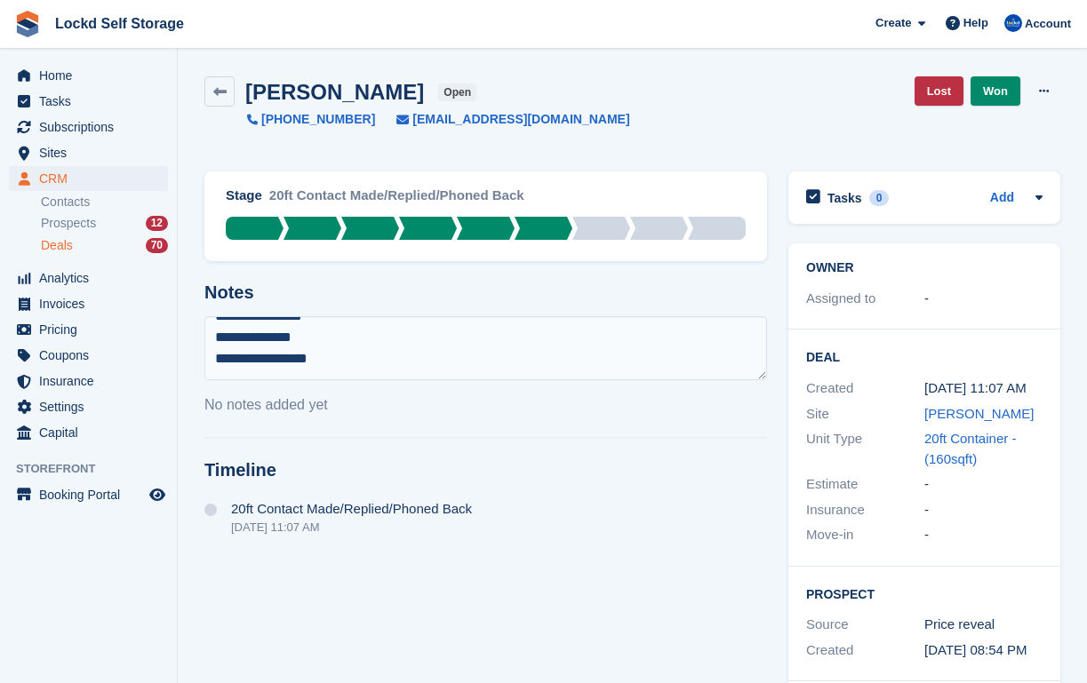
scroll to position [107, 0]
click at [219, 336] on textarea "**********" at bounding box center [485, 348] width 562 height 64
click at [214, 321] on textarea "**********" at bounding box center [485, 348] width 562 height 64
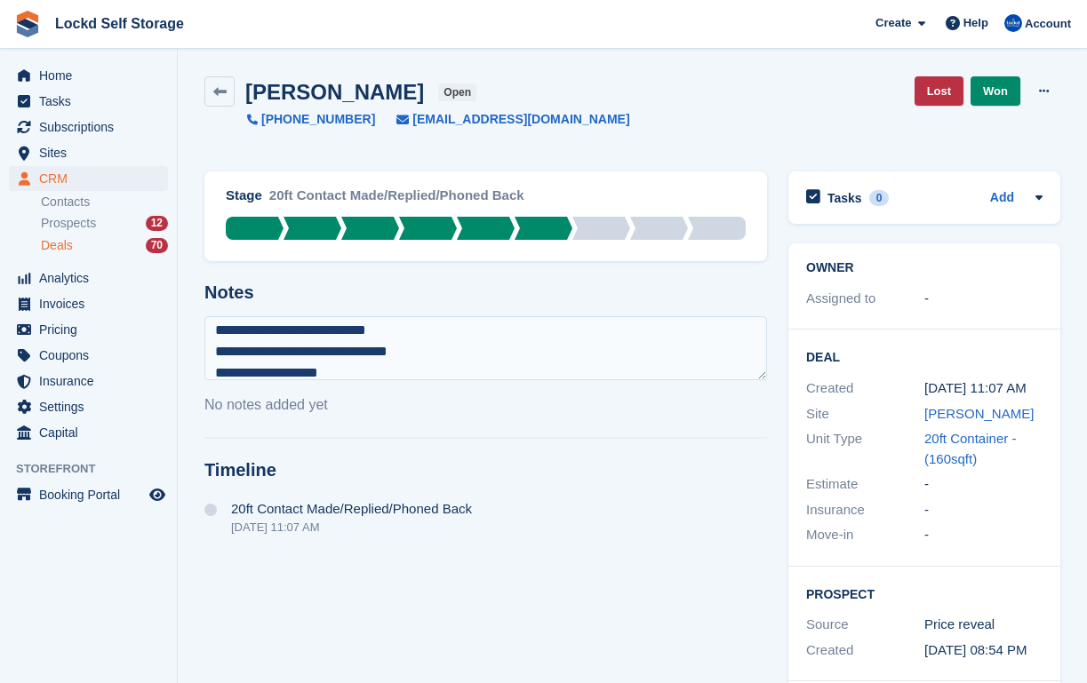
type textarea "**********"
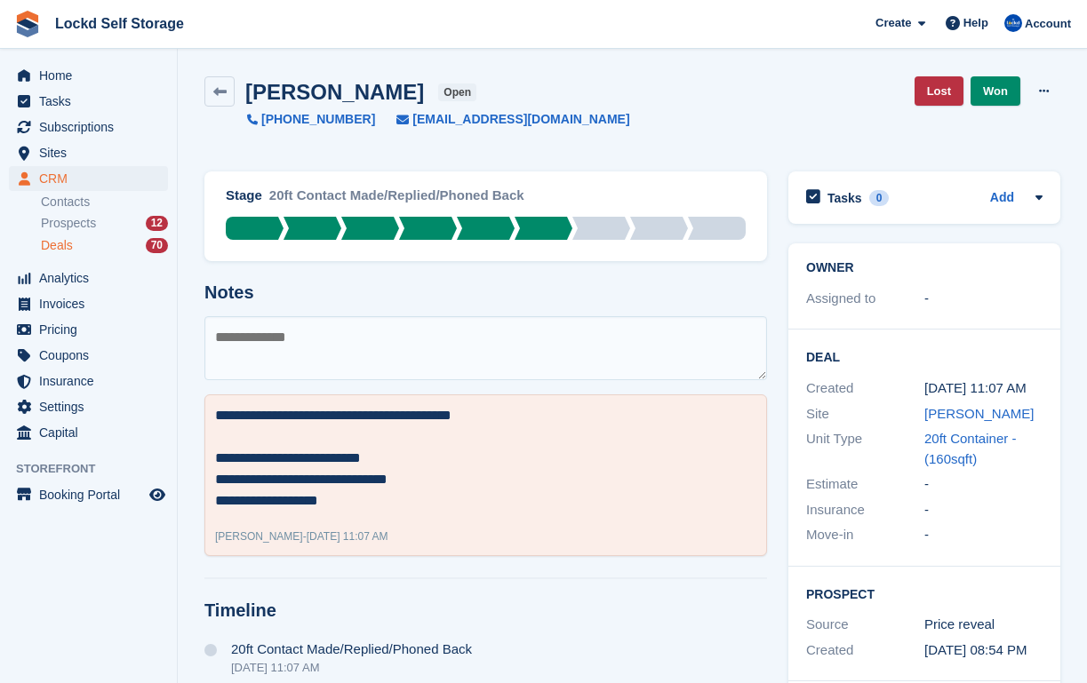
click at [730, 93] on div "Robert Deal open +447934495067 roberthope77@gmail.com Lost Won Edit Deal Delete…" at bounding box center [632, 102] width 856 height 52
click at [931, 97] on link "Lost" at bounding box center [938, 90] width 49 height 29
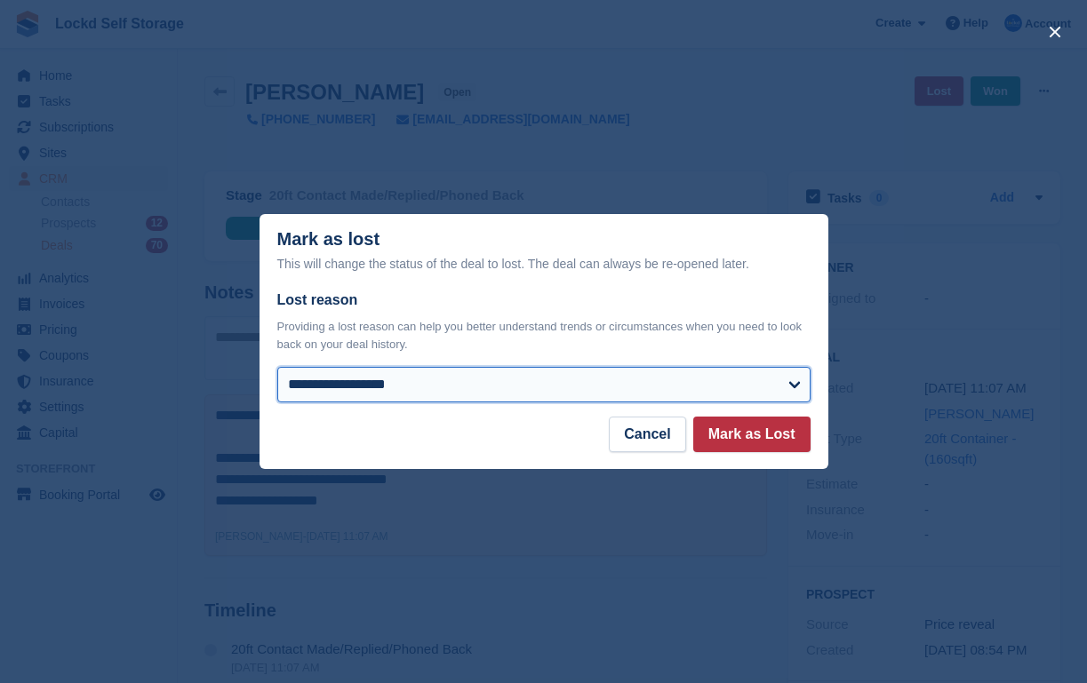
select select "**********"
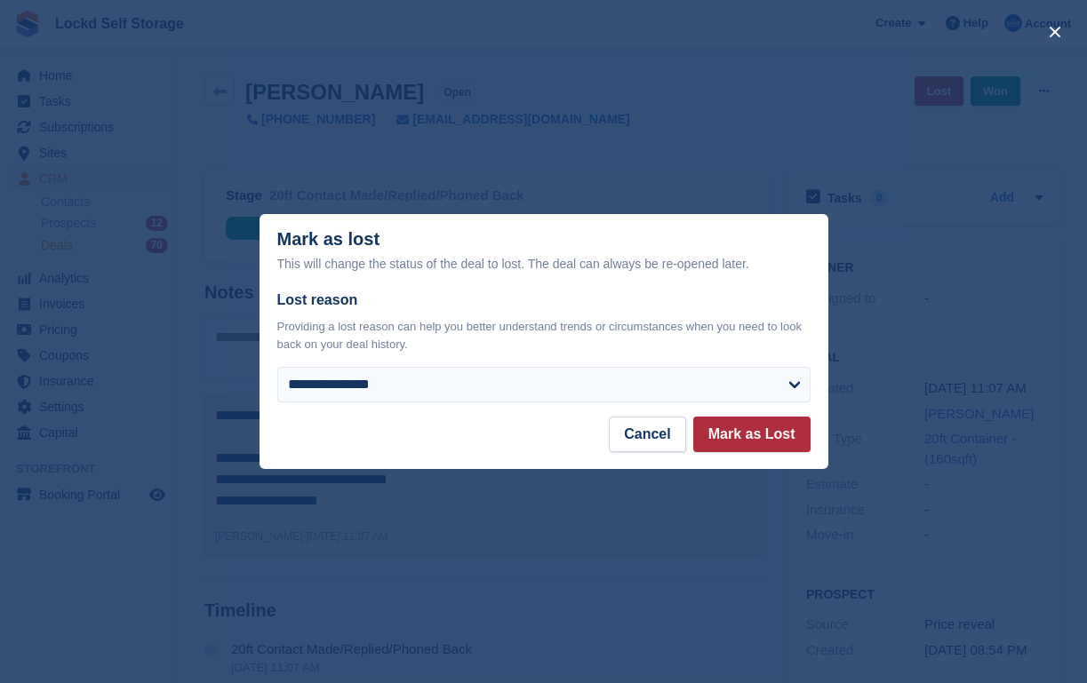
click at [727, 431] on button "Mark as Lost" at bounding box center [751, 435] width 117 height 36
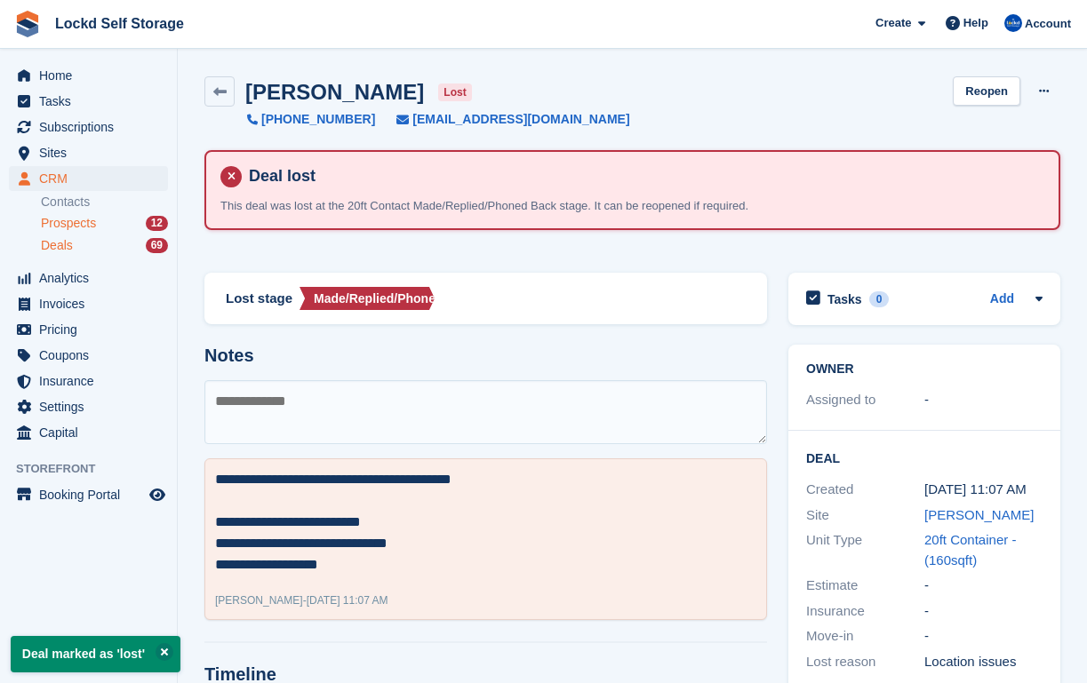
click at [74, 219] on span "Prospects" at bounding box center [68, 223] width 55 height 17
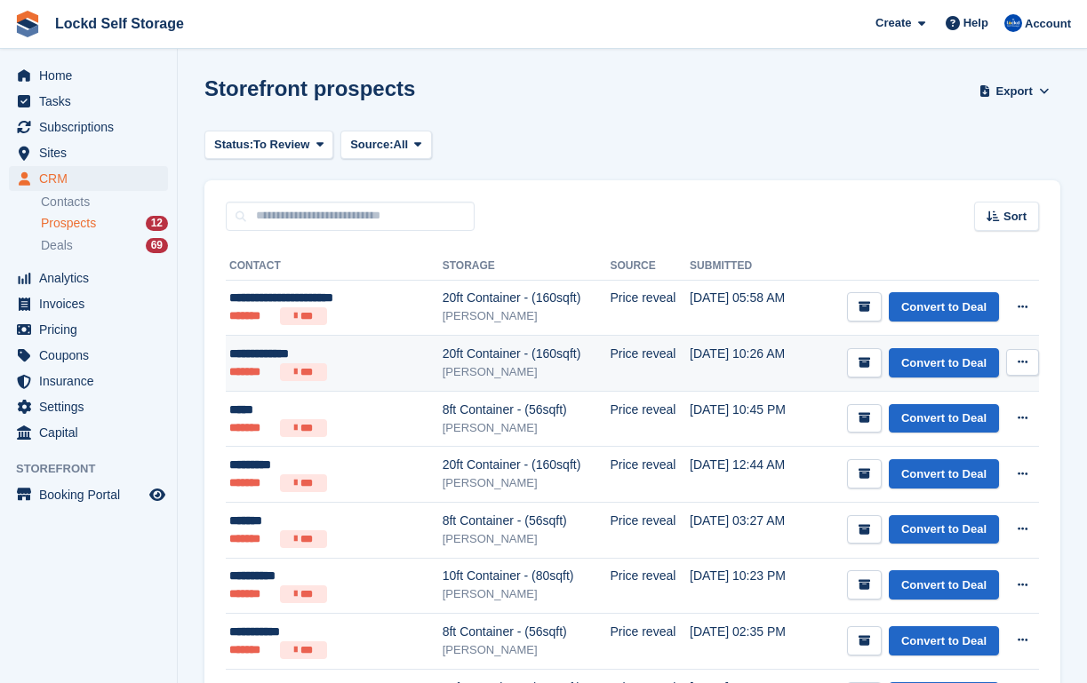
click at [459, 355] on div "20ft Container - (160sqft)" at bounding box center [526, 354] width 168 height 19
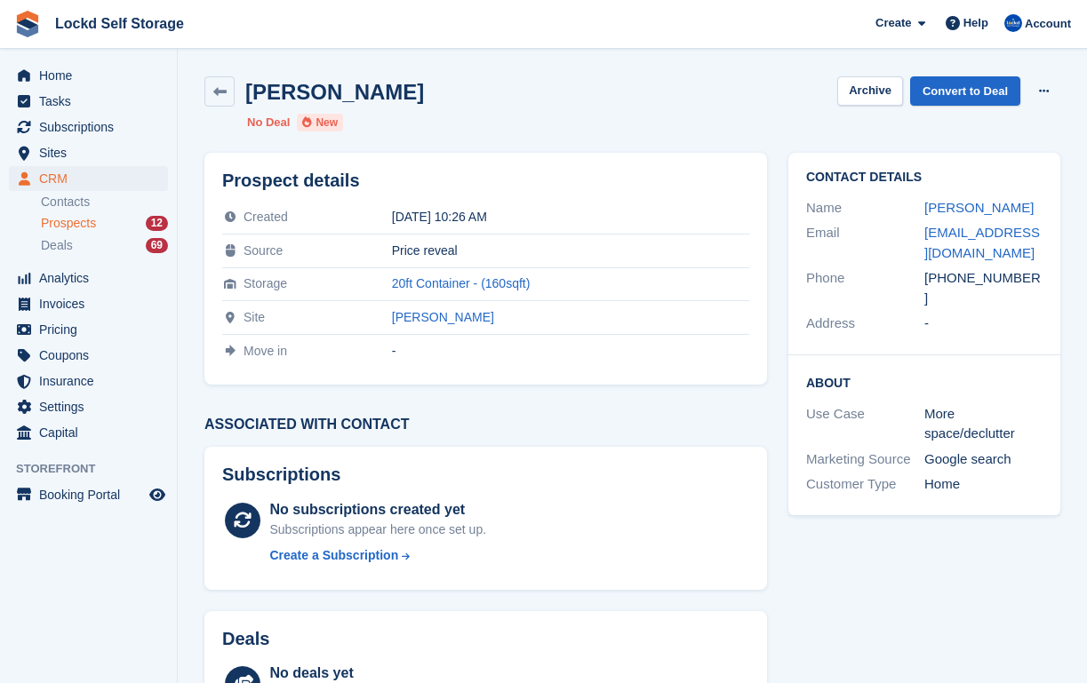
click at [111, 219] on div "Prospects 12" at bounding box center [104, 223] width 127 height 17
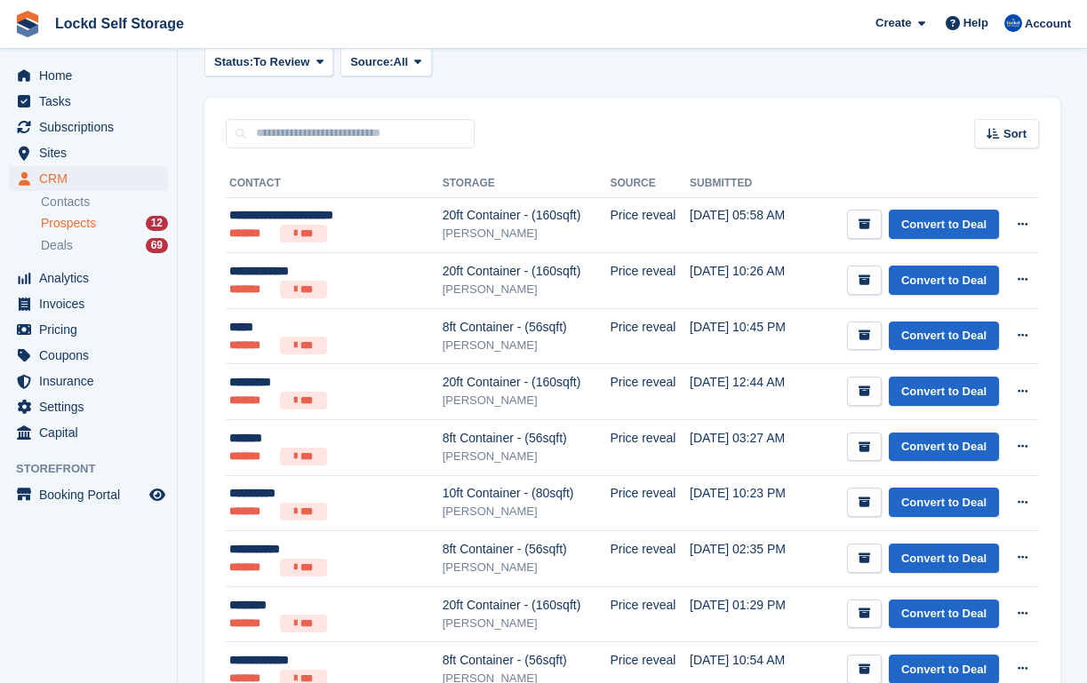
scroll to position [114, 0]
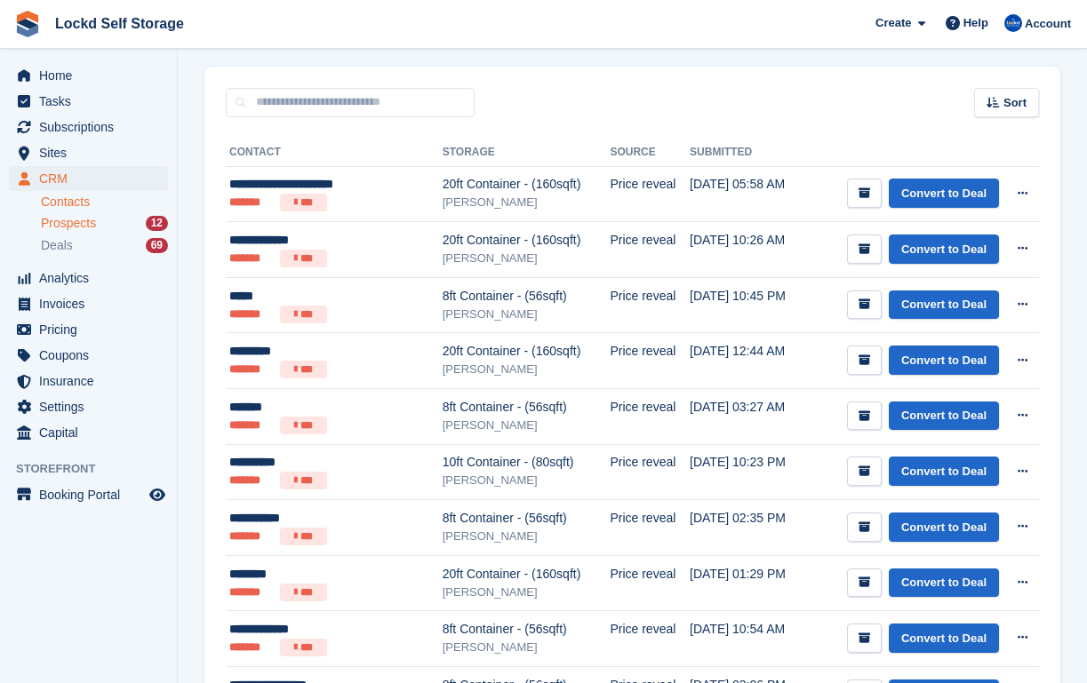
click at [122, 197] on link "Contacts" at bounding box center [104, 202] width 127 height 17
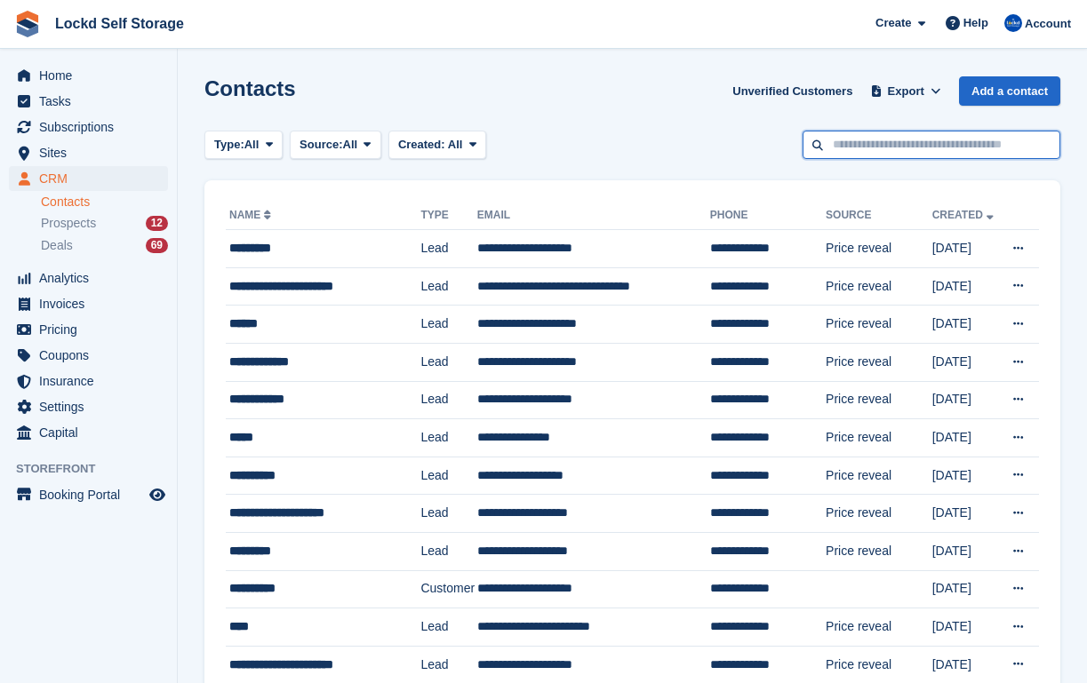
click at [861, 146] on input "text" at bounding box center [931, 145] width 258 height 29
paste input "**********"
click at [858, 147] on input "**********" at bounding box center [931, 145] width 258 height 29
click at [886, 147] on input "**********" at bounding box center [931, 145] width 258 height 29
type input "**********"
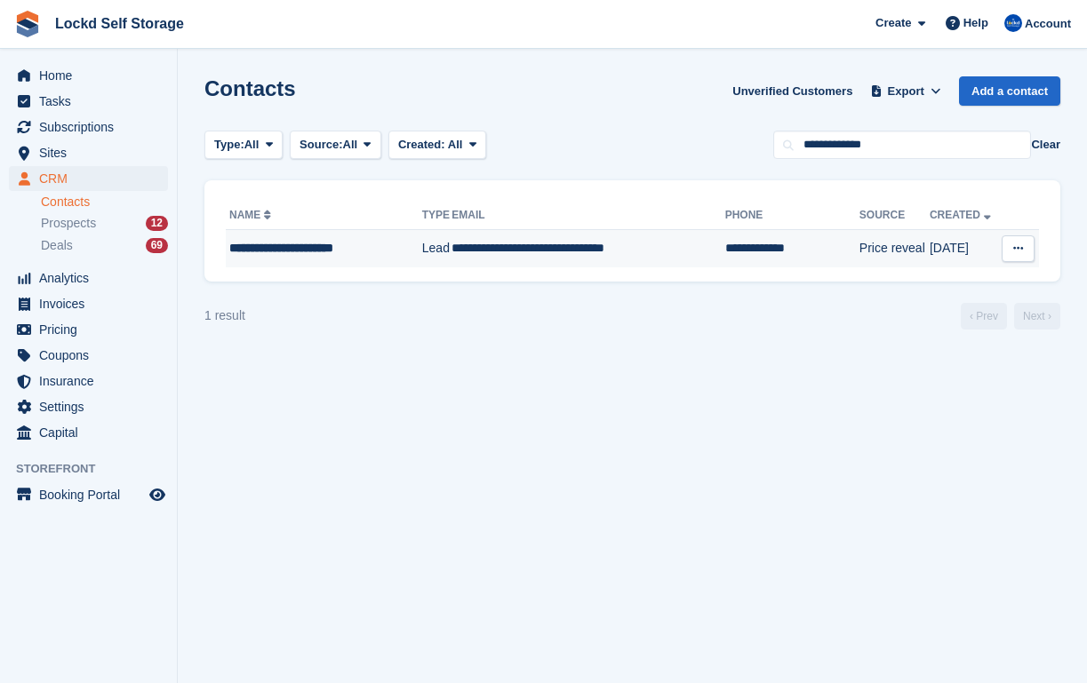
click at [554, 250] on td "**********" at bounding box center [587, 248] width 273 height 37
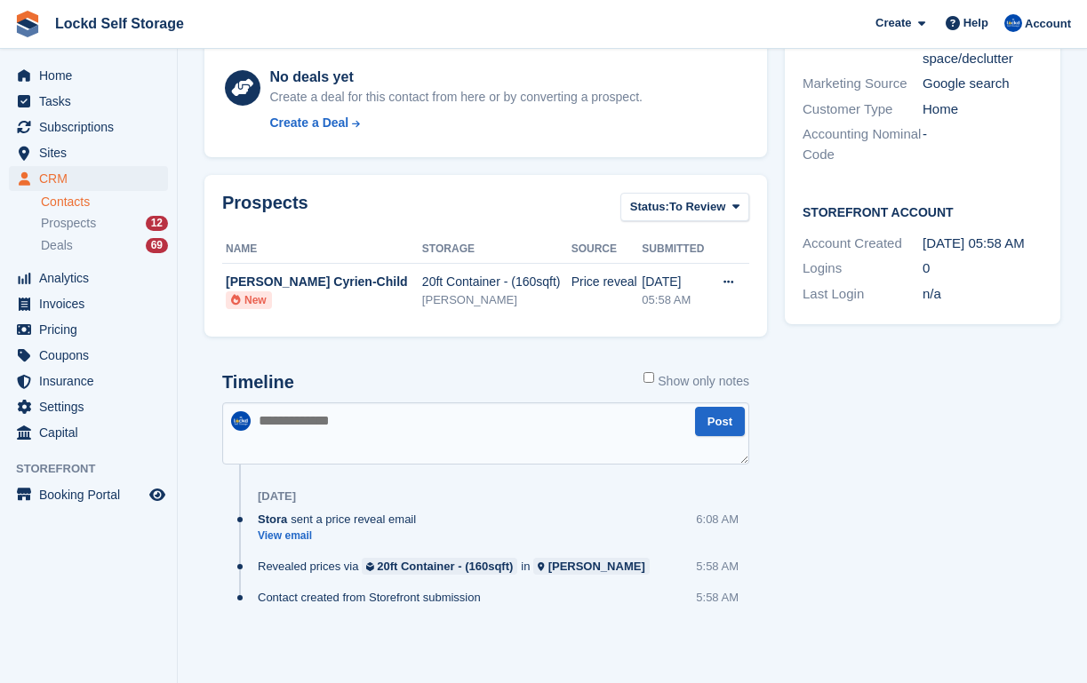
scroll to position [404, 0]
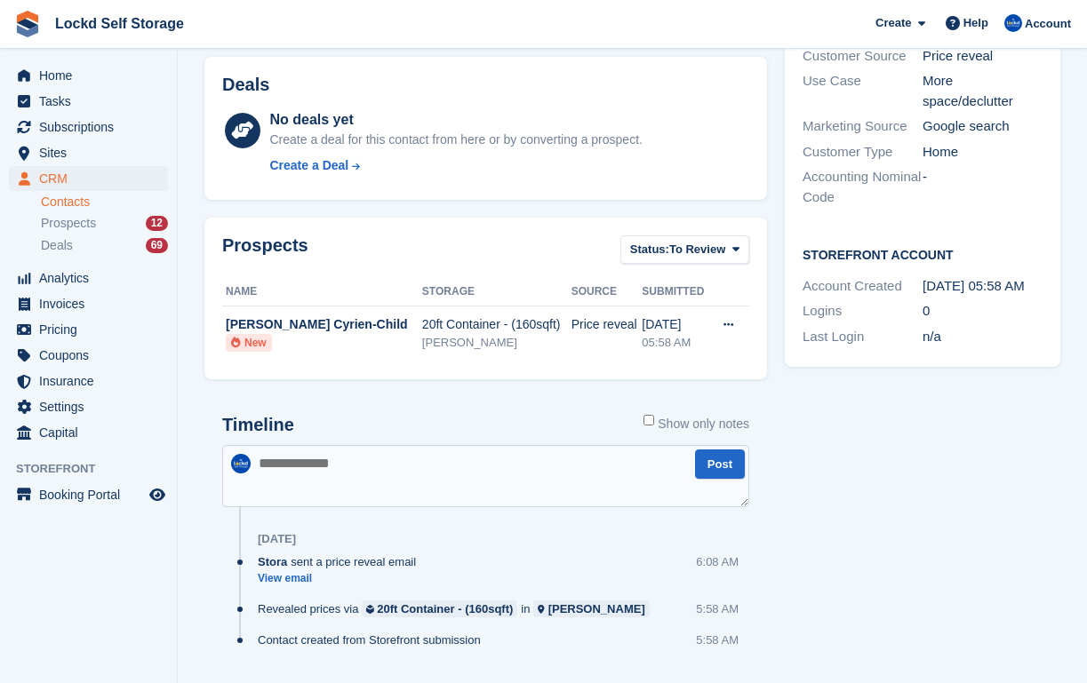
click at [406, 449] on textarea at bounding box center [485, 476] width 527 height 62
type textarea "*"
type textarea "**********"
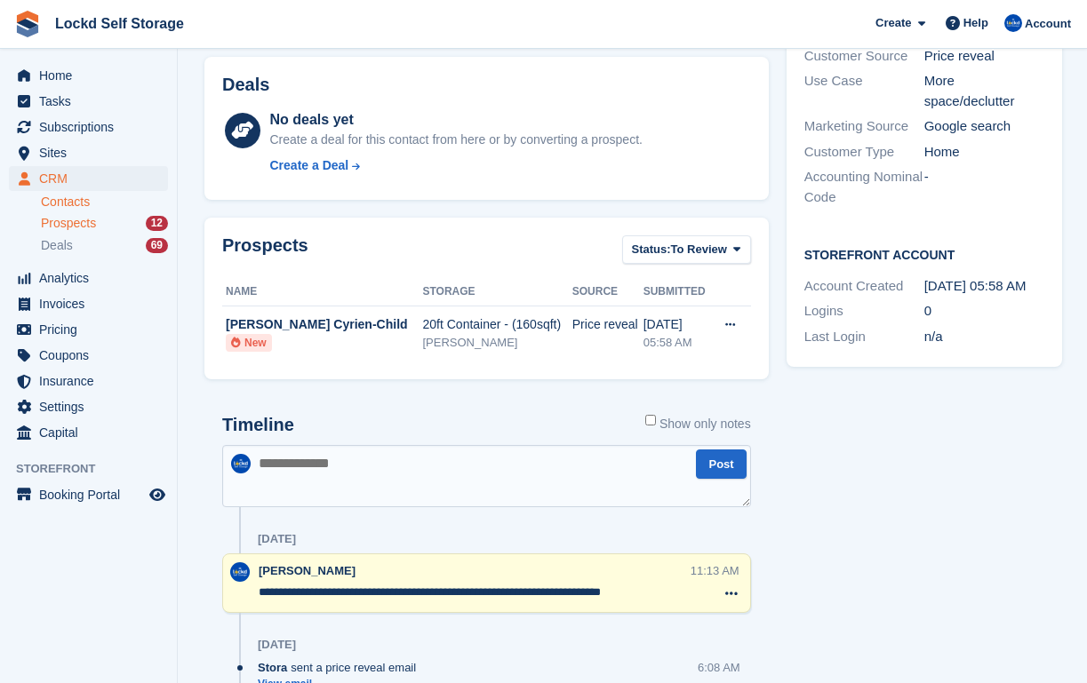
click at [96, 225] on span "Prospects" at bounding box center [68, 223] width 55 height 17
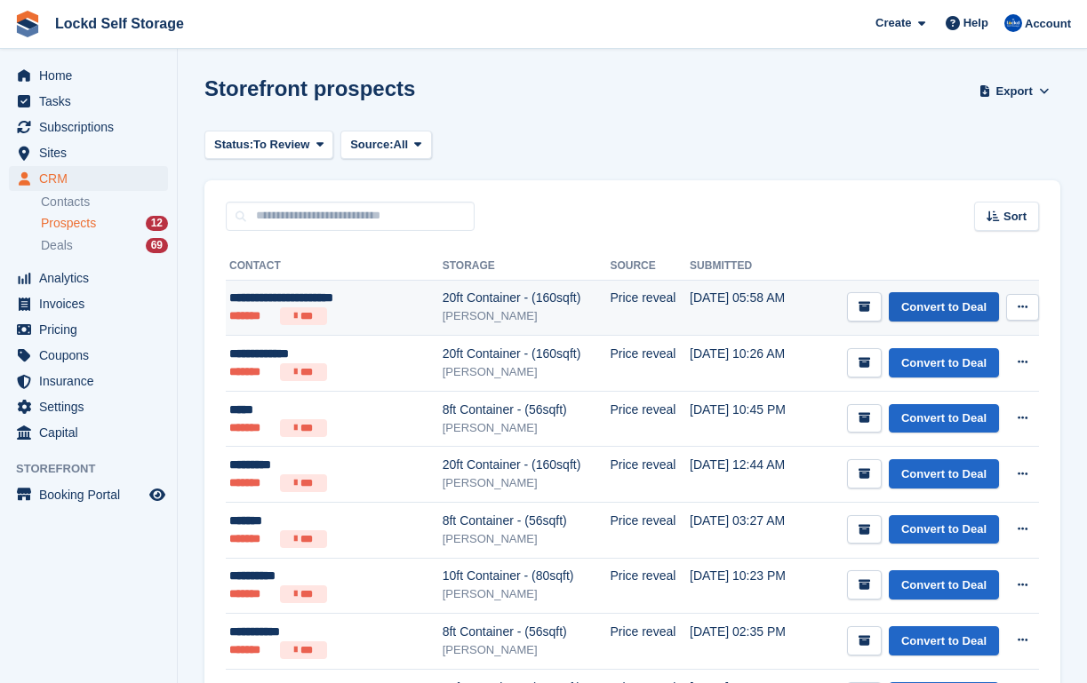
click at [942, 310] on link "Convert to Deal" at bounding box center [943, 306] width 110 height 29
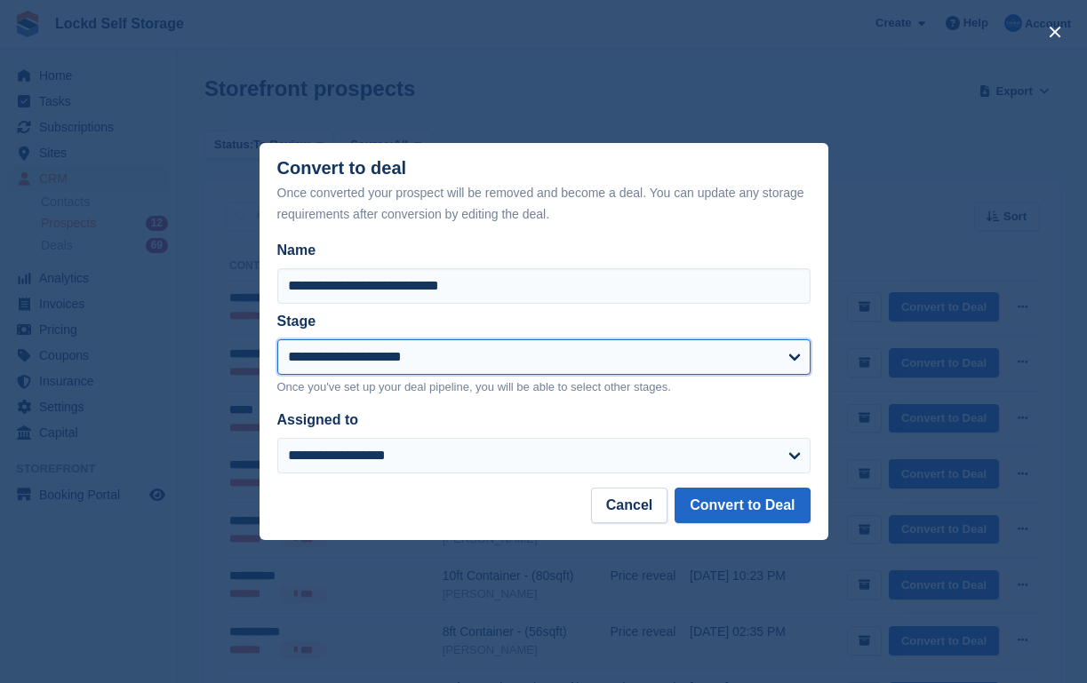
select select "****"
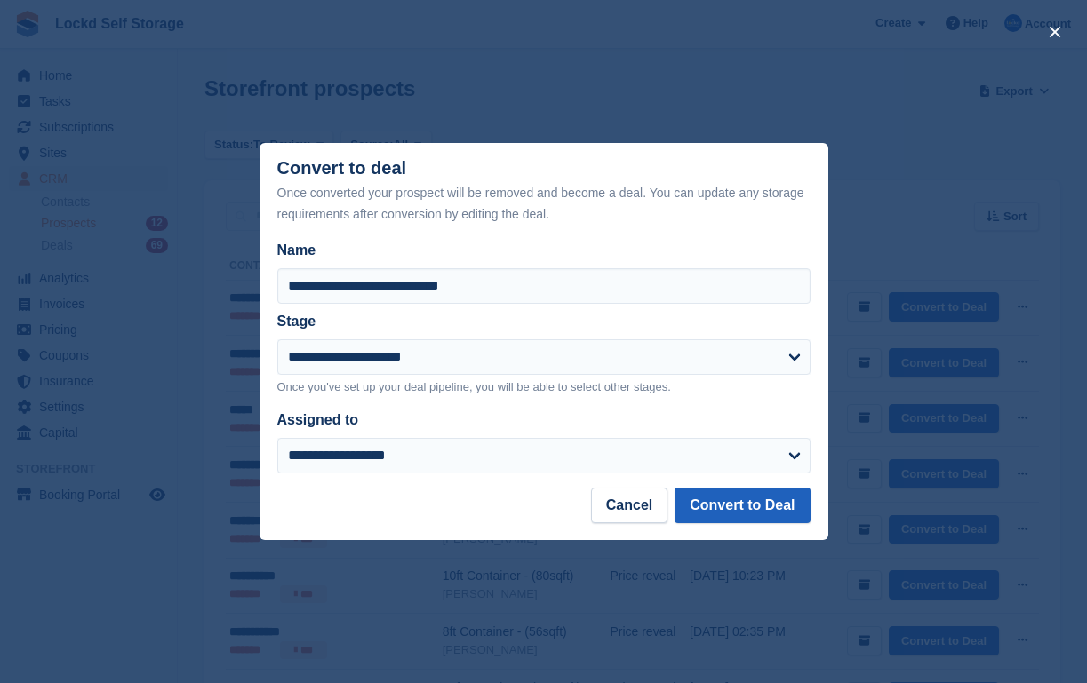
click at [722, 495] on button "Convert to Deal" at bounding box center [741, 506] width 135 height 36
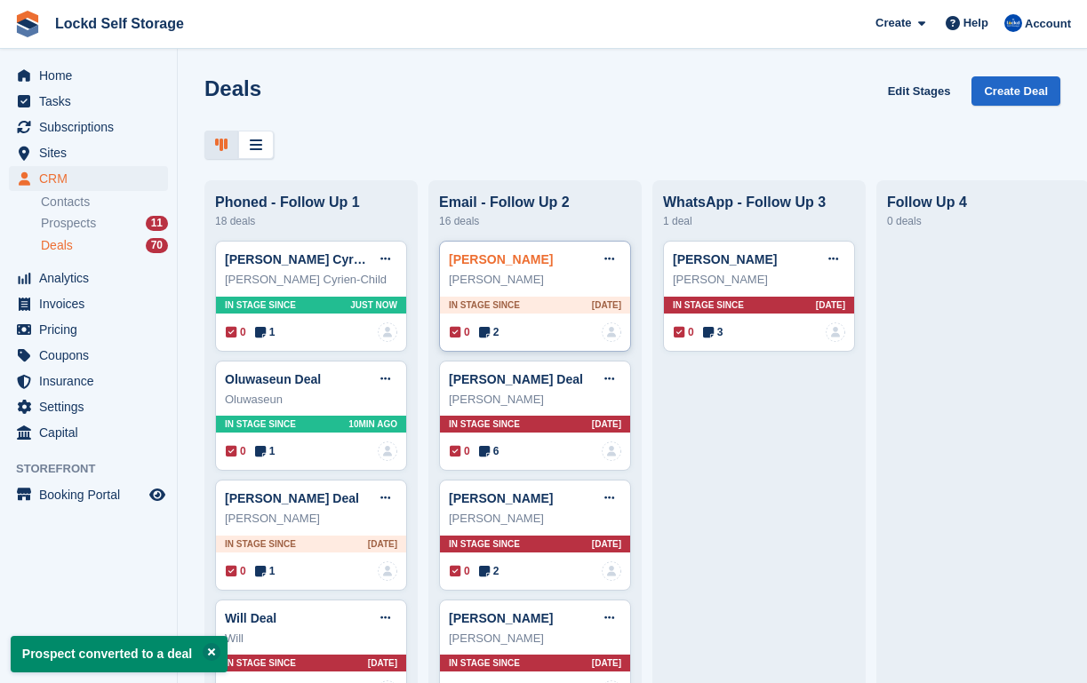
click at [484, 255] on link "[PERSON_NAME]" at bounding box center [501, 259] width 104 height 14
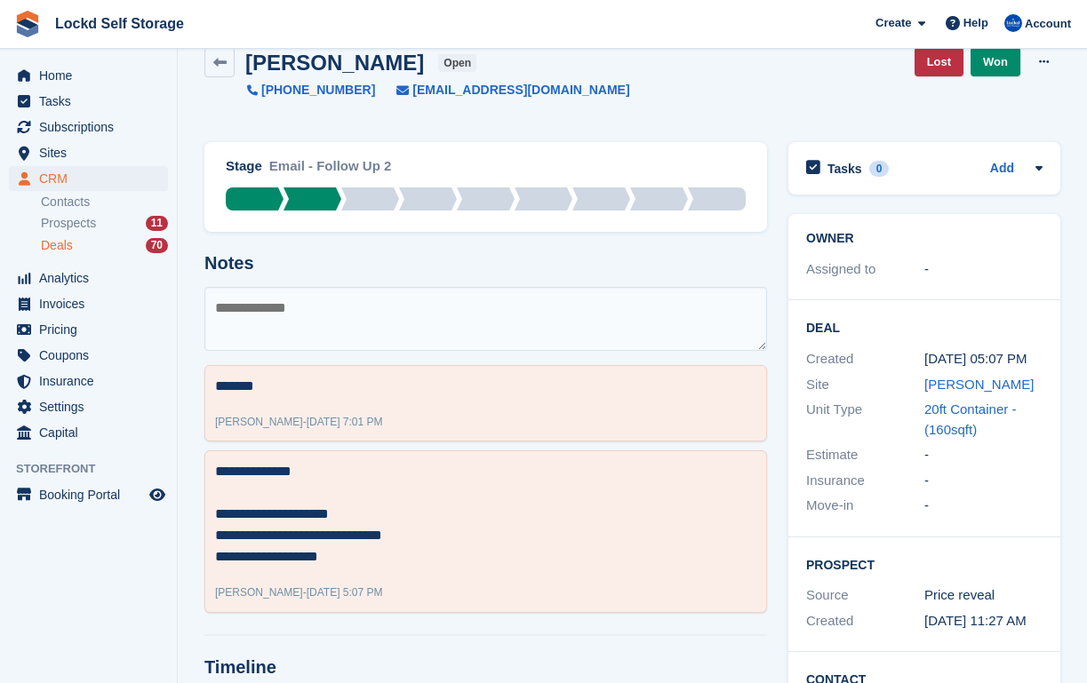
scroll to position [35, 0]
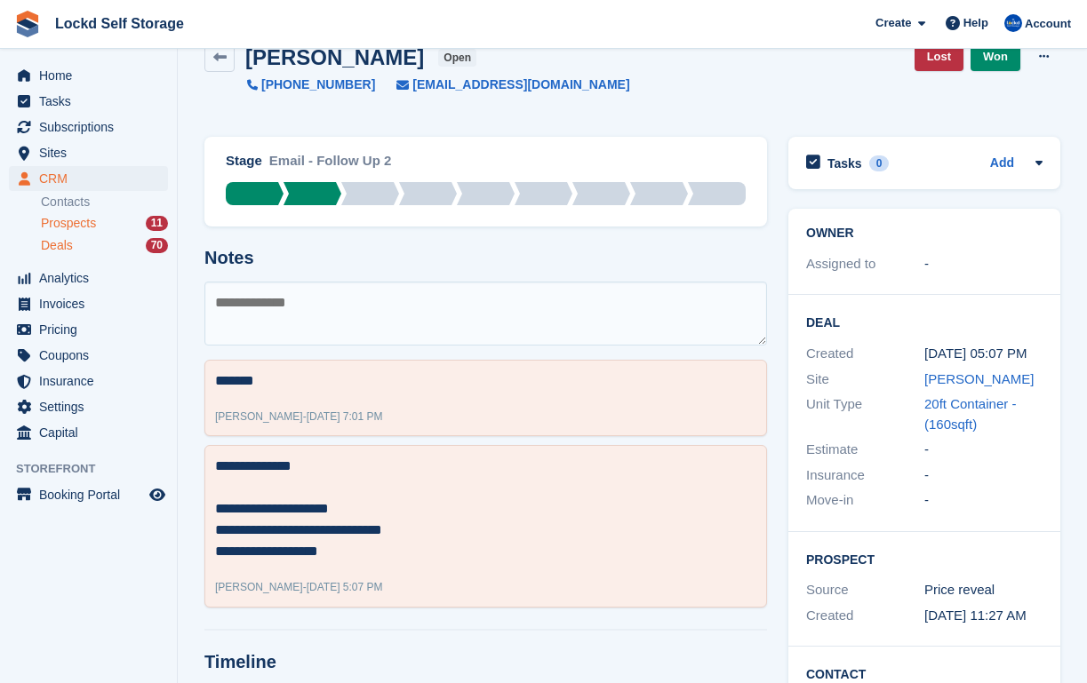
click at [109, 223] on div "Prospects 11" at bounding box center [104, 223] width 127 height 17
